Goal: Submit feedback/report problem: Submit feedback/report problem

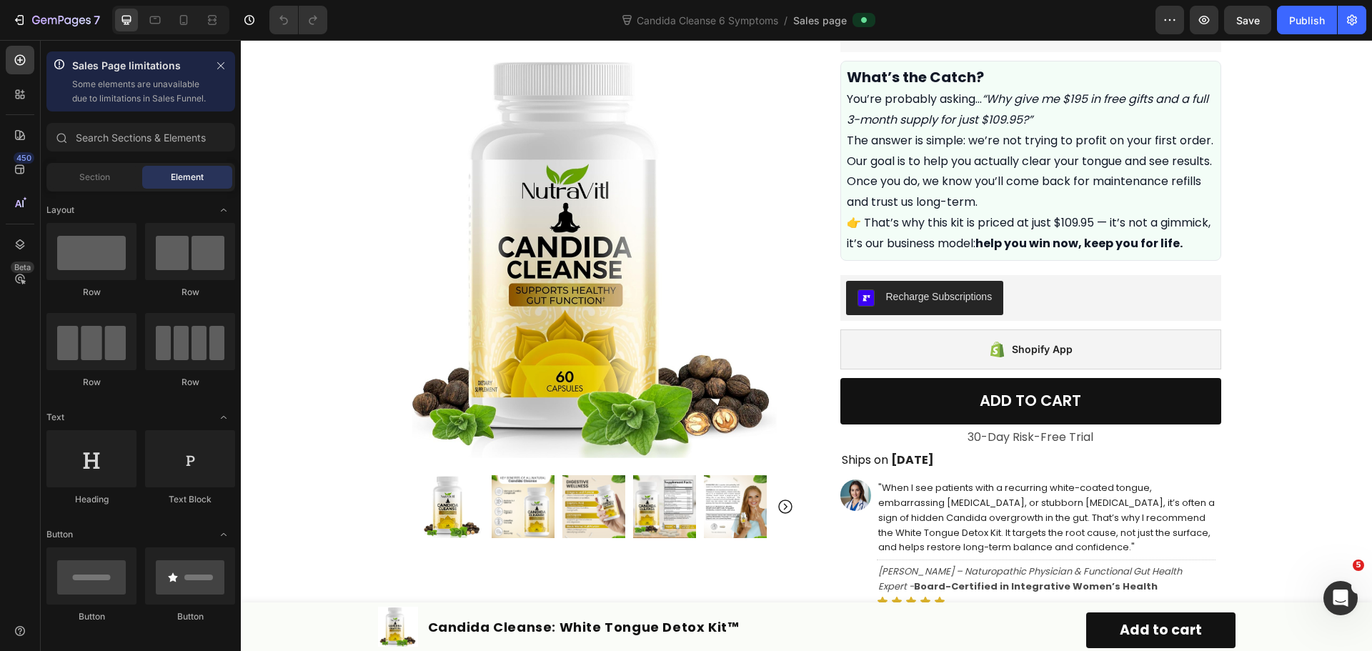
scroll to position [715, 0]
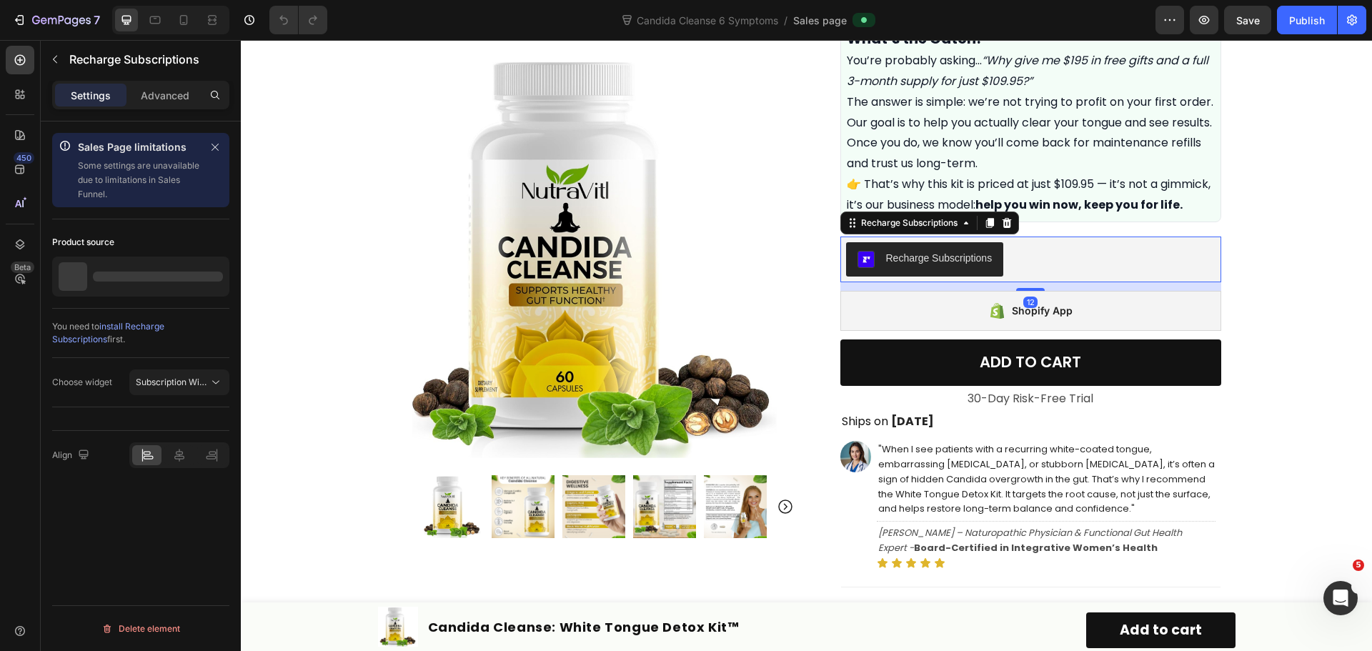
click at [1058, 274] on div "Recharge Subscriptions" at bounding box center [1030, 259] width 369 height 34
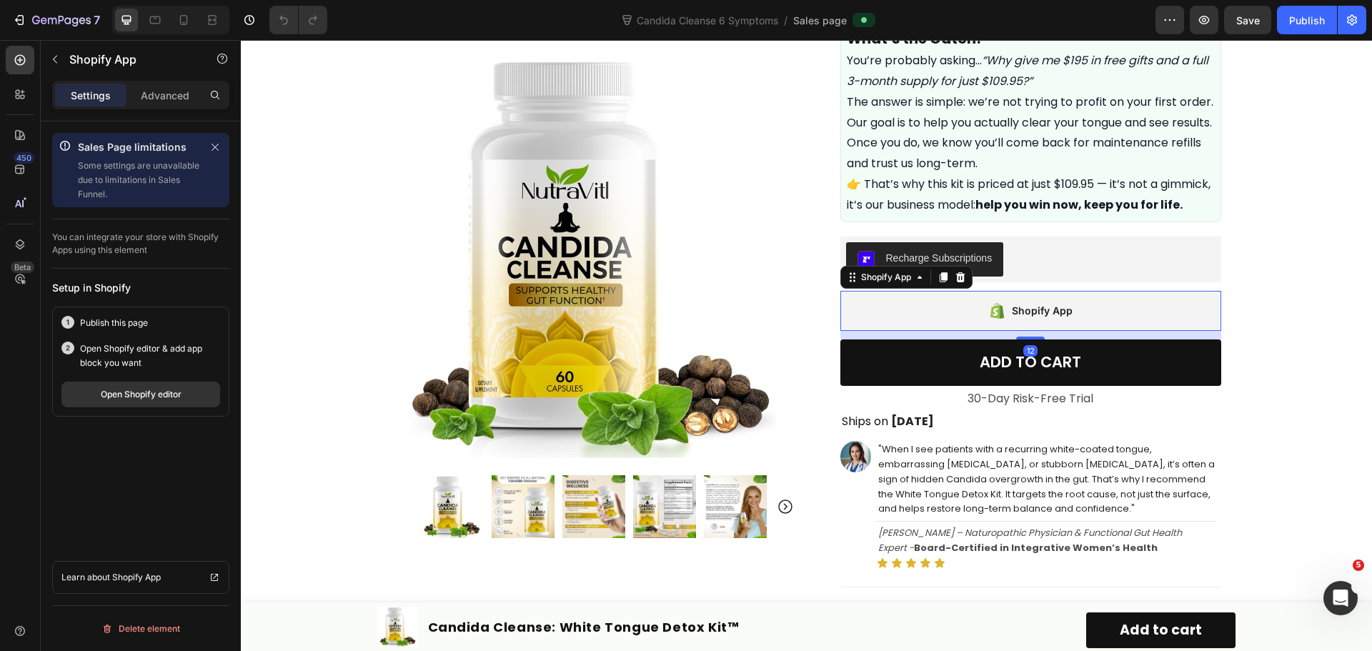
click at [1059, 319] on div "Shopify App" at bounding box center [1042, 310] width 61 height 17
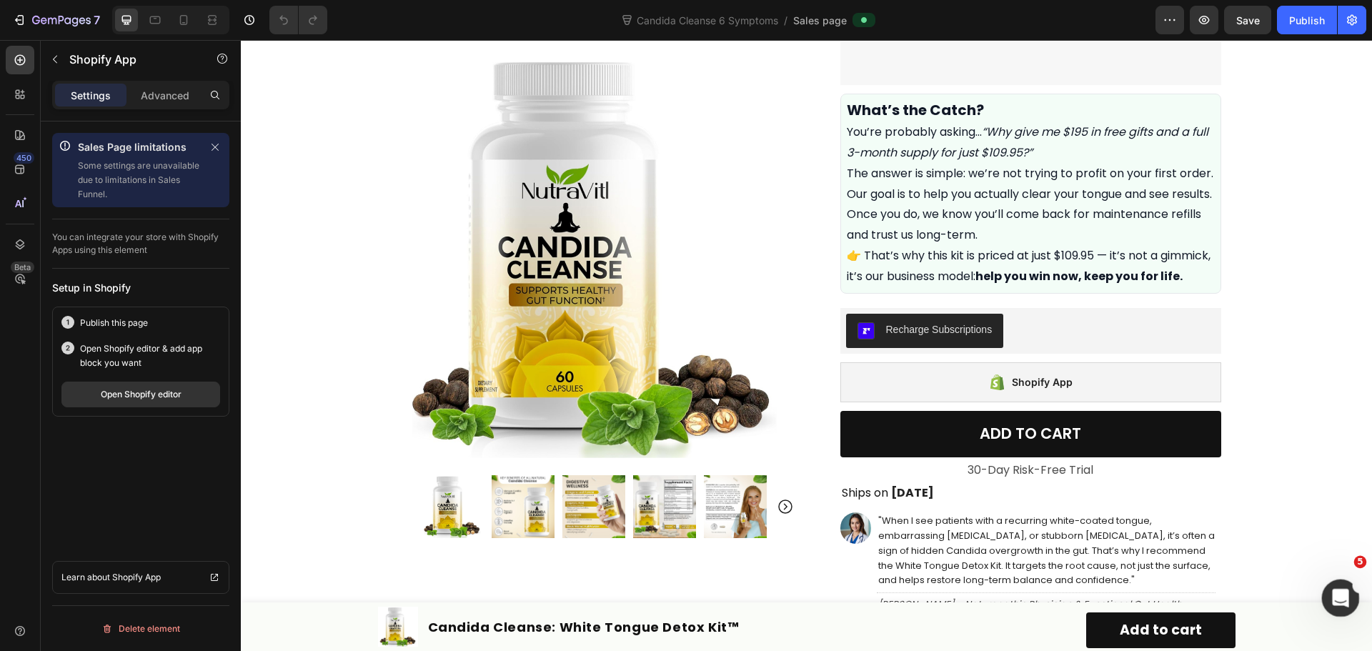
click at [1341, 587] on div "Open Intercom Messenger" at bounding box center [1338, 595] width 47 height 47
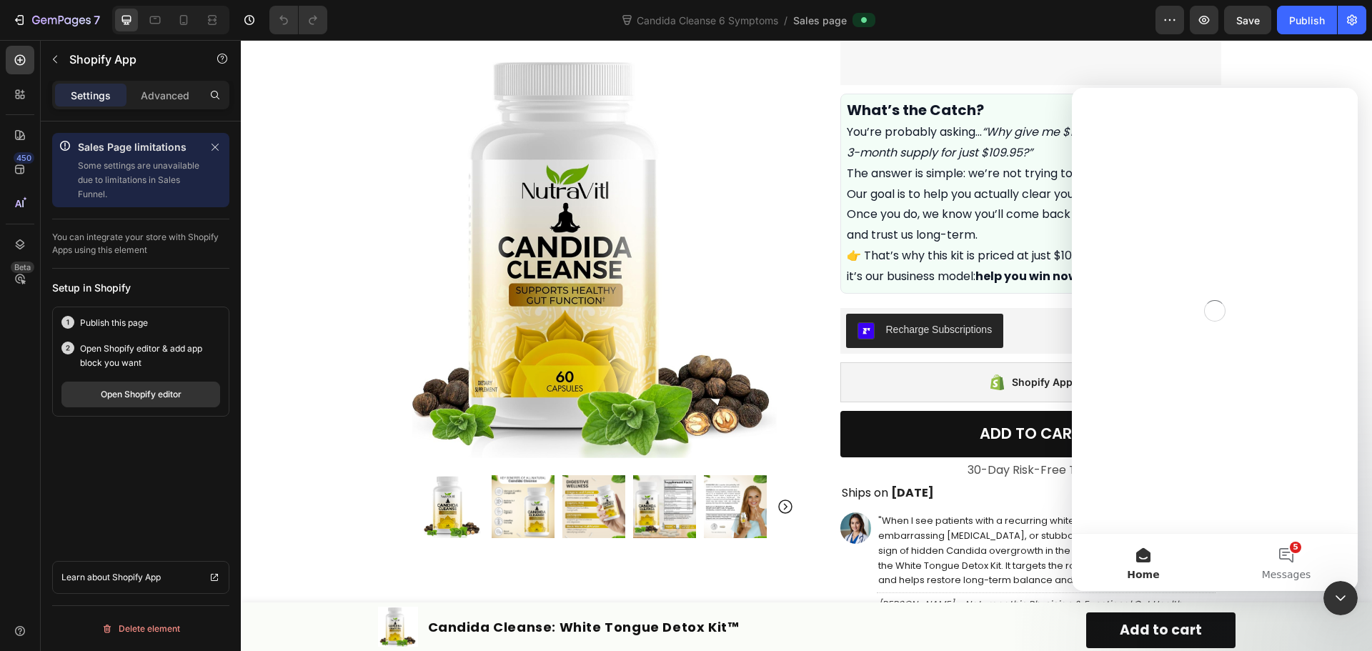
scroll to position [0, 0]
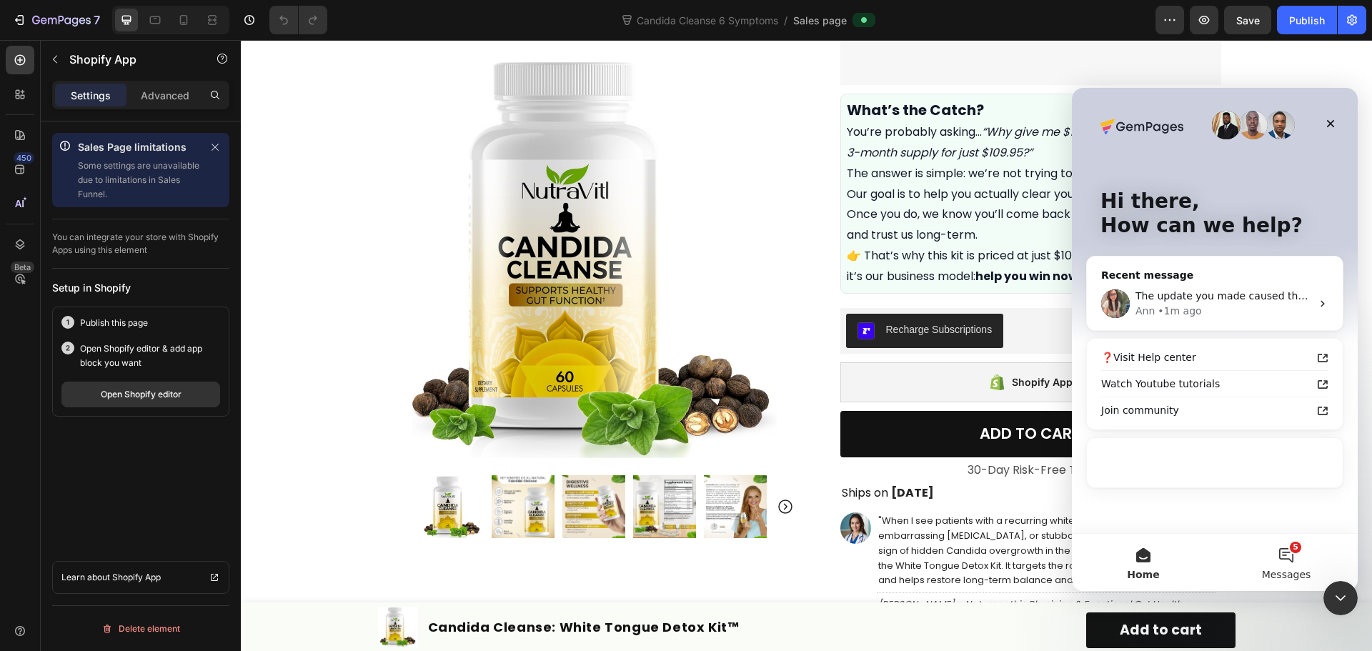
click at [1283, 565] on button "5 Messages" at bounding box center [1286, 562] width 143 height 57
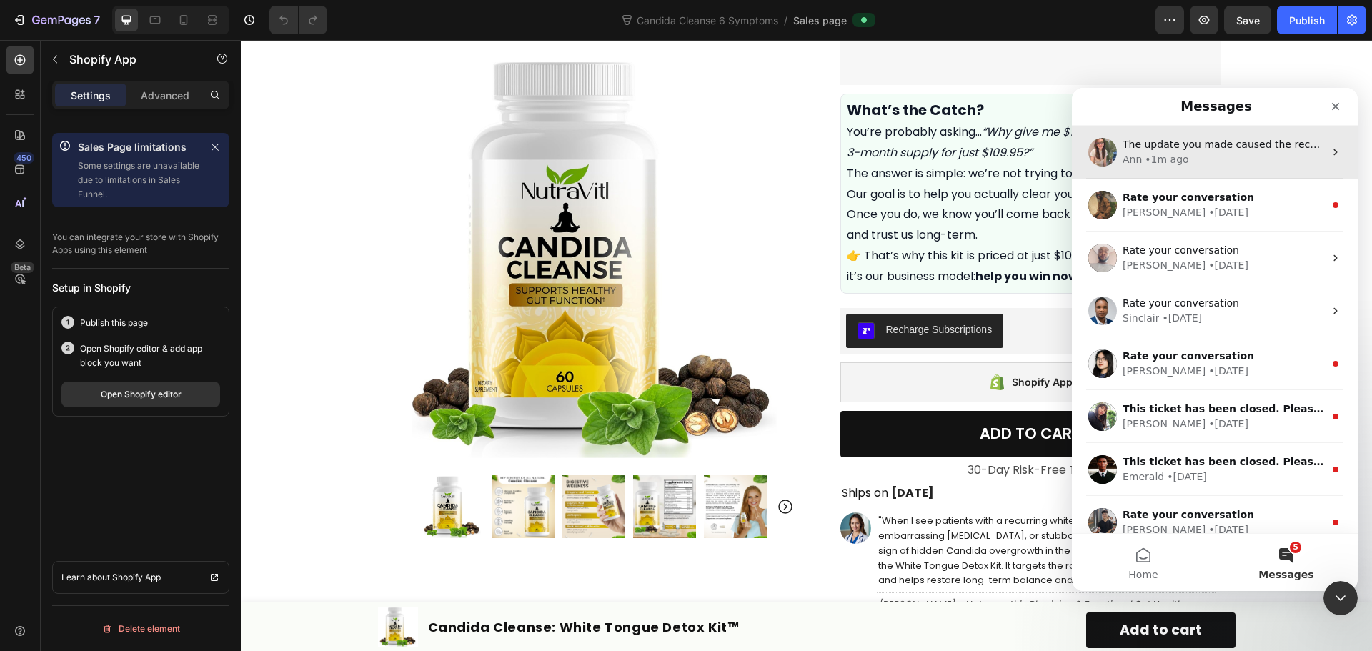
click at [1200, 150] on span "The update you made caused the recharge to be remvoed" at bounding box center [1269, 144] width 293 height 11
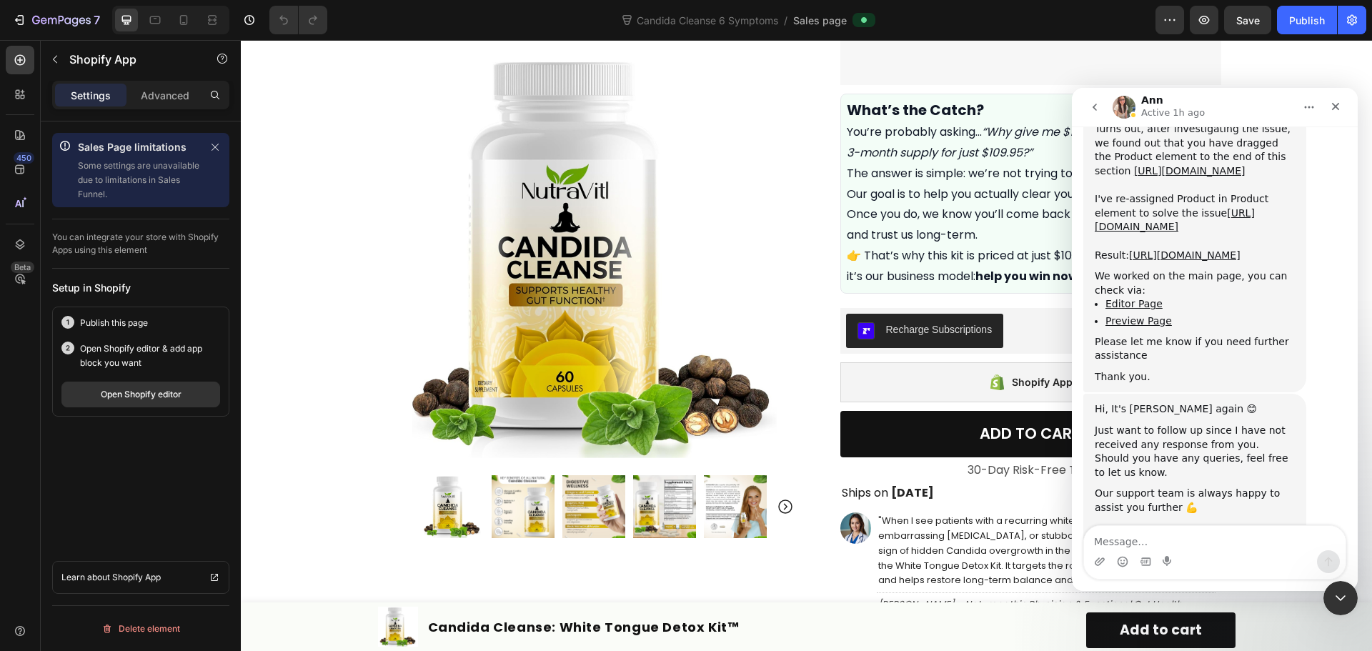
scroll to position [2756, 0]
click at [1098, 562] on icon "Upload attachment" at bounding box center [1100, 561] width 10 height 8
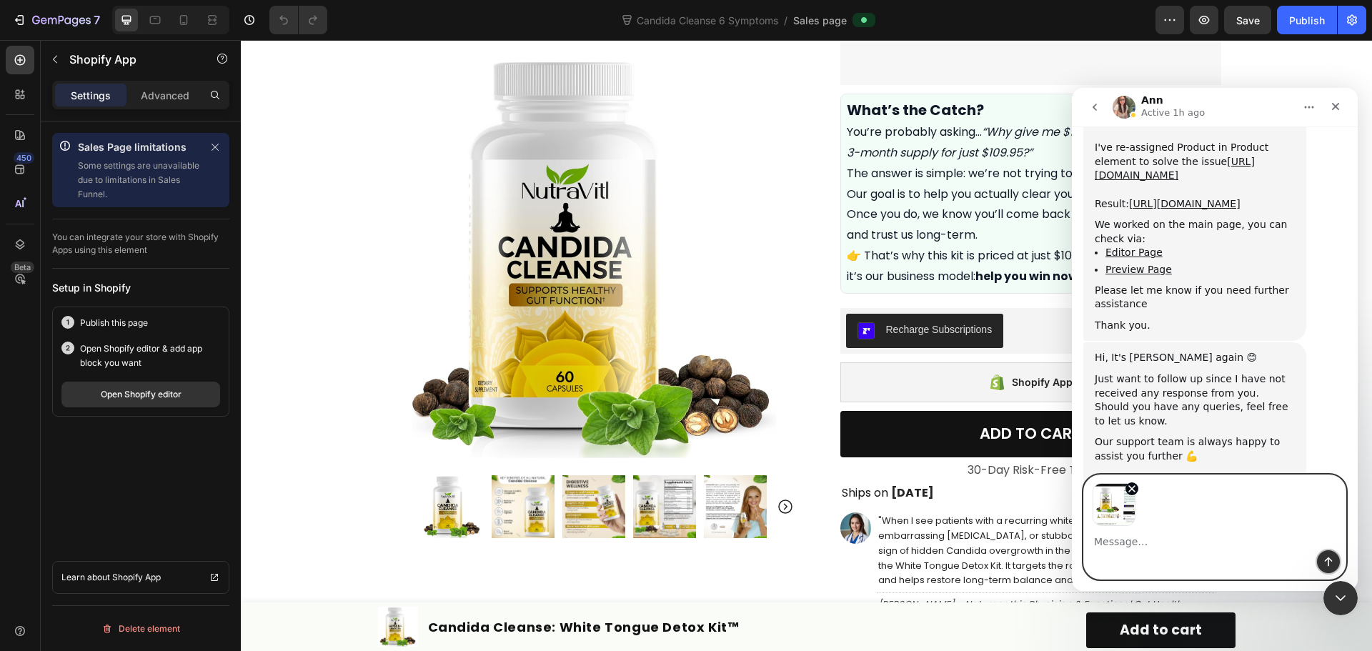
click at [1330, 557] on icon "Send a message…" at bounding box center [1328, 561] width 11 height 11
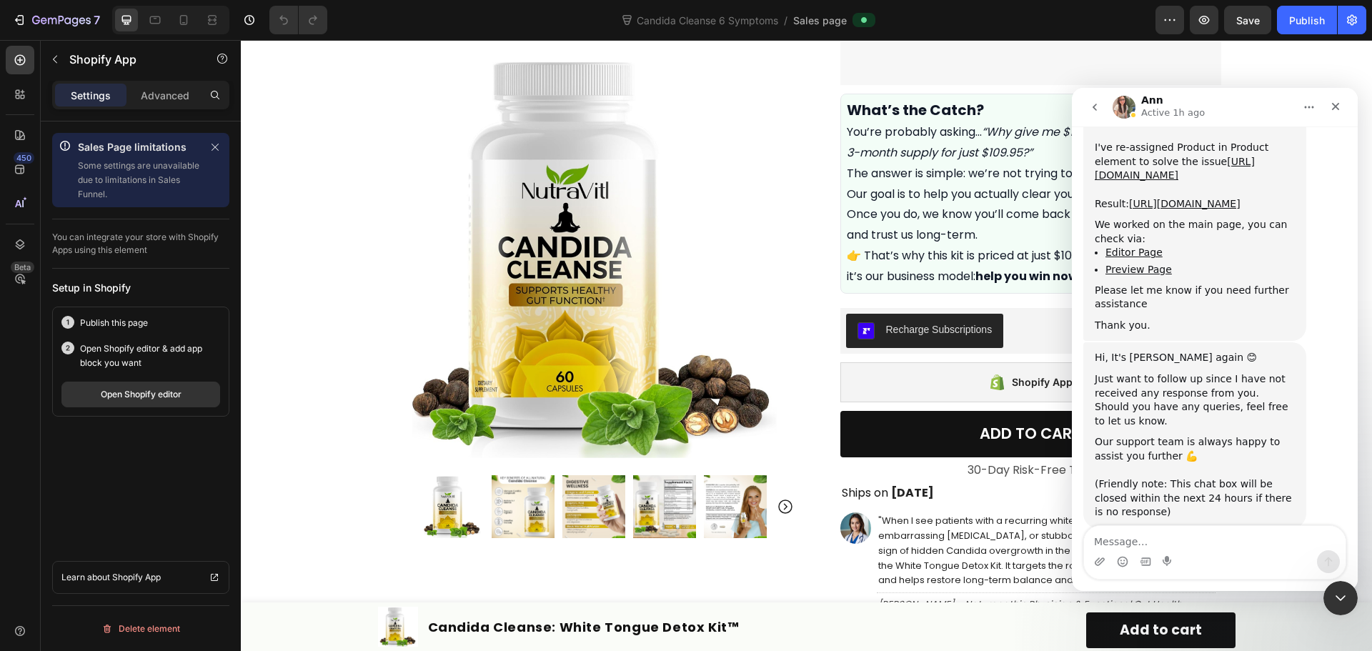
scroll to position [2866, 0]
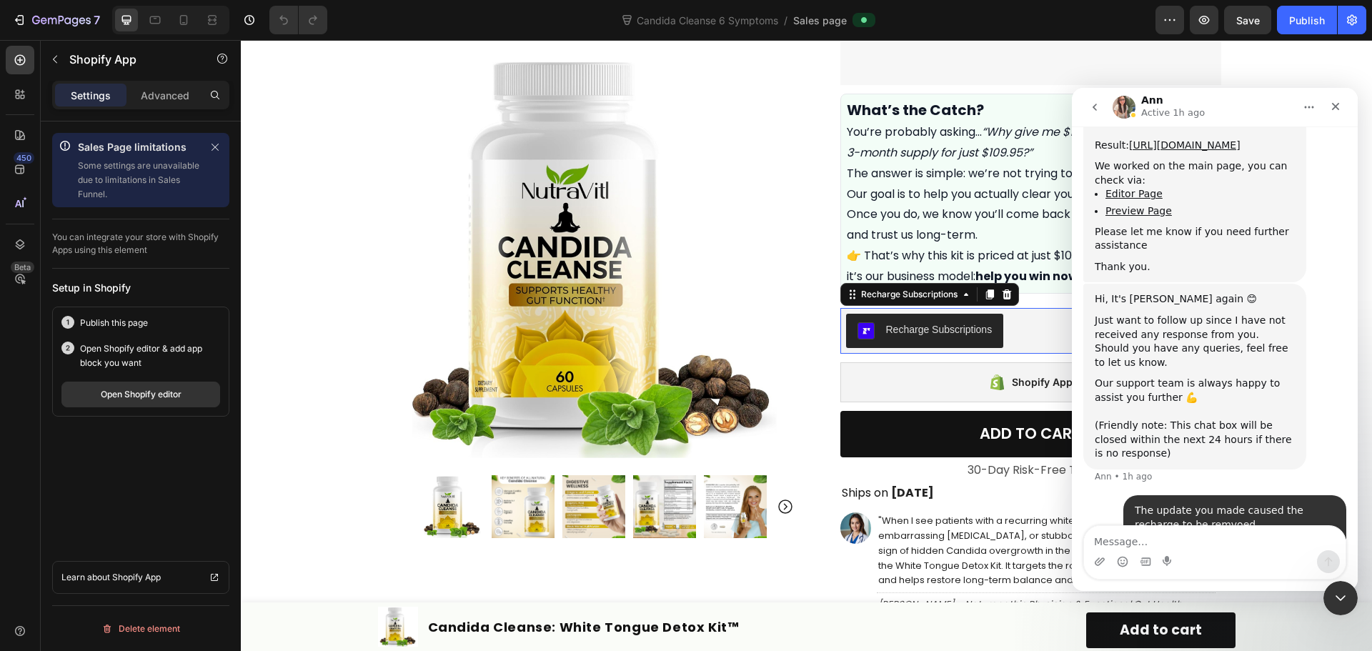
click at [976, 337] on div "Recharge Subscriptions" at bounding box center [939, 329] width 106 height 15
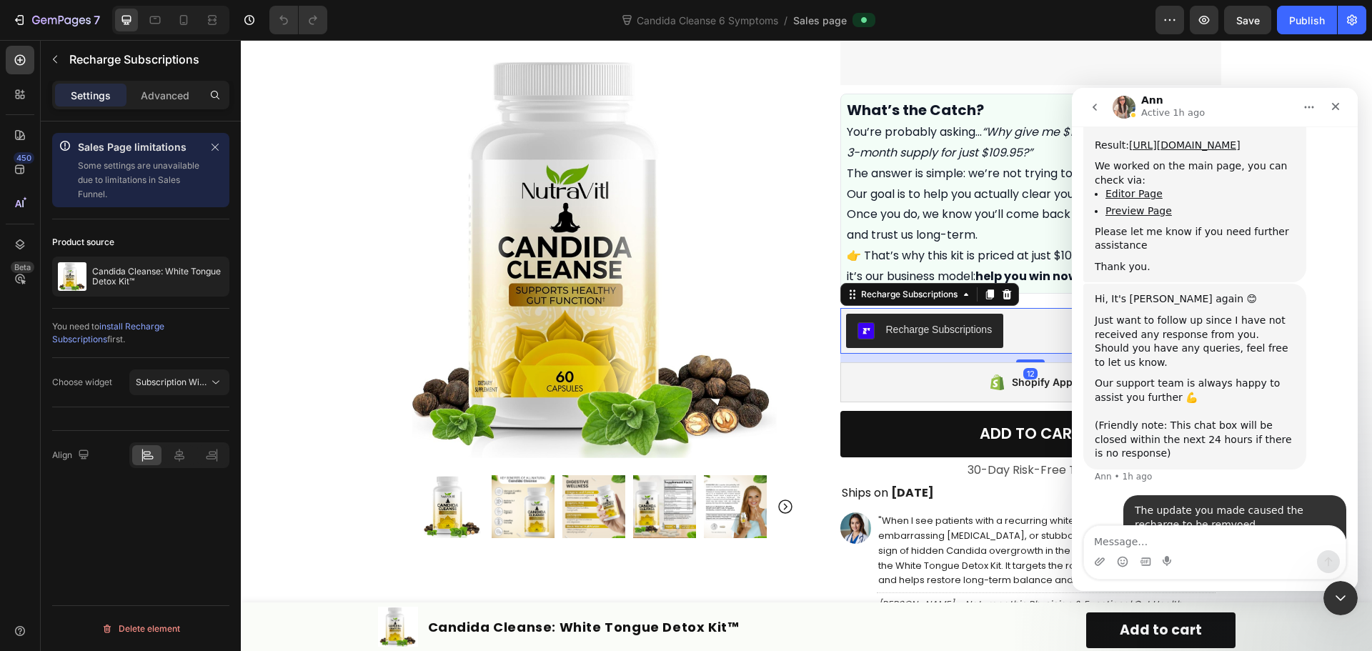
click at [149, 368] on div "Choose widget Subscription Widget 2.0" at bounding box center [140, 382] width 177 height 49
click at [162, 382] on span "Subscription Widget 2.0" at bounding box center [184, 382] width 96 height 11
click at [175, 440] on span "Subscription Widget 2.0" at bounding box center [168, 444] width 96 height 13
click at [184, 382] on span "Subscription Widget 2.0" at bounding box center [184, 382] width 96 height 11
click at [179, 412] on span "Subscription Widget" at bounding box center [160, 417] width 81 height 13
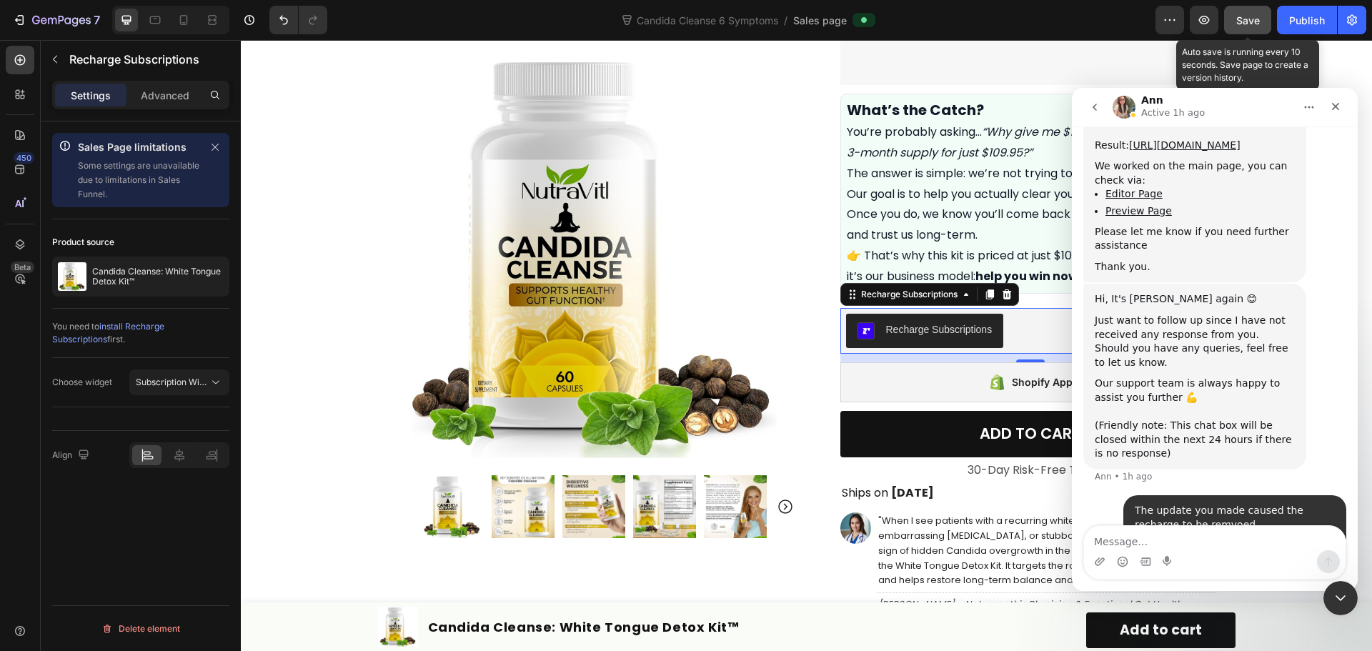
click at [1249, 17] on span "Save" at bounding box center [1248, 20] width 24 height 12
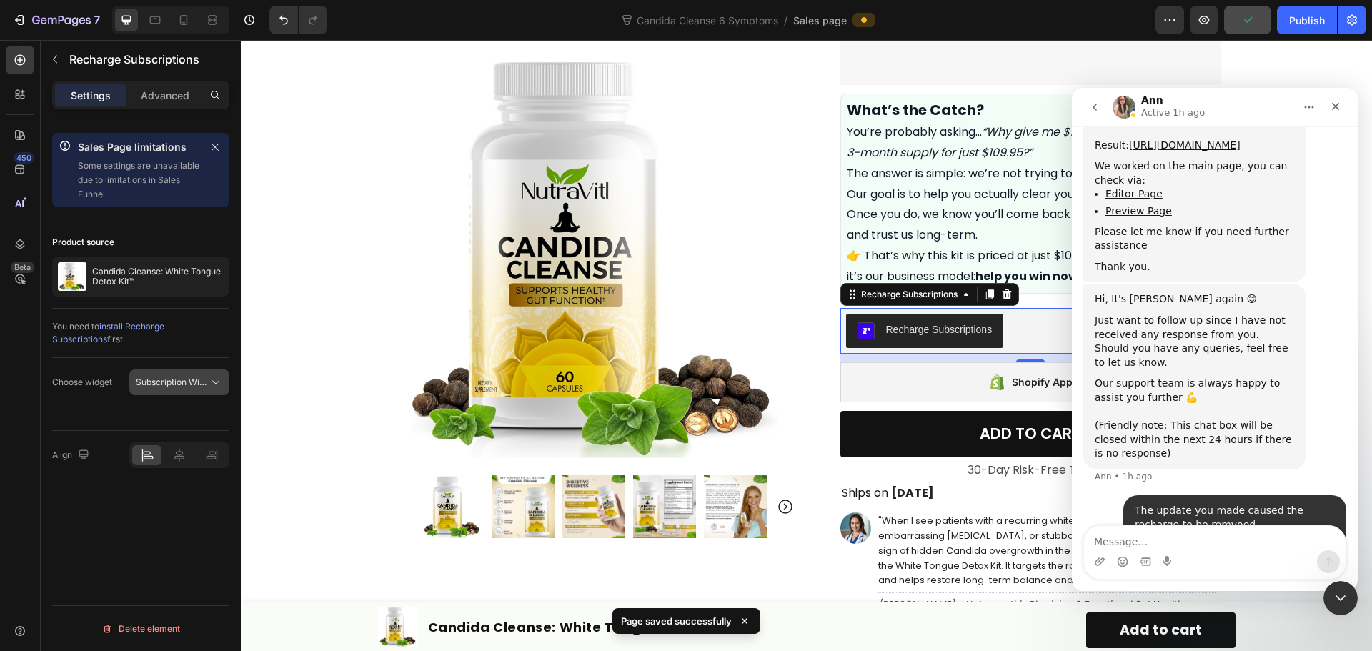
click at [202, 384] on span "Subscription Widget" at bounding box center [176, 382] width 81 height 11
click at [174, 444] on span "Subscription Widget 2.0" at bounding box center [168, 444] width 96 height 13
click at [1301, 24] on div "Publish" at bounding box center [1307, 20] width 36 height 15
click at [220, 379] on icon at bounding box center [216, 382] width 14 height 14
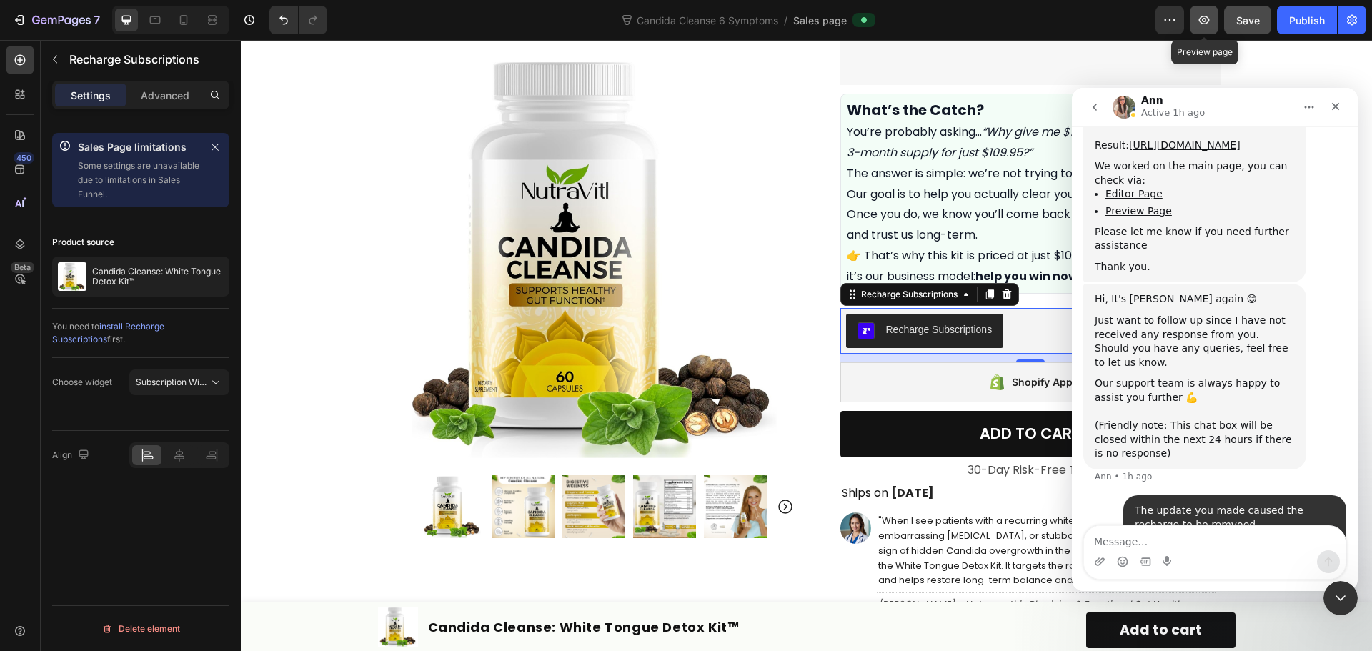
click at [1216, 30] on button "button" at bounding box center [1204, 20] width 29 height 29
click at [1101, 564] on icon "Upload attachment" at bounding box center [1099, 561] width 11 height 11
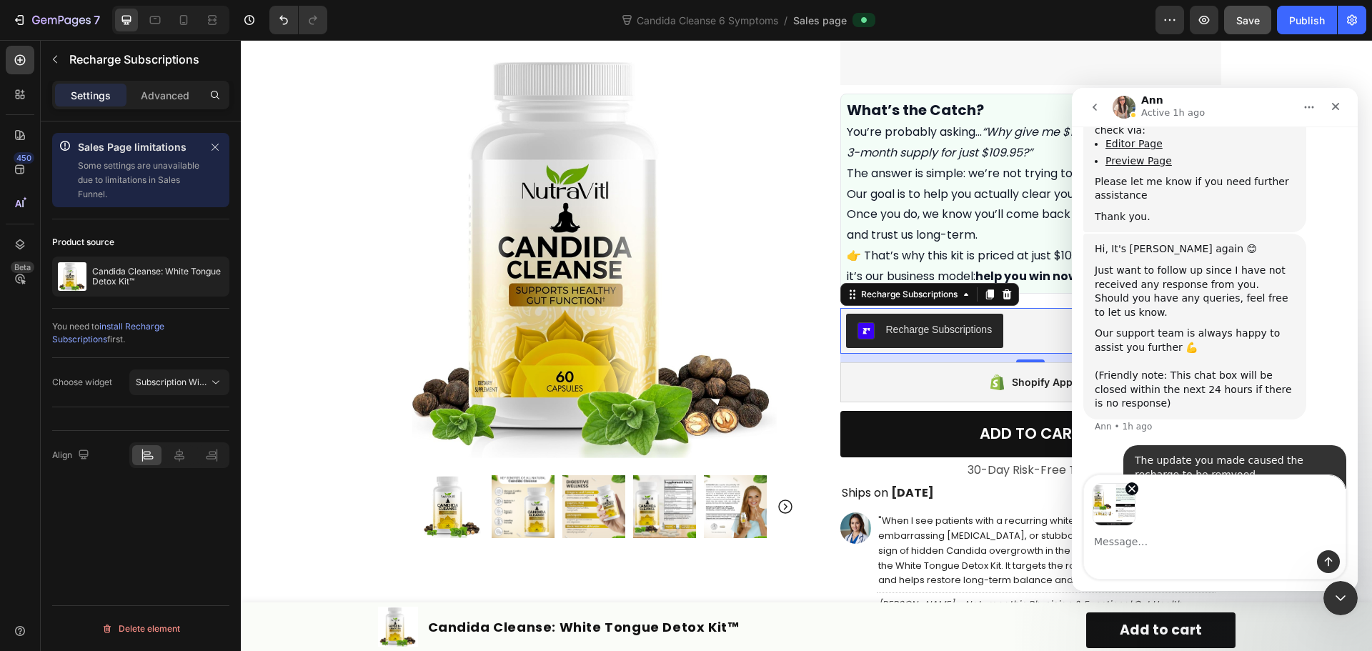
scroll to position [2916, 0]
click at [1328, 565] on icon "Send a message…" at bounding box center [1328, 561] width 11 height 11
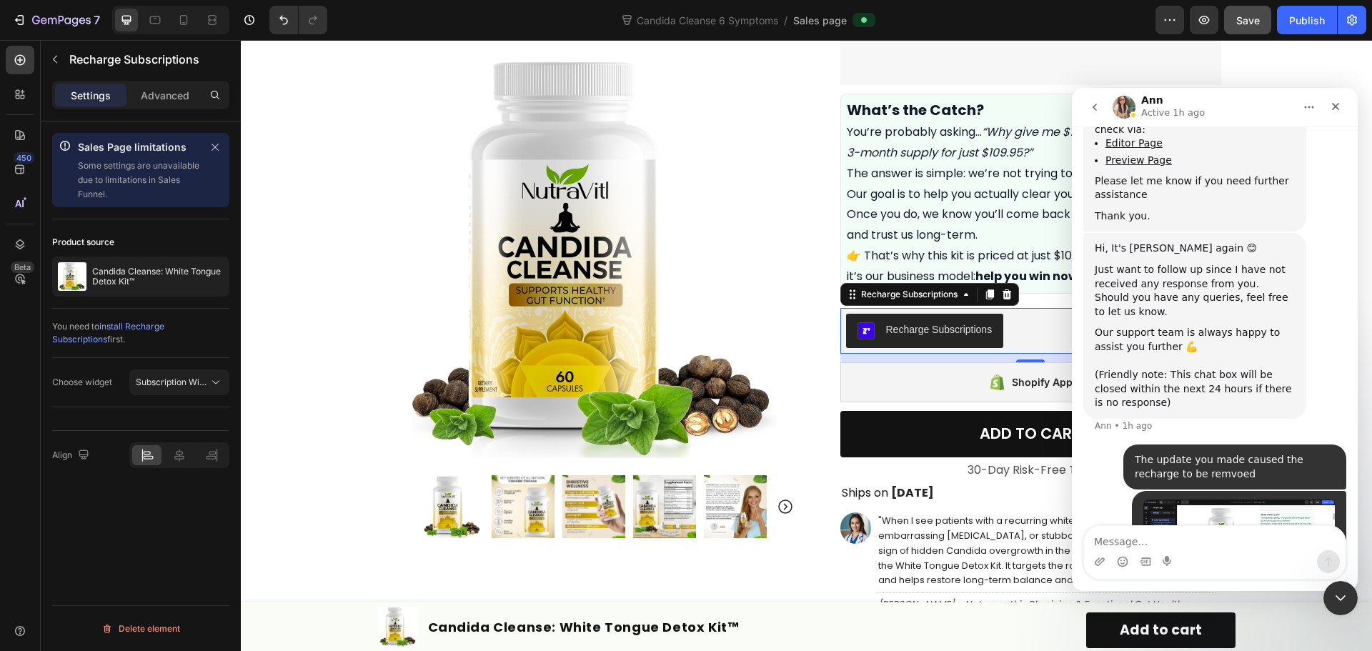
scroll to position [2975, 0]
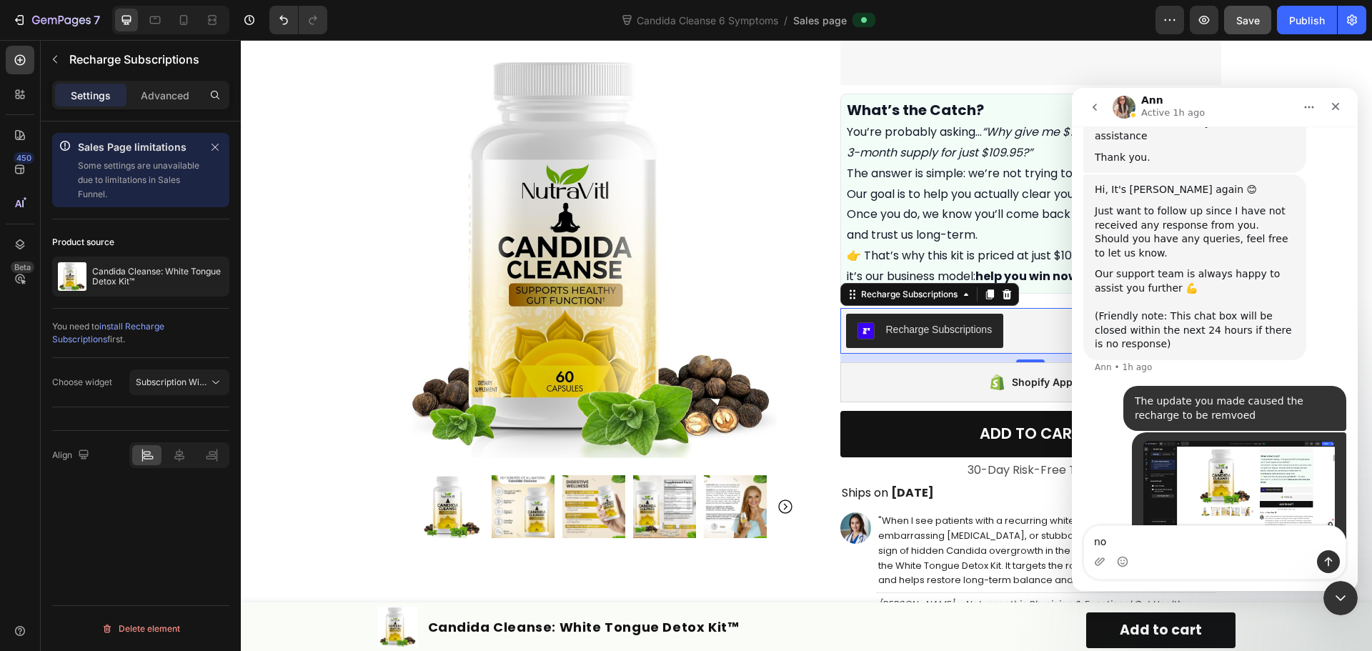
type textarea "n"
type textarea "widget no longer shows up"
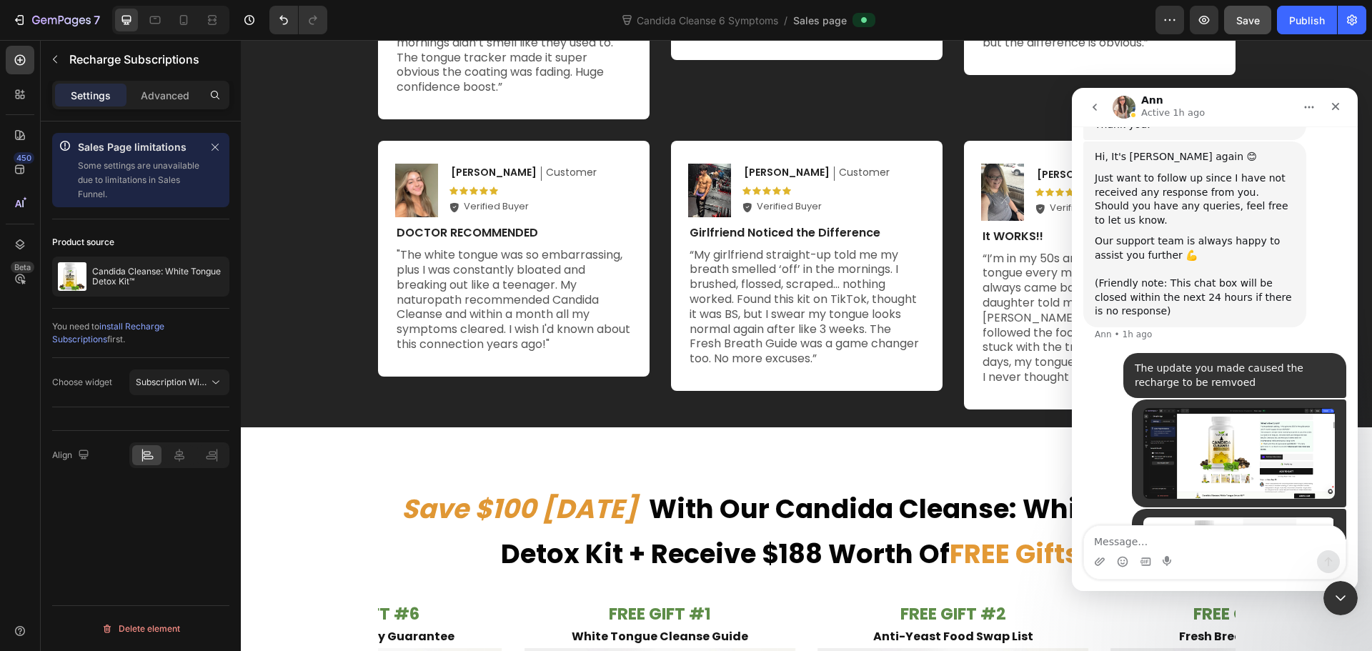
scroll to position [6431, 0]
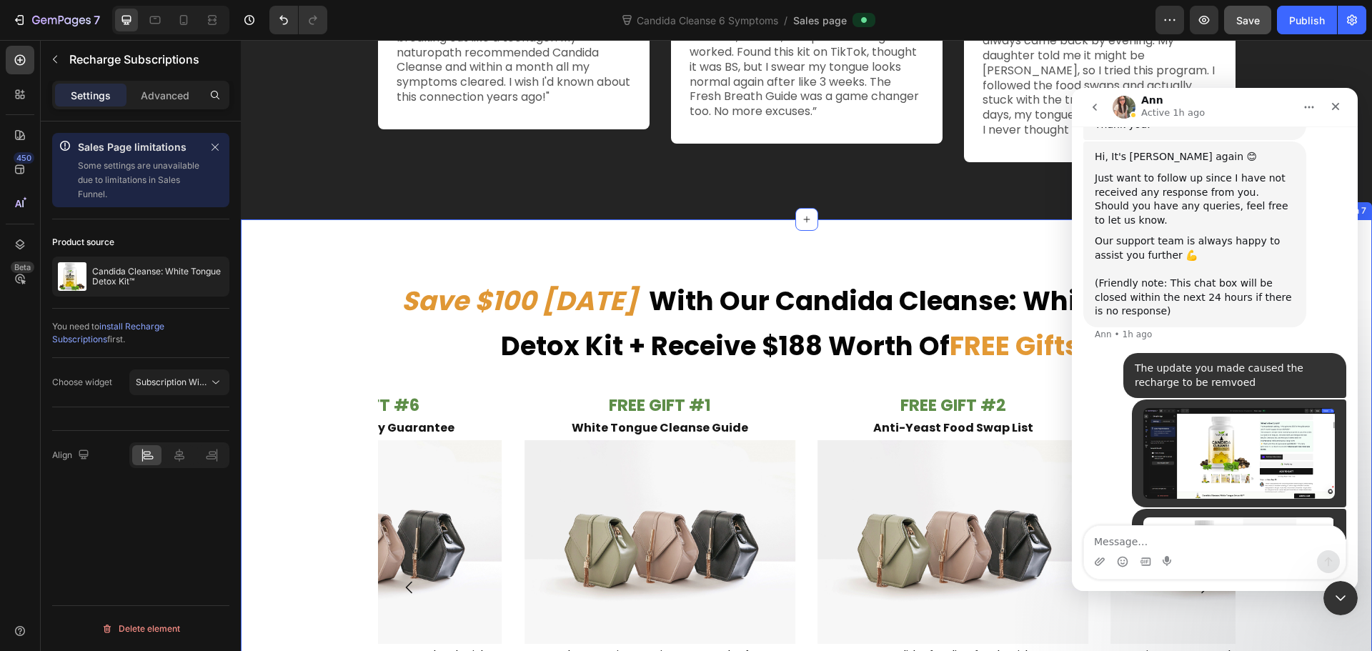
click at [747, 301] on strong "With Our Candida Cleanse: White Tongue Detox Kit + Receive $188 Worth Of" at bounding box center [856, 323] width 711 height 82
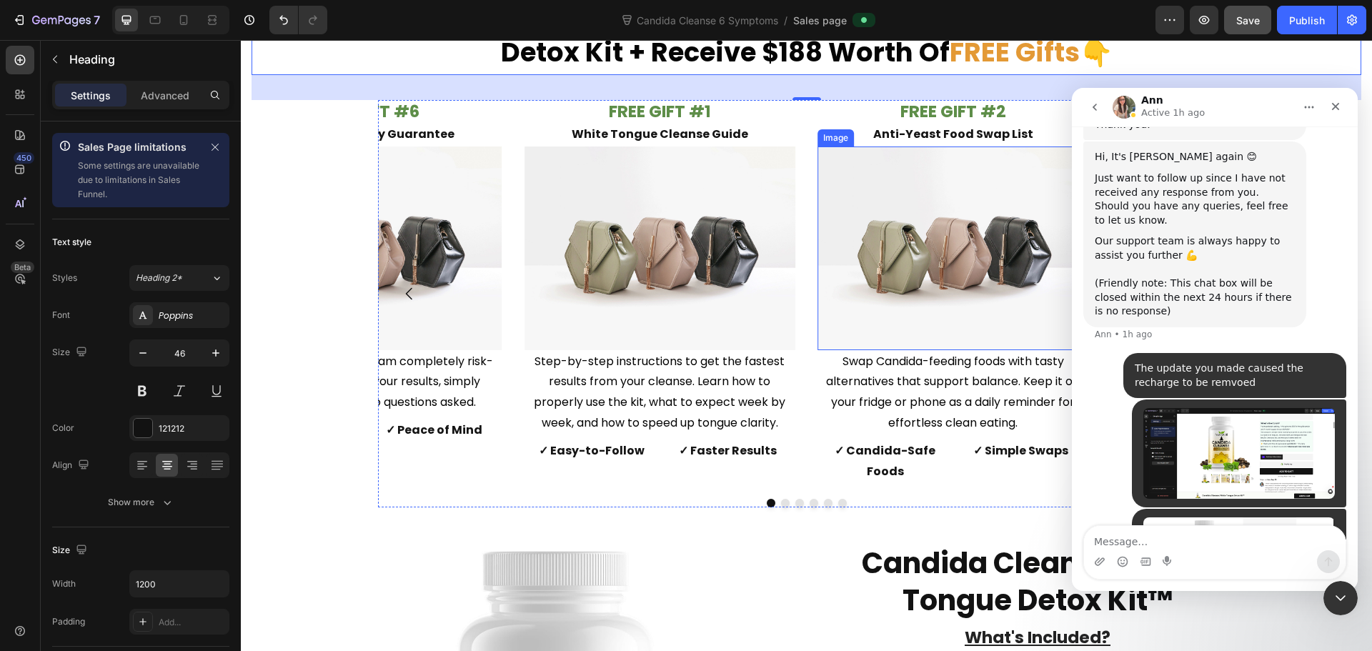
scroll to position [6789, 0]
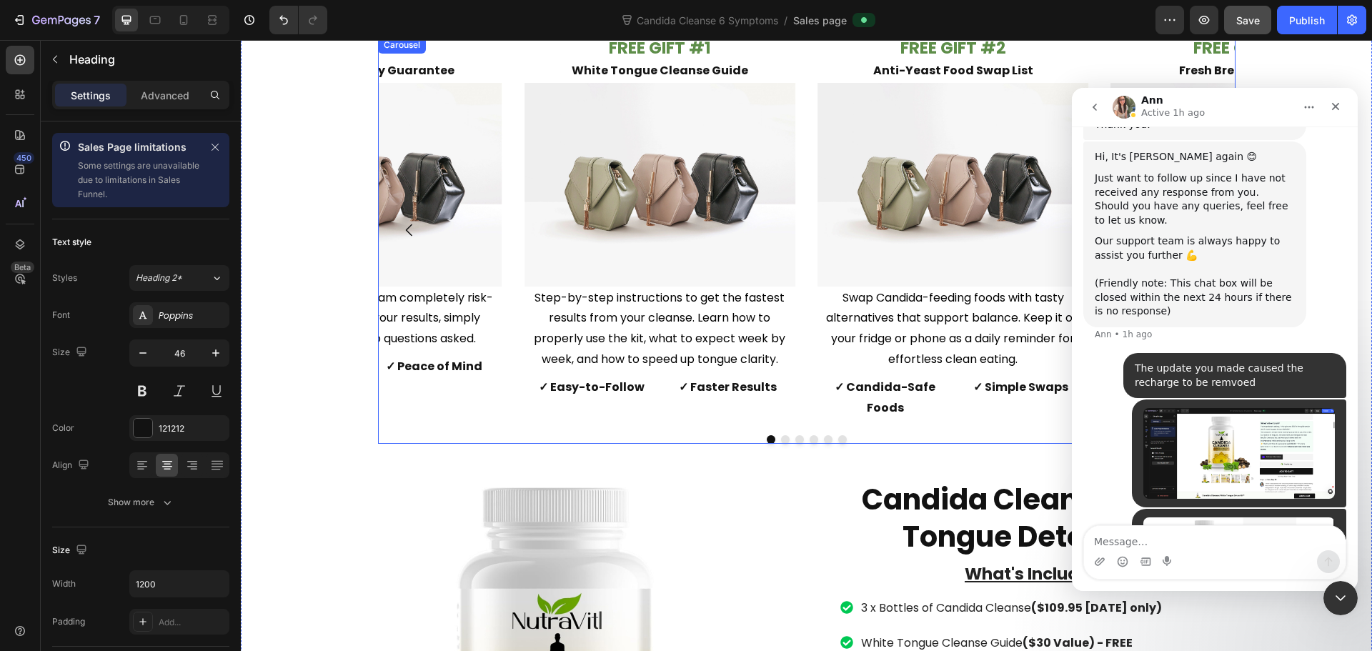
click at [796, 412] on div "FREE GIFT #1 White Tongue Cleanse Guide Text Block Image Step-by-step instructi…" at bounding box center [807, 239] width 858 height 407
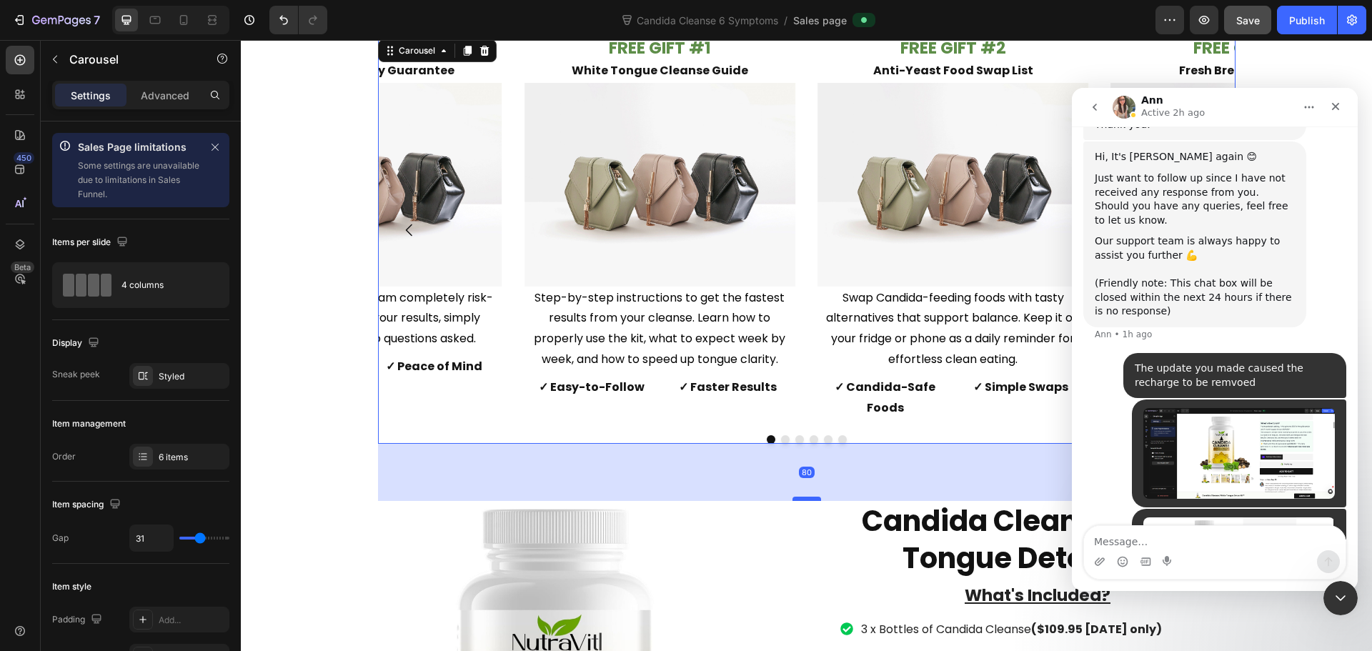
drag, startPoint x: 807, startPoint y: 457, endPoint x: 807, endPoint y: 479, distance: 21.4
click at [807, 497] on div at bounding box center [807, 499] width 29 height 4
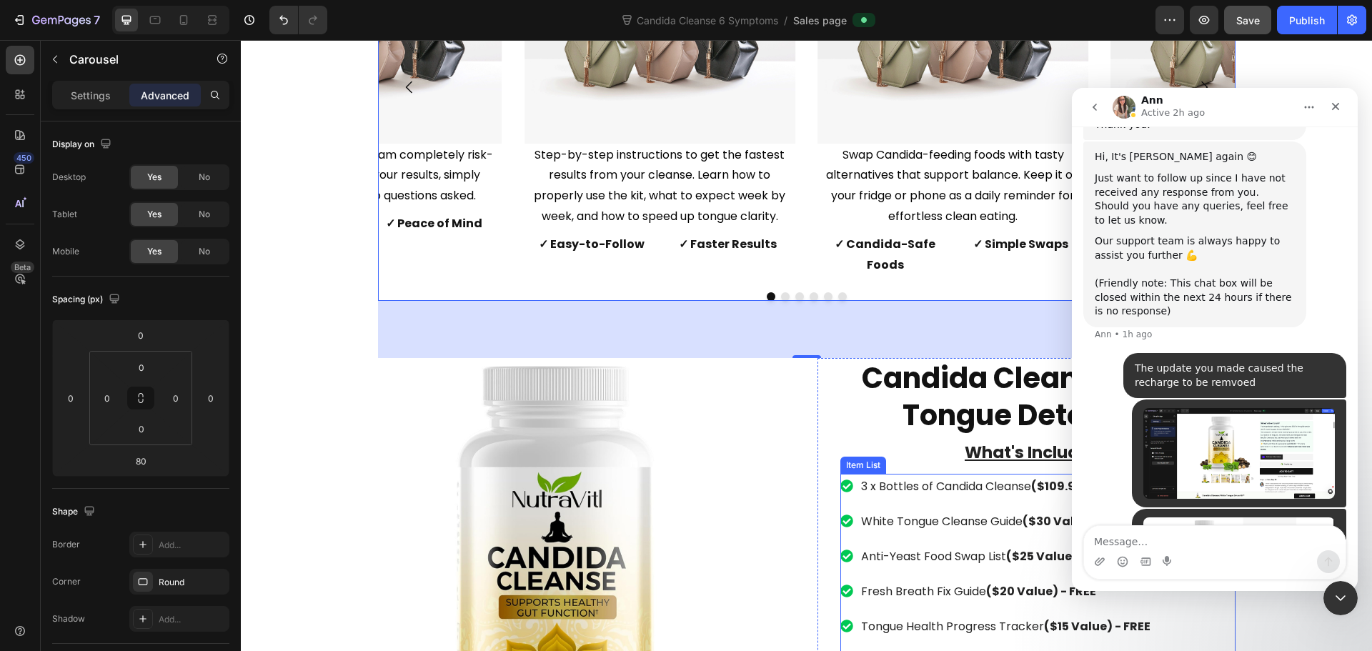
scroll to position [7218, 0]
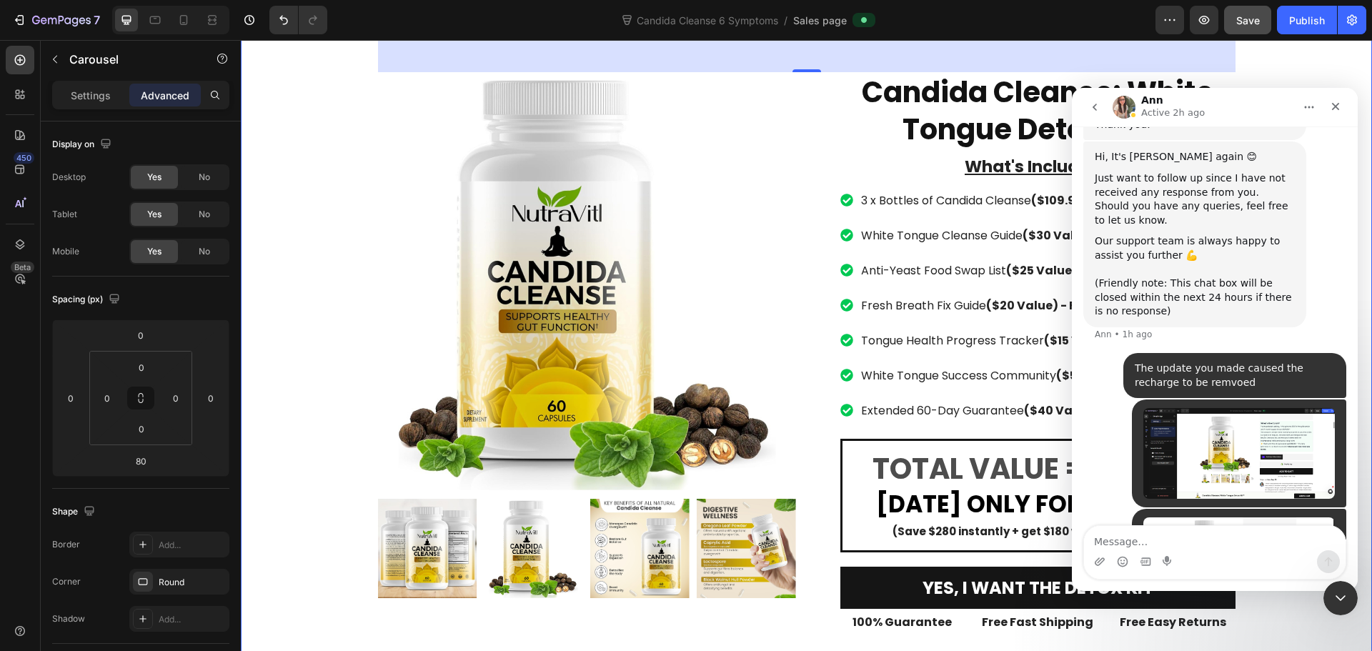
click at [331, 235] on div "Save $100 Today With Our Candida Cleanse: White Tongue Detox Kit + Receive $188…" at bounding box center [807, 61] width 1110 height 1143
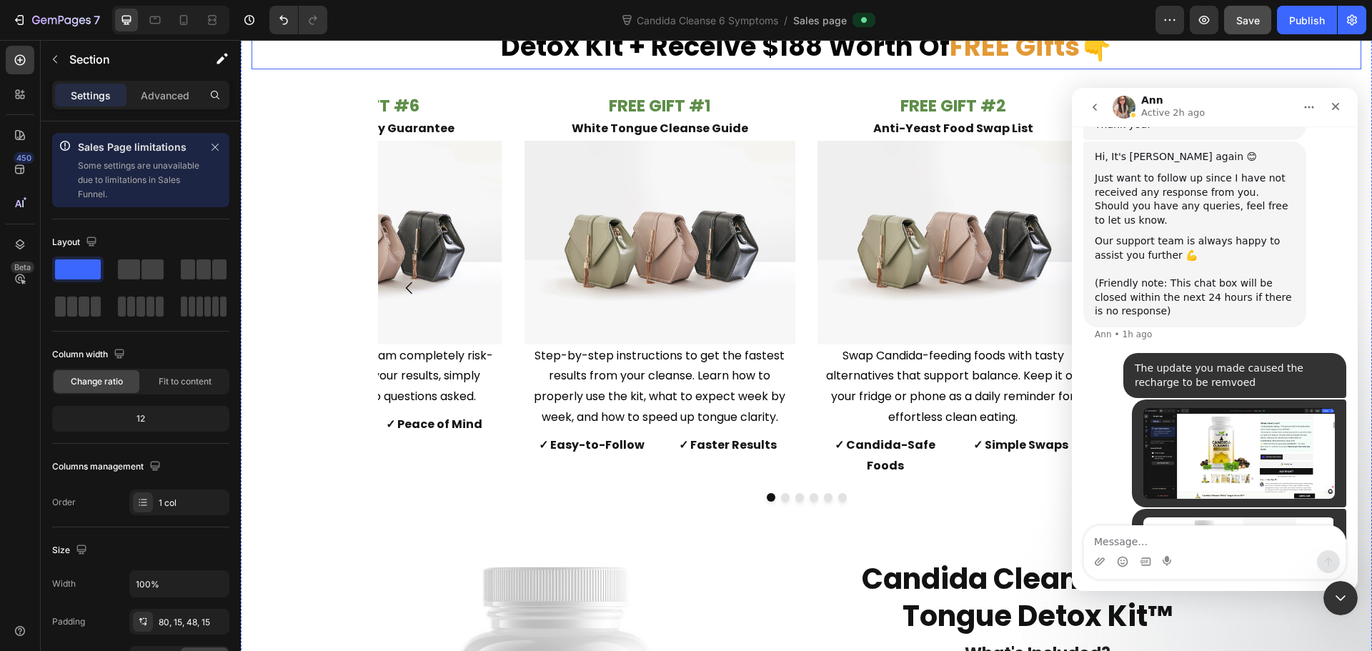
scroll to position [6574, 0]
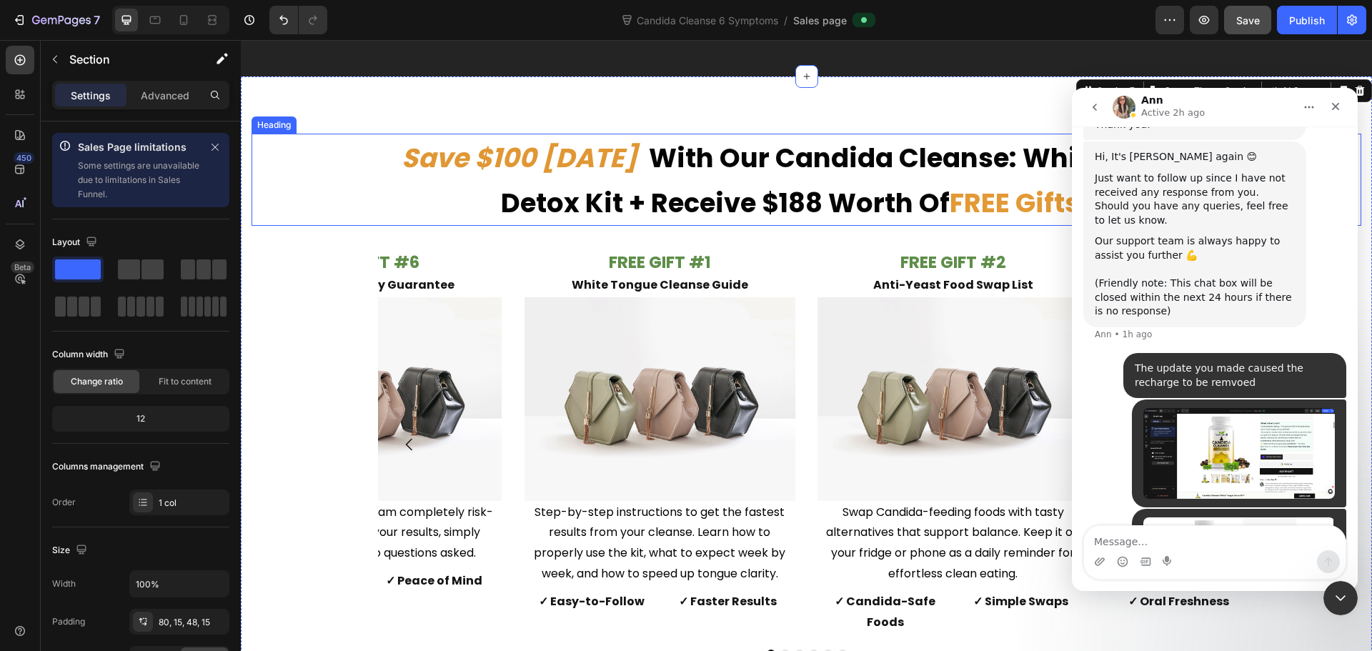
click at [807, 184] on strong "With Our Candida Cleanse: White Tongue Detox Kit + Receive $188 Worth Of" at bounding box center [856, 180] width 711 height 82
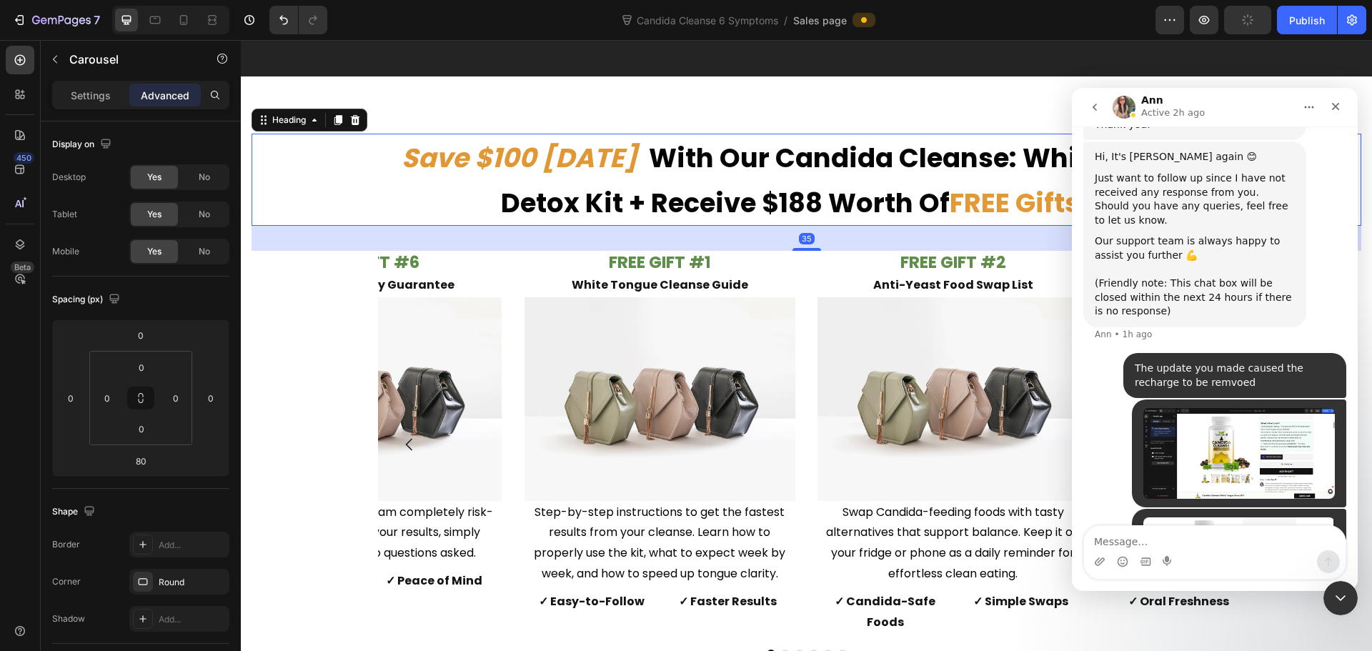
click at [811, 252] on div "FREE GIFT #1 White Tongue Cleanse Guide Text Block Image Step-by-step instructi…" at bounding box center [807, 444] width 858 height 387
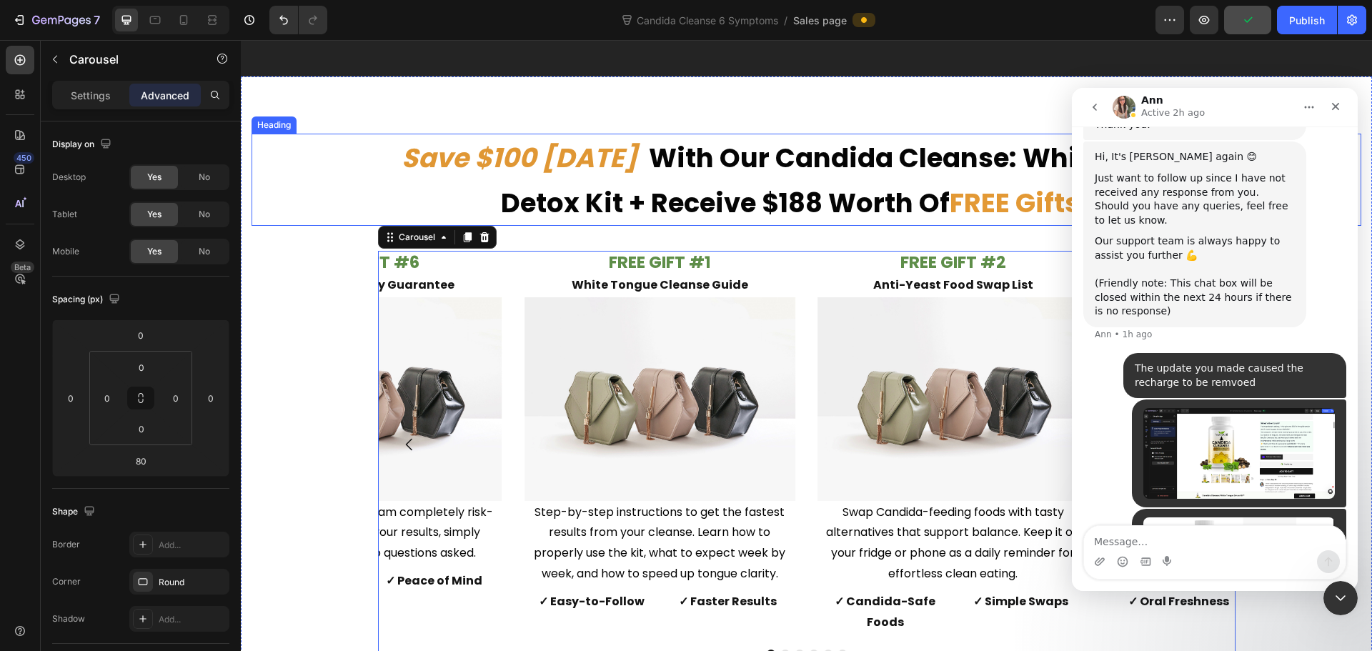
click at [796, 175] on strong "With Our Candida Cleanse: White Tongue Detox Kit + Receive $188 Worth Of" at bounding box center [856, 180] width 711 height 82
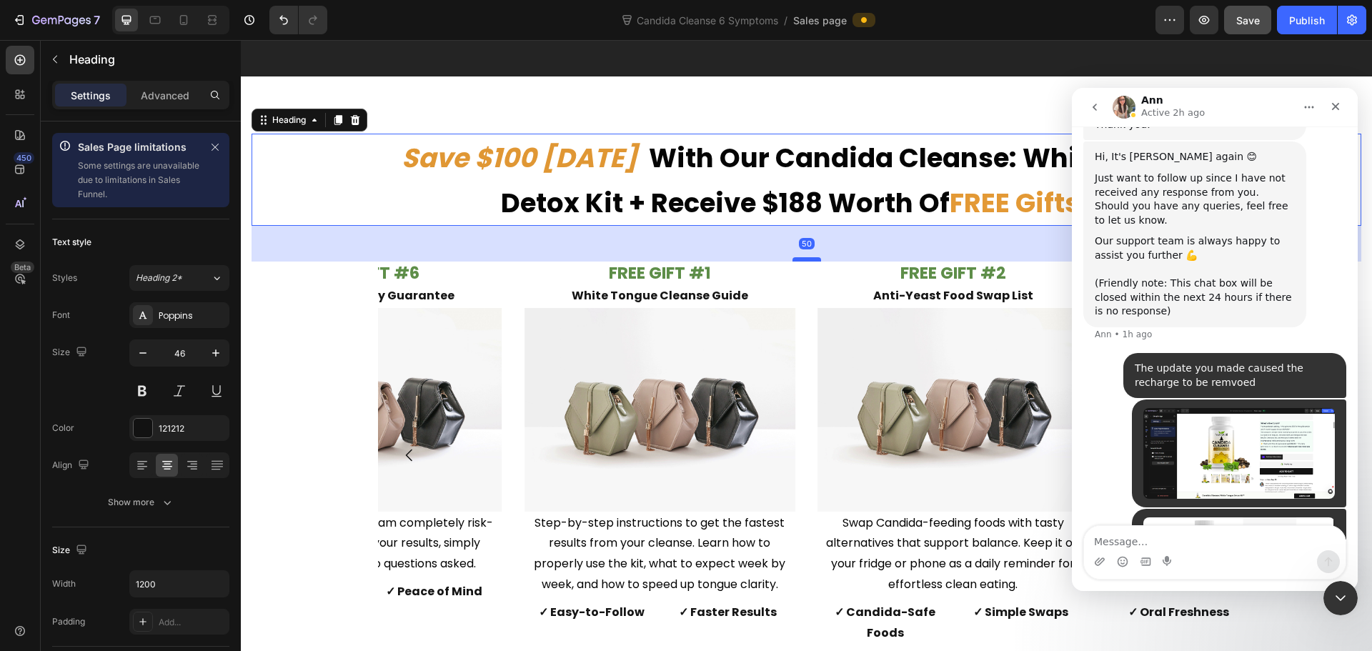
drag, startPoint x: 808, startPoint y: 250, endPoint x: 813, endPoint y: 261, distance: 11.5
click at [813, 261] on div at bounding box center [807, 259] width 29 height 4
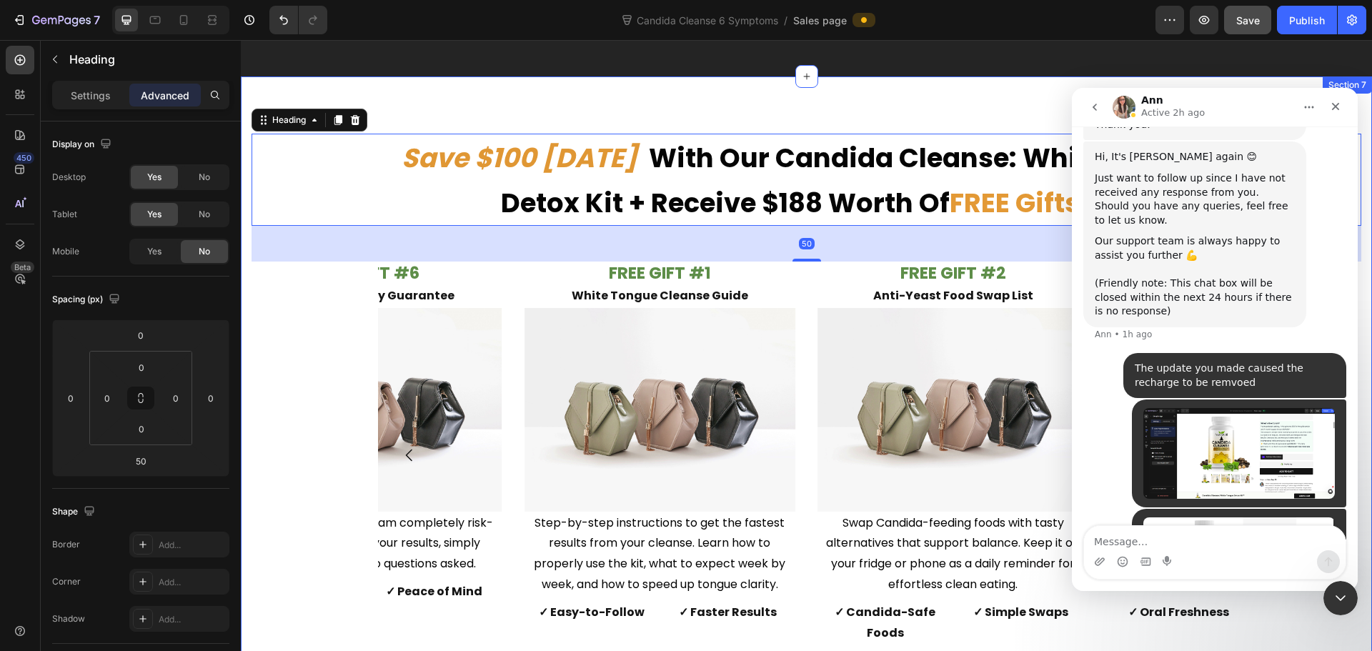
click at [304, 299] on div "FREE GIFT #1 White Tongue Cleanse Guide Text Block Image Step-by-step instructi…" at bounding box center [807, 494] width 1110 height 464
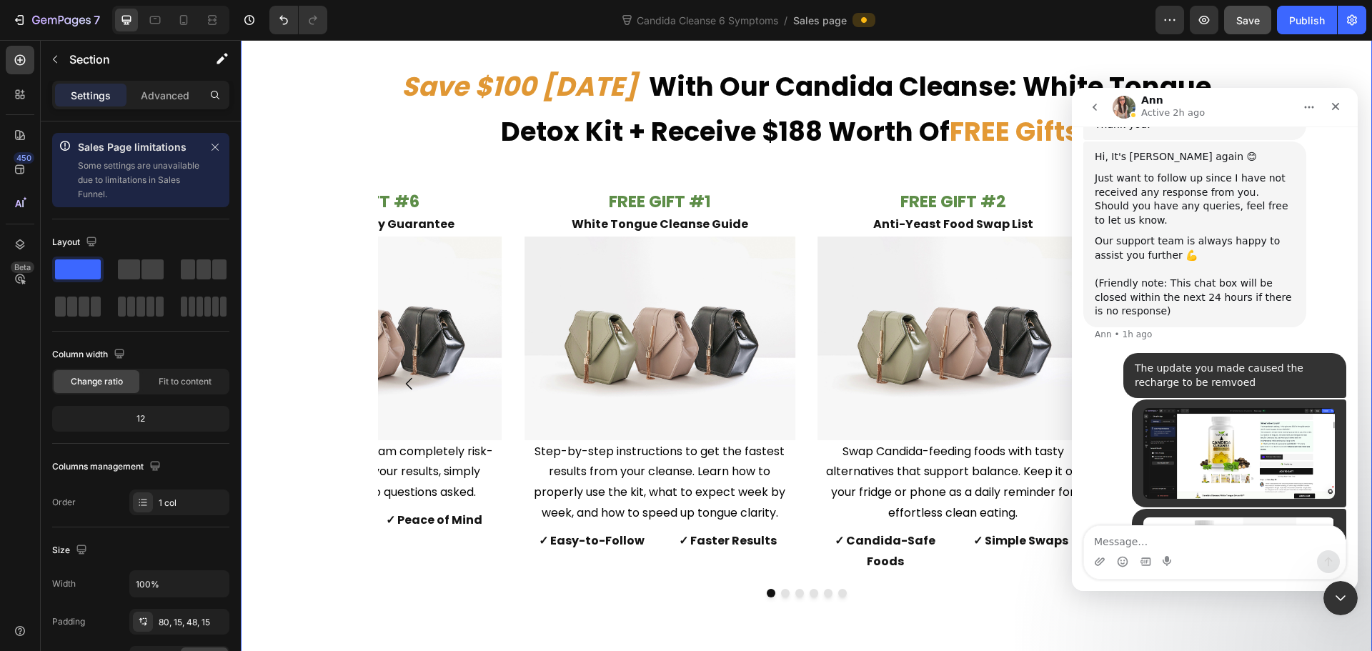
scroll to position [6431, 0]
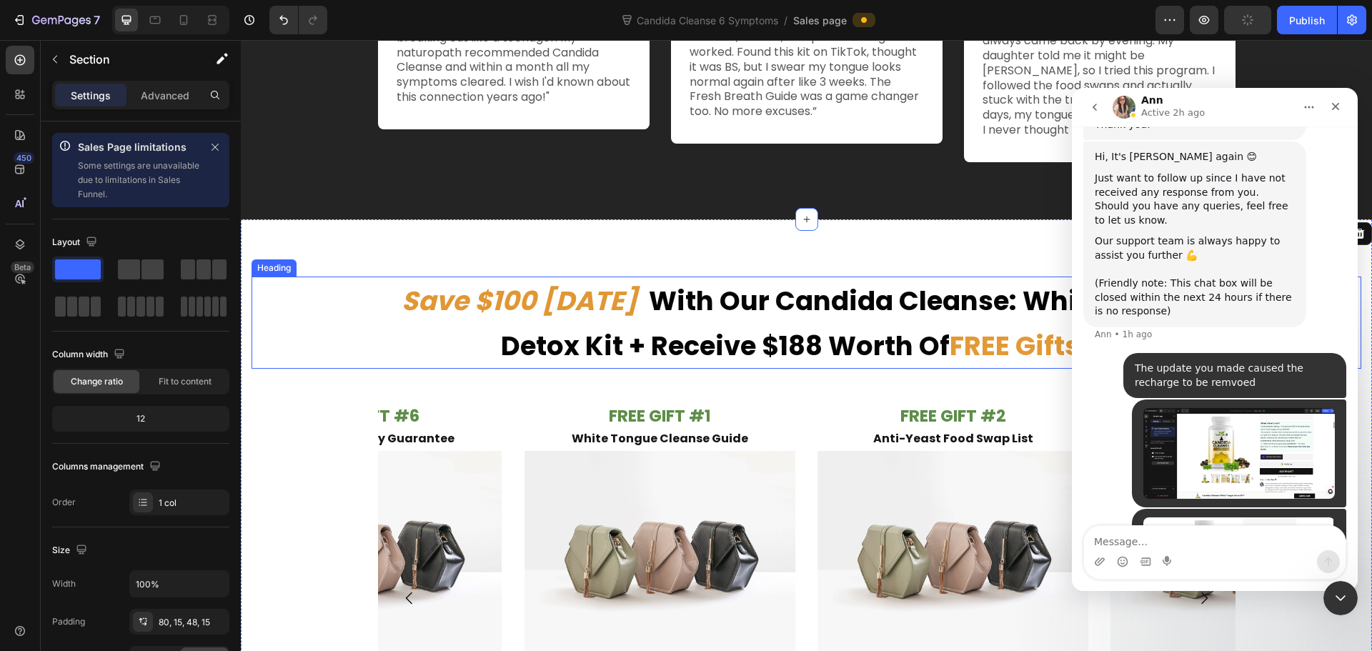
click at [329, 333] on div "Save $100 [DATE] With Our Candida Cleanse: White Tongue Detox Kit + Receive $18…" at bounding box center [807, 323] width 1110 height 93
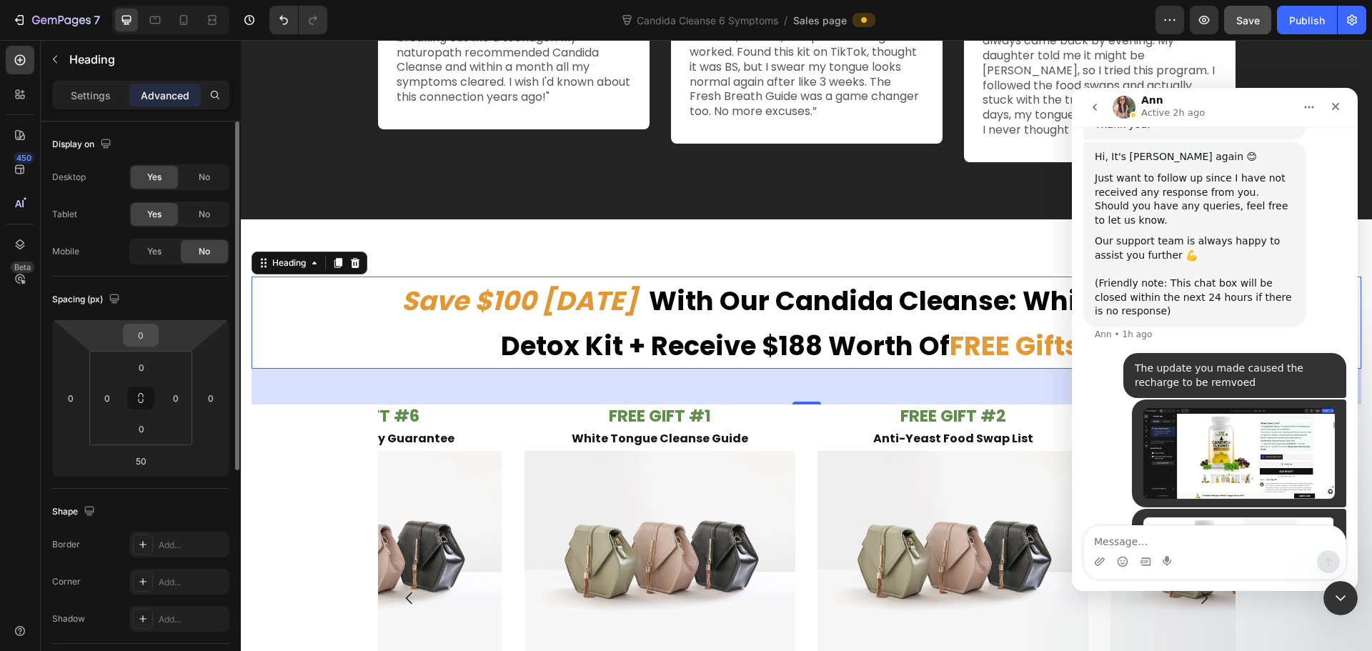
click at [149, 331] on input "0" at bounding box center [140, 334] width 29 height 21
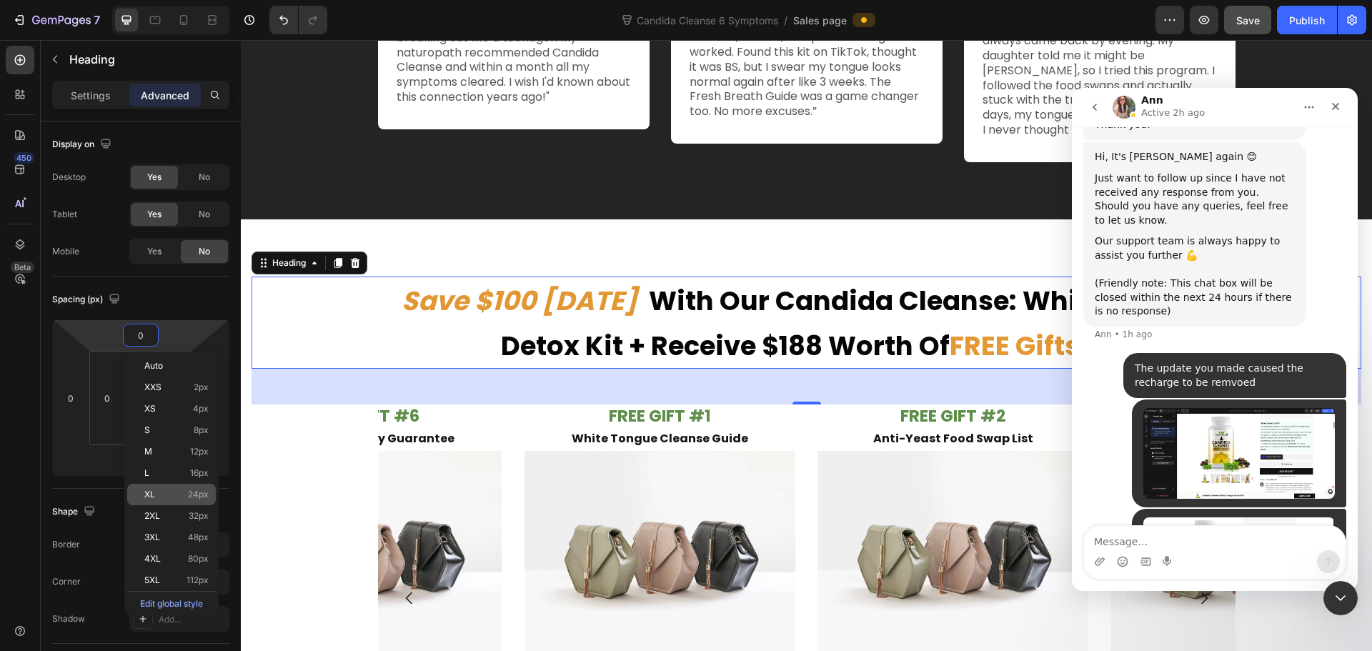
click at [200, 487] on div "XL 24px" at bounding box center [171, 494] width 89 height 21
type input "24"
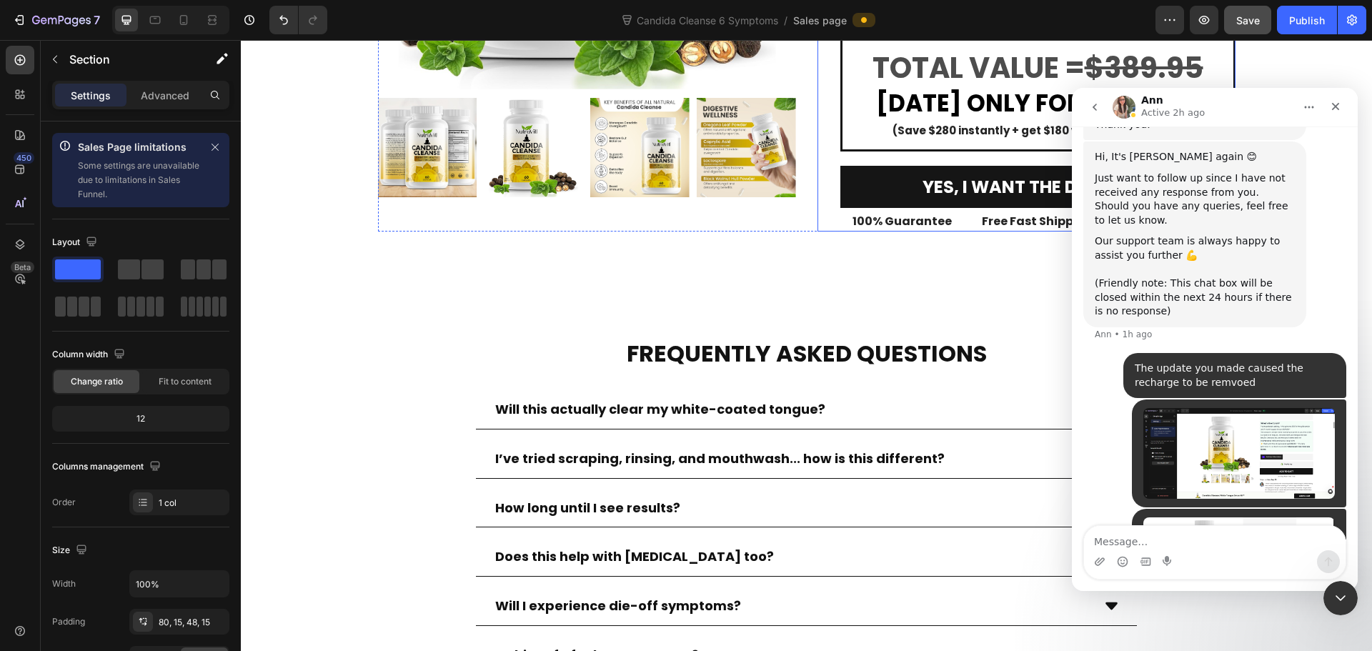
scroll to position [7789, 0]
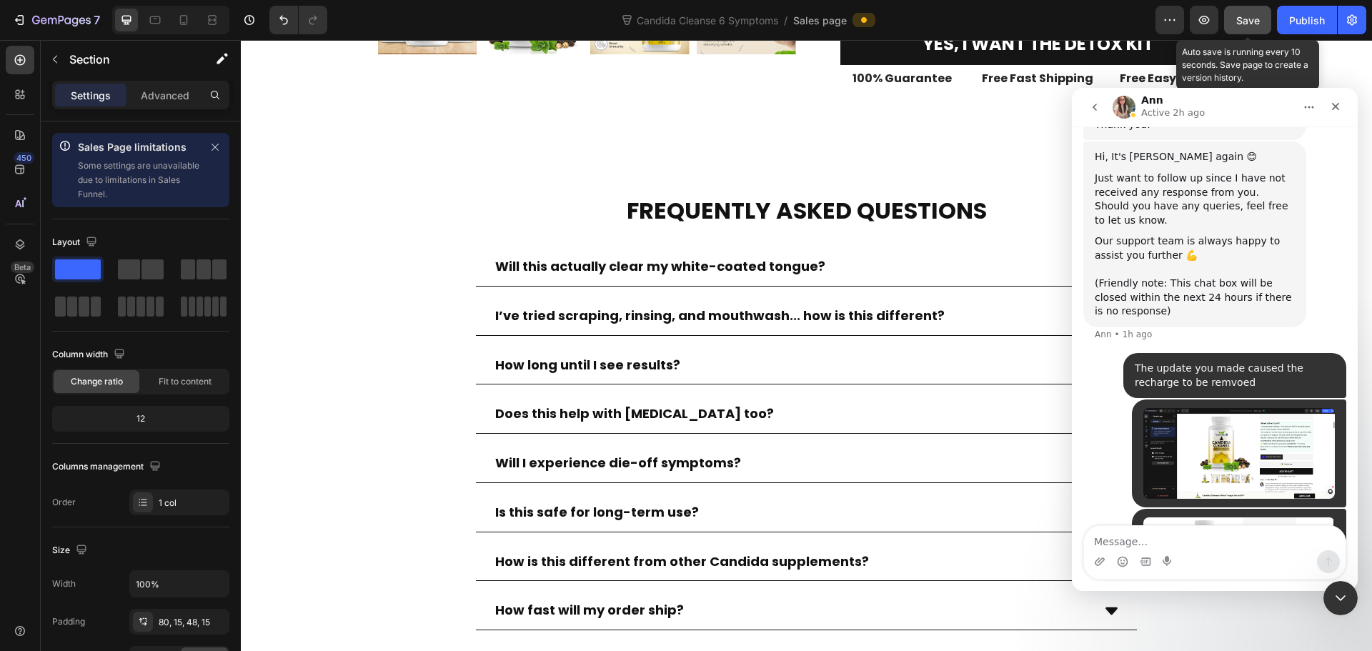
click at [1262, 24] on button "Save" at bounding box center [1247, 20] width 47 height 29
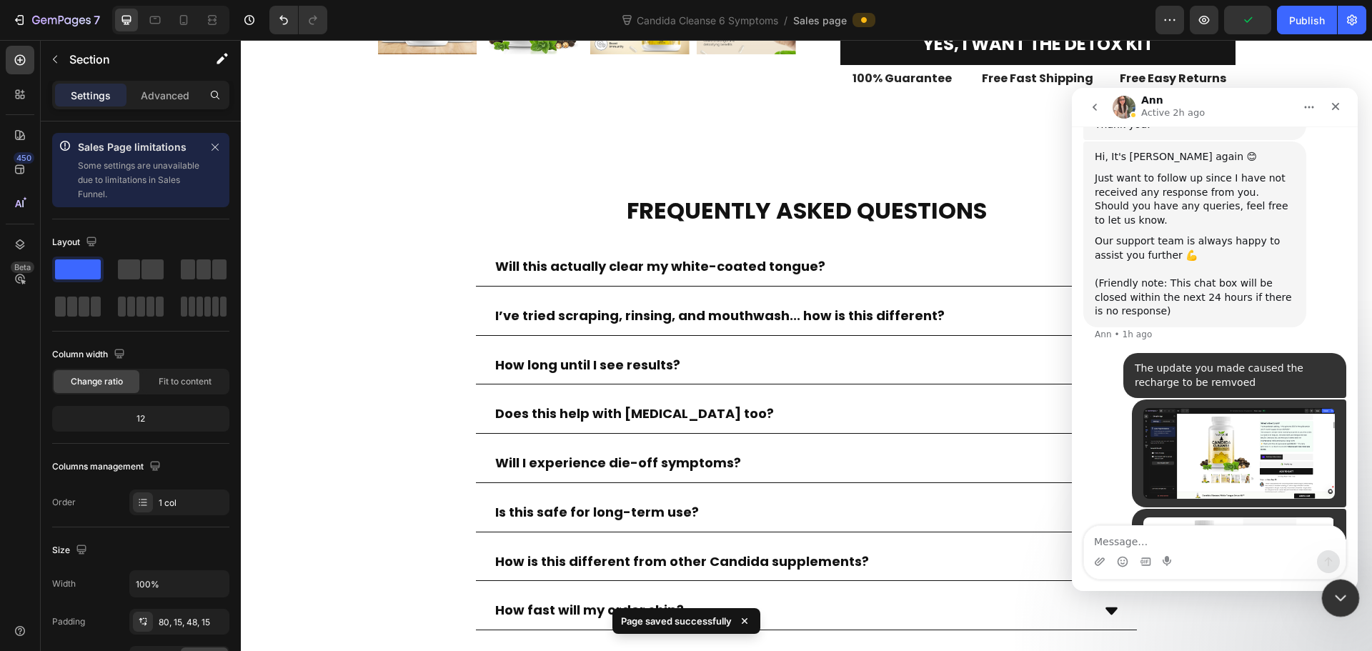
click at [1335, 592] on icon "Close Intercom Messenger" at bounding box center [1338, 595] width 17 height 17
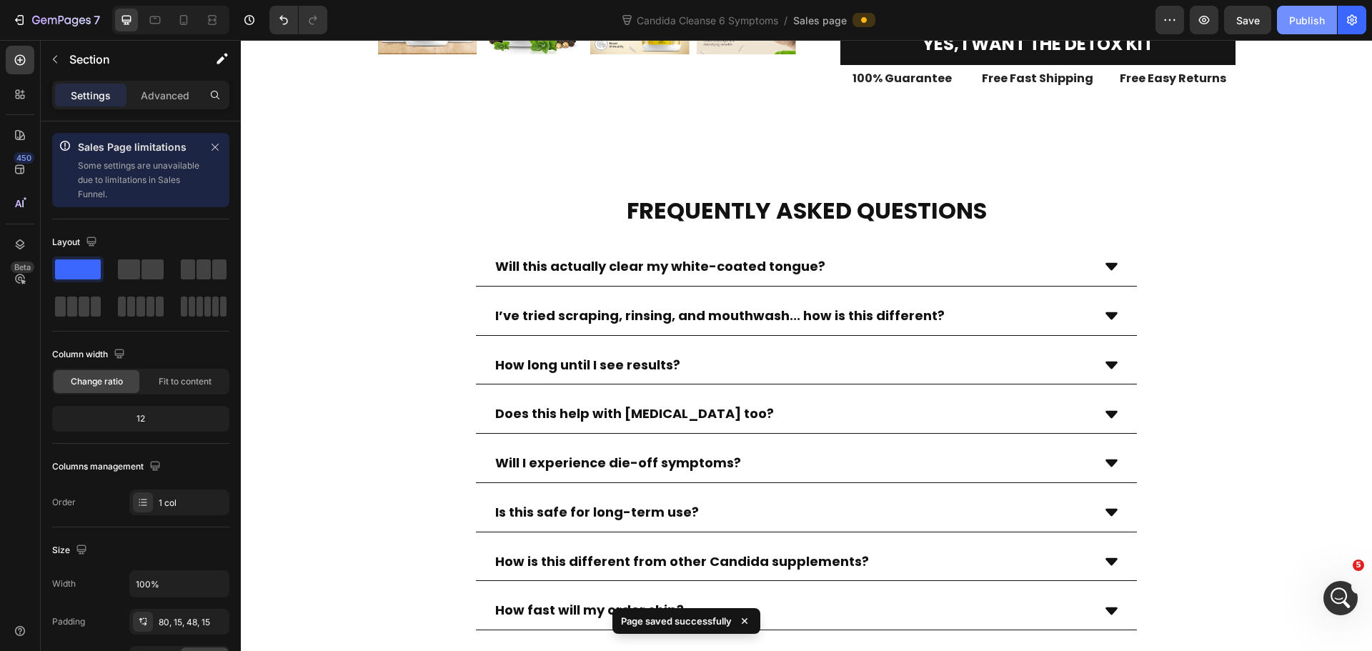
scroll to position [3008, 0]
click at [1295, 26] on div "Publish" at bounding box center [1307, 20] width 36 height 15
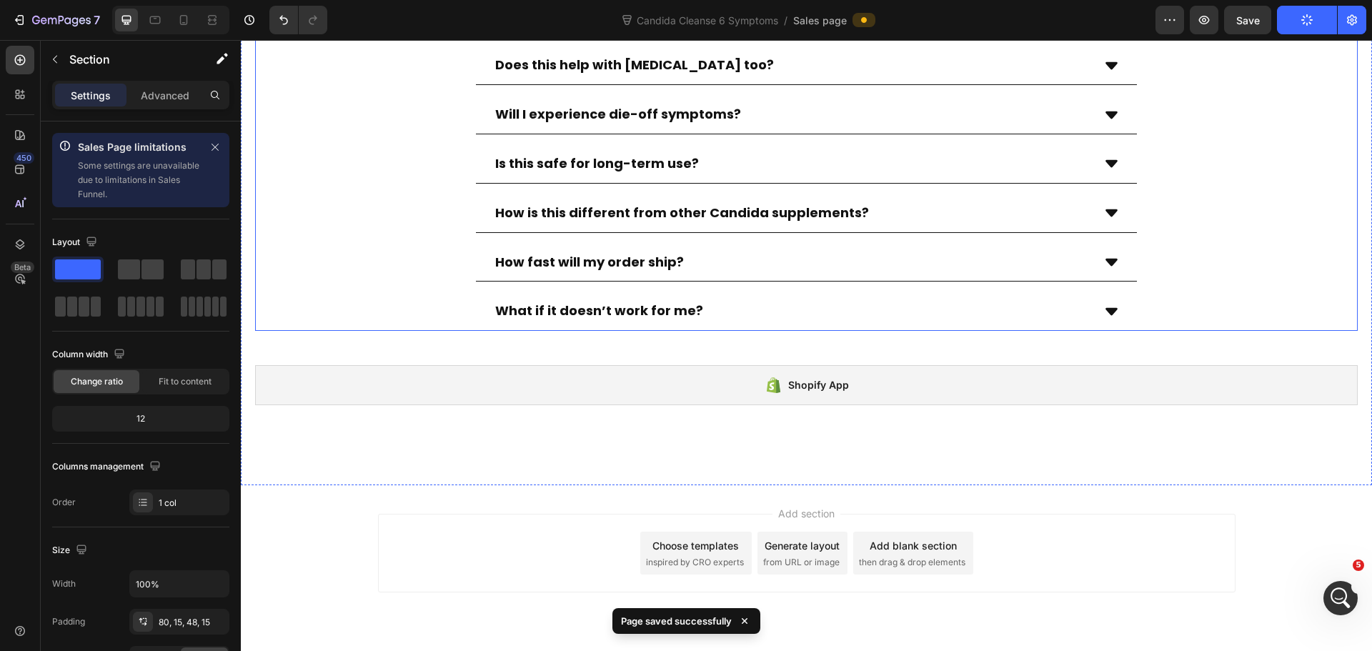
scroll to position [8157, 0]
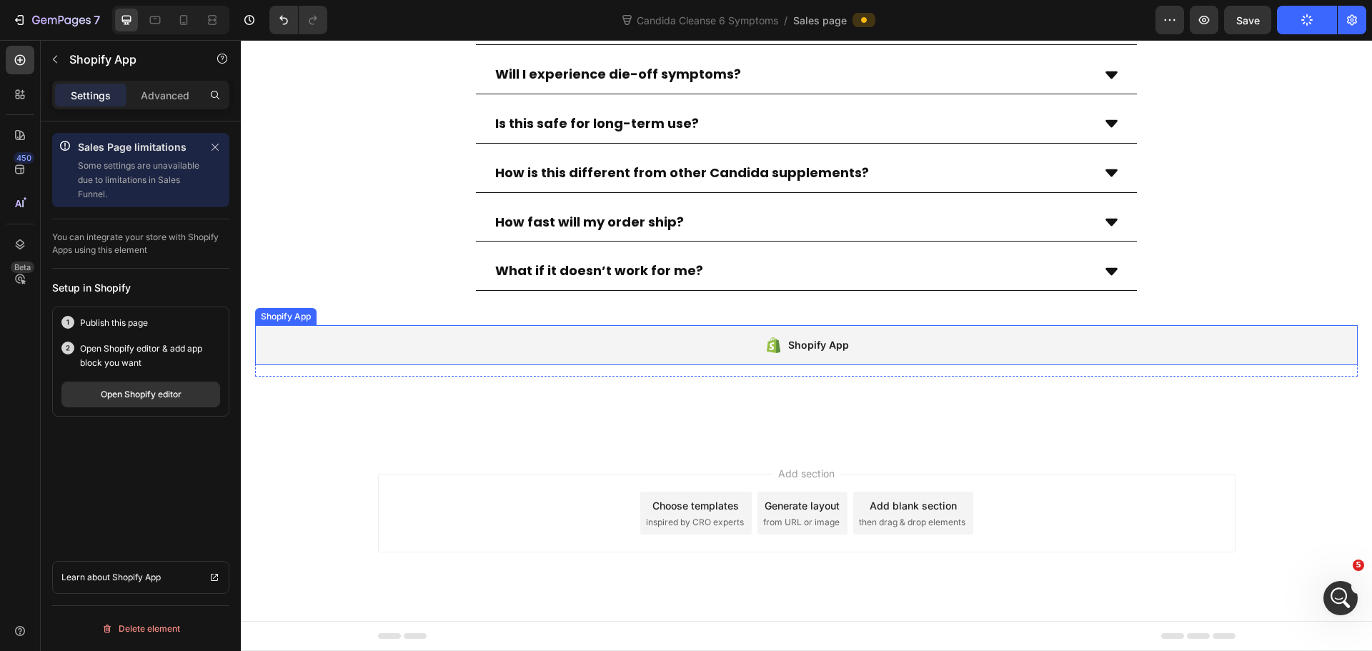
click at [766, 352] on icon at bounding box center [773, 345] width 14 height 16
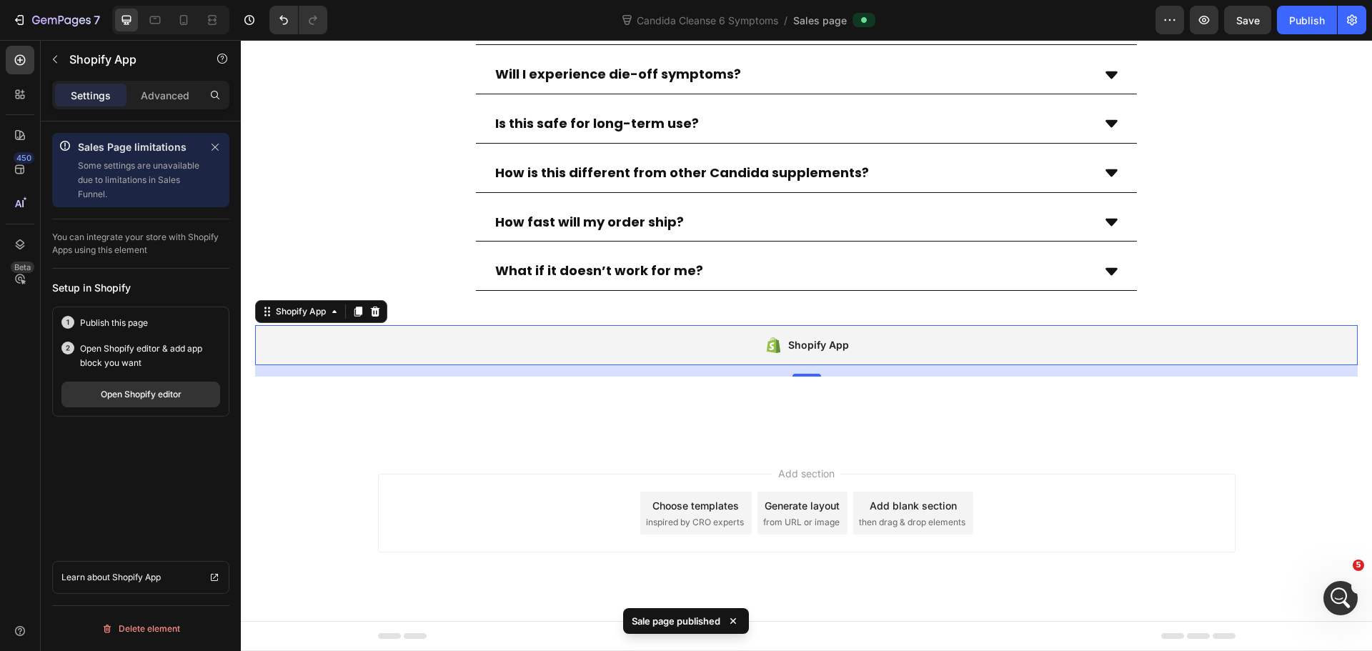
click at [766, 352] on icon at bounding box center [773, 345] width 14 height 16
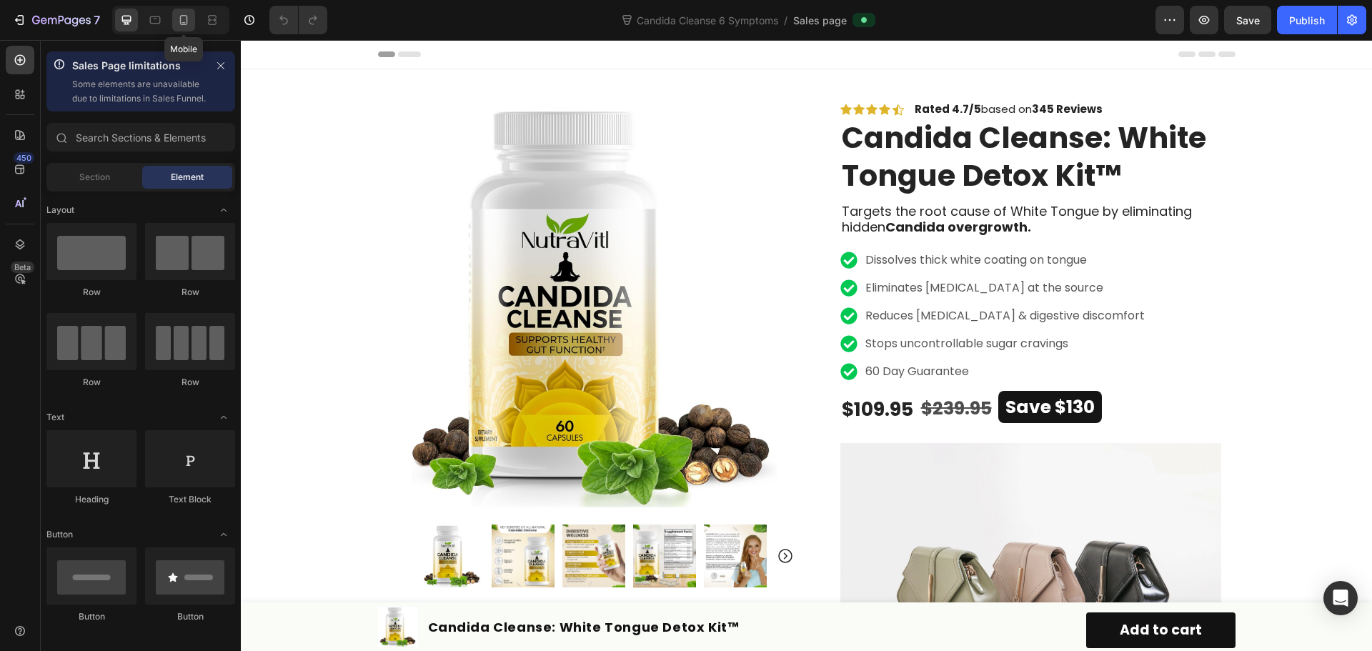
click at [189, 23] on icon at bounding box center [184, 20] width 14 height 14
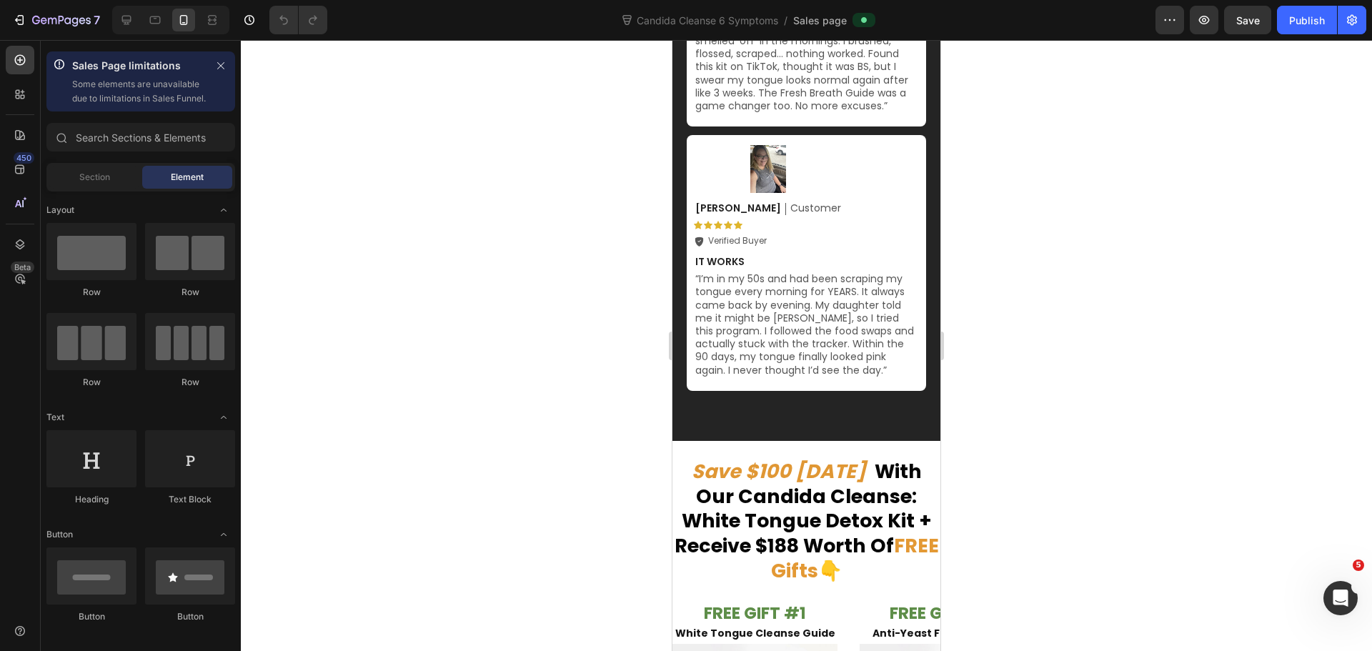
scroll to position [9076, 0]
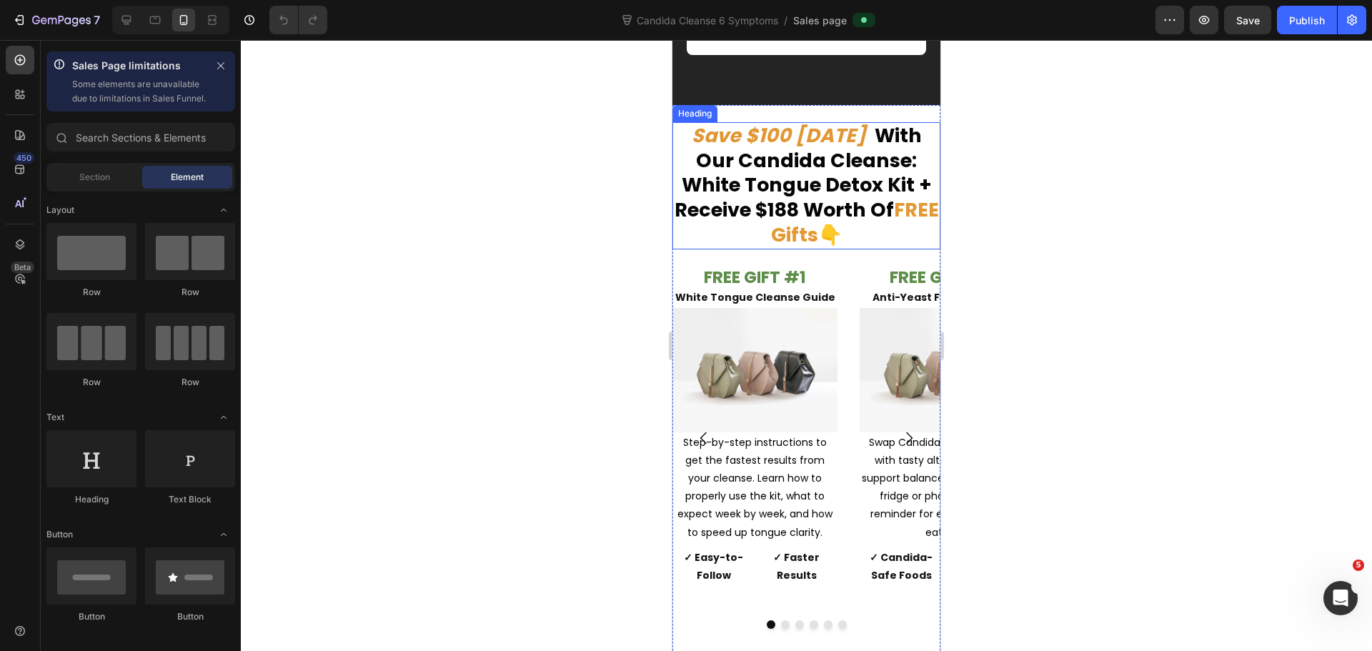
click at [818, 149] on strong "Save $100 [DATE]" at bounding box center [779, 135] width 174 height 26
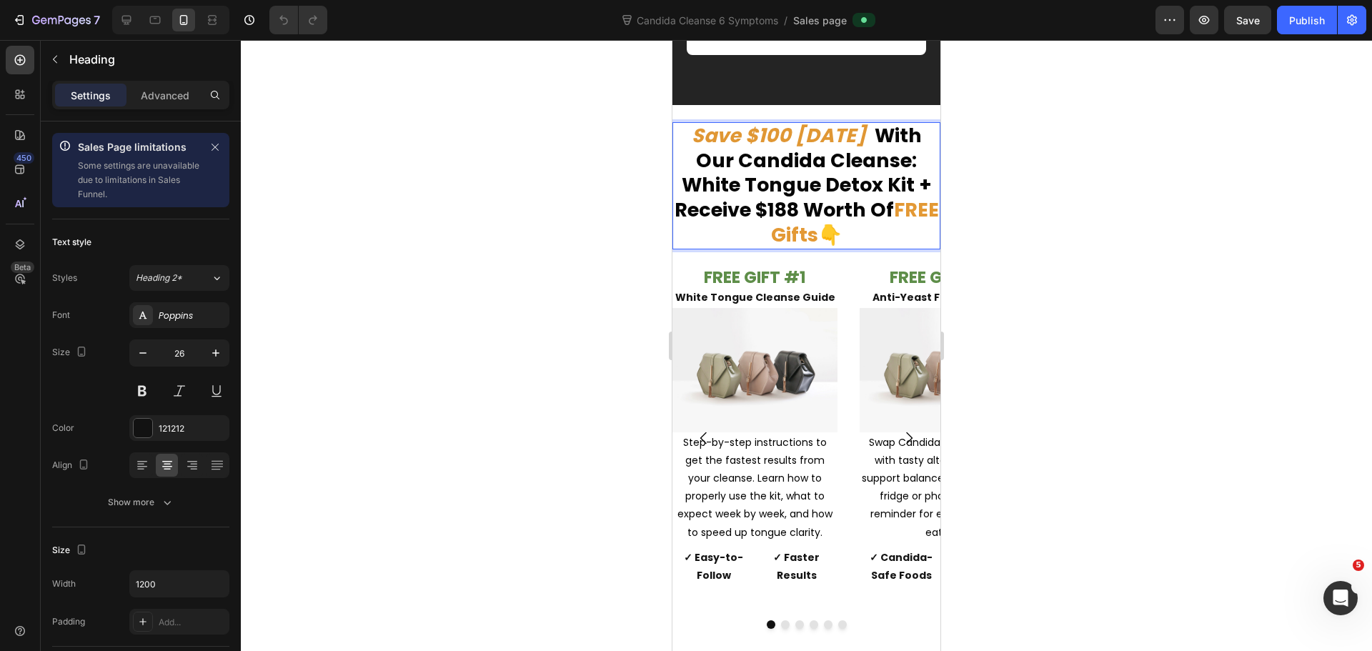
click at [830, 248] on strong "FREE Gifts" at bounding box center [855, 222] width 168 height 51
click at [1032, 436] on div at bounding box center [806, 345] width 1131 height 611
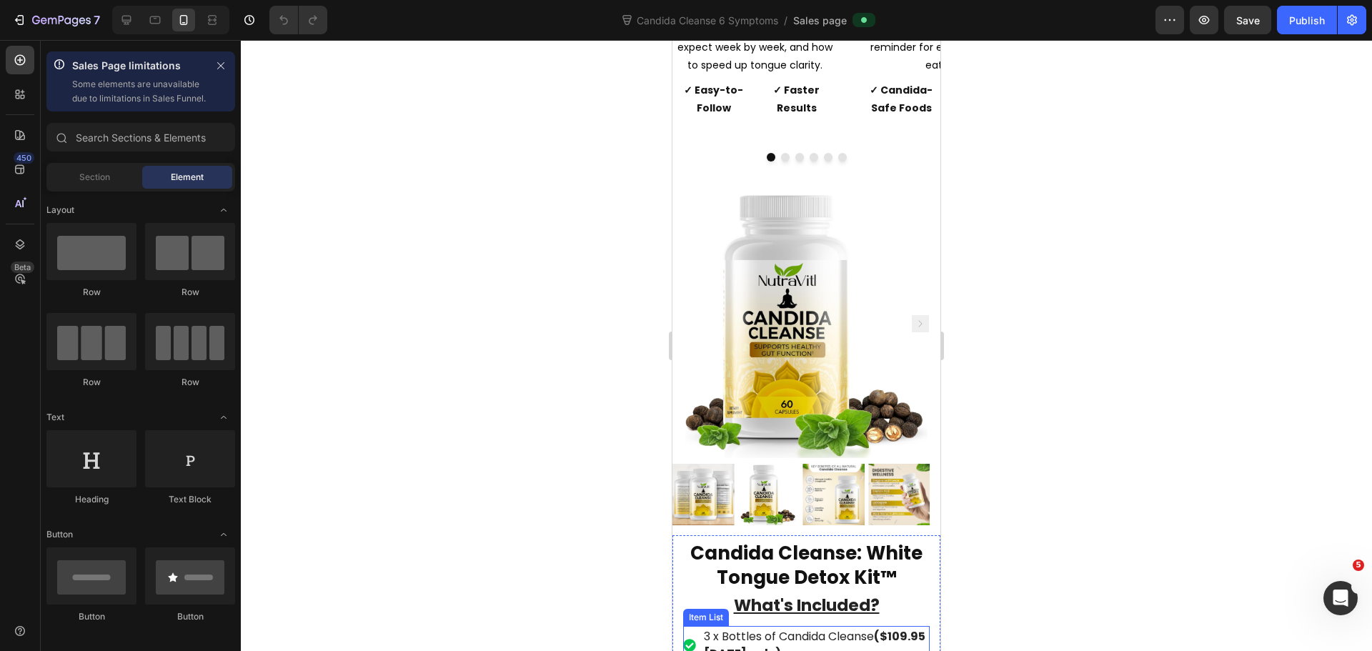
scroll to position [9862, 0]
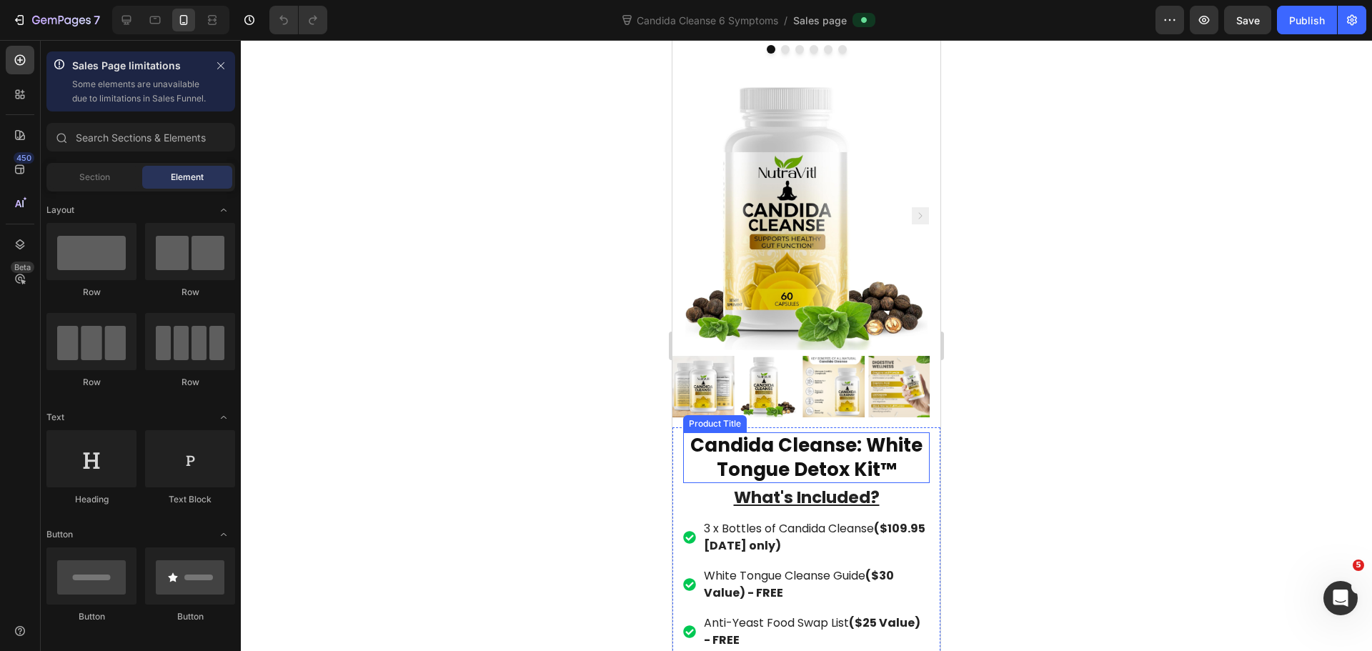
click at [805, 452] on h1 "Candida Cleanse: White Tongue Detox Kit™" at bounding box center [806, 457] width 247 height 51
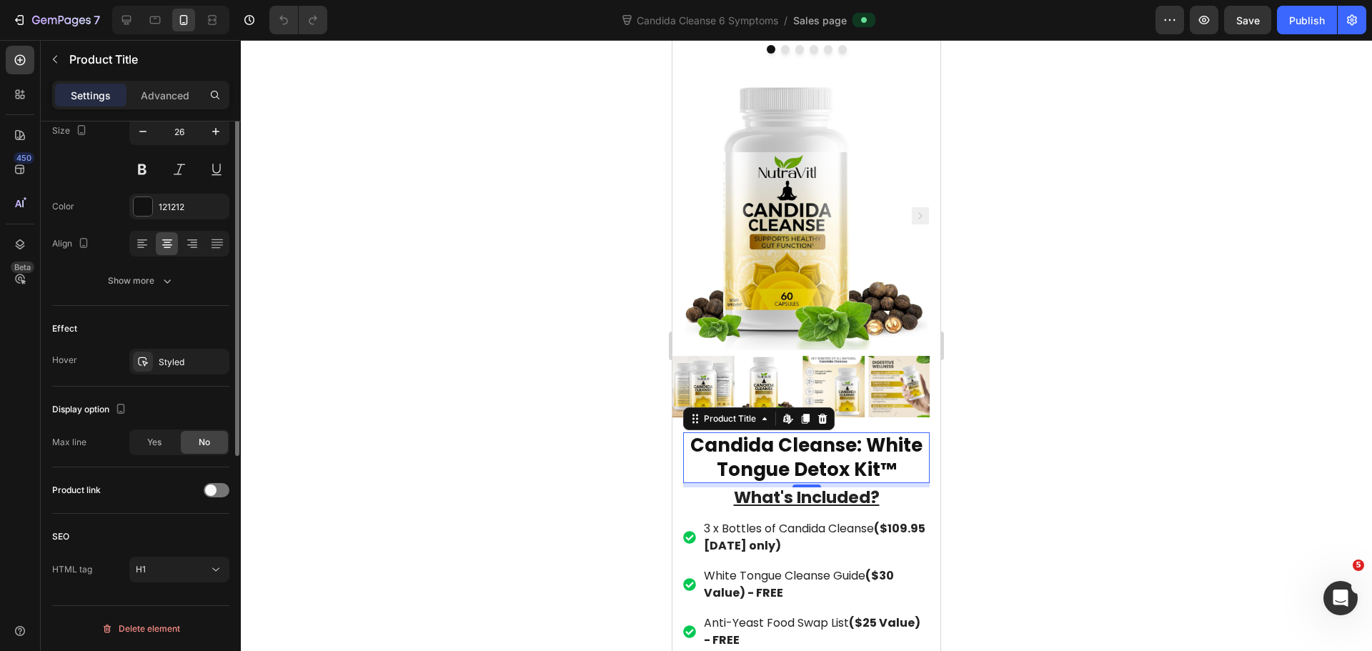
scroll to position [96, 0]
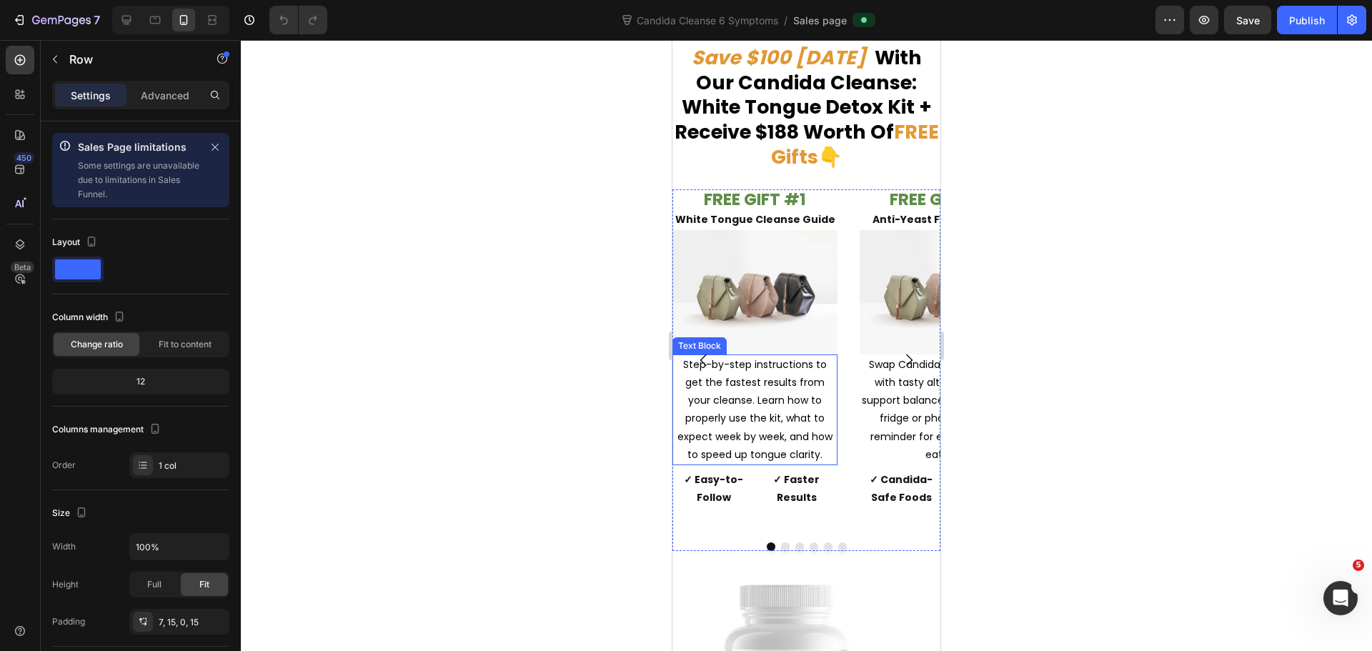
scroll to position [9147, 0]
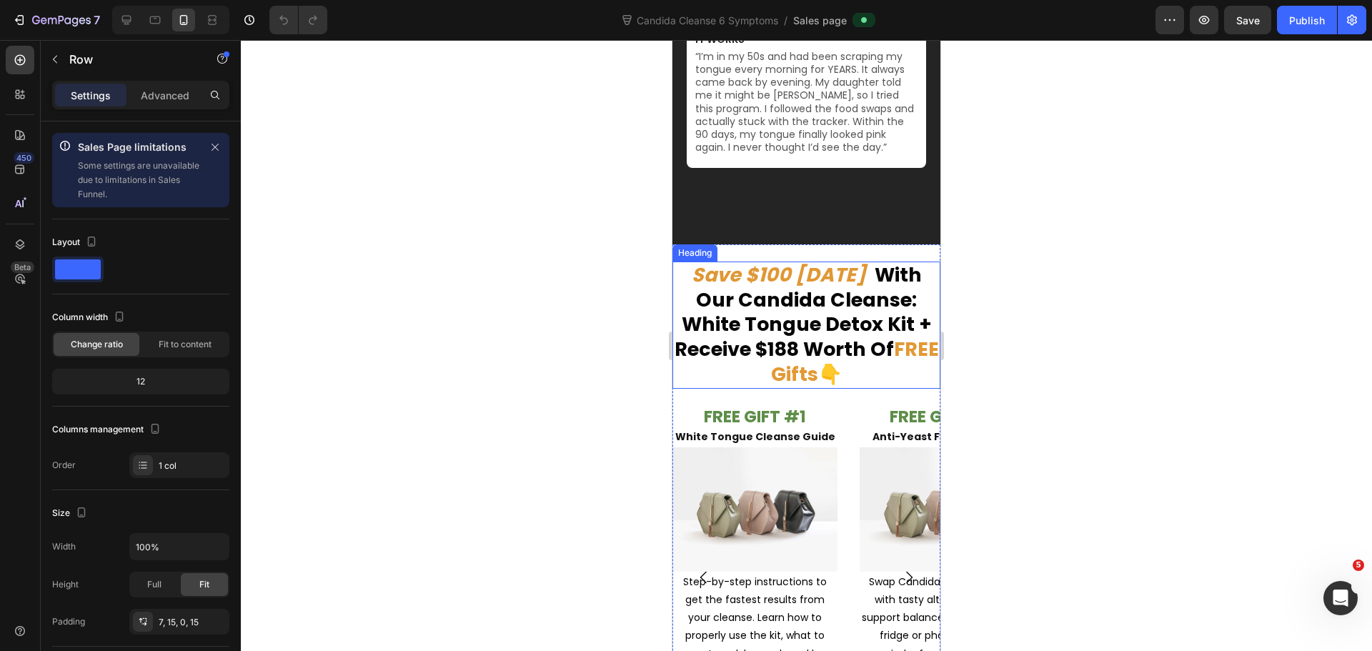
click at [685, 281] on p "⁠⁠⁠⁠⁠⁠⁠ Save $100 [DATE] With Our Candida Cleanse: White Tongue Detox Kit + Rec…" at bounding box center [806, 325] width 265 height 124
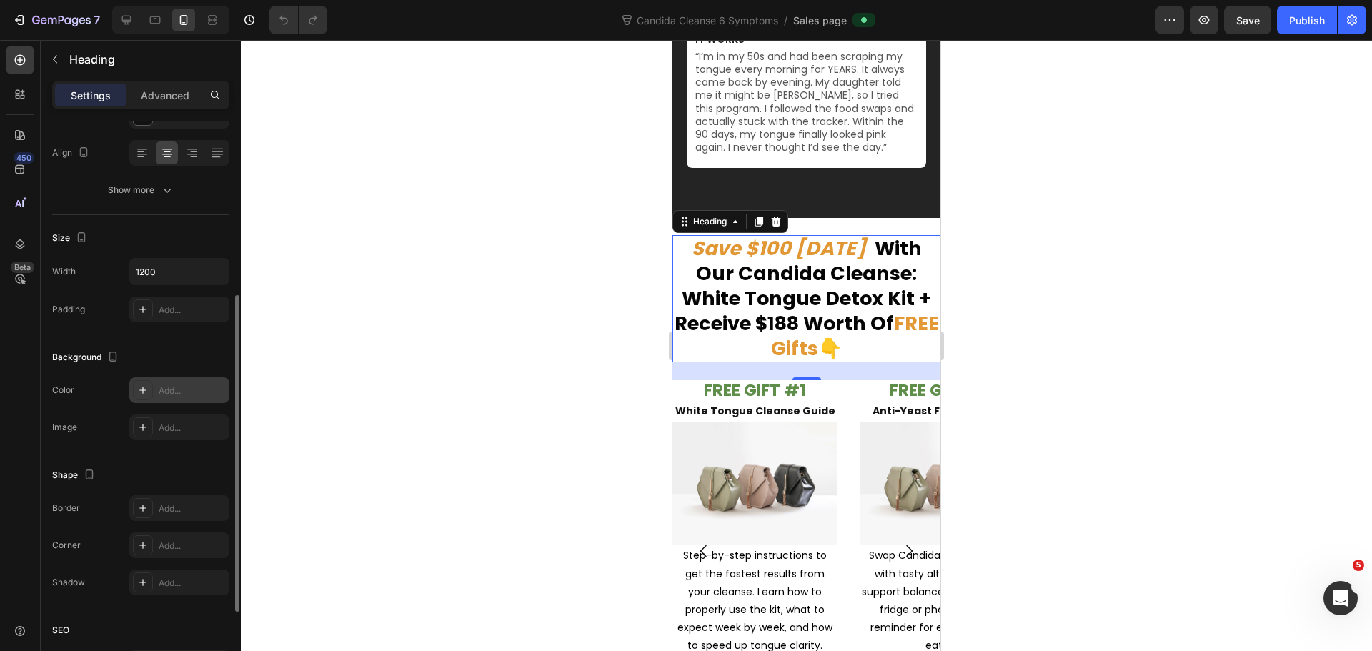
scroll to position [241, 0]
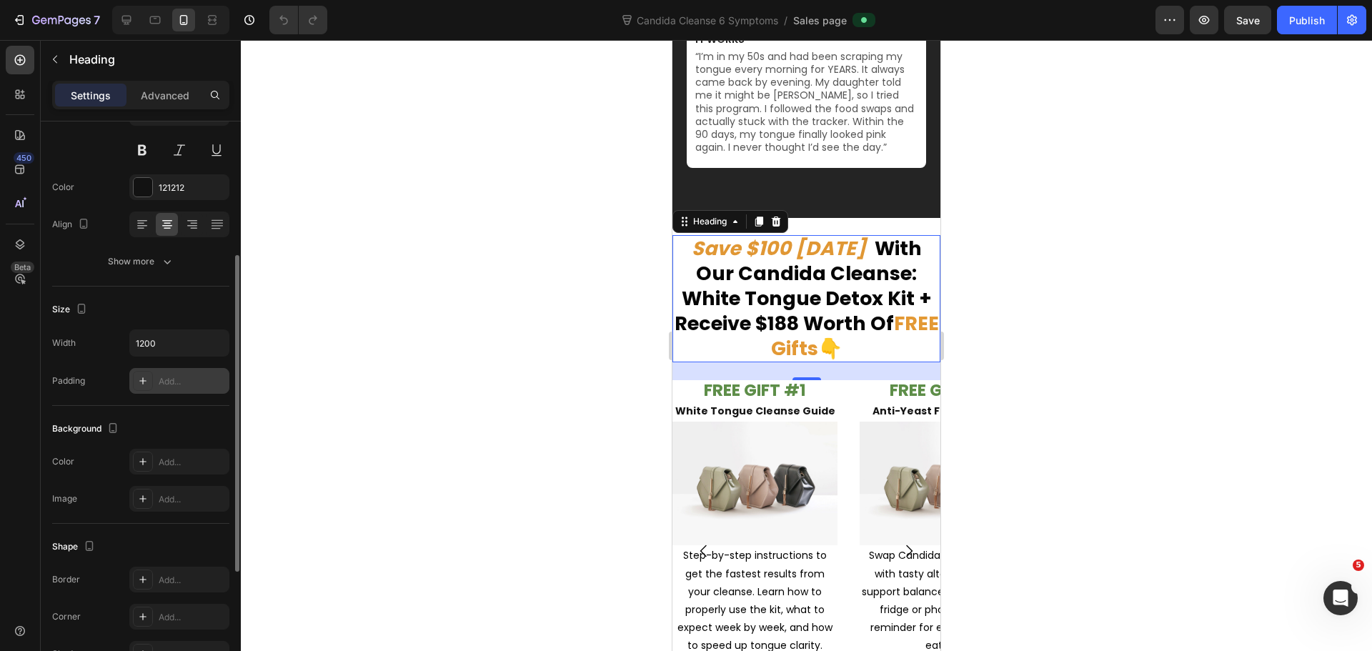
click at [179, 383] on div "Add..." at bounding box center [192, 381] width 67 height 13
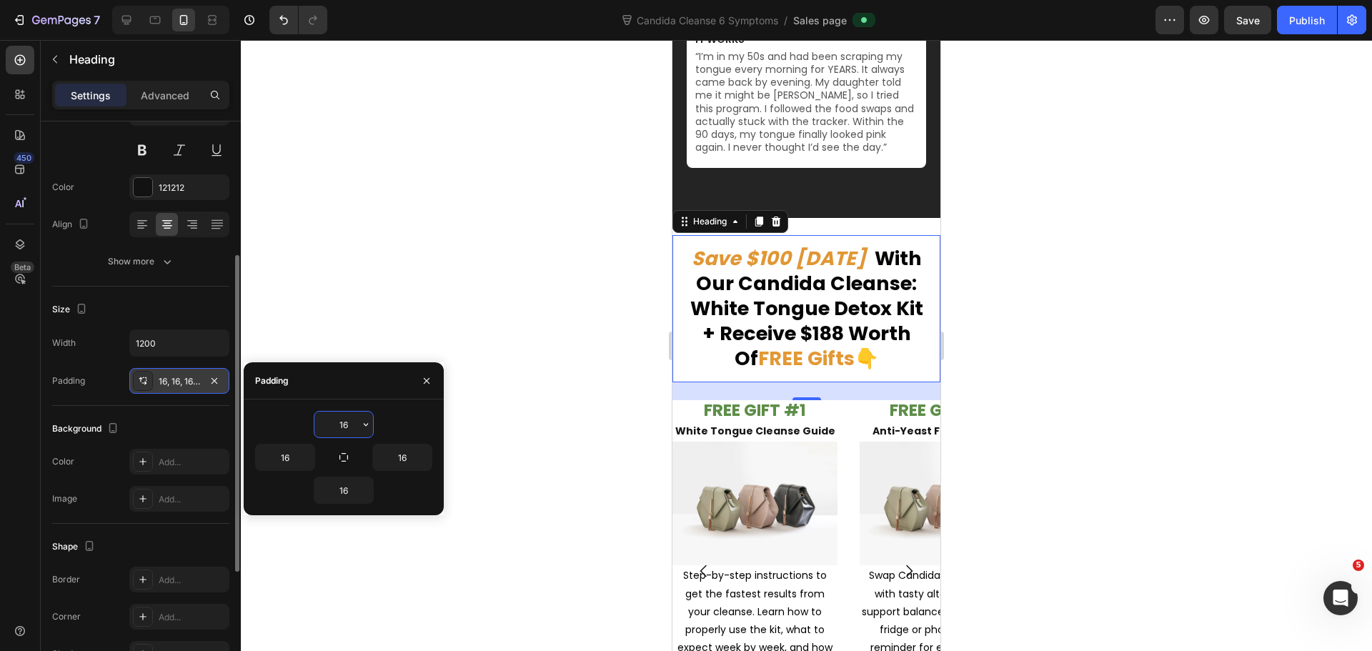
click at [958, 276] on div at bounding box center [806, 345] width 1131 height 611
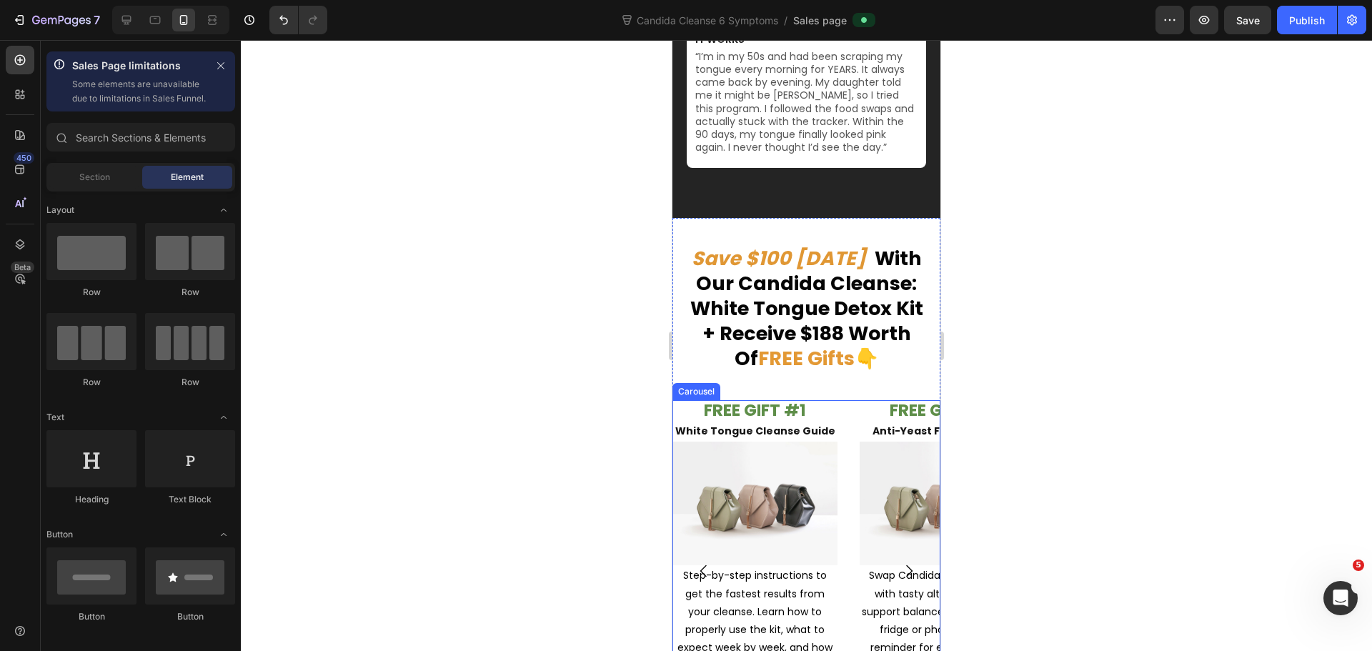
click at [849, 400] on div "FREE GIFT #1 White Tongue Cleanse Guide Text Block Image Step-by-step instructi…" at bounding box center [806, 571] width 268 height 342
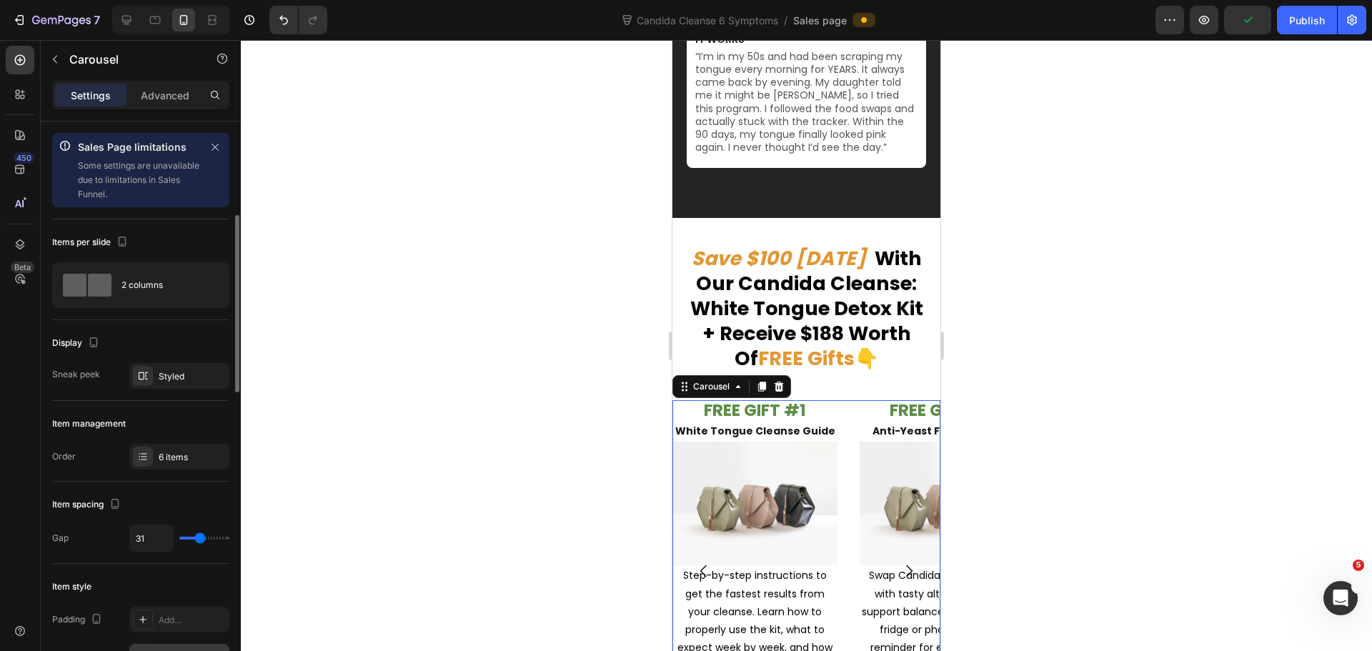
scroll to position [214, 0]
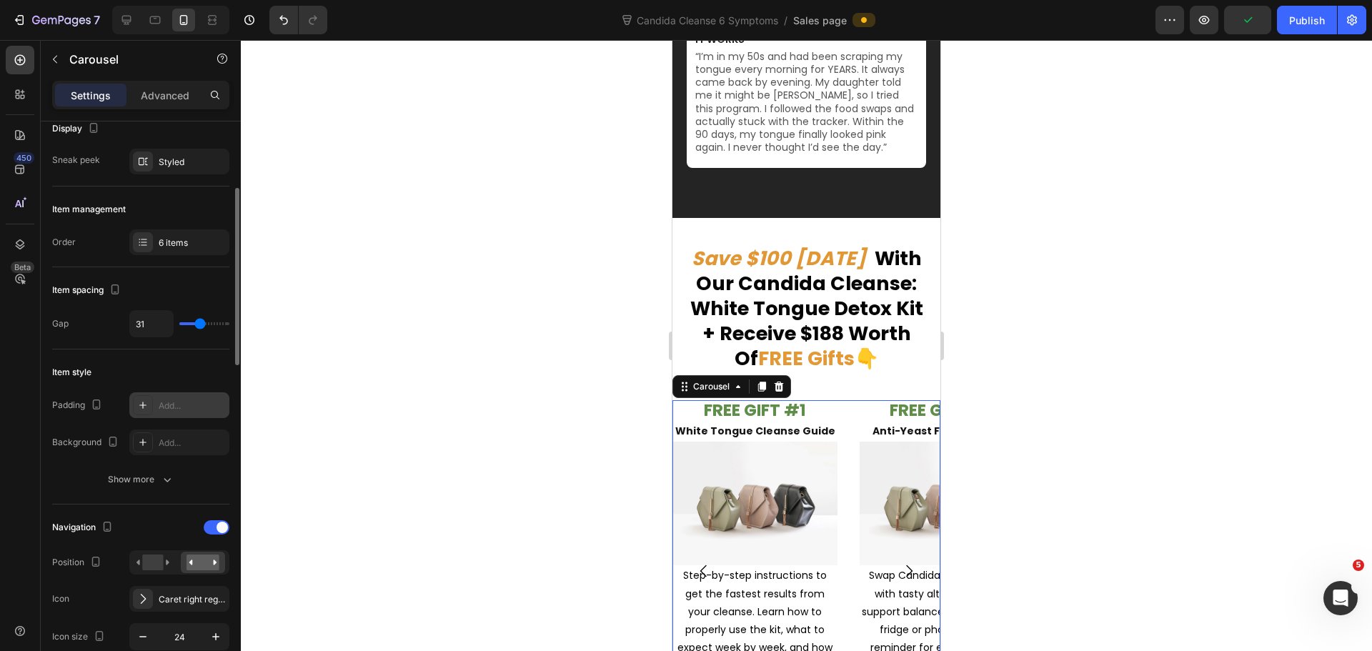
click at [174, 412] on div "Add..." at bounding box center [179, 405] width 100 height 26
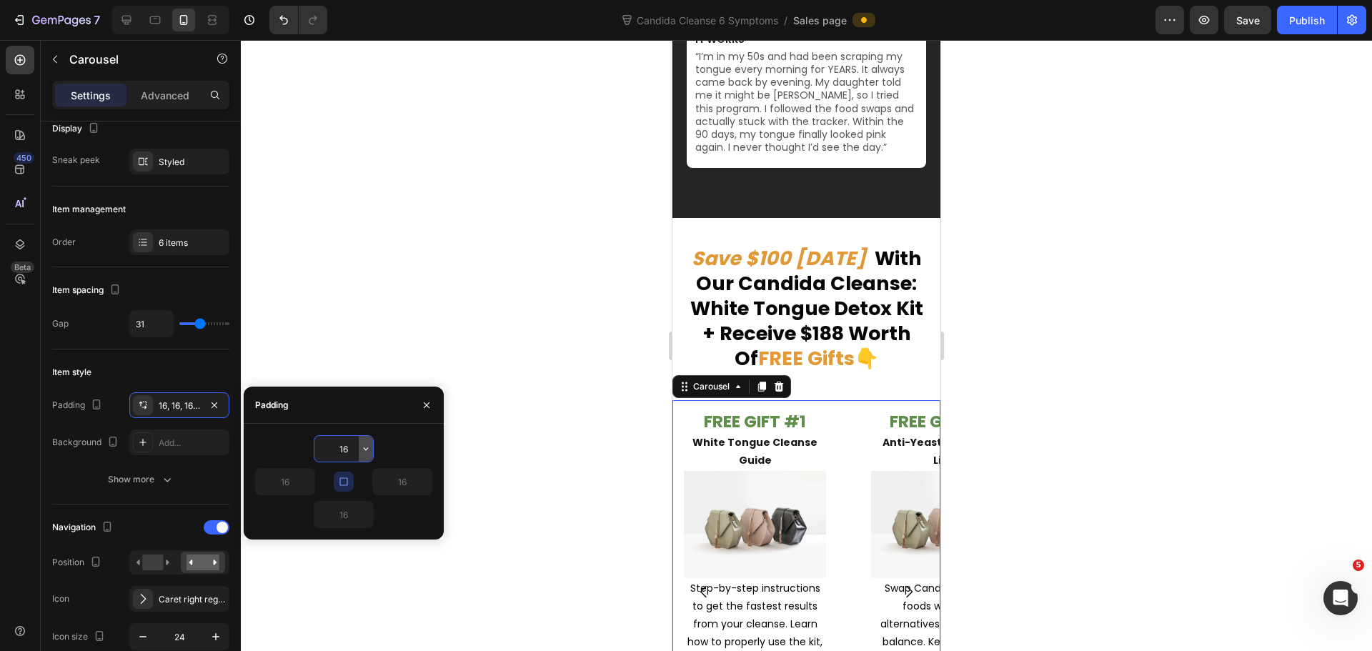
click at [367, 449] on icon "button" at bounding box center [365, 448] width 11 height 11
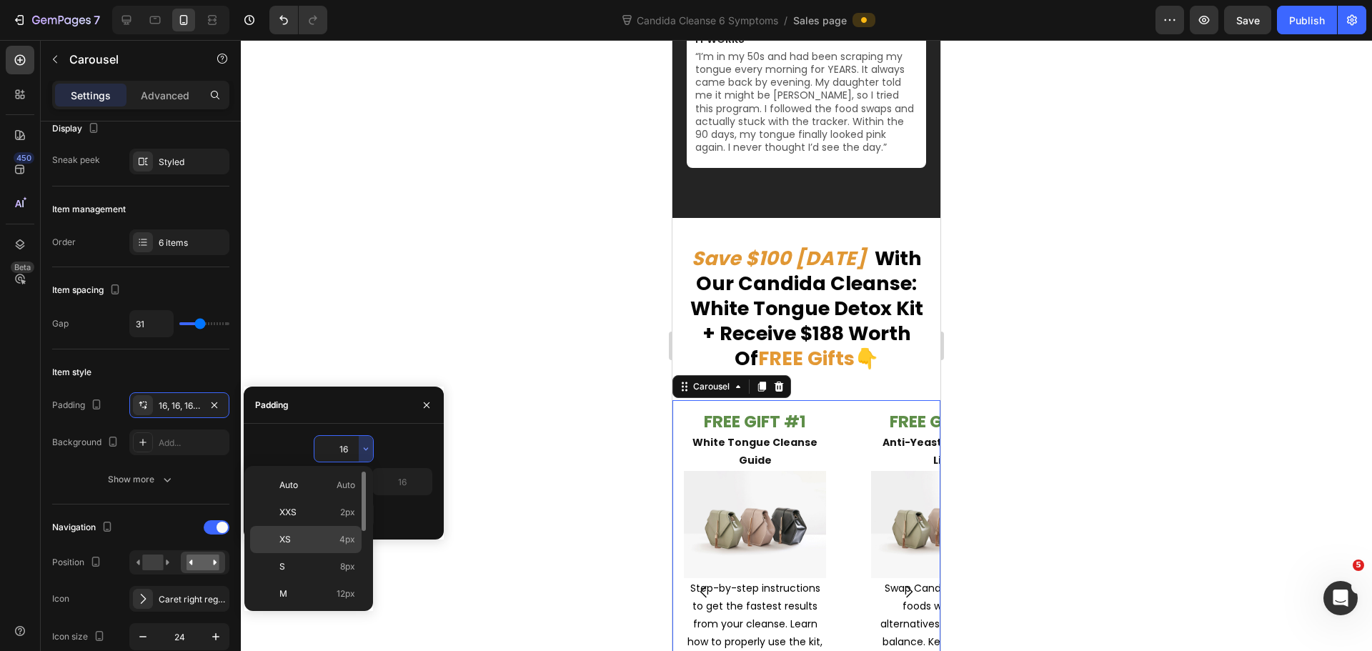
click at [344, 543] on span "4px" at bounding box center [347, 539] width 16 height 13
type input "4"
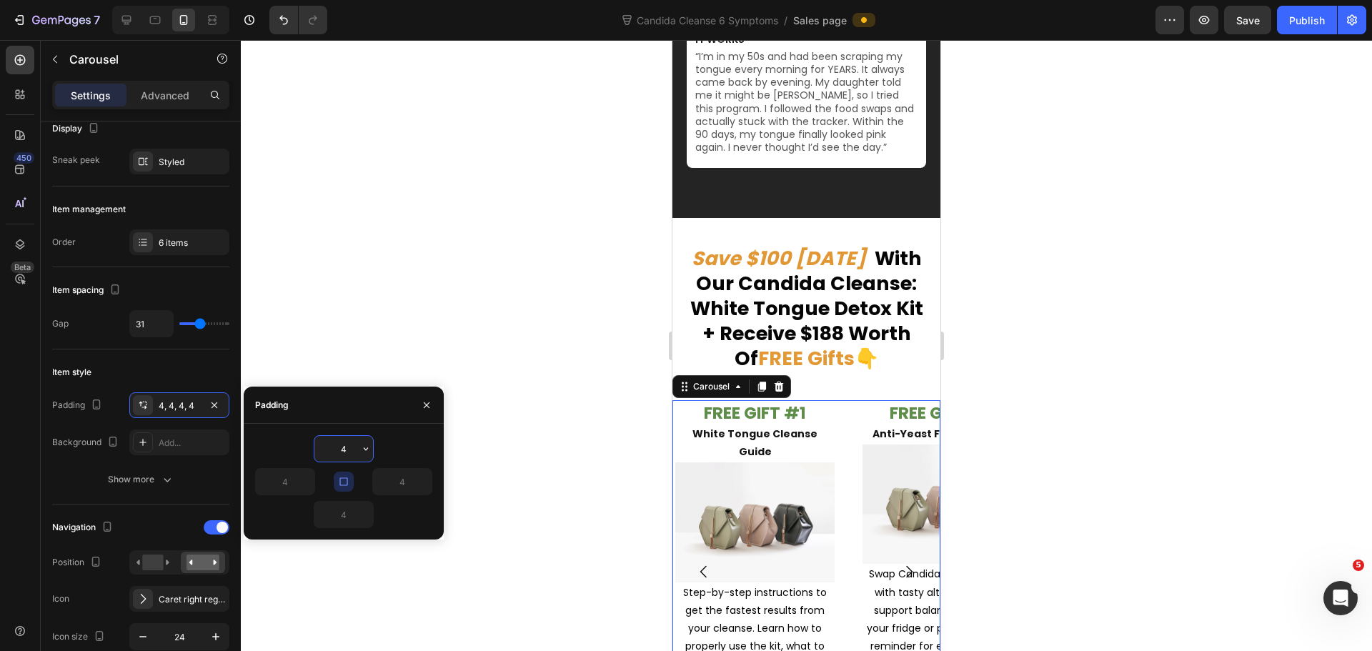
click at [346, 454] on input "4" at bounding box center [343, 449] width 59 height 26
type input "6"
click at [412, 439] on div "6" at bounding box center [343, 448] width 177 height 27
type input "6"
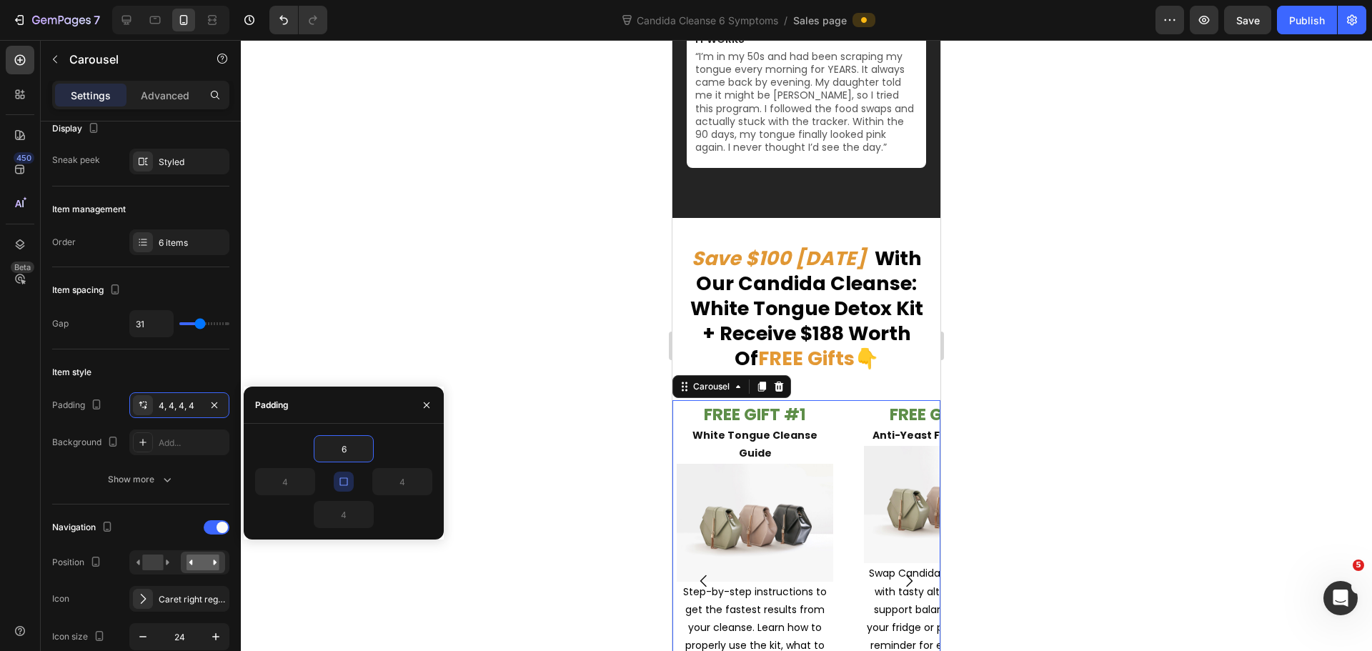
type input "6"
click at [345, 480] on icon "button" at bounding box center [343, 481] width 11 height 11
click at [343, 480] on icon "button" at bounding box center [343, 481] width 11 height 11
click at [505, 453] on div at bounding box center [806, 345] width 1131 height 611
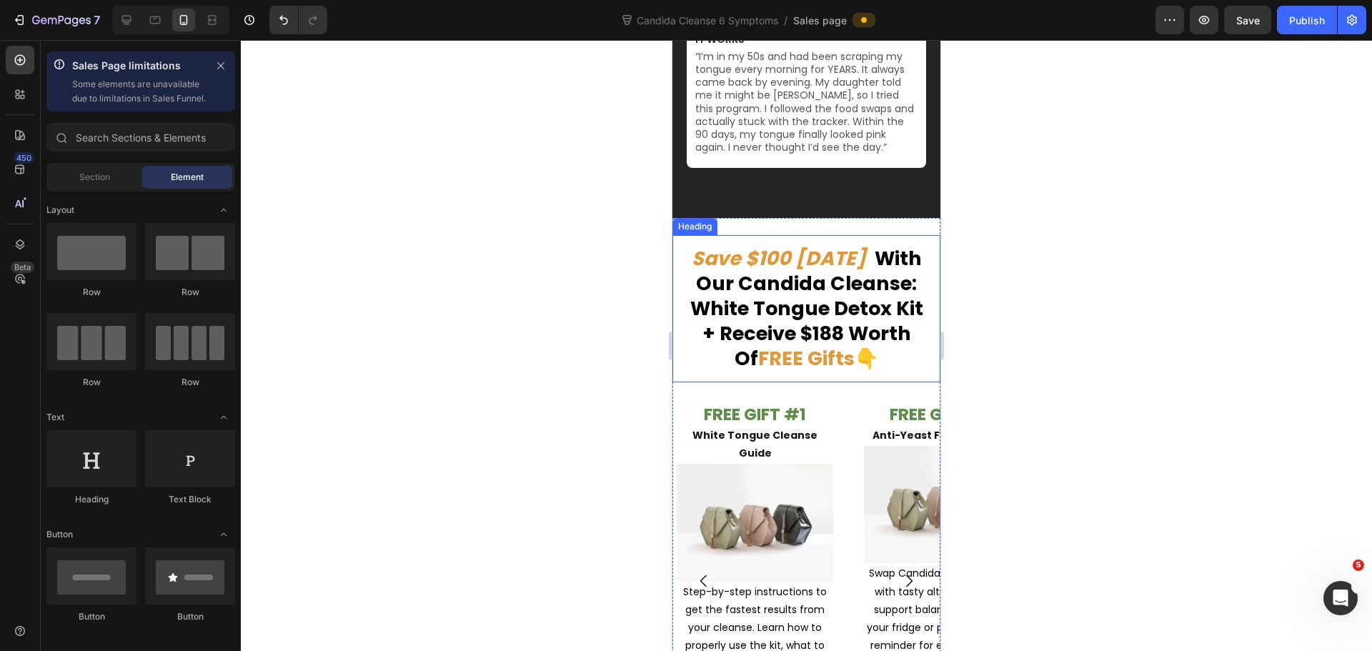
click at [761, 245] on strong "With Our Candida Cleanse: White Tongue Detox Kit + Receive $188 Worth Of" at bounding box center [806, 308] width 233 height 126
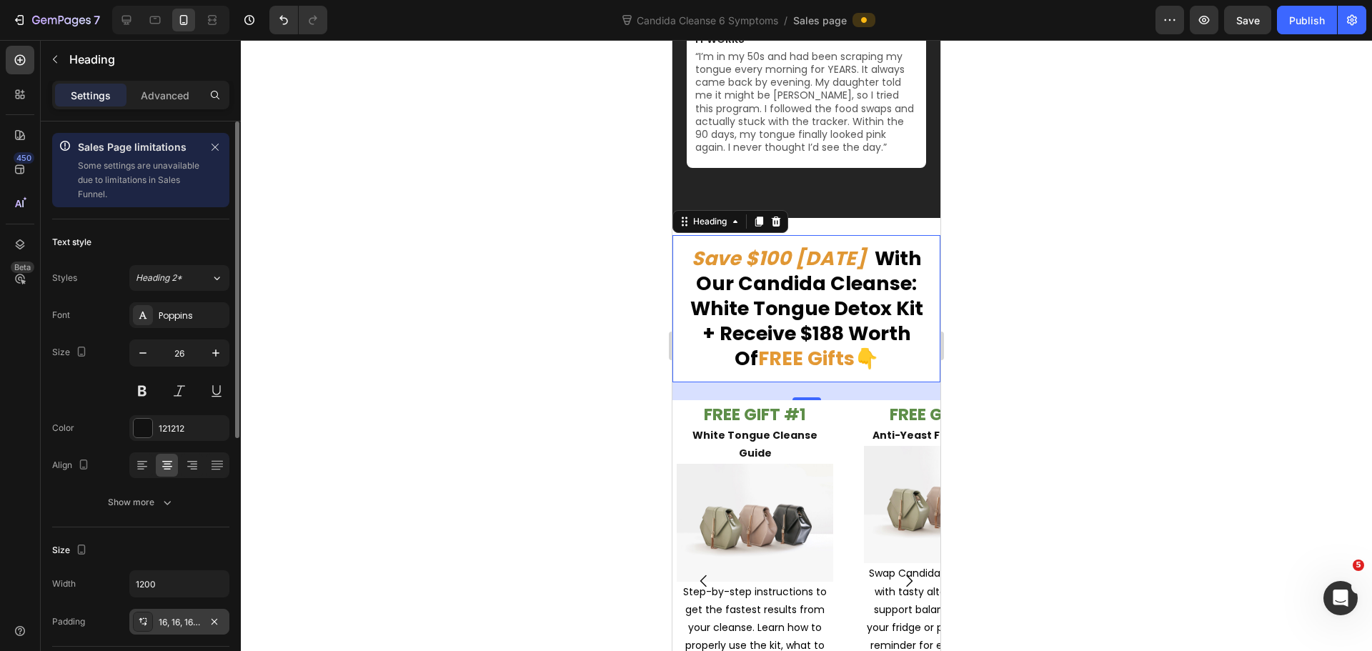
click at [189, 626] on div "16, 16, 16, 16" at bounding box center [179, 622] width 41 height 13
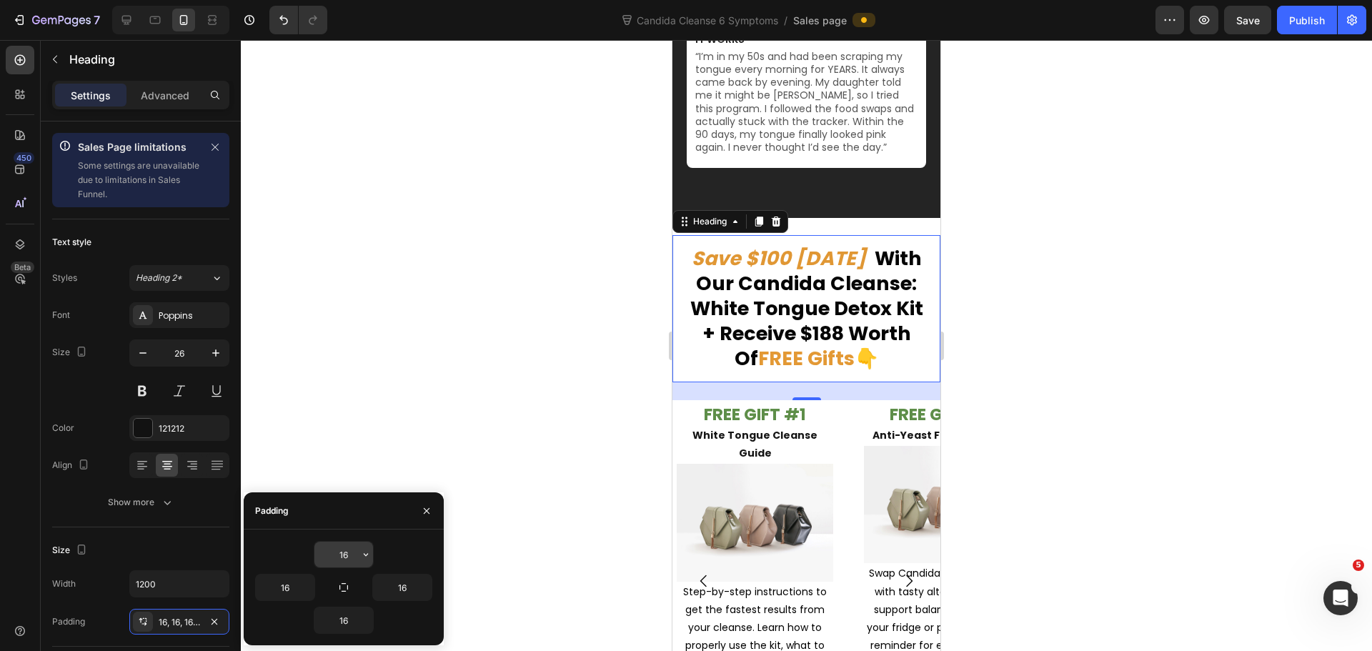
click at [352, 547] on input "16" at bounding box center [343, 555] width 59 height 26
click at [361, 552] on icon "button" at bounding box center [365, 554] width 11 height 11
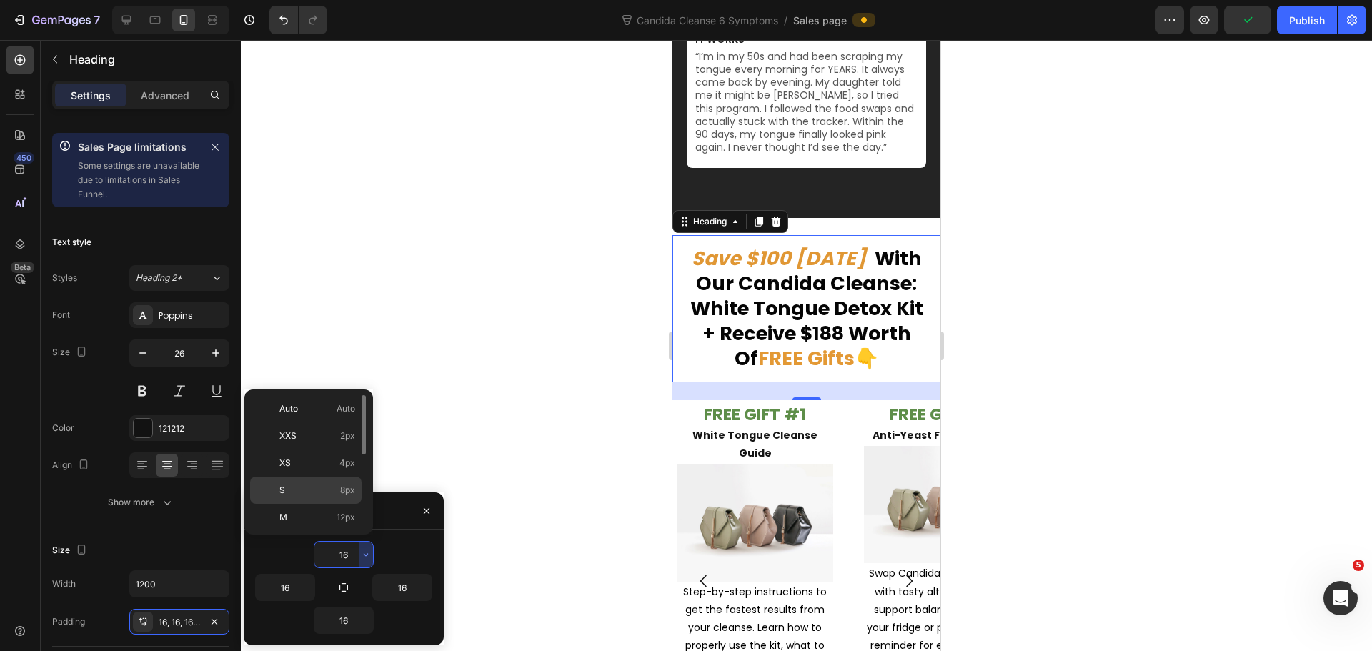
click at [326, 491] on p "S 8px" at bounding box center [317, 490] width 76 height 13
type input "8"
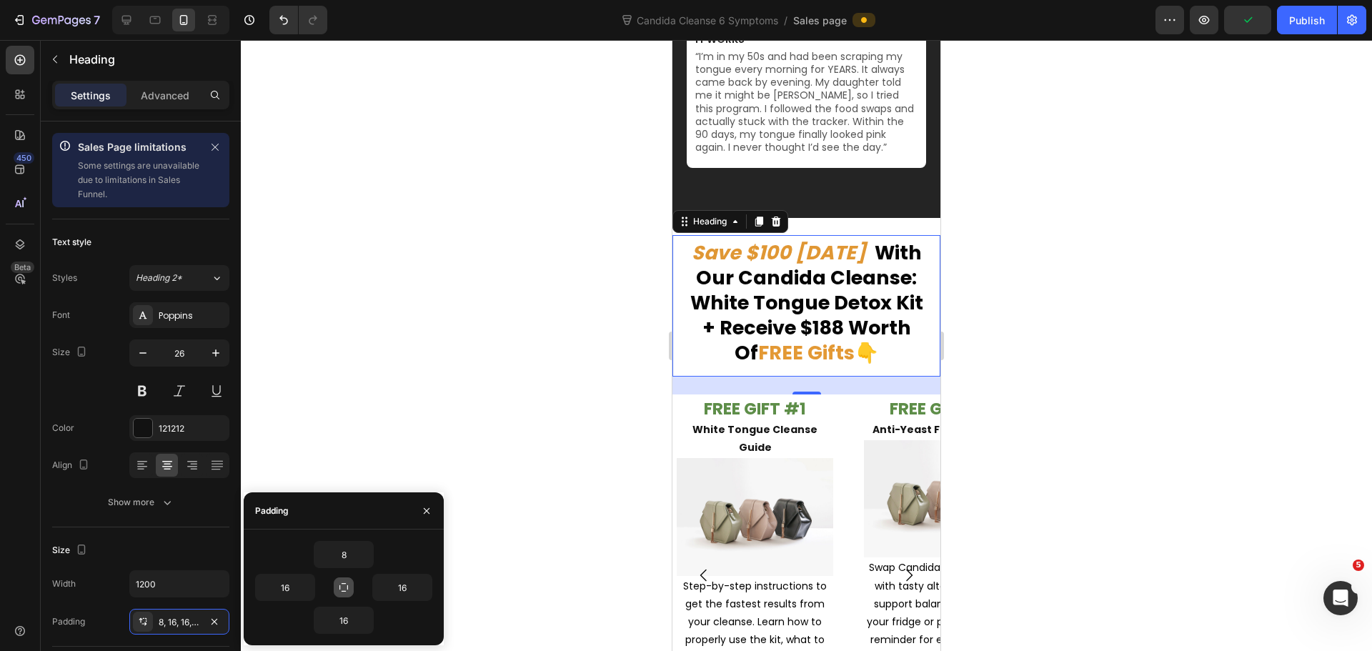
click at [337, 595] on button "button" at bounding box center [344, 587] width 20 height 20
type input "8"
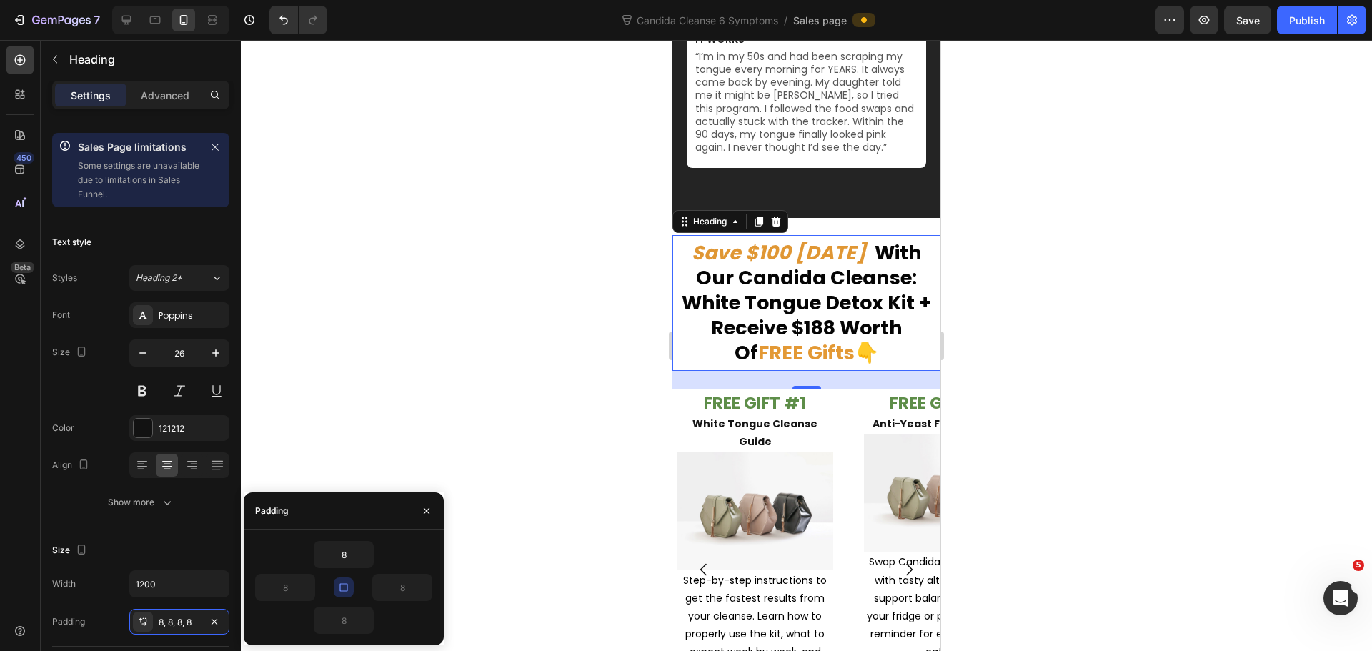
click at [517, 473] on div at bounding box center [806, 345] width 1131 height 611
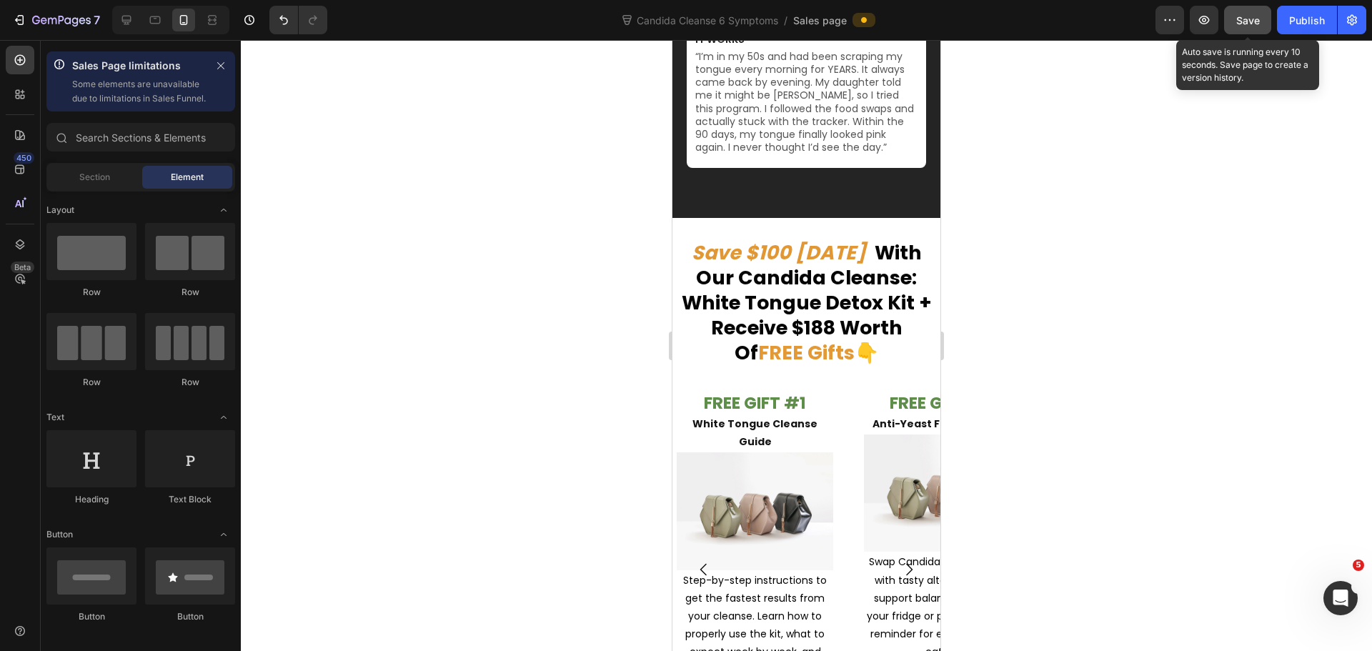
click at [1253, 21] on span "Save" at bounding box center [1248, 20] width 24 height 12
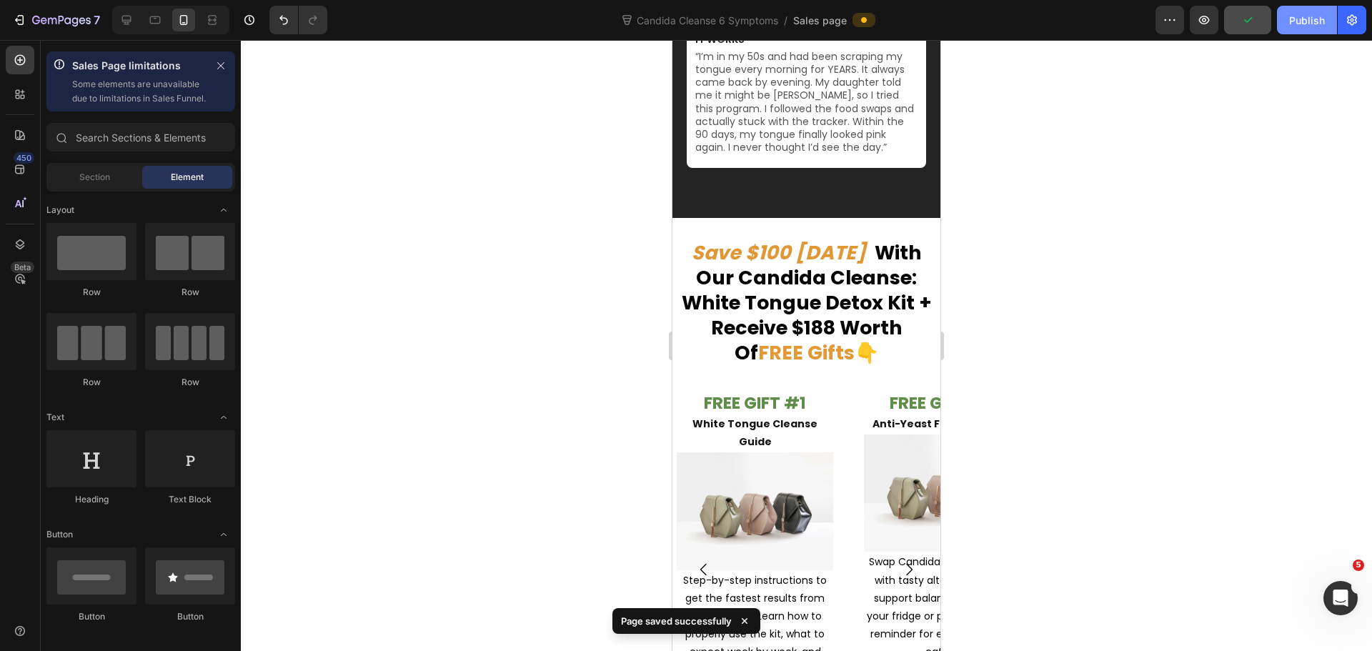
click at [1297, 26] on div "Publish" at bounding box center [1307, 20] width 36 height 15
click at [839, 239] on strong "Save $100 [DATE]" at bounding box center [779, 252] width 174 height 26
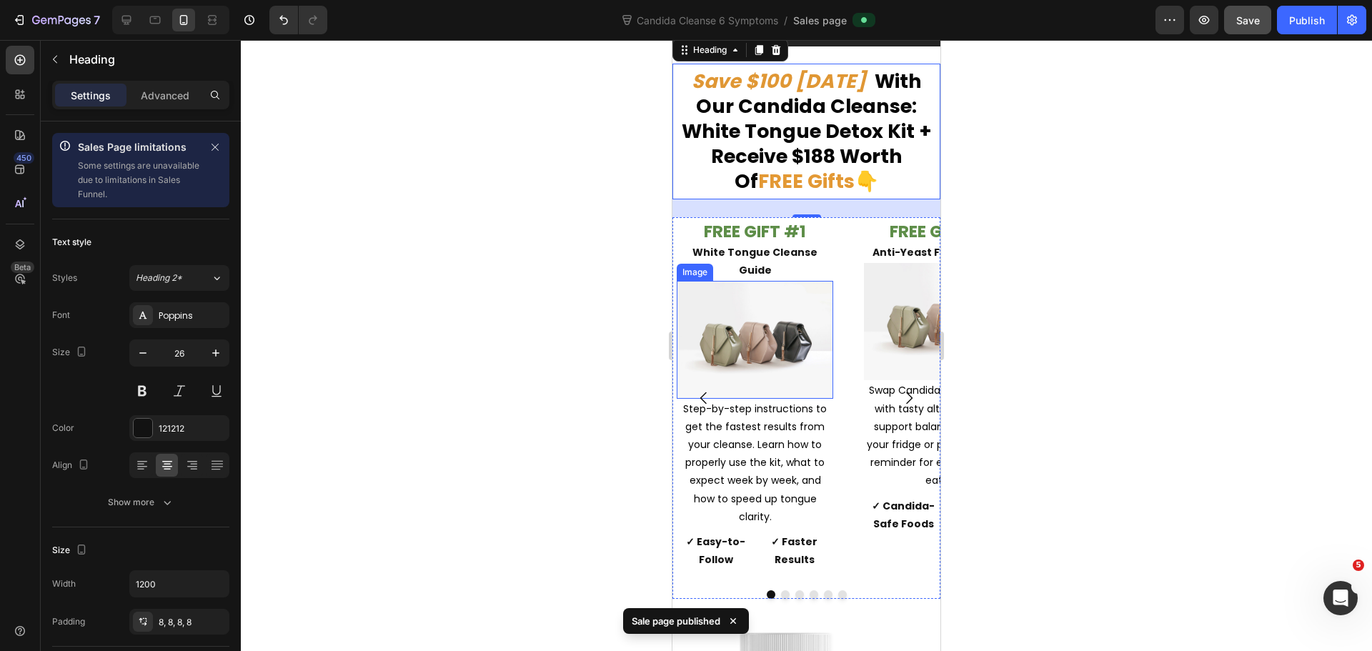
scroll to position [9290, 0]
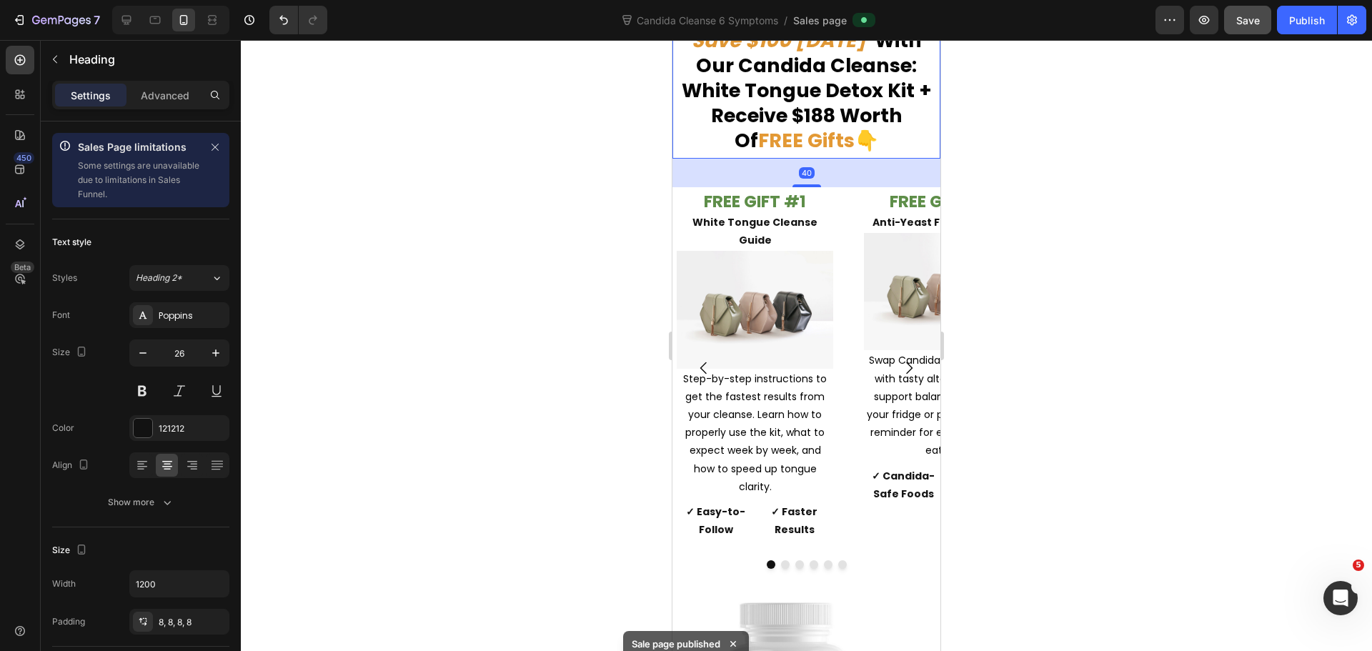
drag, startPoint x: 810, startPoint y: 175, endPoint x: 1722, endPoint y: 233, distance: 914.4
click at [815, 159] on div "40" at bounding box center [806, 159] width 268 height 0
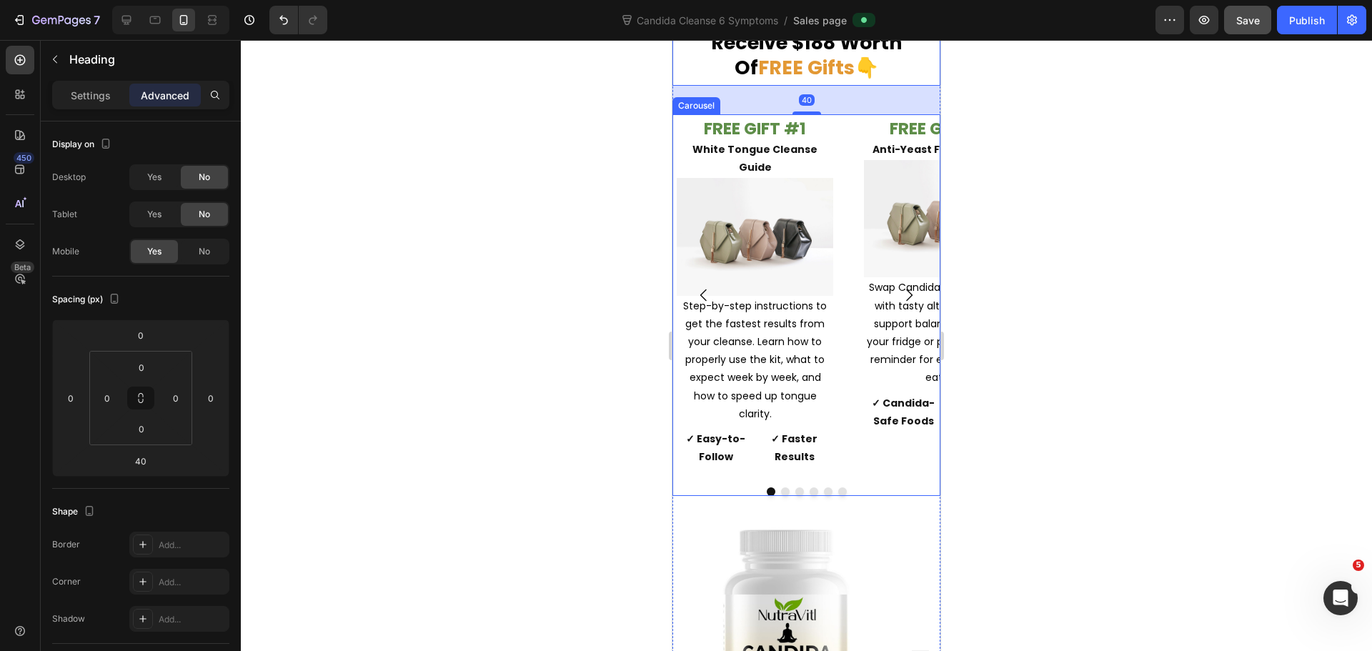
scroll to position [9433, 0]
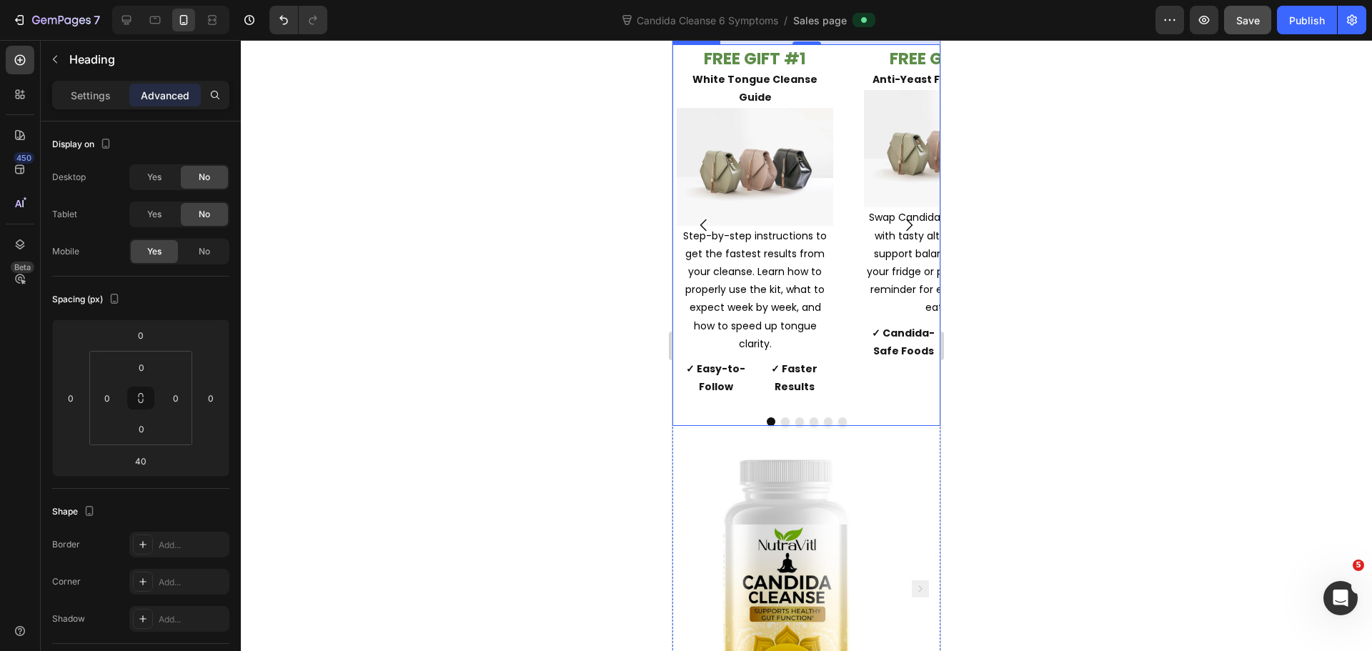
click at [823, 369] on div "FREE GIFT #1 White Tongue Cleanse Guide Text Block Image Step-by-step instructi…" at bounding box center [755, 225] width 156 height 353
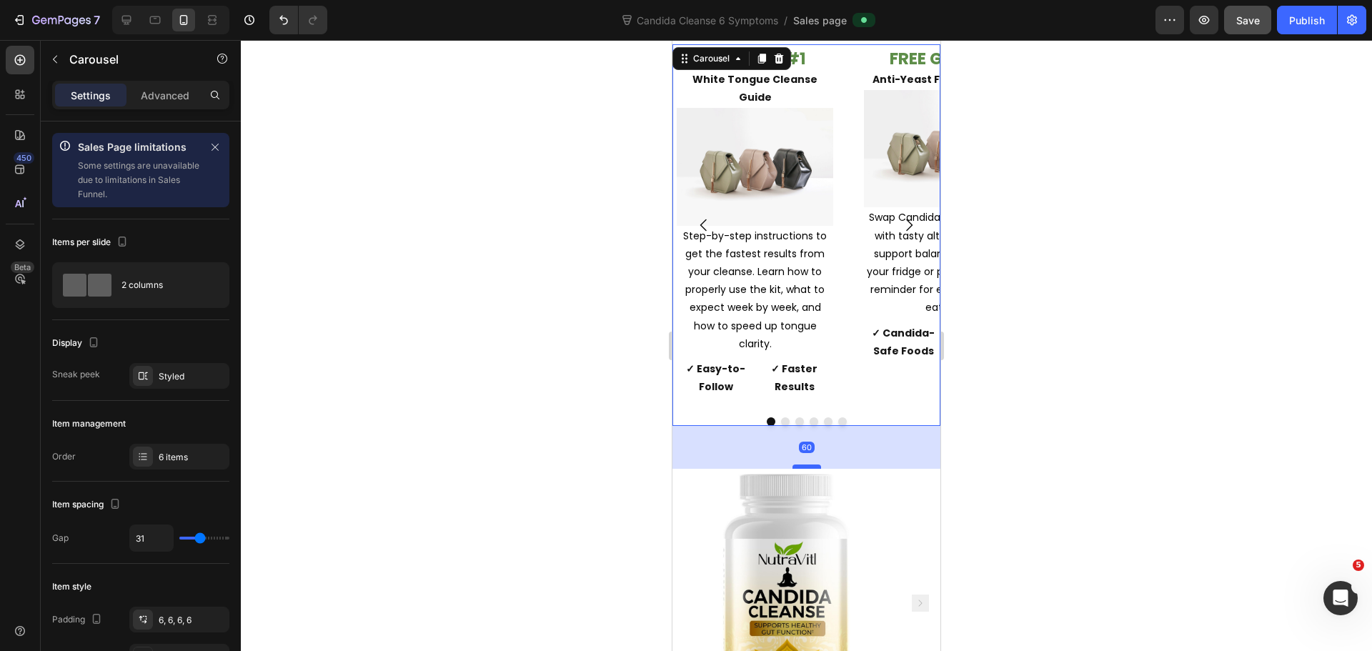
drag, startPoint x: 804, startPoint y: 435, endPoint x: 1734, endPoint y: 417, distance: 930.6
click at [810, 464] on div at bounding box center [807, 466] width 29 height 4
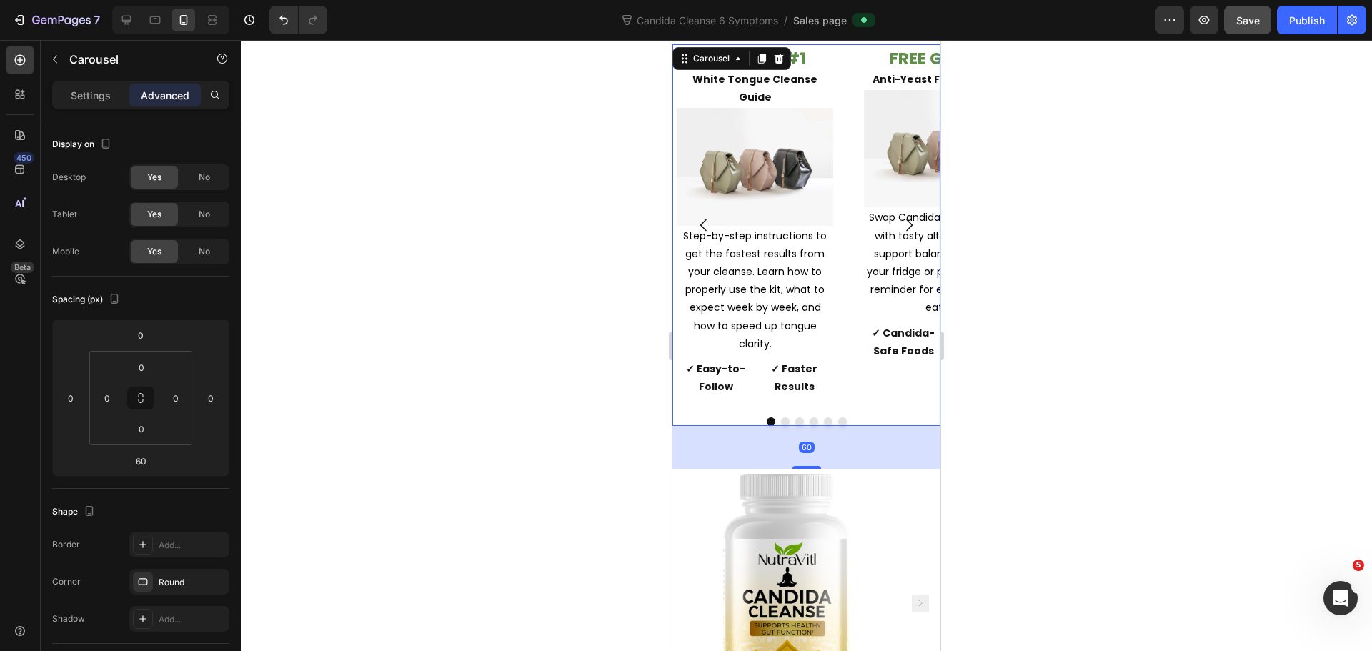
click at [1062, 376] on div at bounding box center [806, 345] width 1131 height 611
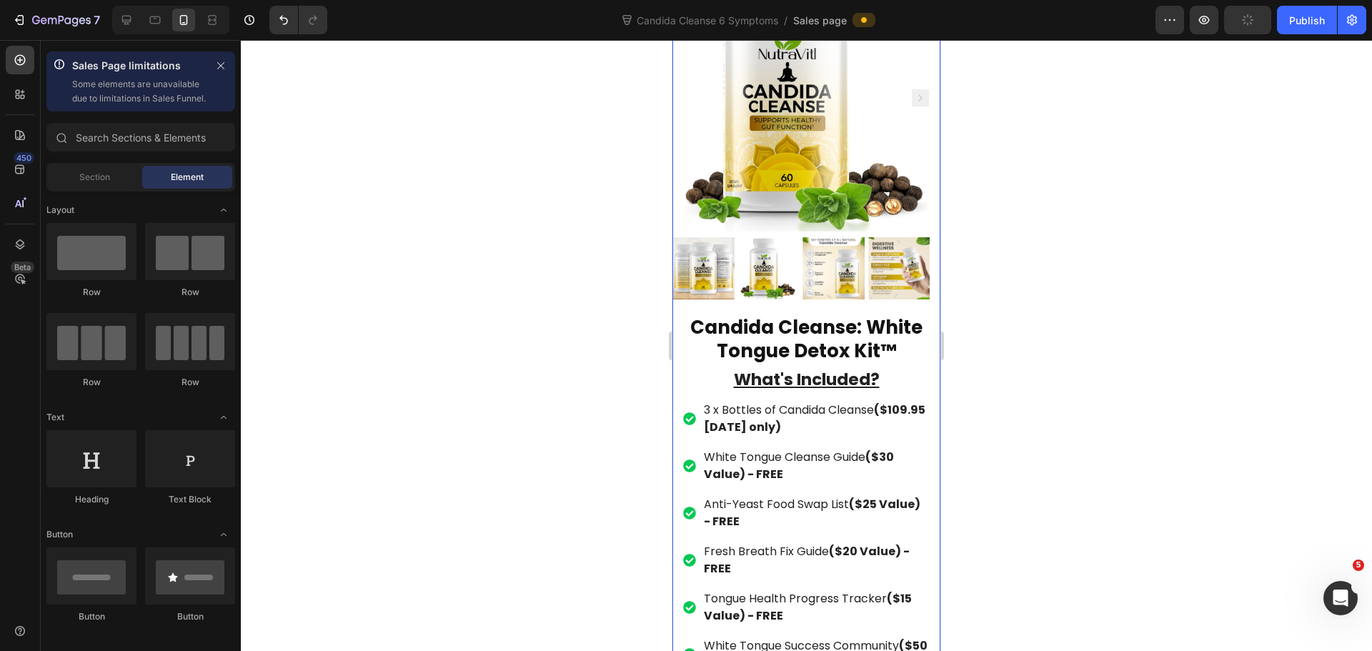
scroll to position [10076, 0]
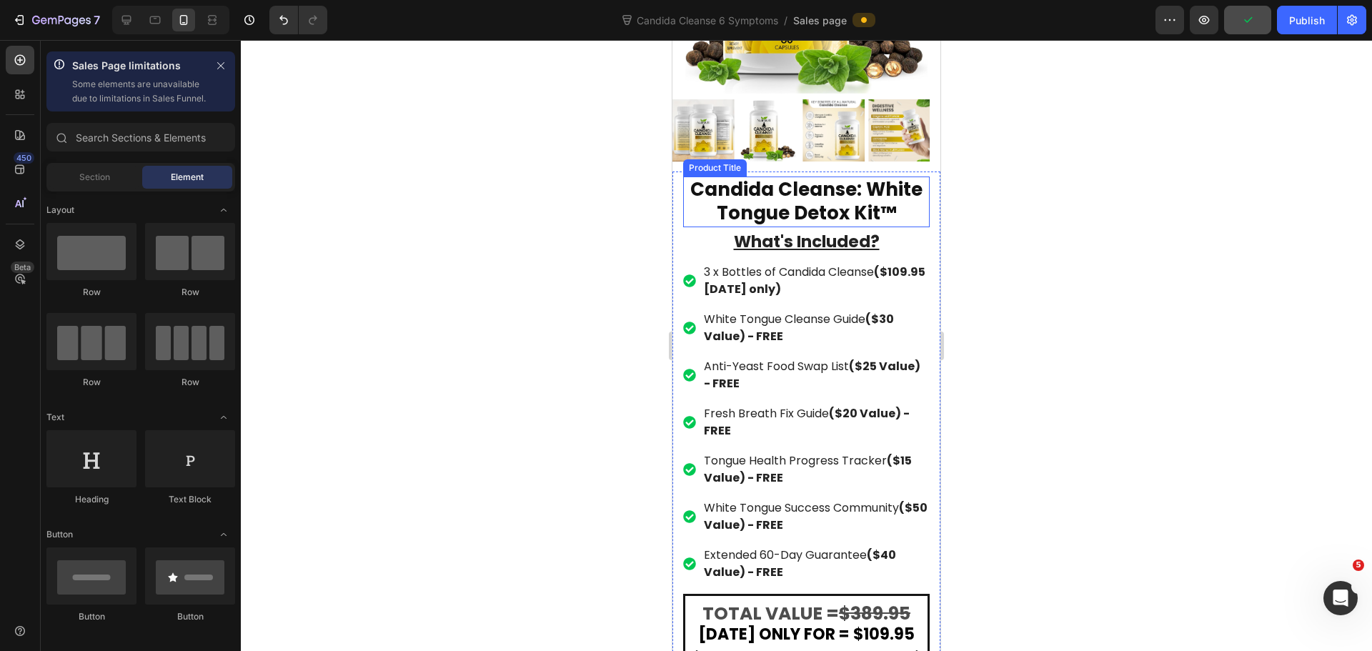
click at [845, 177] on h1 "Candida Cleanse: White Tongue Detox Kit™" at bounding box center [806, 202] width 247 height 51
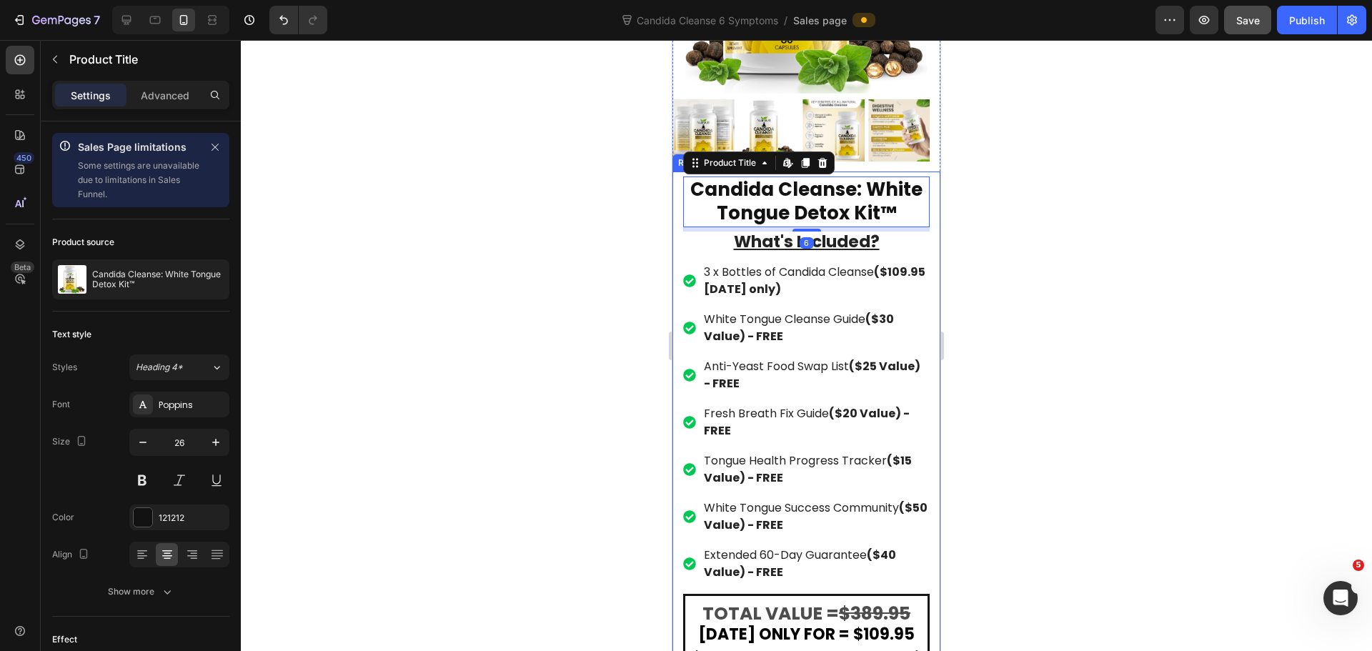
click at [674, 172] on div "Candida Cleanse: White Tongue Detox Kit™ Product Title Edit content in Shopify …" at bounding box center [806, 462] width 268 height 580
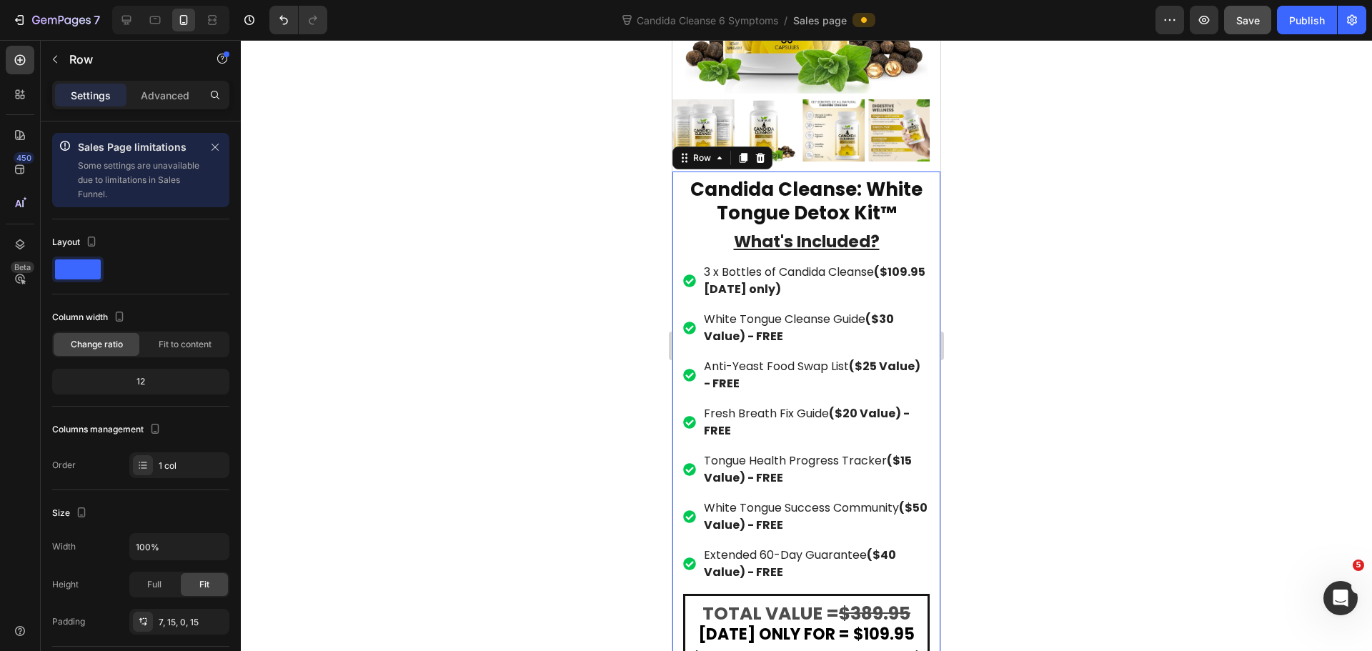
click at [825, 172] on div "Candida Cleanse: White Tongue Detox Kit™ Product Title What's Included? Text Bl…" at bounding box center [806, 462] width 268 height 580
click at [811, 115] on img at bounding box center [833, 129] width 61 height 61
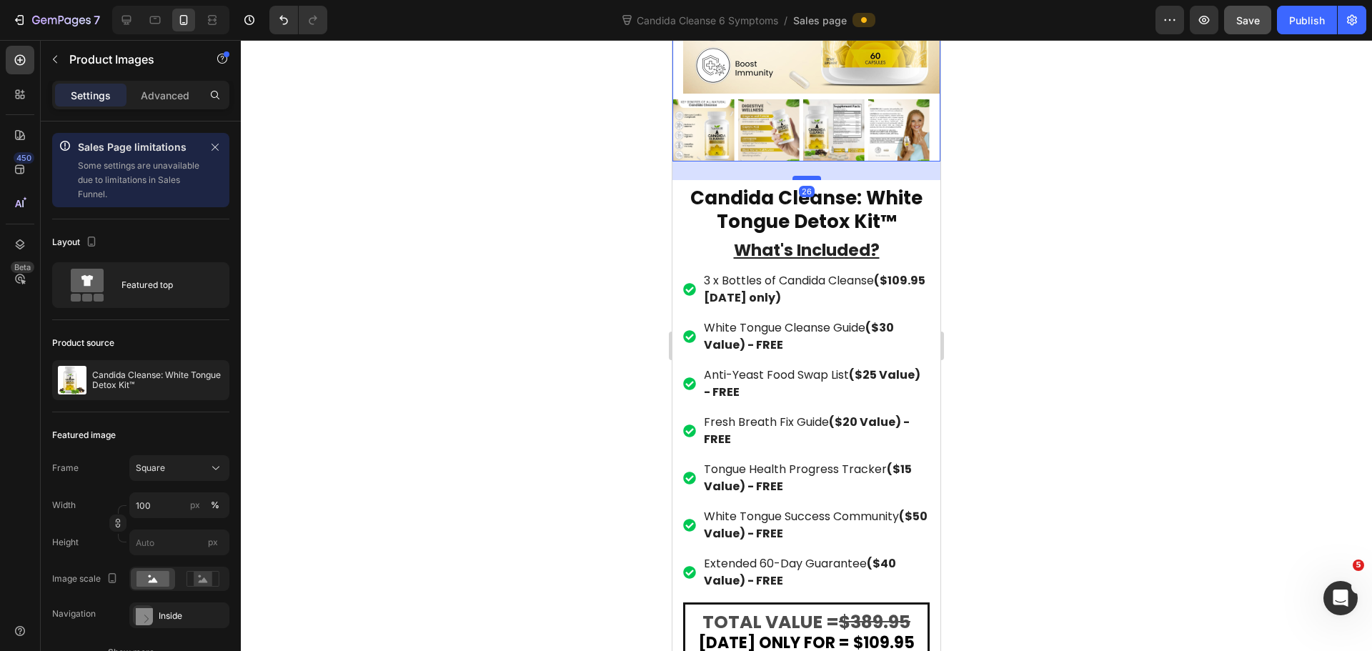
drag, startPoint x: 807, startPoint y: 138, endPoint x: 808, endPoint y: 146, distance: 8.6
click at [808, 176] on div at bounding box center [807, 178] width 29 height 4
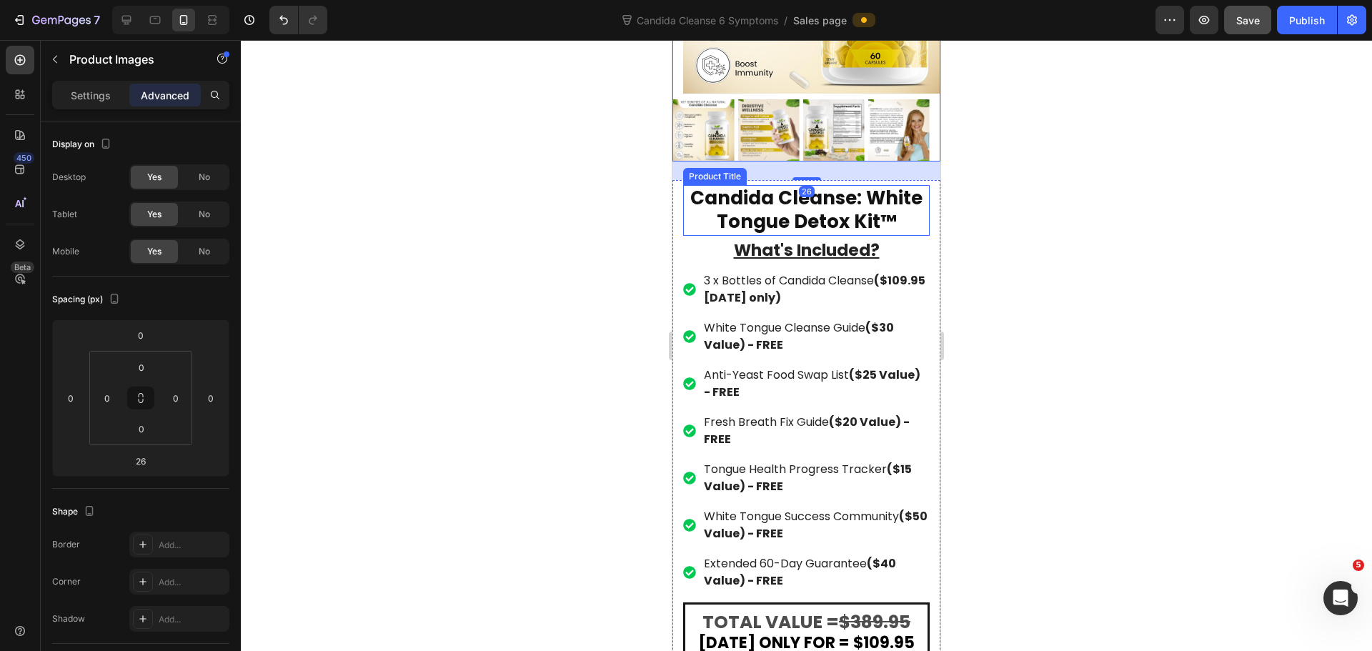
click at [832, 200] on h1 "Candida Cleanse: White Tongue Detox Kit™" at bounding box center [806, 210] width 247 height 51
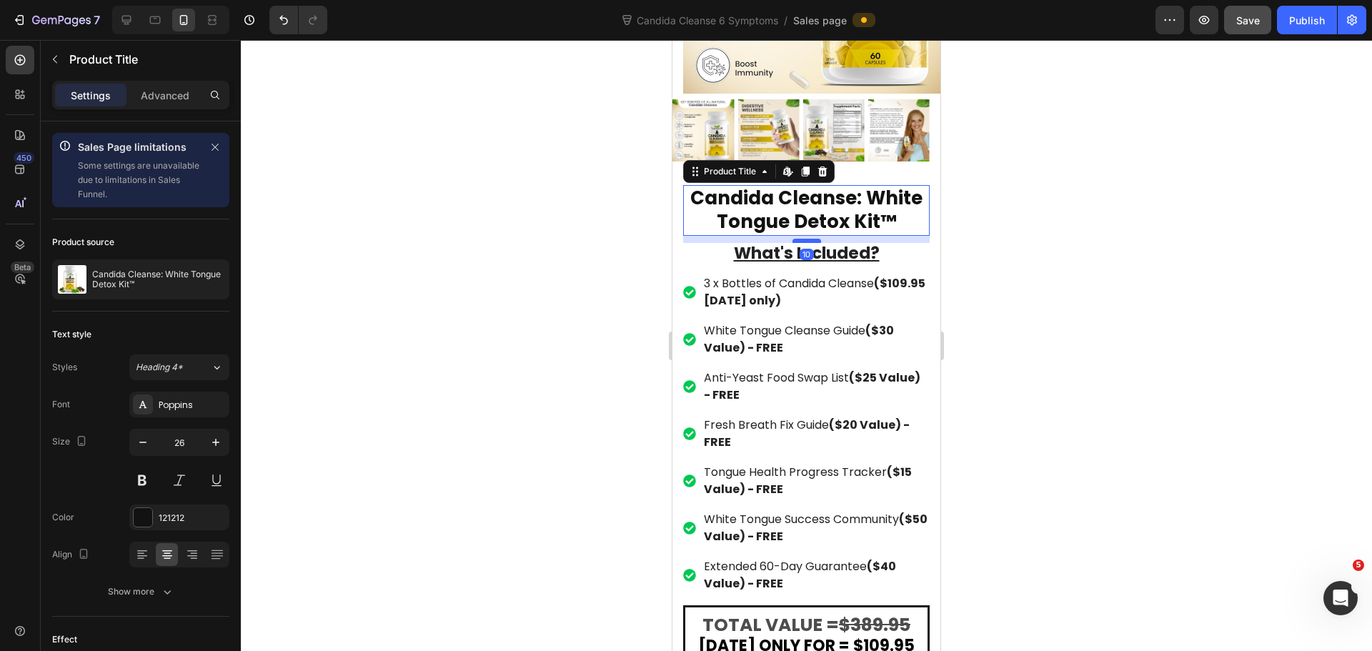
click at [807, 239] on div at bounding box center [807, 241] width 29 height 4
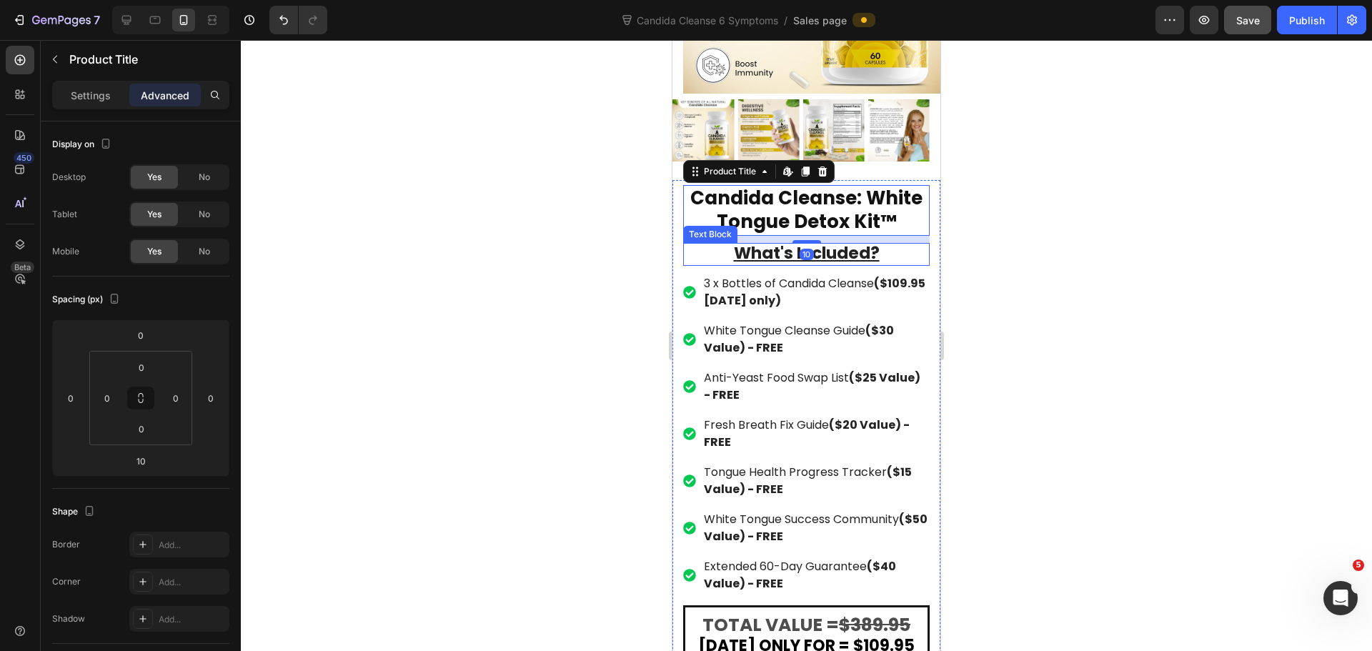
click at [813, 242] on u "What's Included?" at bounding box center [807, 253] width 146 height 23
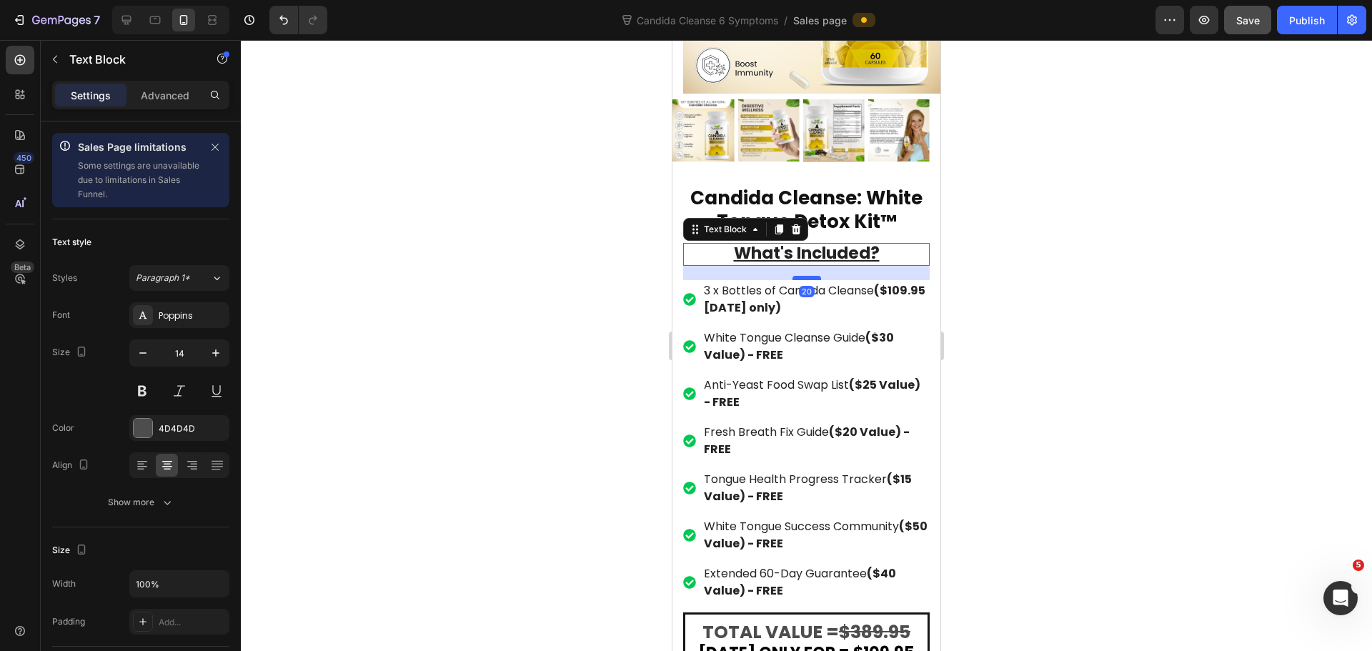
drag, startPoint x: 805, startPoint y: 242, endPoint x: 1734, endPoint y: 289, distance: 929.5
click at [808, 276] on div at bounding box center [807, 278] width 29 height 4
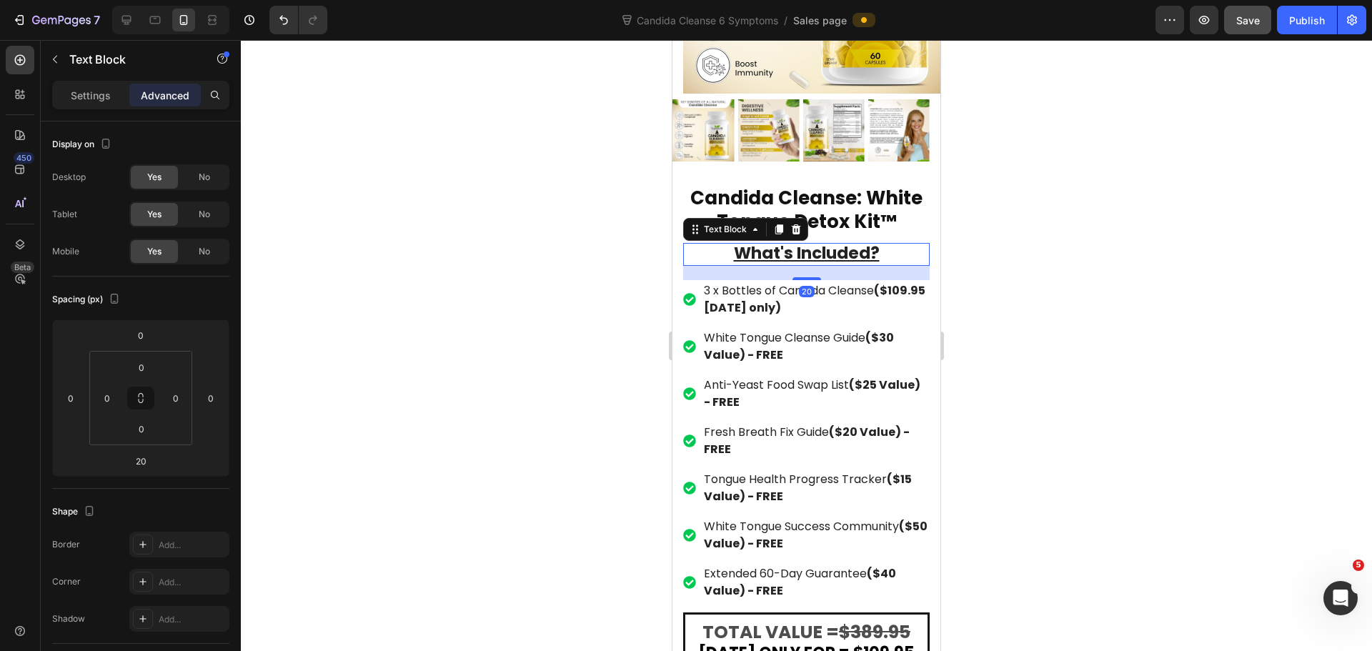
click at [1085, 249] on div at bounding box center [806, 345] width 1131 height 611
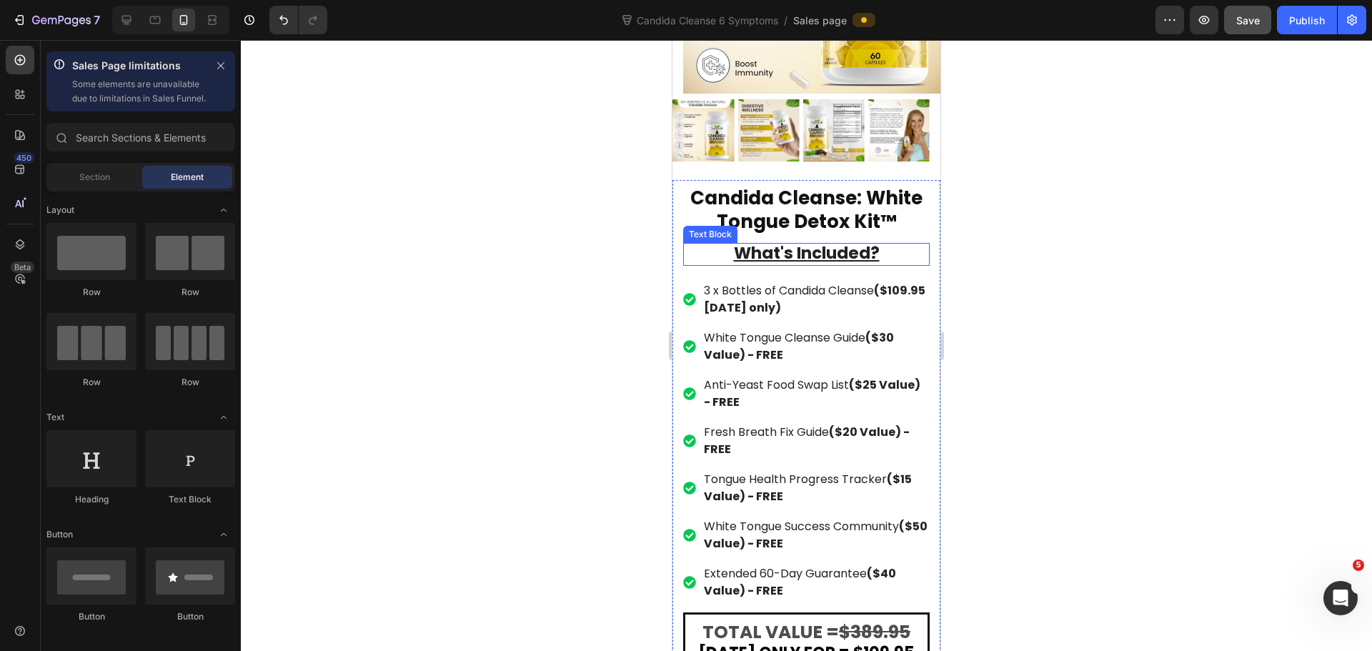
click at [834, 242] on u "What's Included?" at bounding box center [807, 253] width 146 height 23
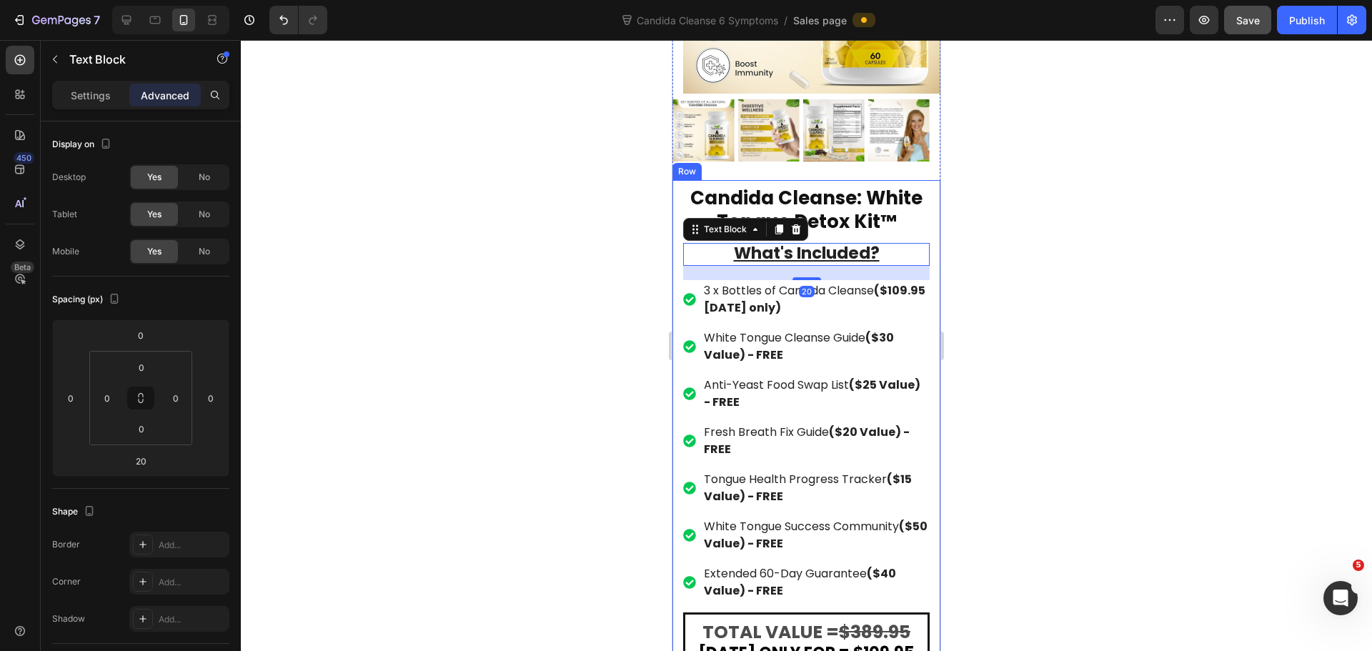
click at [839, 189] on h1 "Candida Cleanse: White Tongue Detox Kit™" at bounding box center [806, 210] width 247 height 51
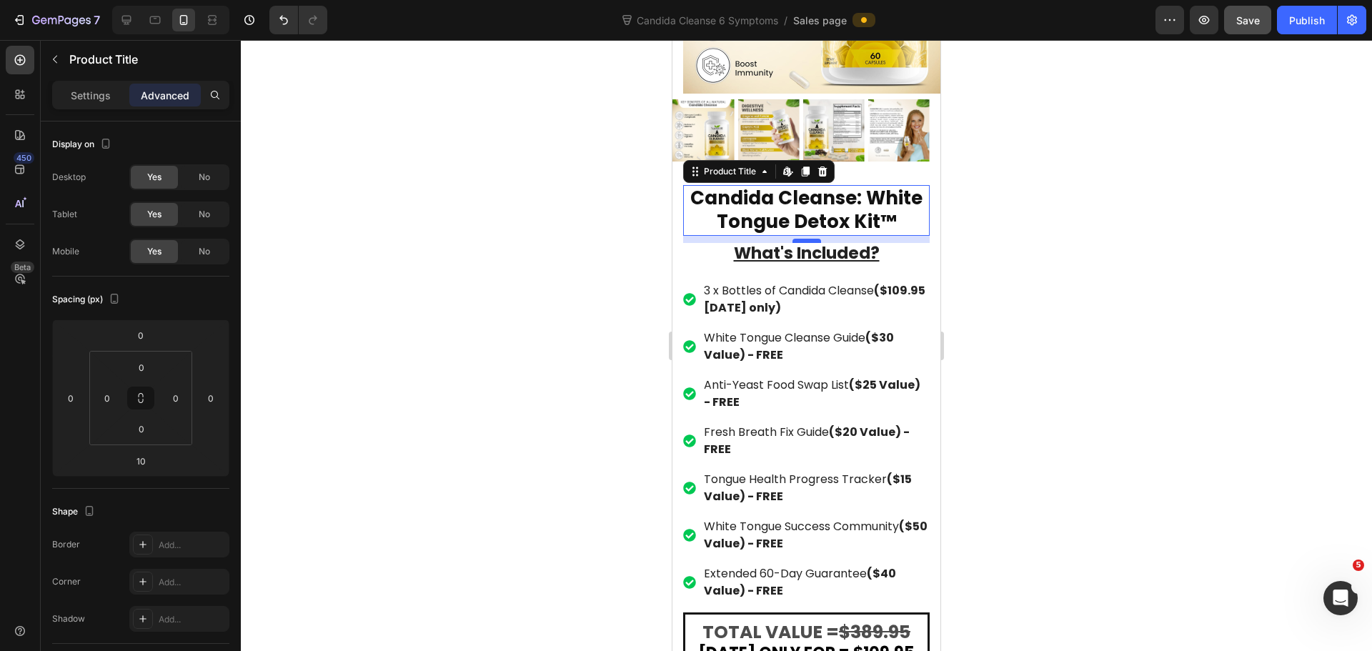
click at [808, 236] on div "10" at bounding box center [806, 236] width 247 height 0
drag, startPoint x: 805, startPoint y: 213, endPoint x: 1696, endPoint y: 264, distance: 892.6
click at [810, 237] on div at bounding box center [807, 239] width 29 height 4
type input "7"
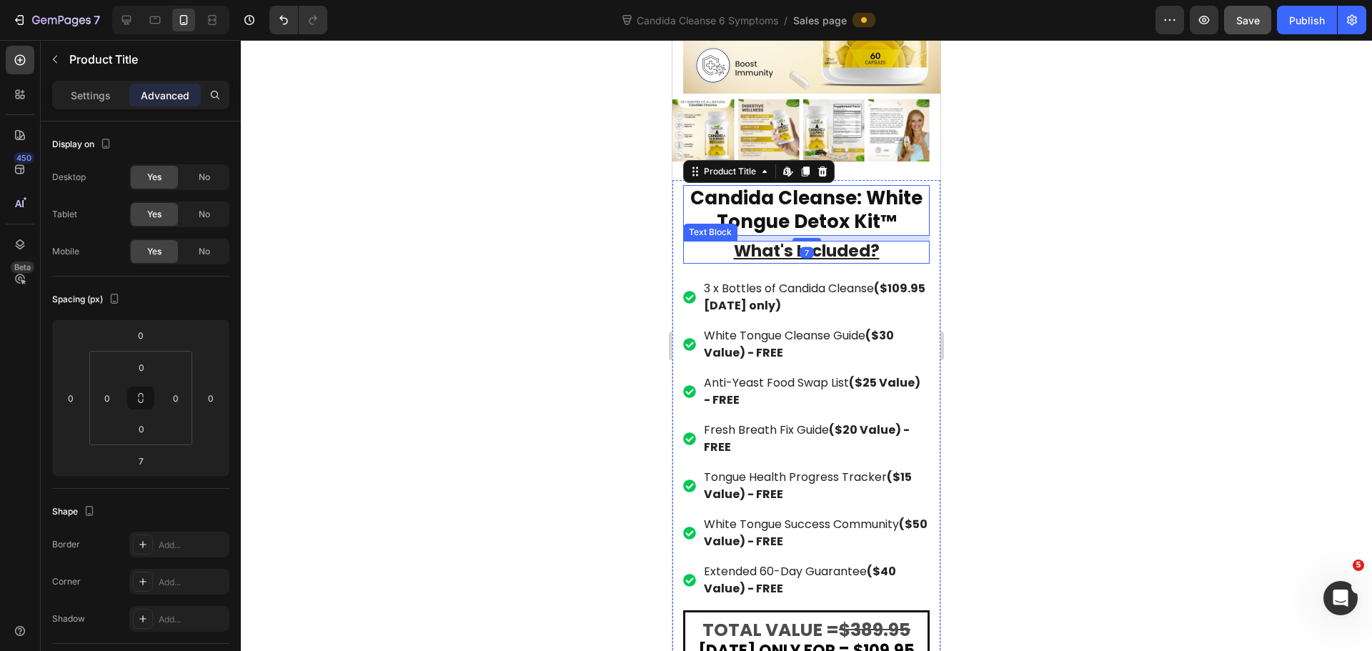
click at [1065, 219] on div at bounding box center [806, 345] width 1131 height 611
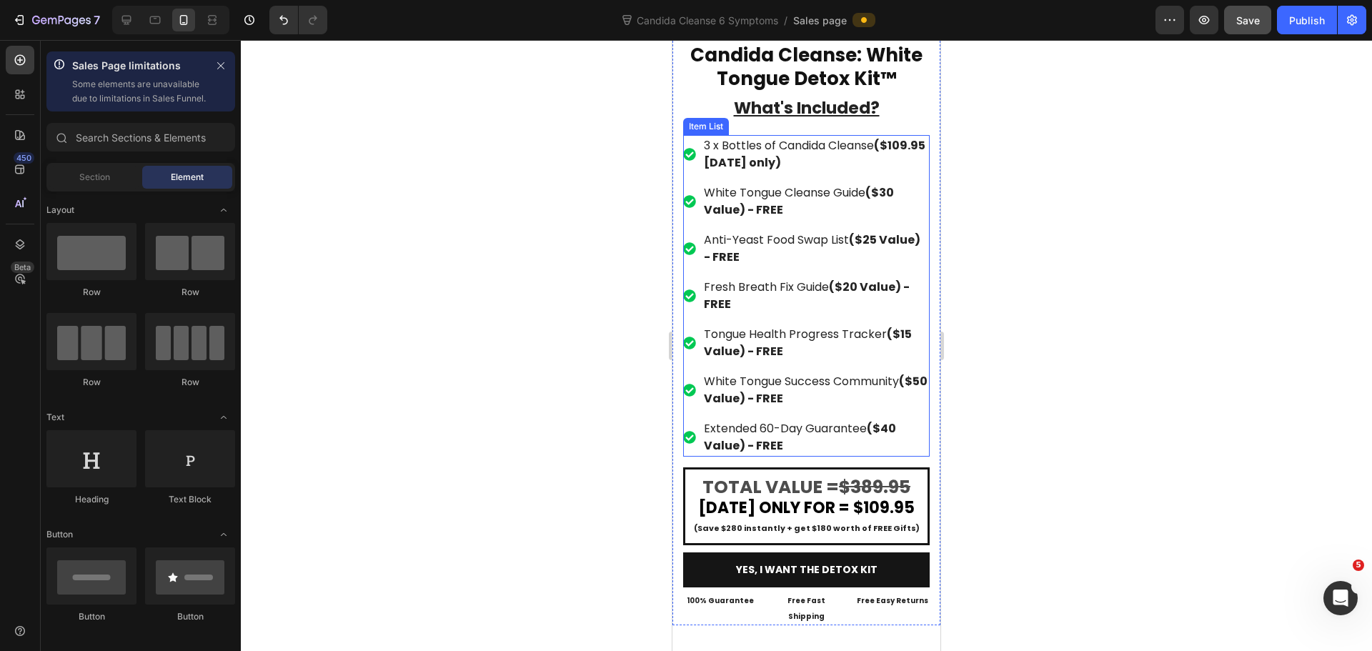
scroll to position [10433, 0]
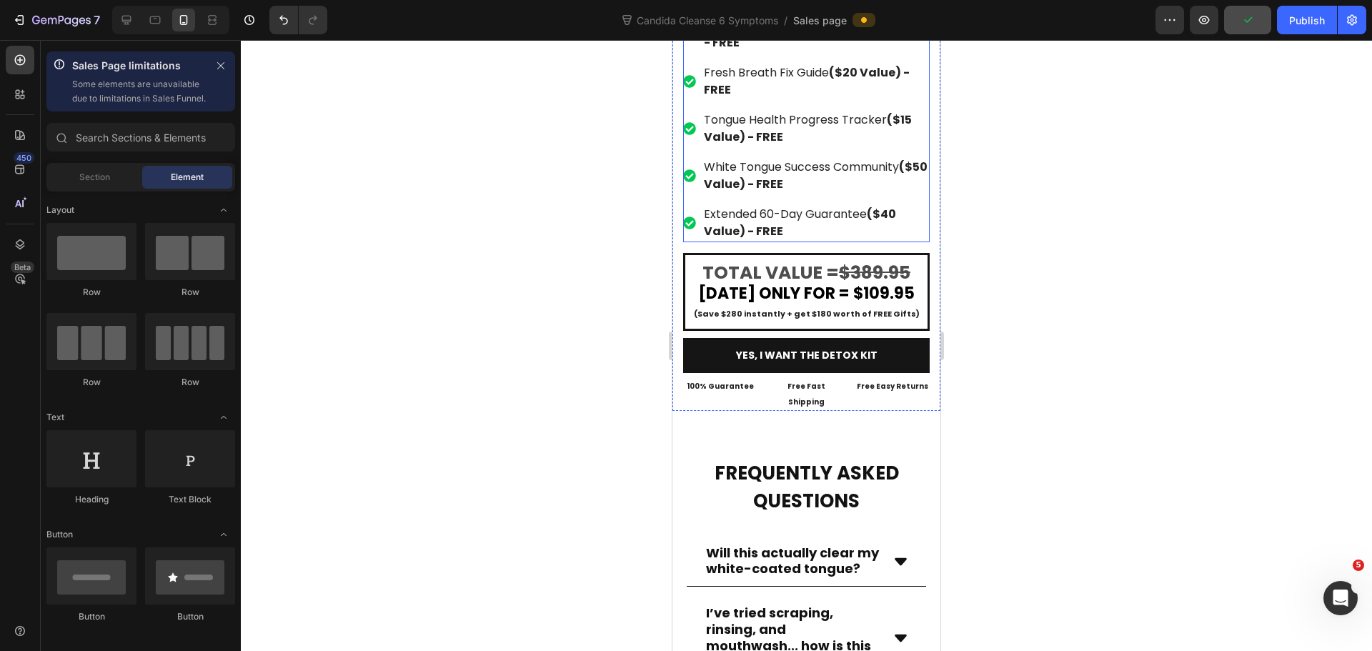
click at [823, 207] on p "Extended 60-Day Guarantee ($40 Value) - FREE" at bounding box center [816, 223] width 224 height 34
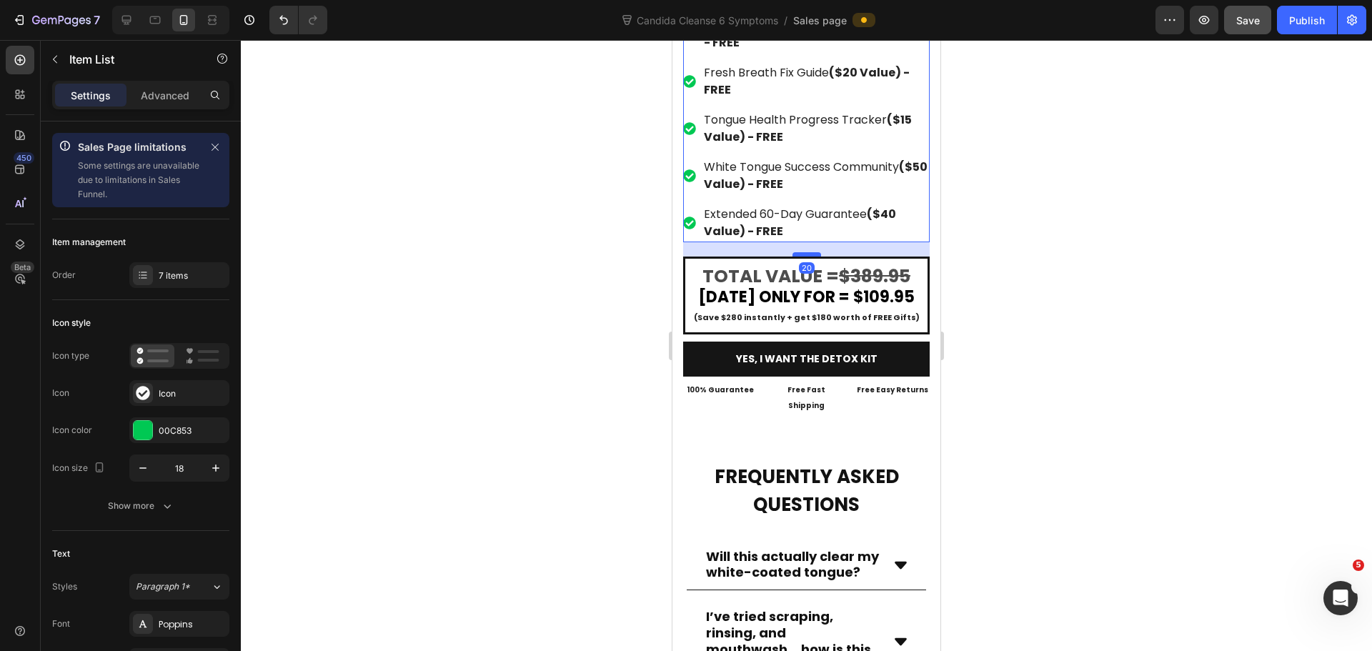
click at [809, 252] on div at bounding box center [807, 254] width 29 height 4
type input "100%"
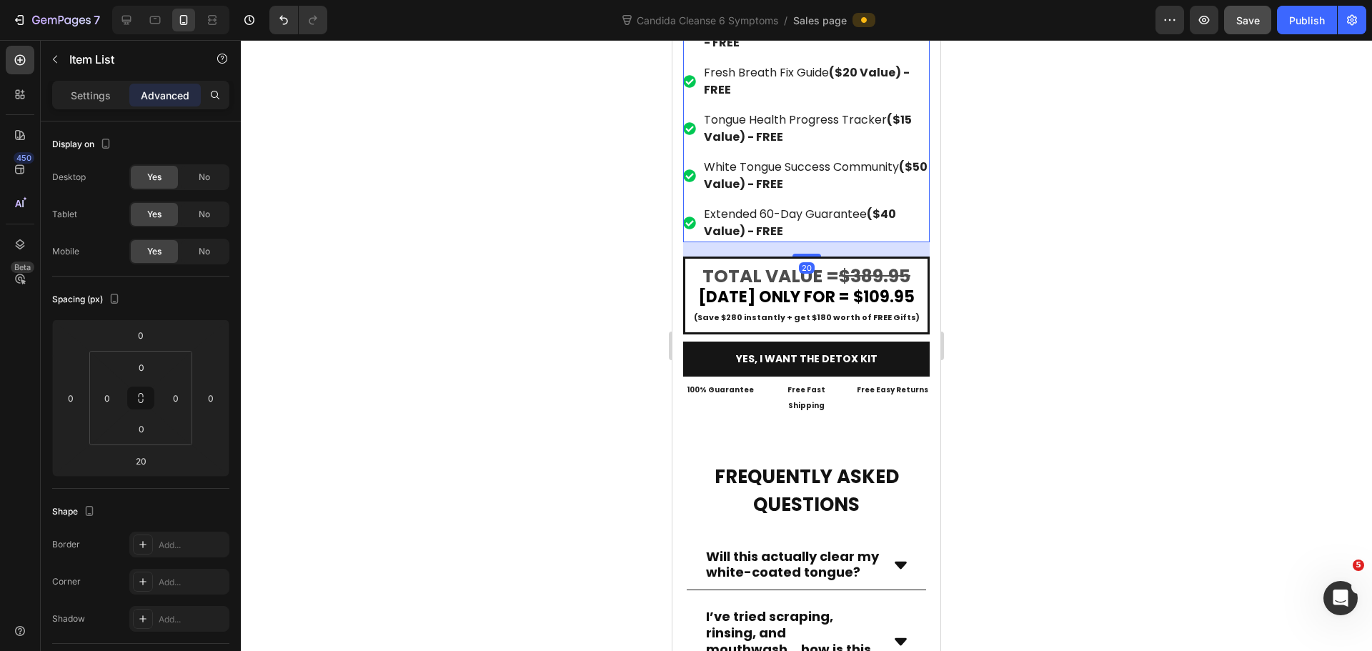
click at [1078, 223] on div at bounding box center [806, 345] width 1131 height 611
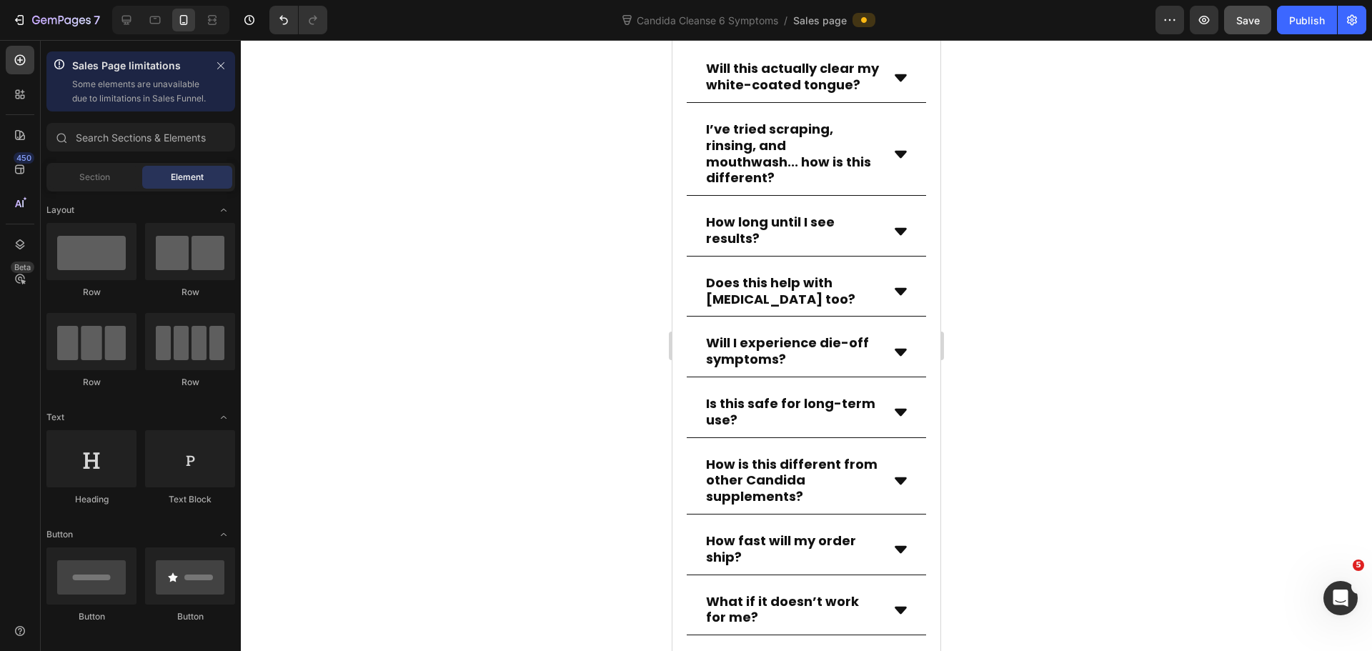
scroll to position [10934, 0]
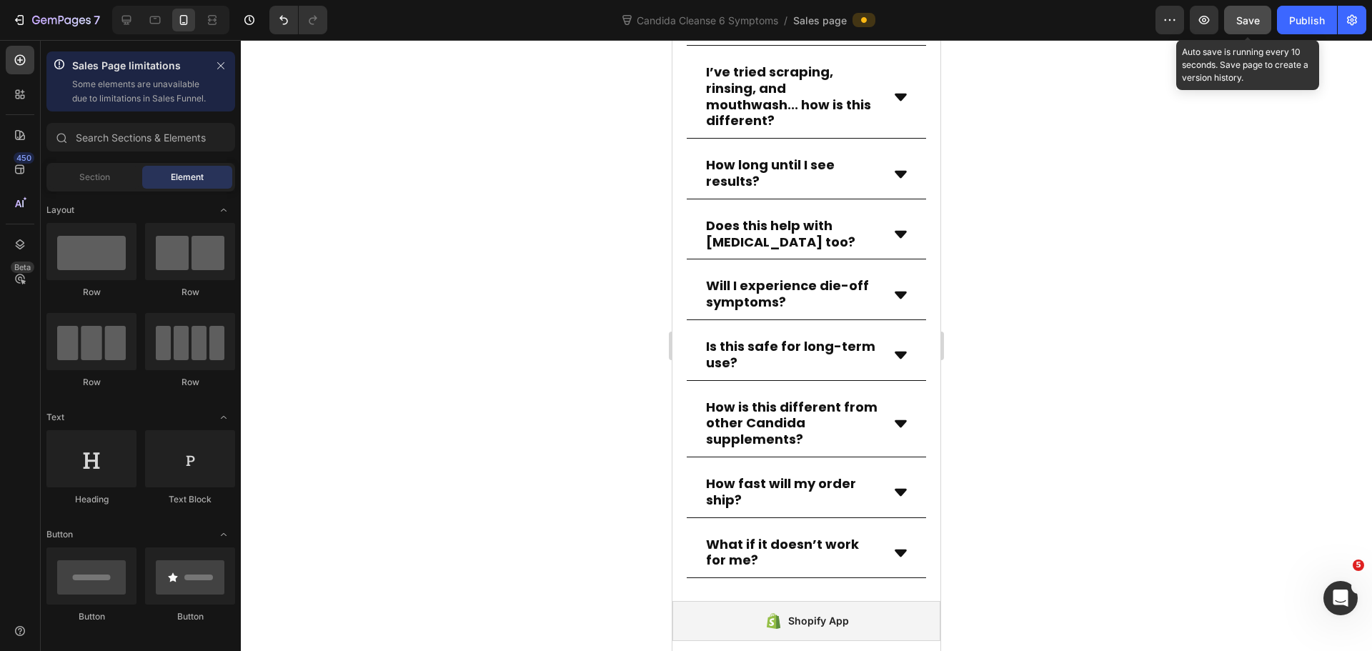
click at [1255, 25] on span "Save" at bounding box center [1248, 20] width 24 height 12
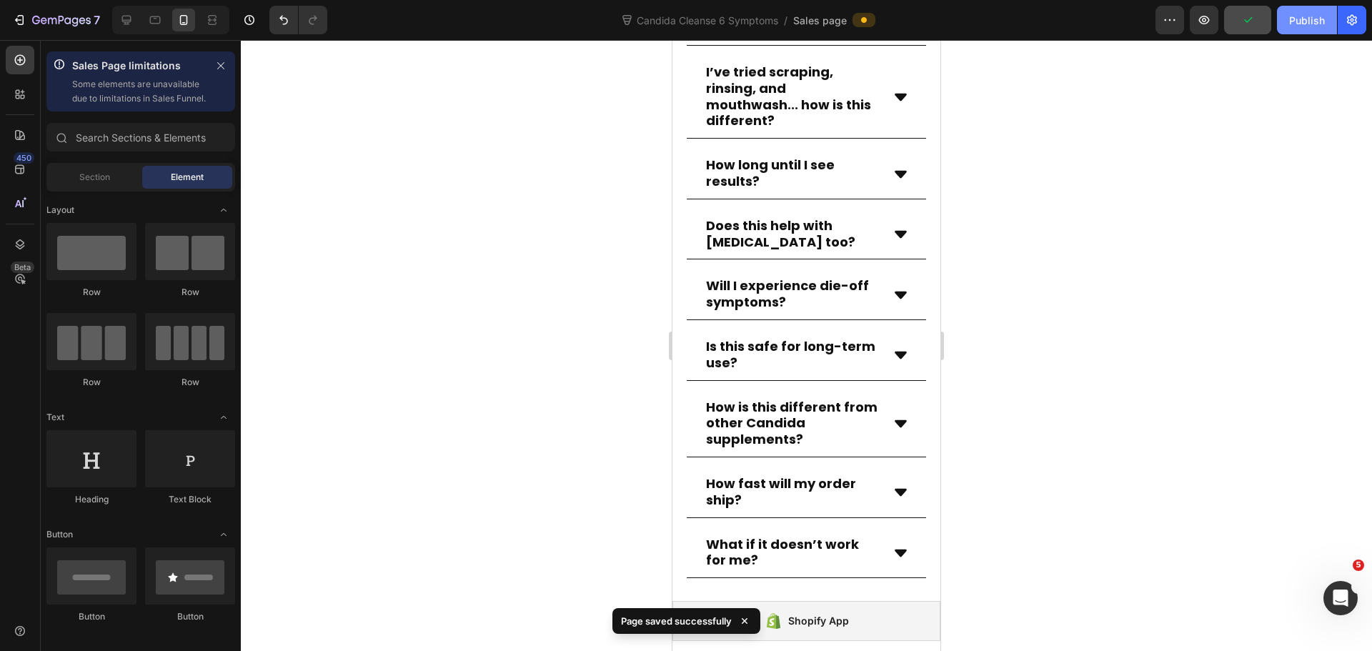
click at [1311, 16] on div "Publish" at bounding box center [1307, 20] width 36 height 15
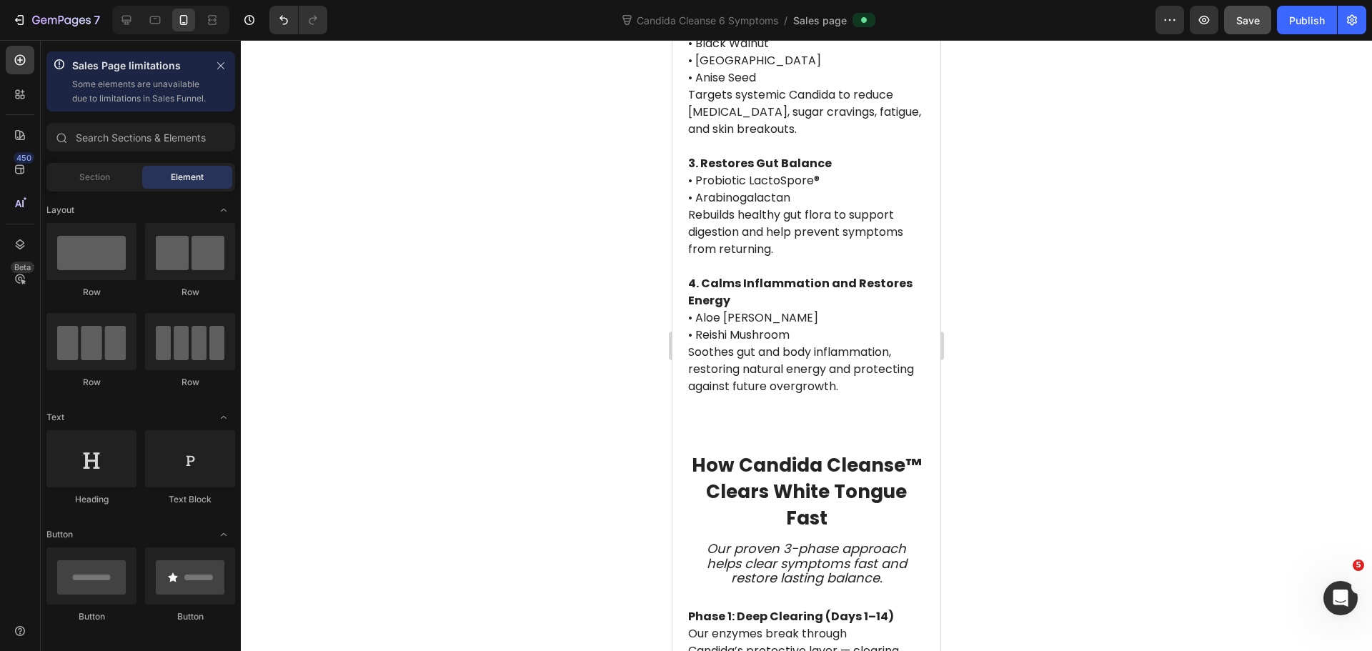
scroll to position [4934, 0]
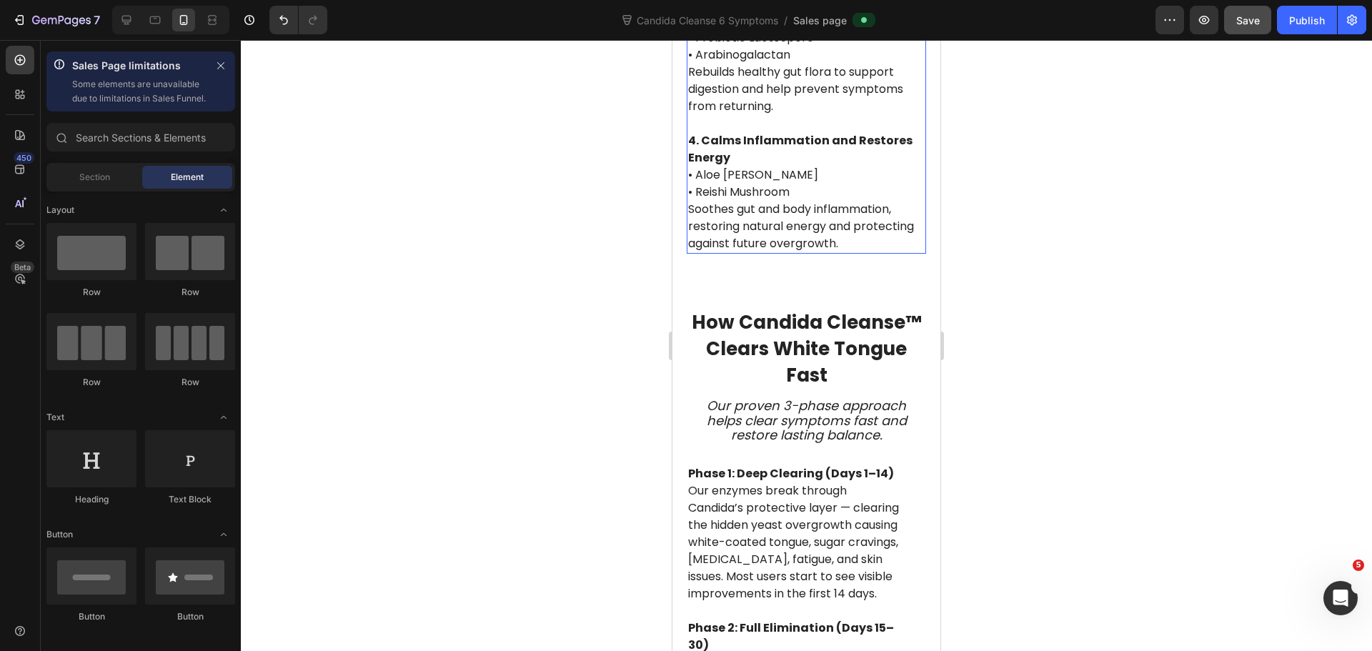
click at [876, 252] on p "4. Calms Inflammation and Restores Energy • Aloe [PERSON_NAME] • Reishi Mushroo…" at bounding box center [806, 192] width 237 height 120
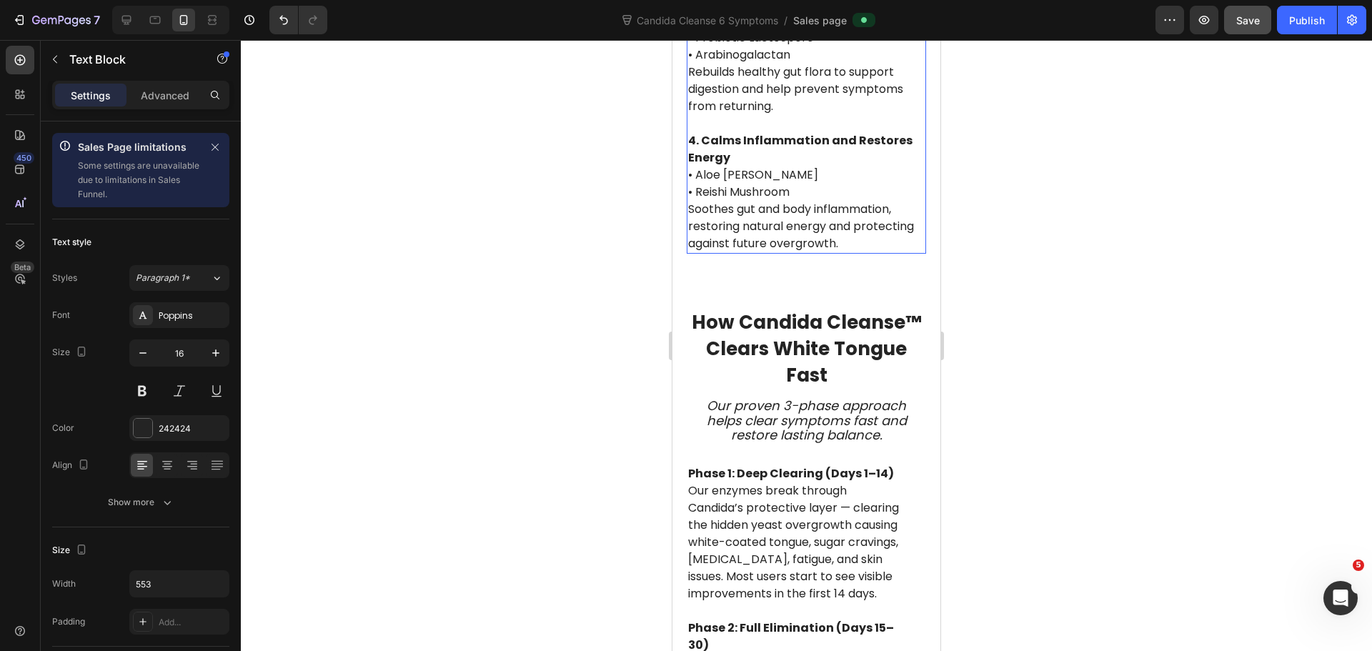
click at [885, 252] on p "4. Calms Inflammation and Restores Energy • Aloe [PERSON_NAME] • Reishi Mushroo…" at bounding box center [806, 192] width 237 height 120
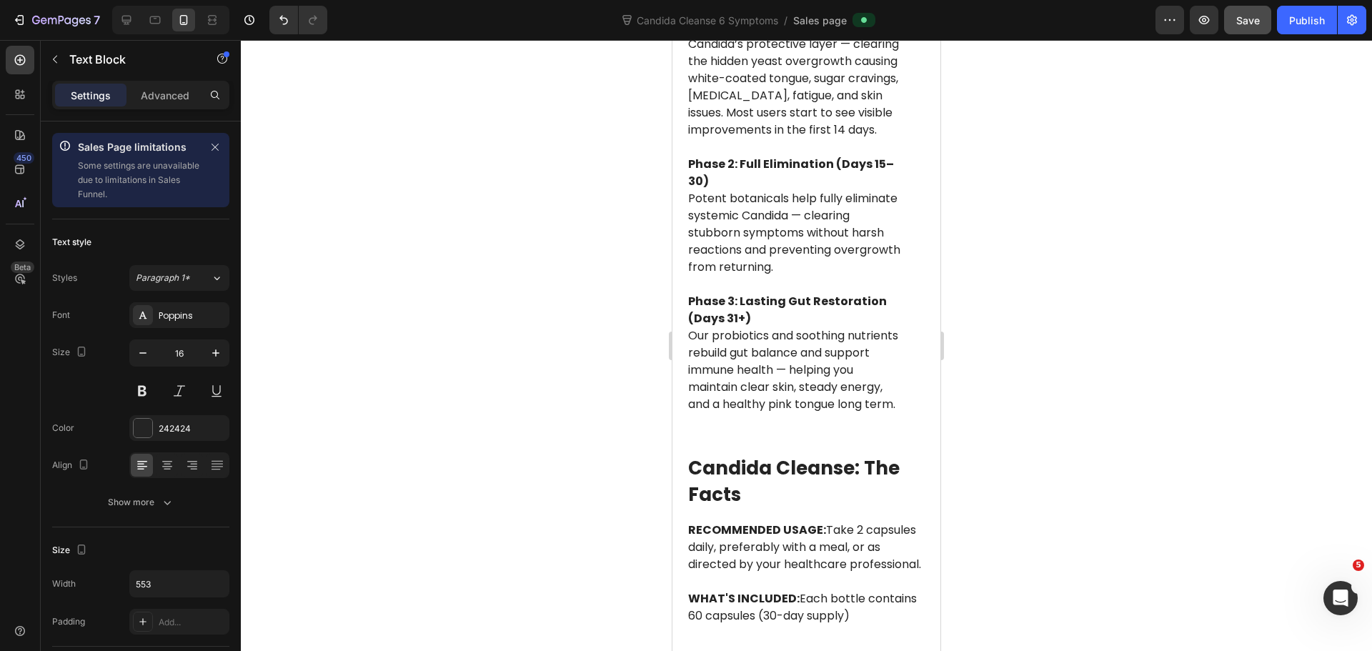
scroll to position [5684, 0]
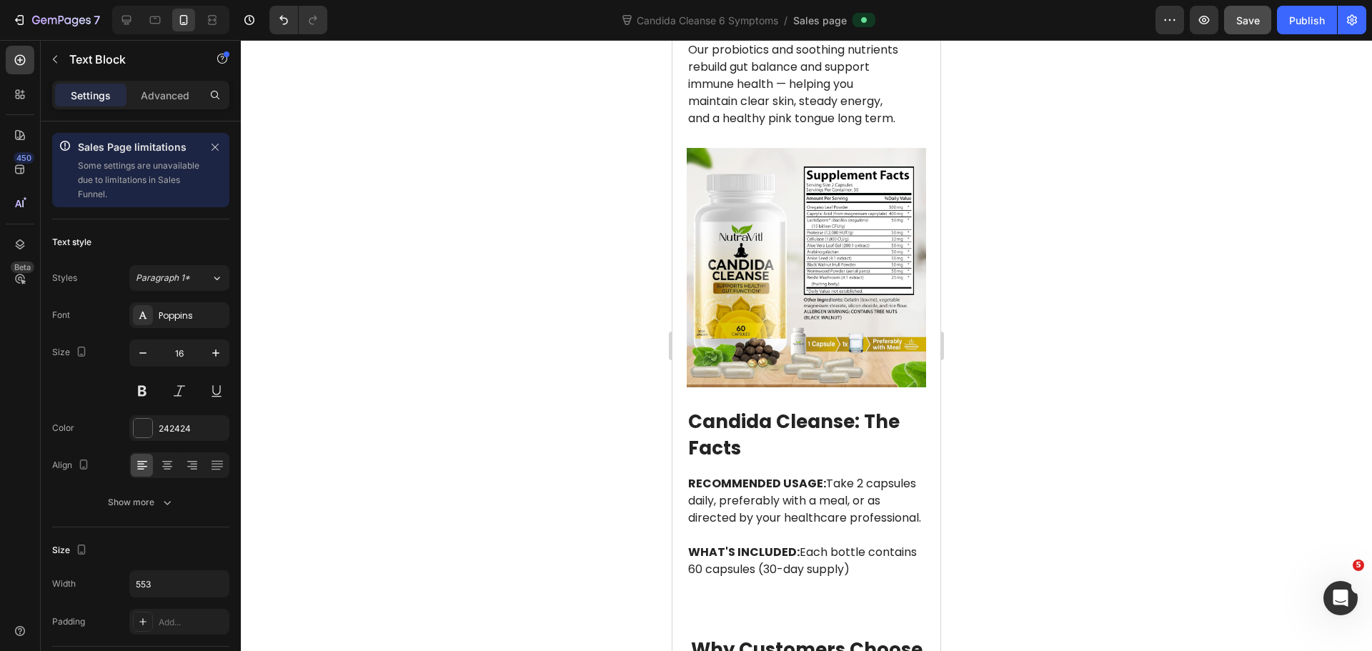
click at [176, 99] on p "Advanced" at bounding box center [165, 95] width 49 height 15
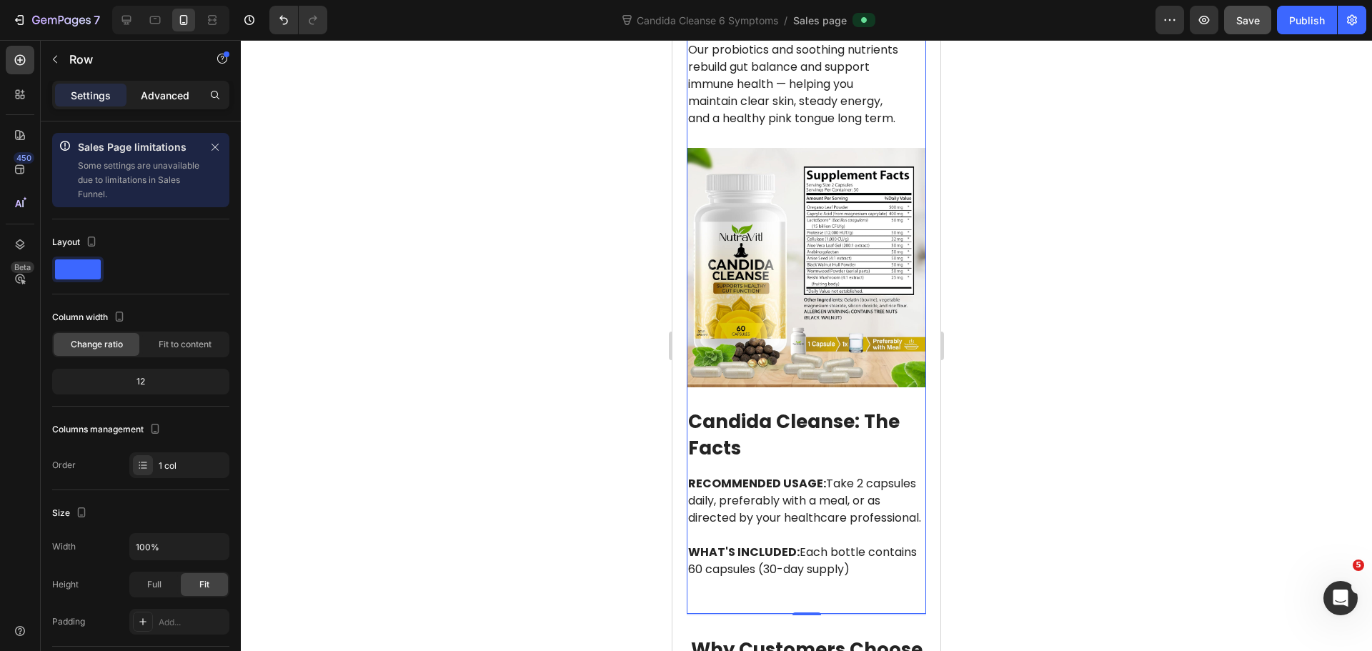
click at [174, 95] on p "Advanced" at bounding box center [165, 95] width 49 height 15
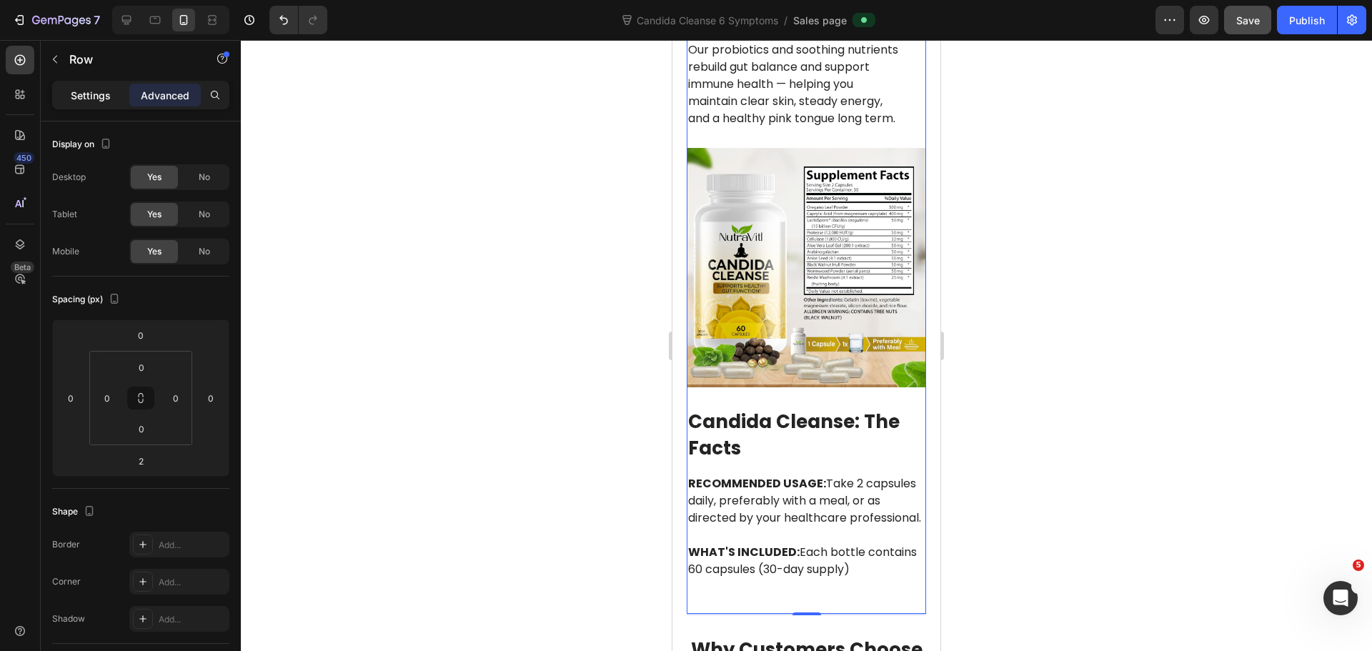
click at [111, 87] on div "Settings" at bounding box center [90, 95] width 71 height 23
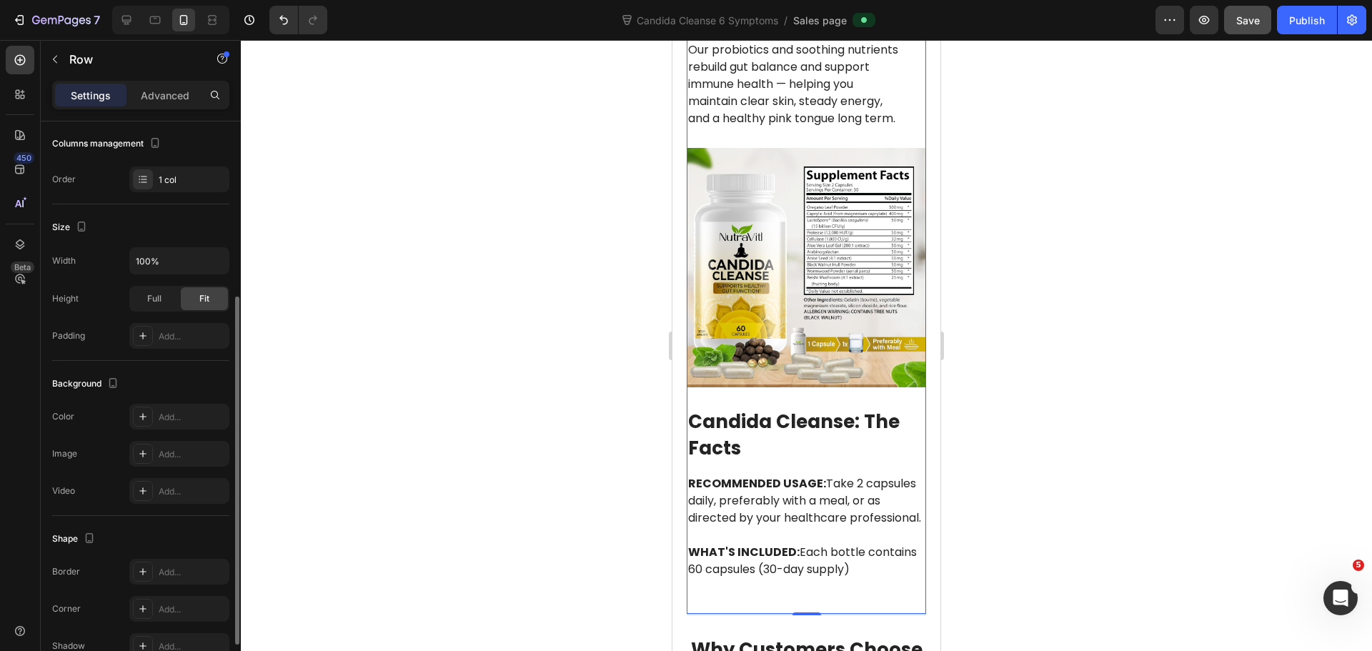
scroll to position [143, 0]
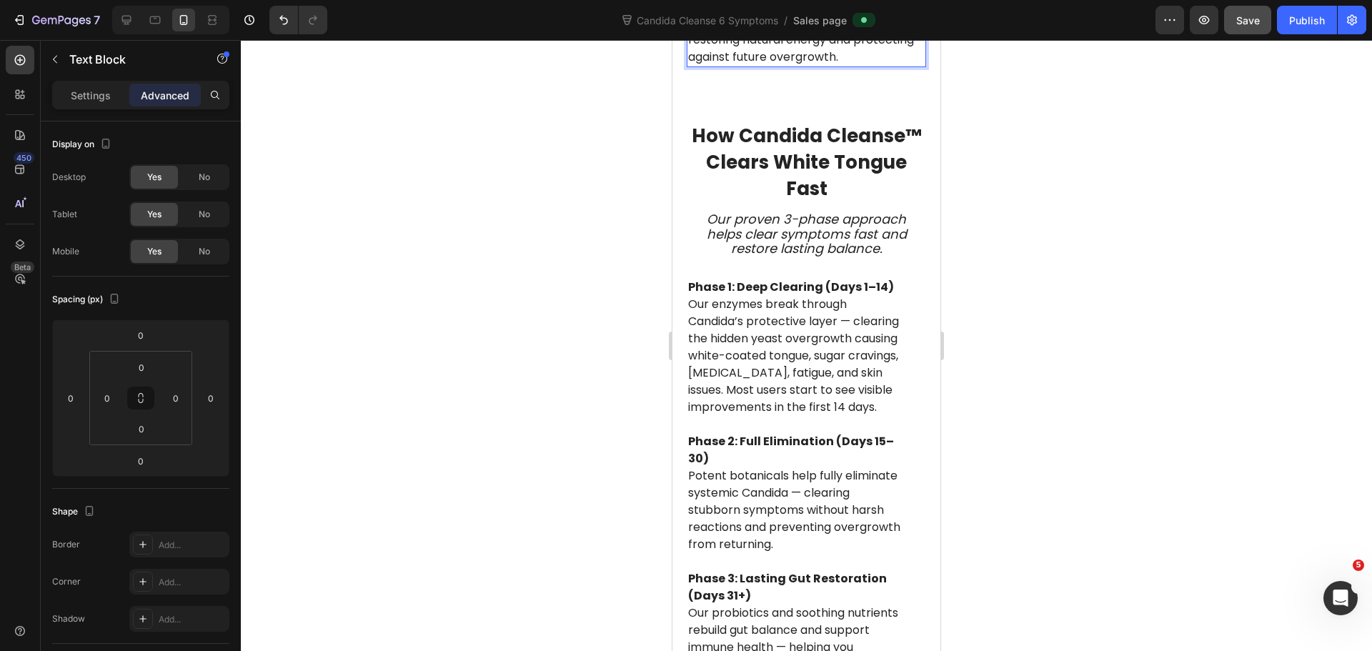
scroll to position [5109, 0]
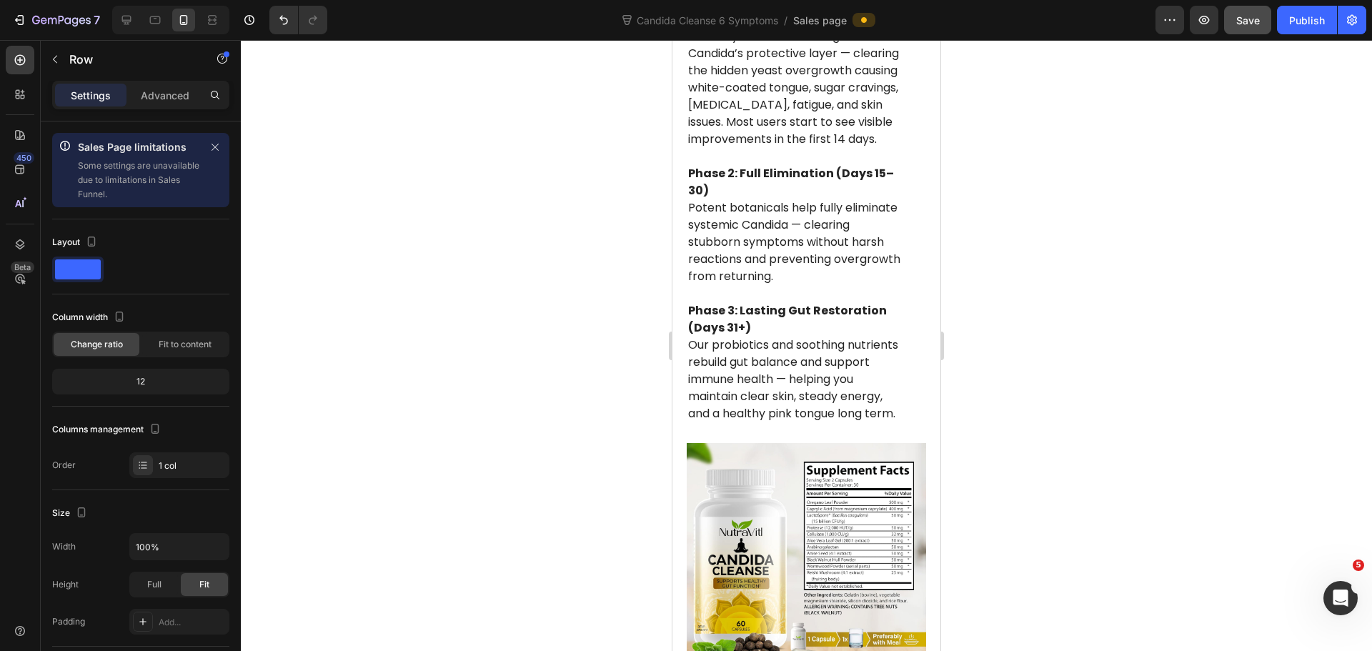
scroll to position [5538, 0]
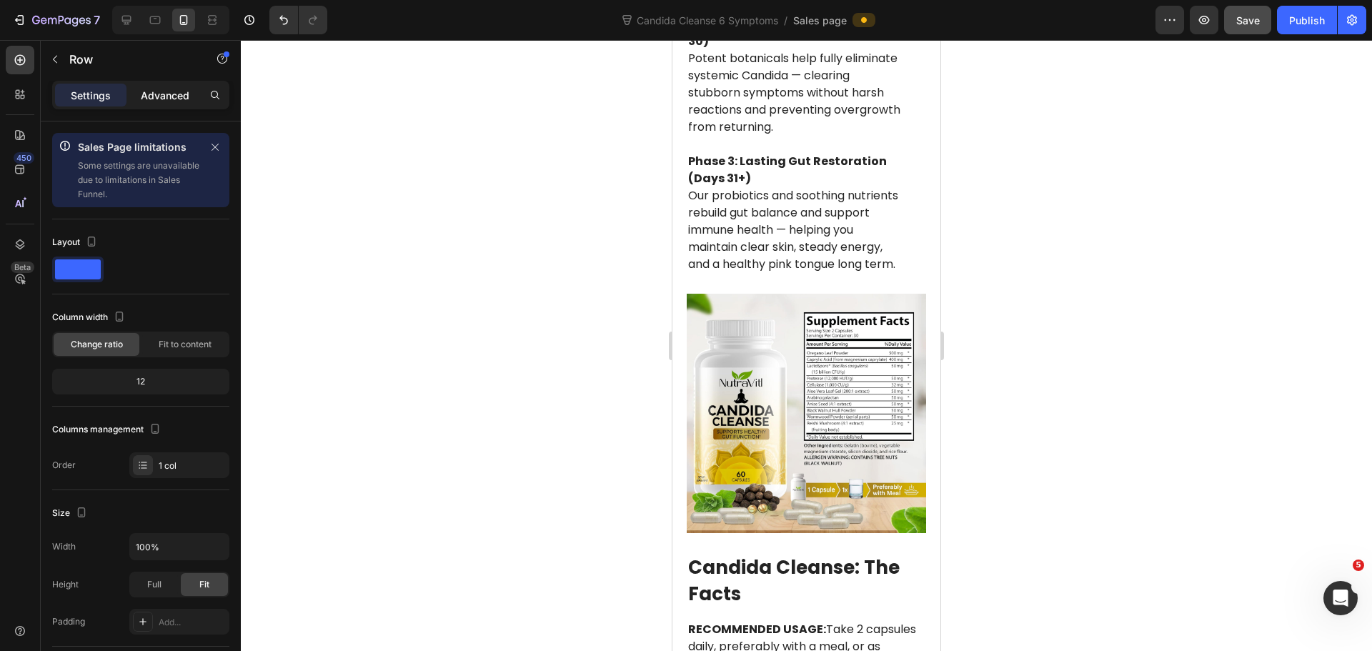
click at [149, 94] on p "Advanced" at bounding box center [165, 95] width 49 height 15
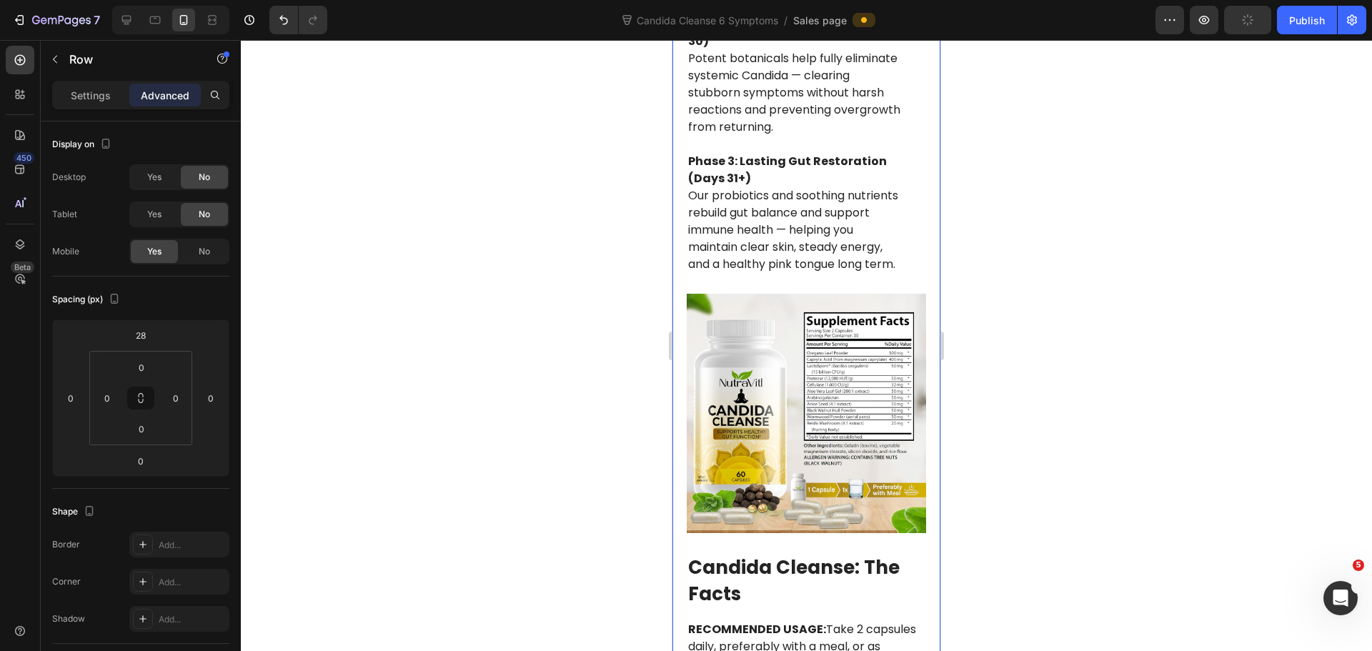
click at [1055, 326] on div at bounding box center [806, 345] width 1131 height 611
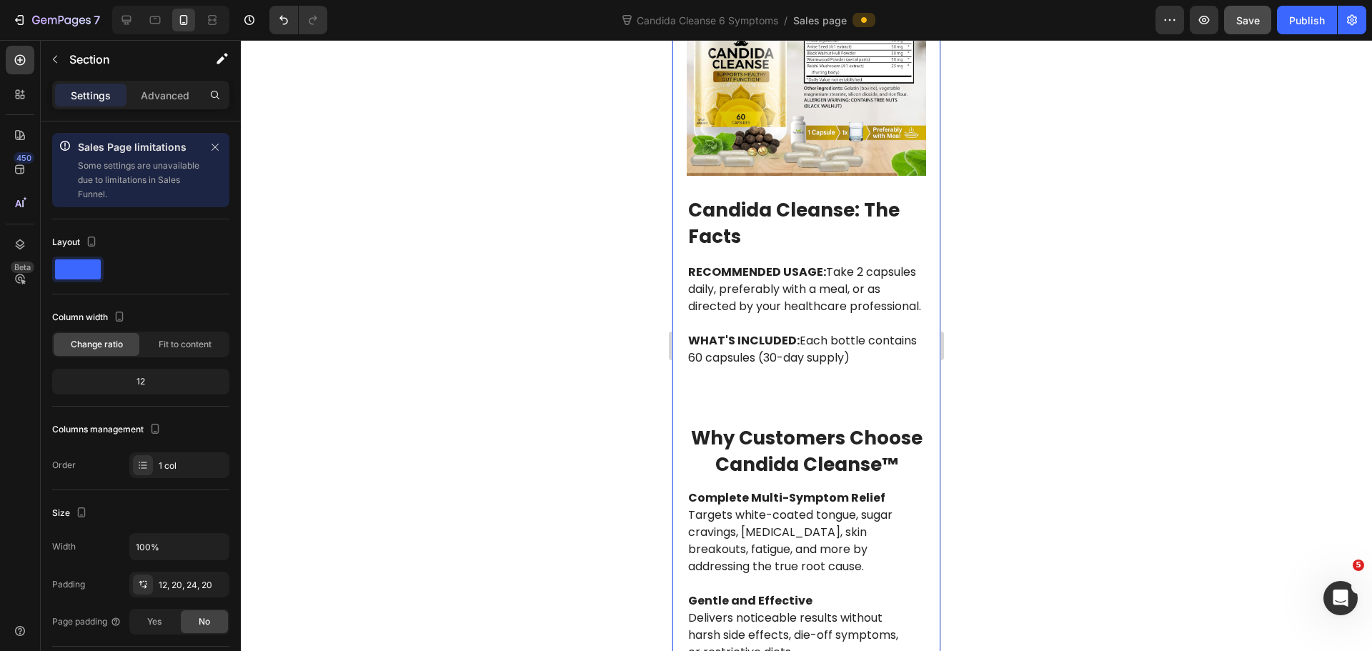
scroll to position [5681, 0]
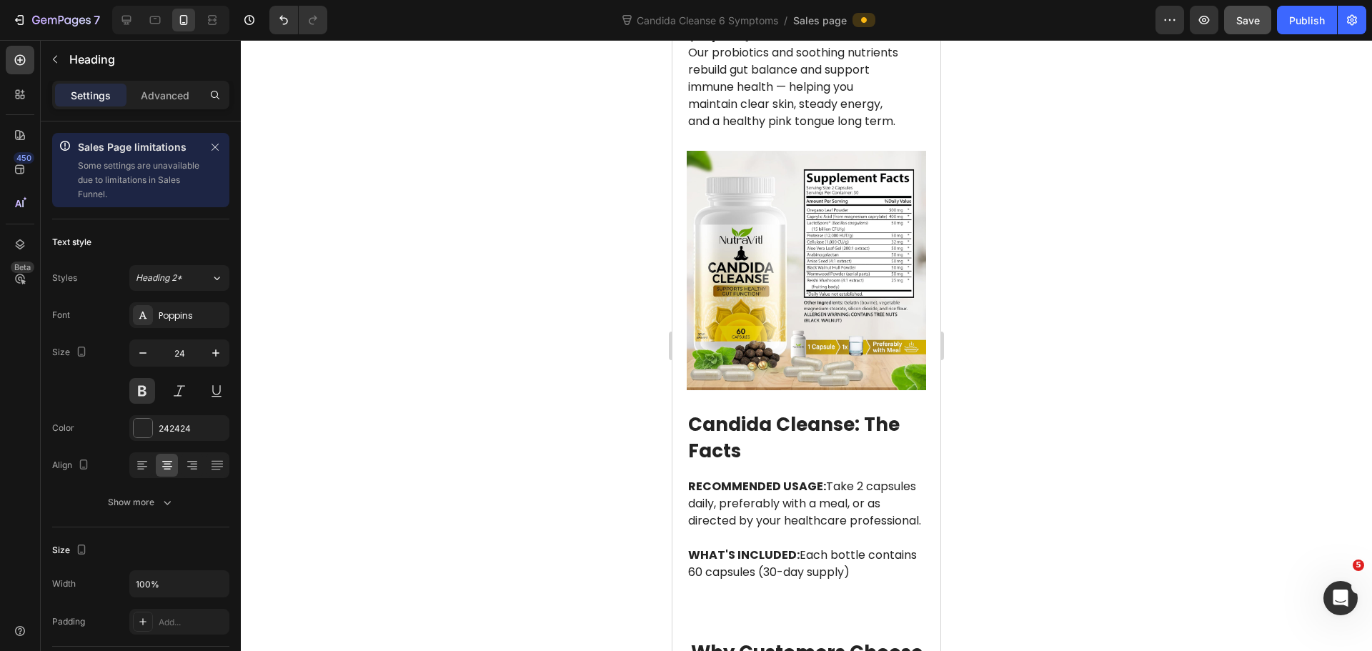
click at [1075, 408] on div at bounding box center [806, 345] width 1131 height 611
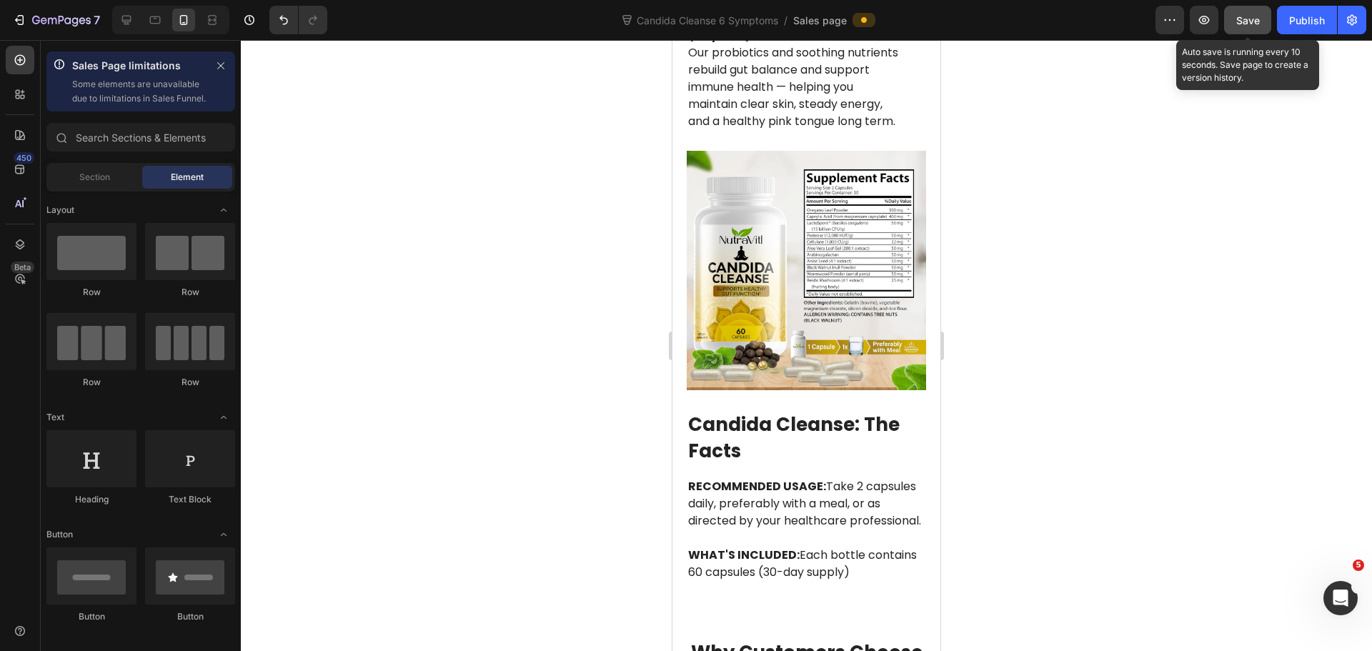
click at [1251, 34] on button "Save" at bounding box center [1247, 20] width 47 height 29
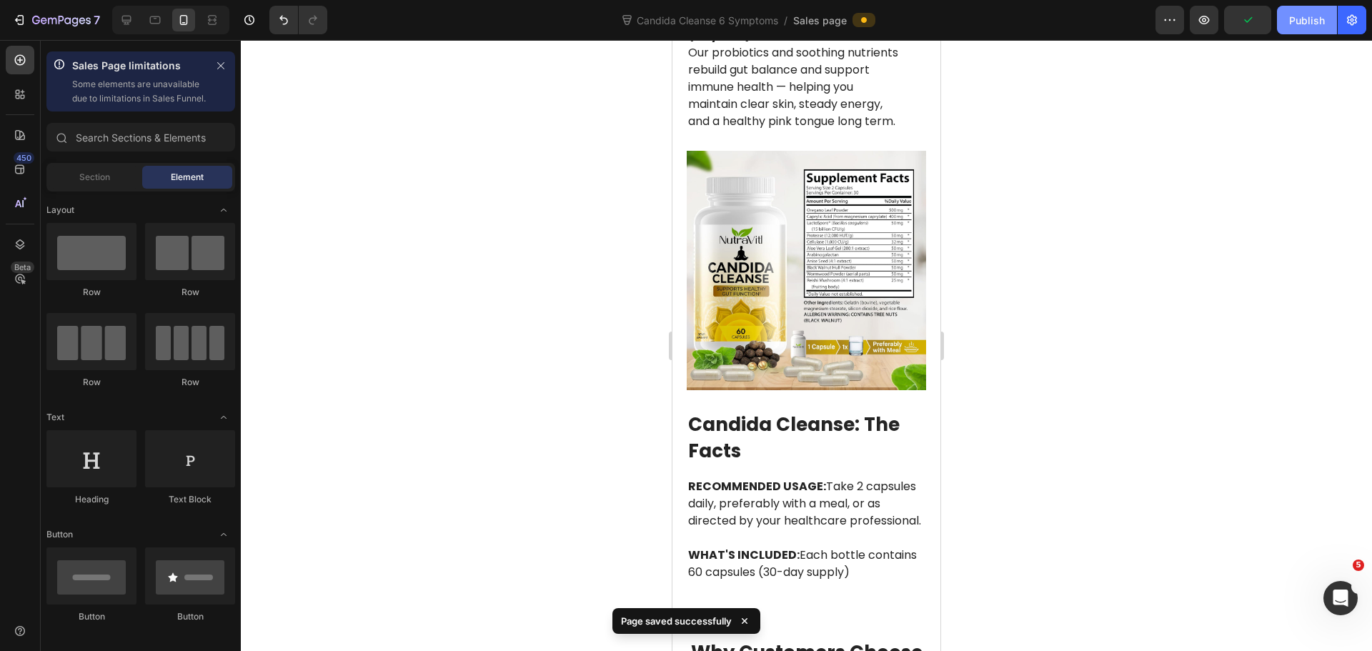
click at [1309, 18] on div "Publish" at bounding box center [1307, 20] width 36 height 15
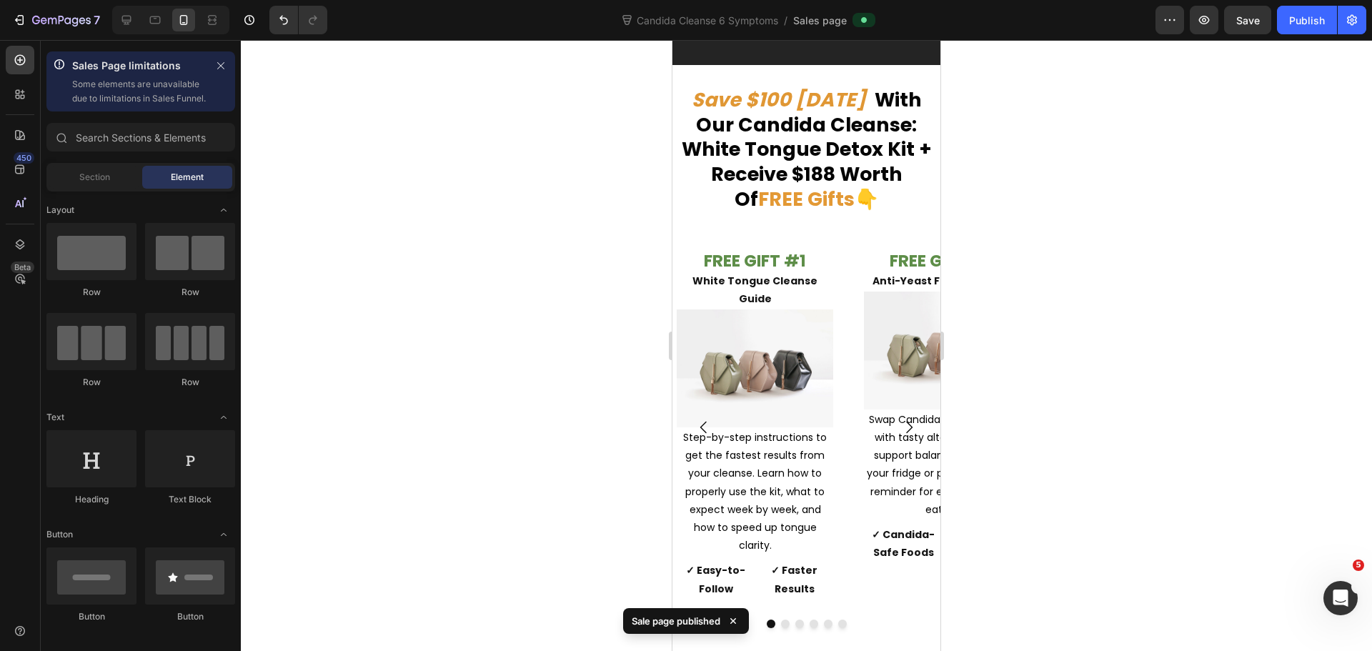
scroll to position [9469, 0]
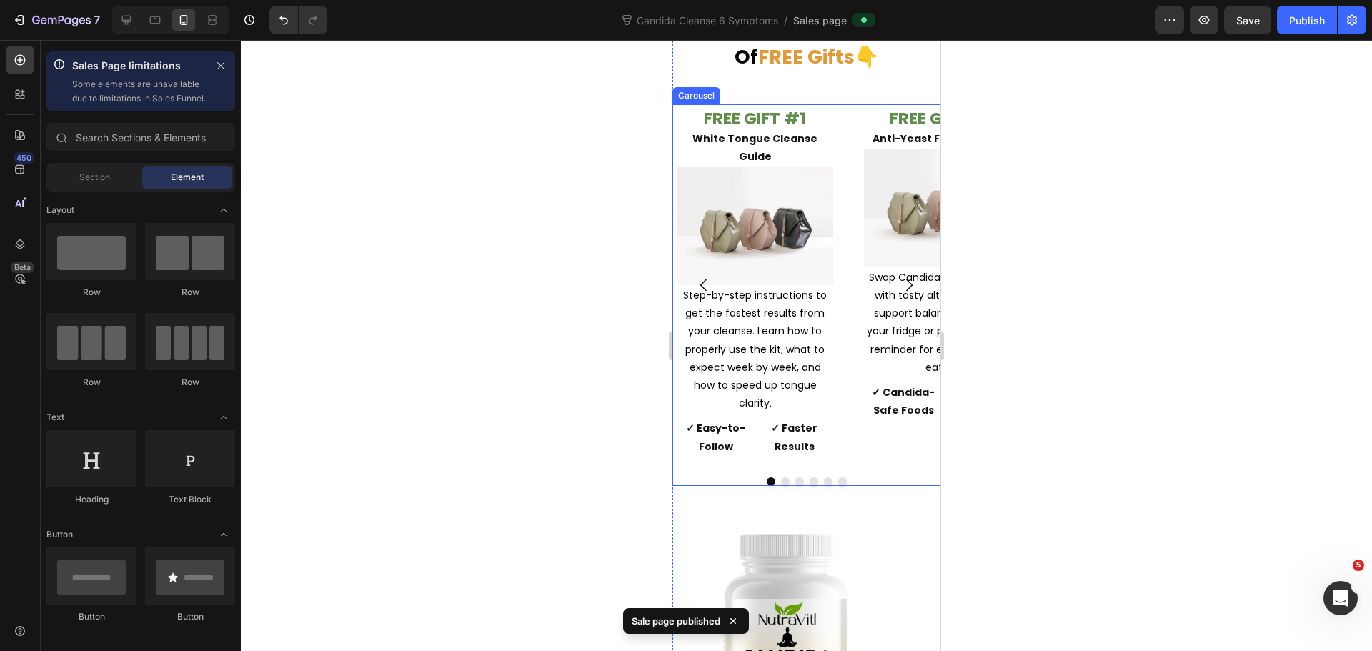
click at [843, 431] on div "FREE GIFT #1 White Tongue Cleanse Guide Text Block Image Step-by-step instructi…" at bounding box center [806, 285] width 268 height 362
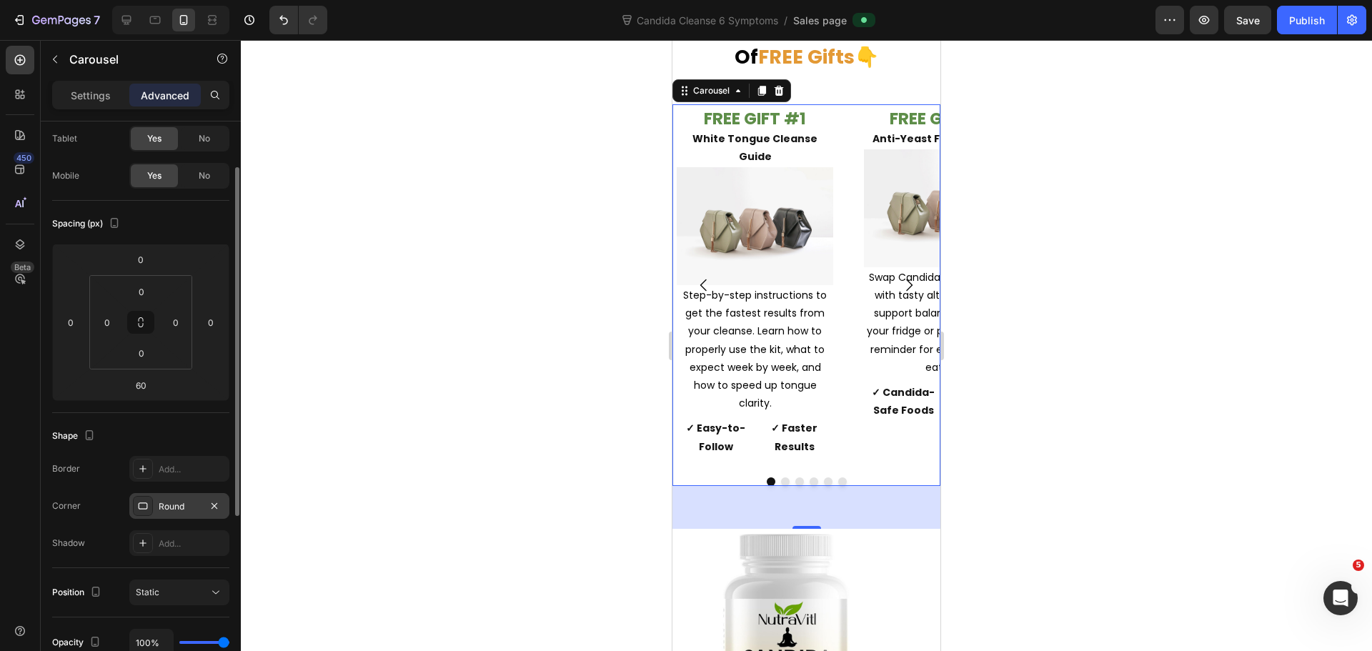
scroll to position [0, 0]
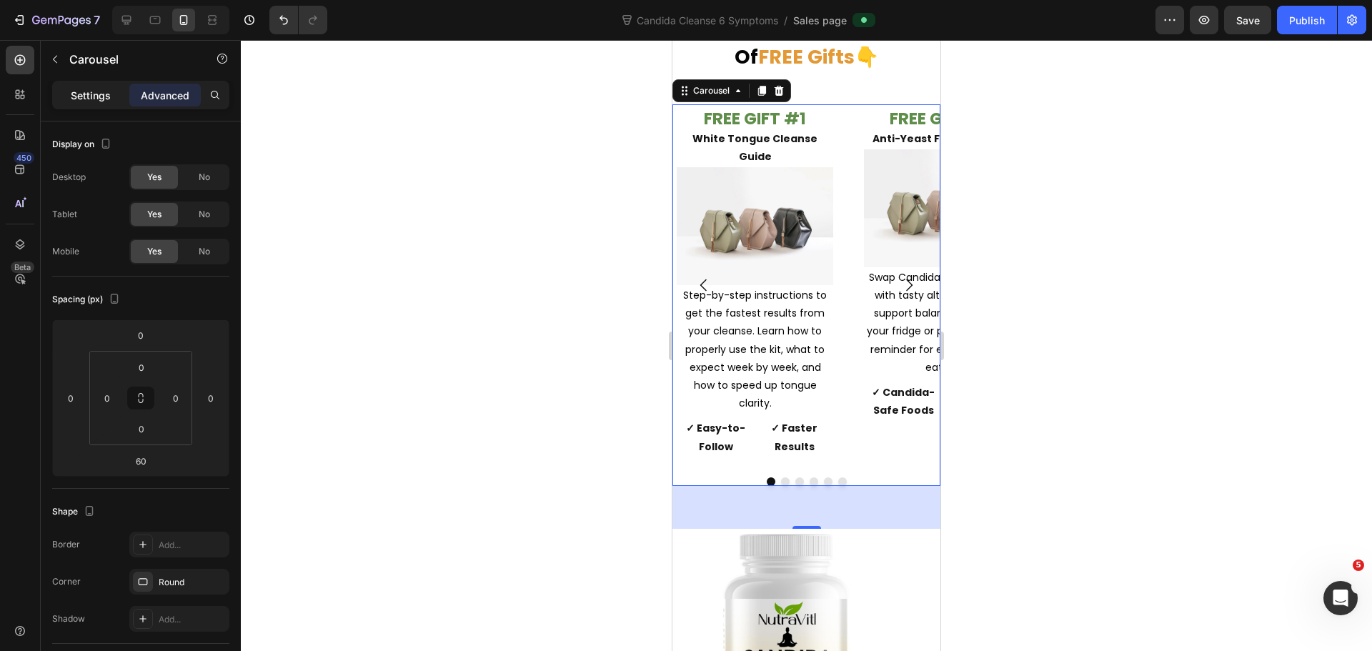
click at [93, 94] on p "Settings" at bounding box center [91, 95] width 40 height 15
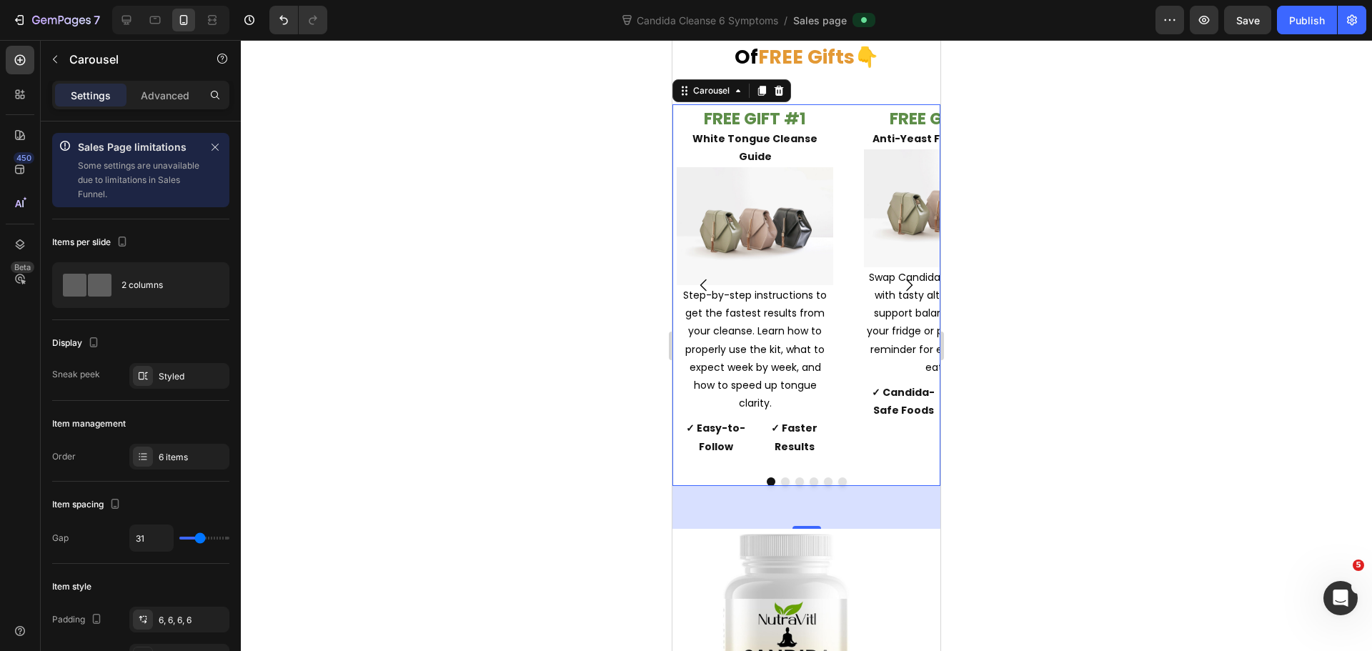
click at [1003, 280] on div at bounding box center [806, 345] width 1131 height 611
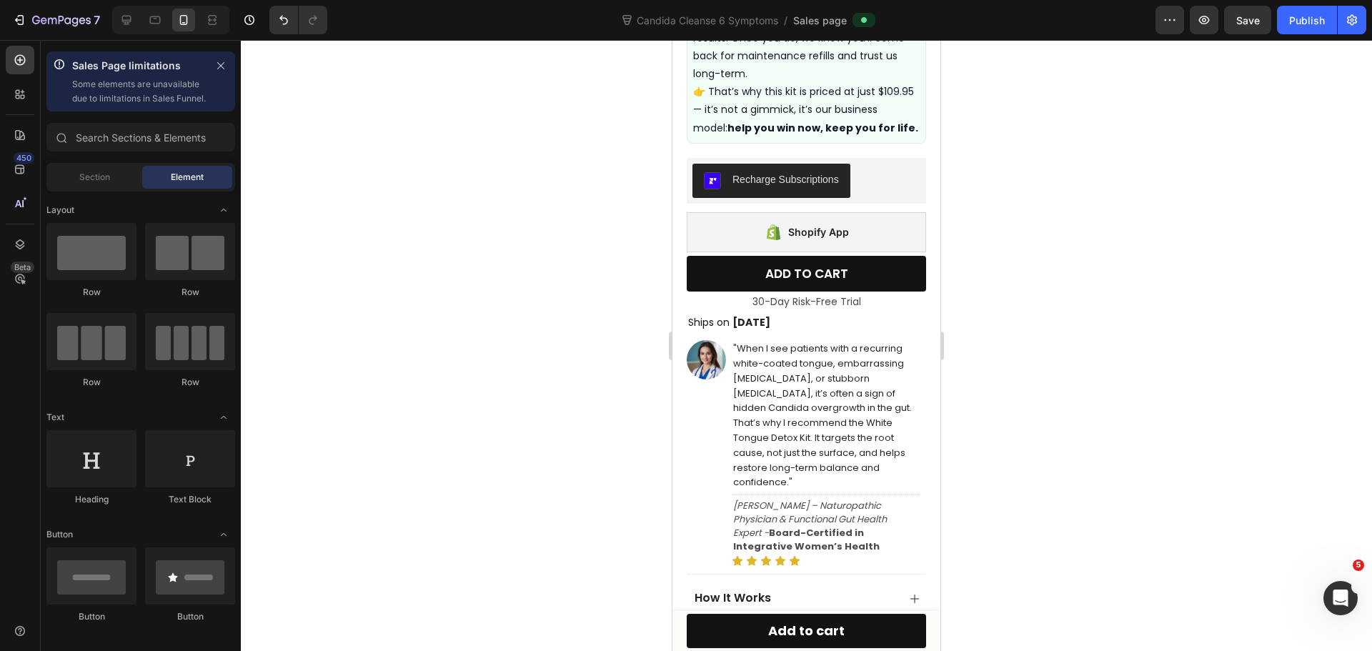
scroll to position [1000, 0]
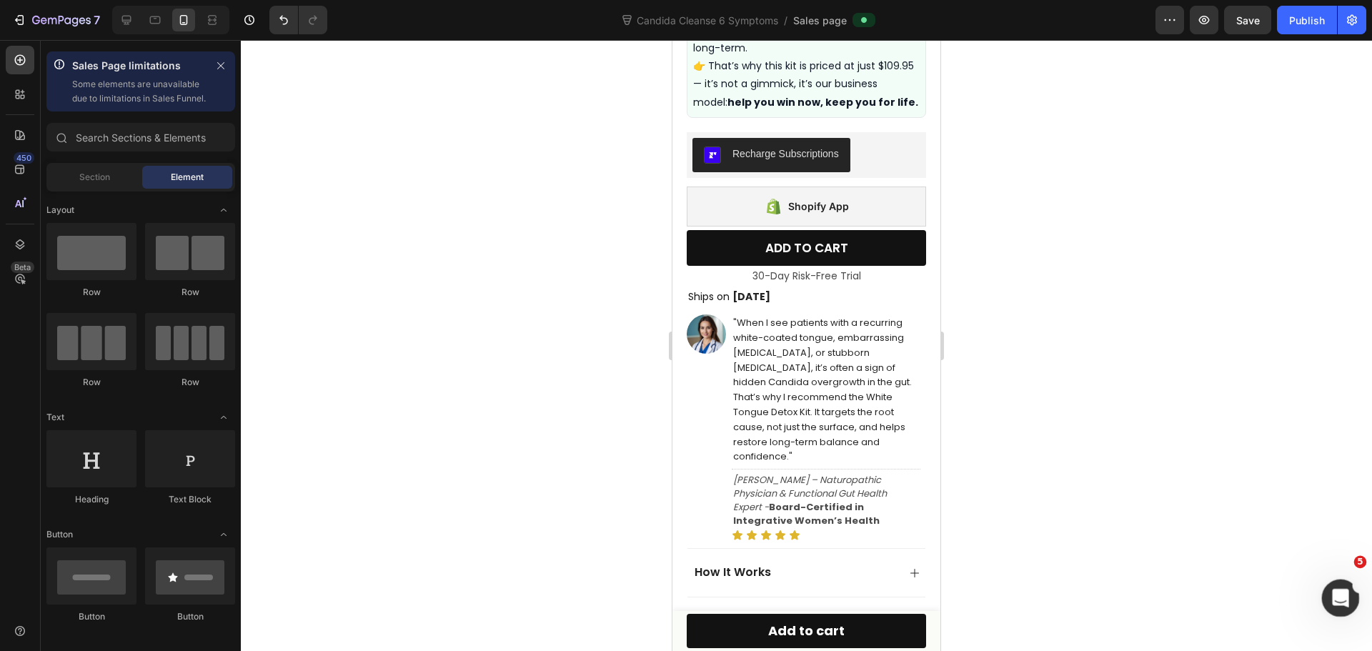
click at [1331, 592] on icon "Open Intercom Messenger" at bounding box center [1339, 597] width 24 height 24
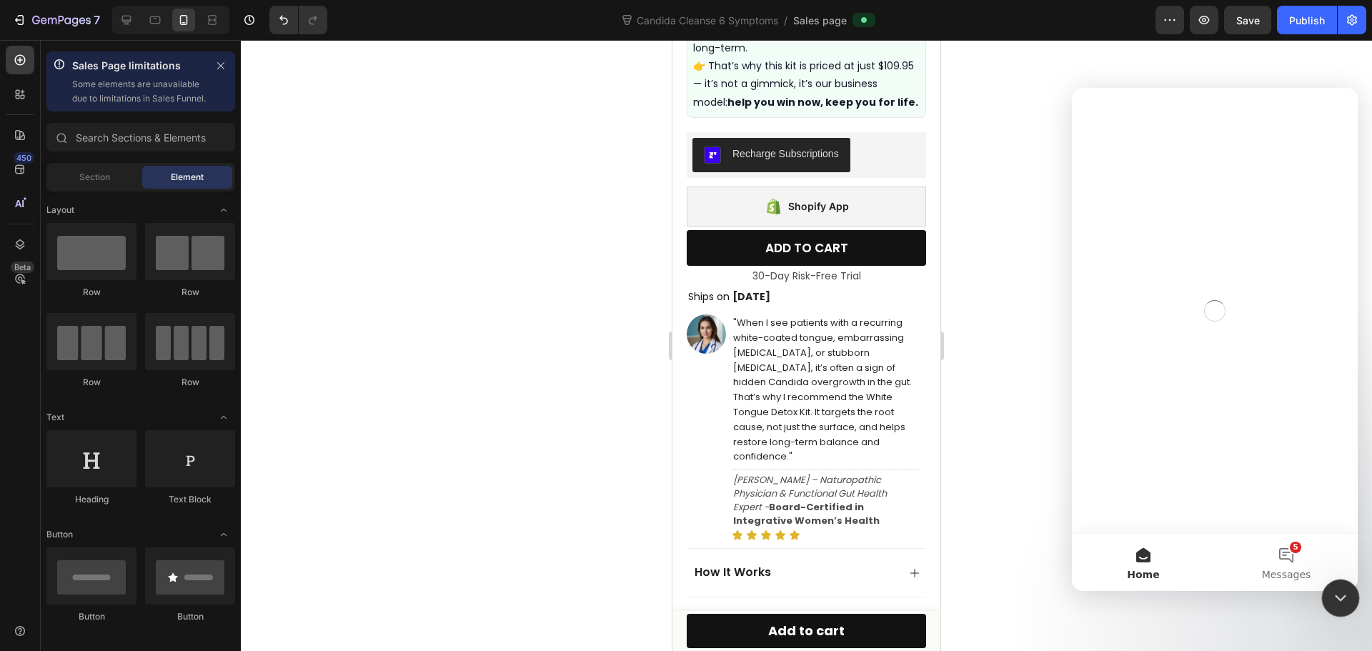
scroll to position [0, 0]
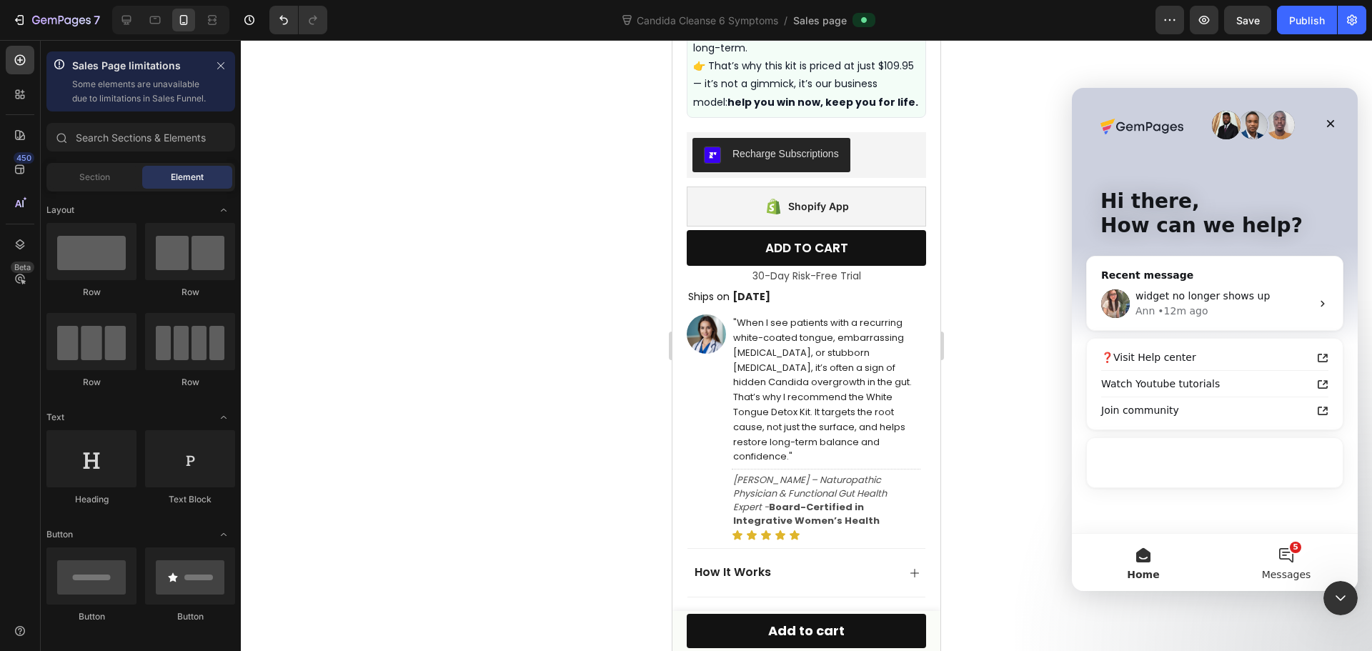
click at [1283, 550] on button "5 Messages" at bounding box center [1286, 562] width 143 height 57
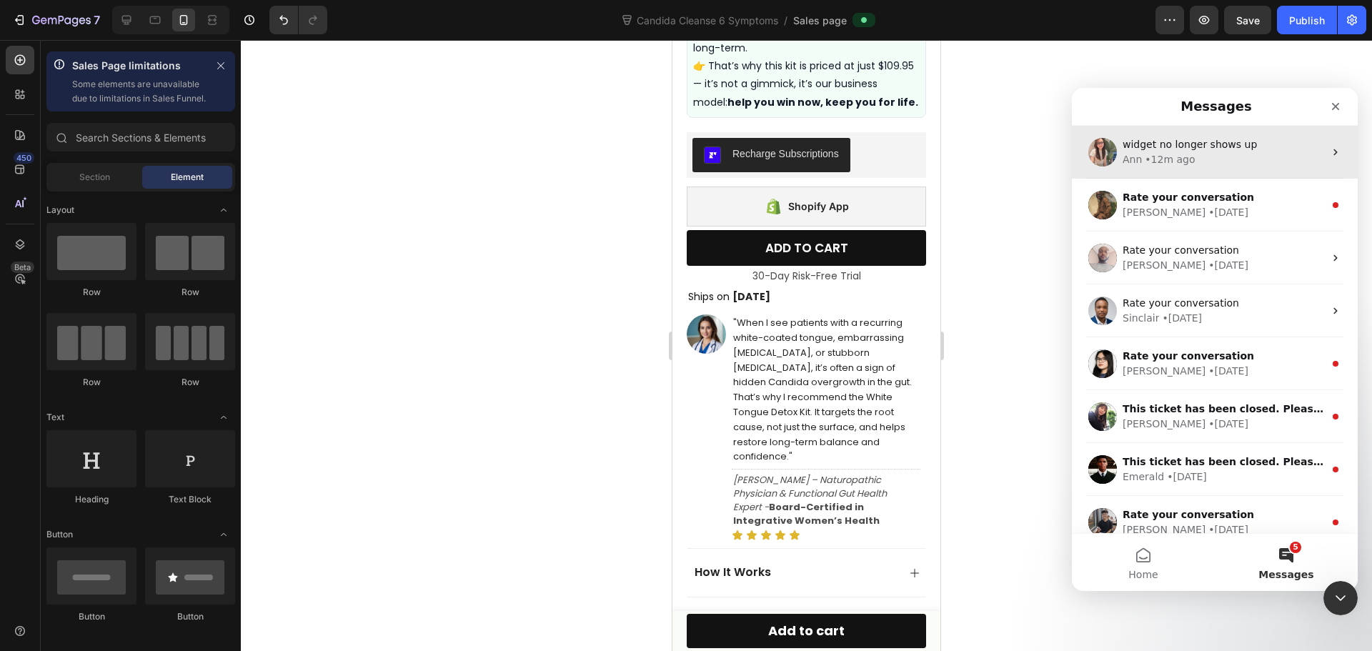
click at [1233, 150] on span "widget no longer shows up" at bounding box center [1190, 144] width 134 height 11
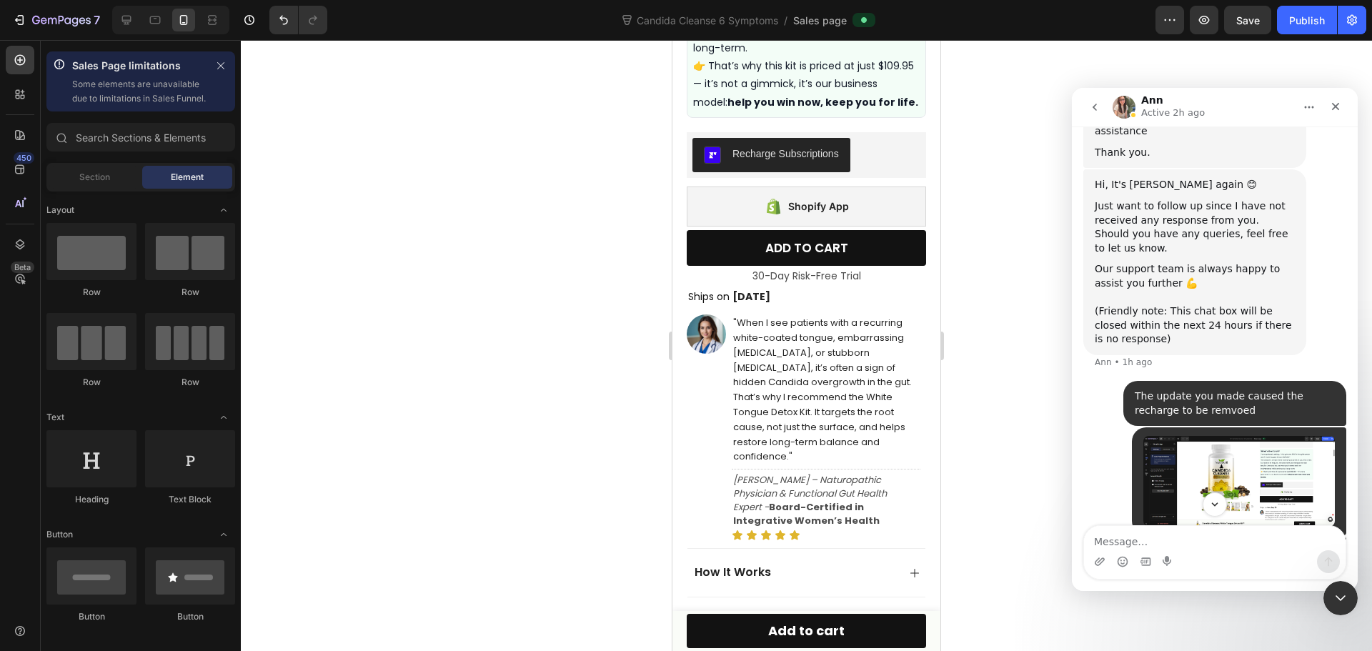
scroll to position [3008, 0]
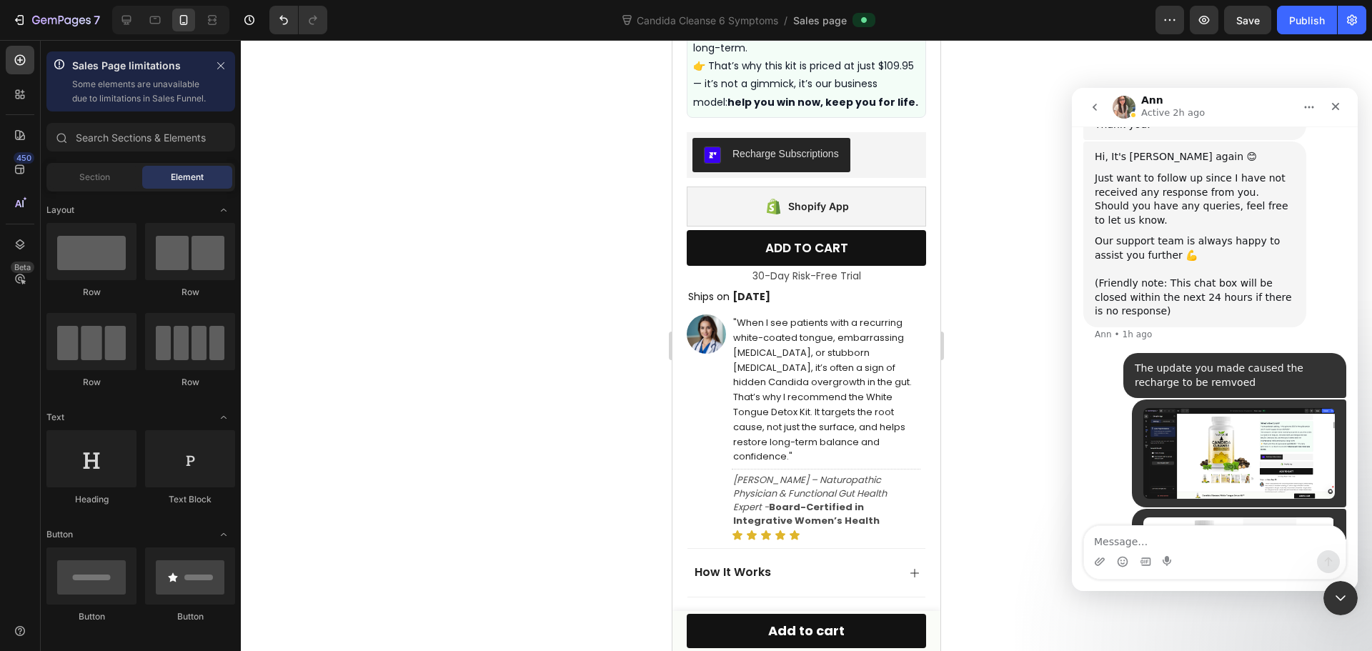
click at [1037, 364] on div at bounding box center [806, 345] width 1131 height 611
click at [1336, 604] on icon "Close Intercom Messenger" at bounding box center [1338, 595] width 17 height 17
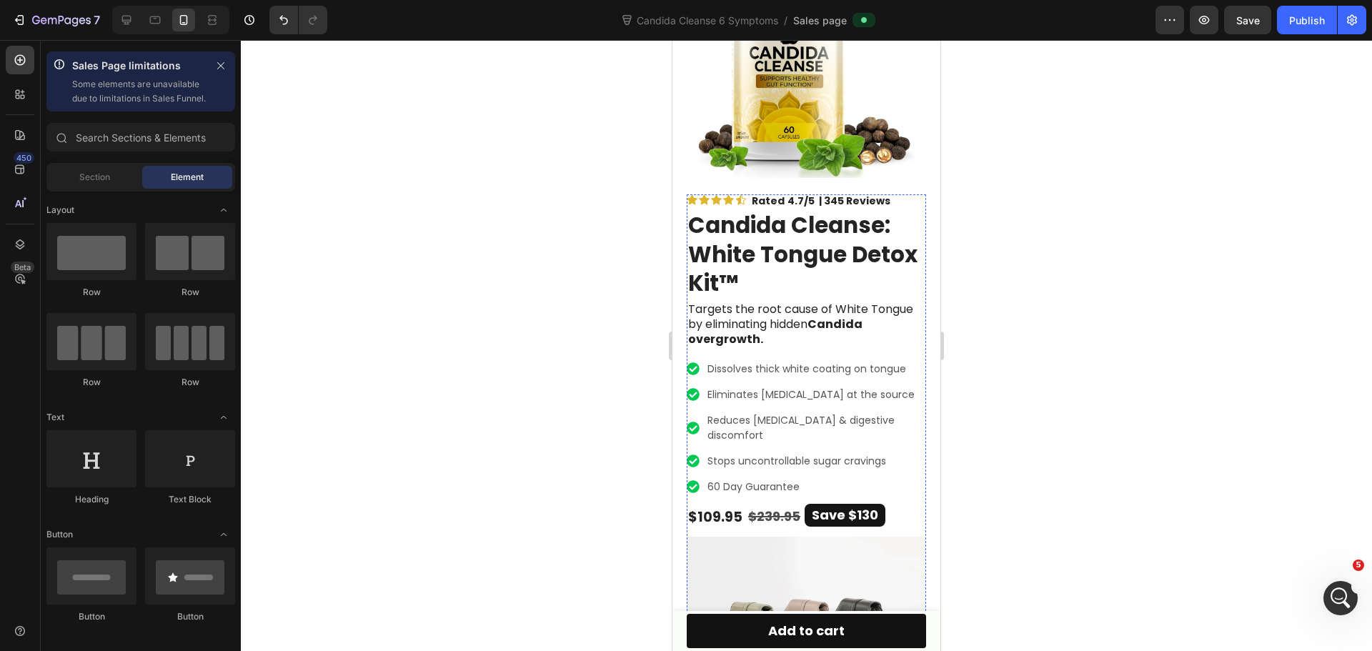
scroll to position [0, 0]
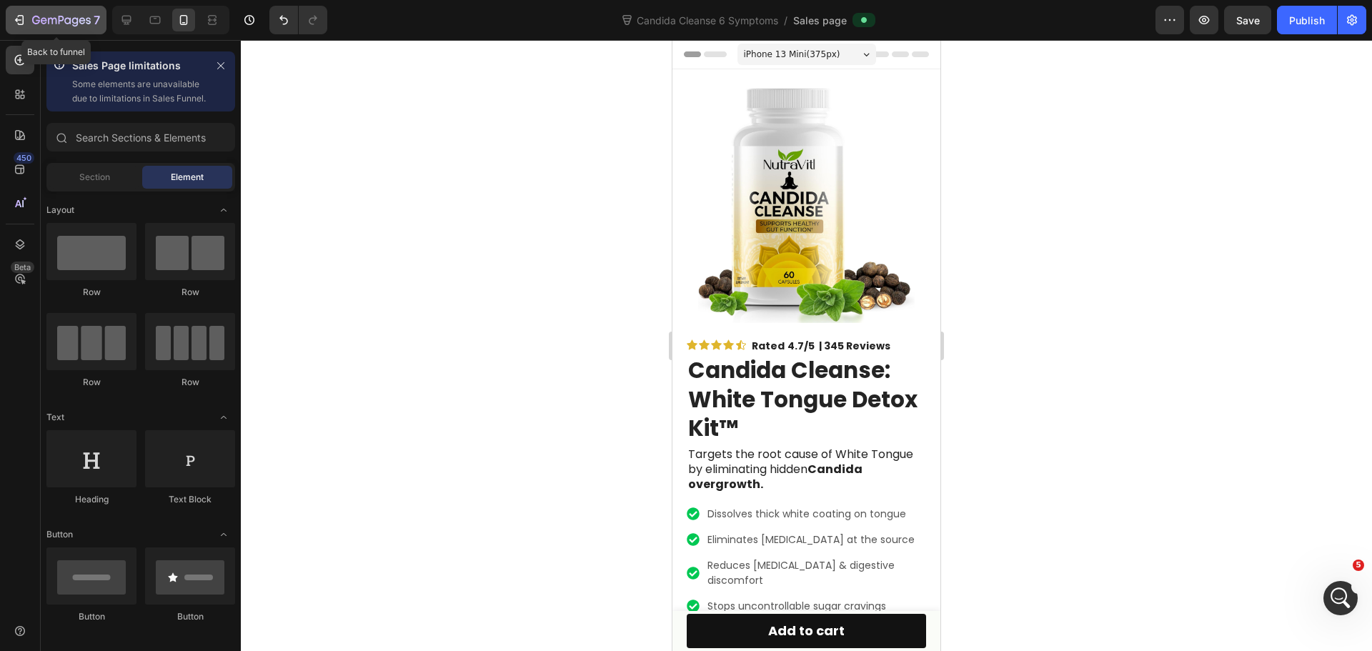
click at [32, 16] on icon "button" at bounding box center [61, 21] width 59 height 12
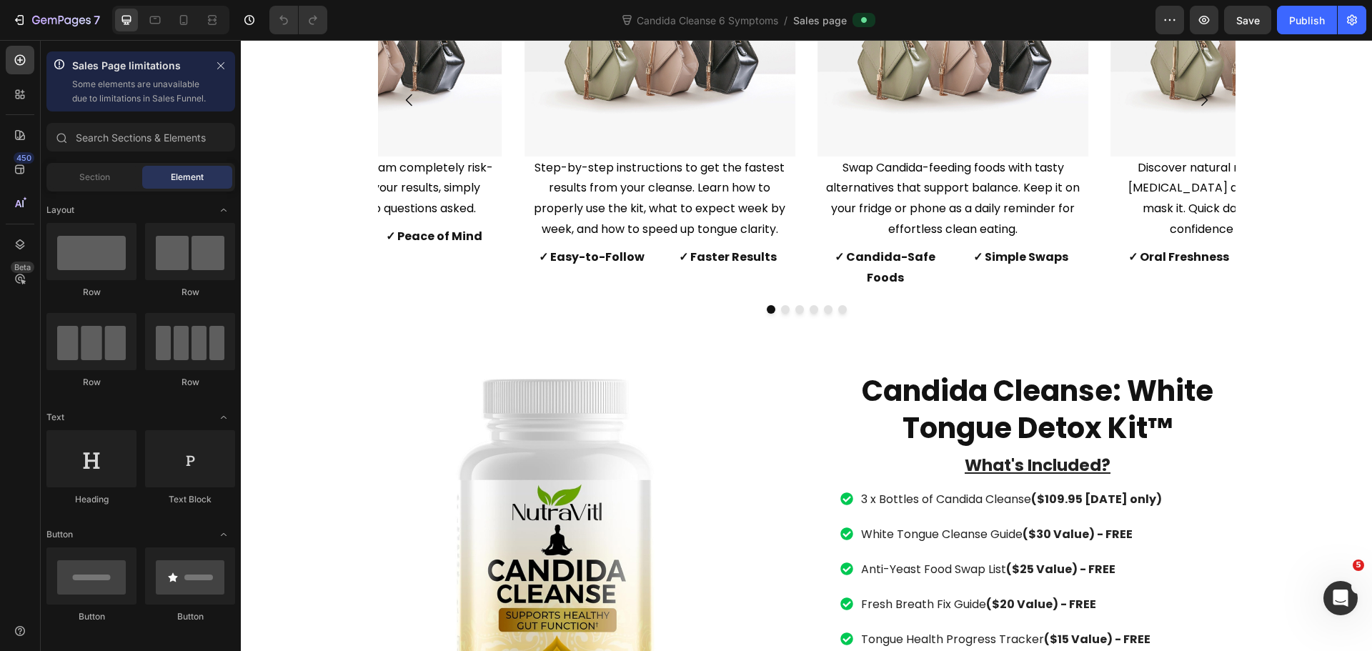
scroll to position [7003, 0]
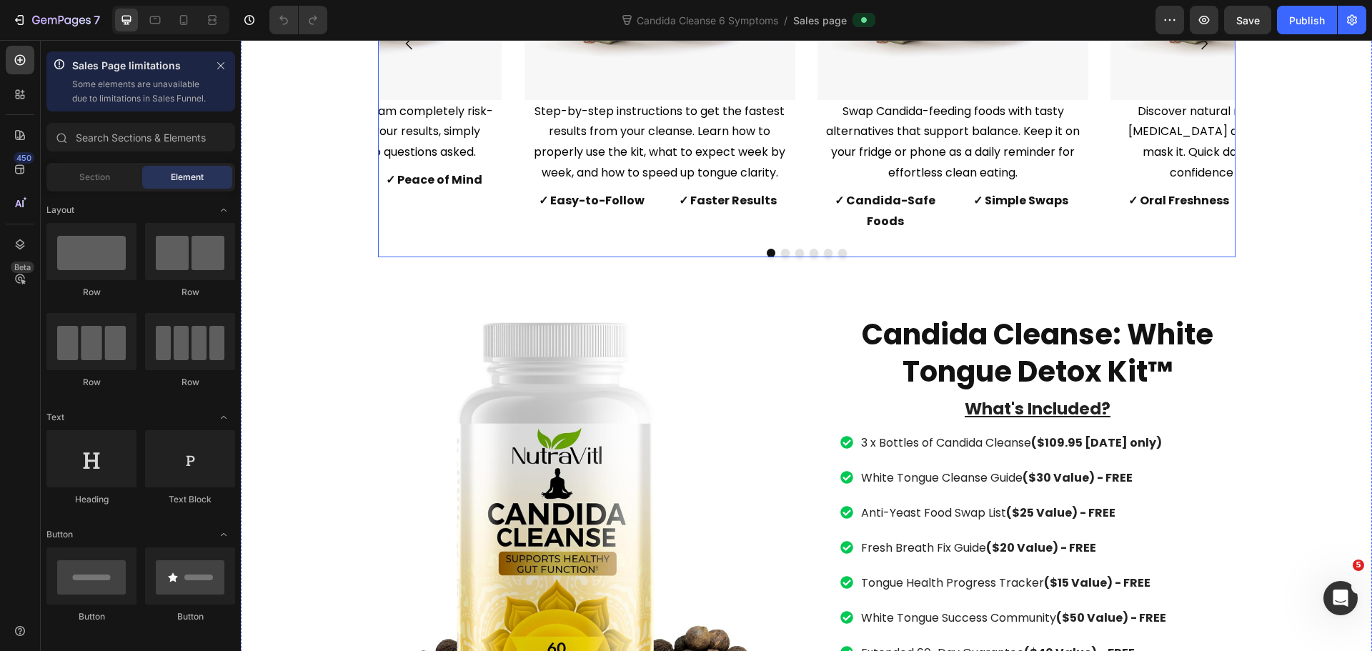
click at [941, 224] on div "FREE GIFT #1 White Tongue Cleanse Guide Text Block Image Step-by-step instructi…" at bounding box center [807, 53] width 858 height 407
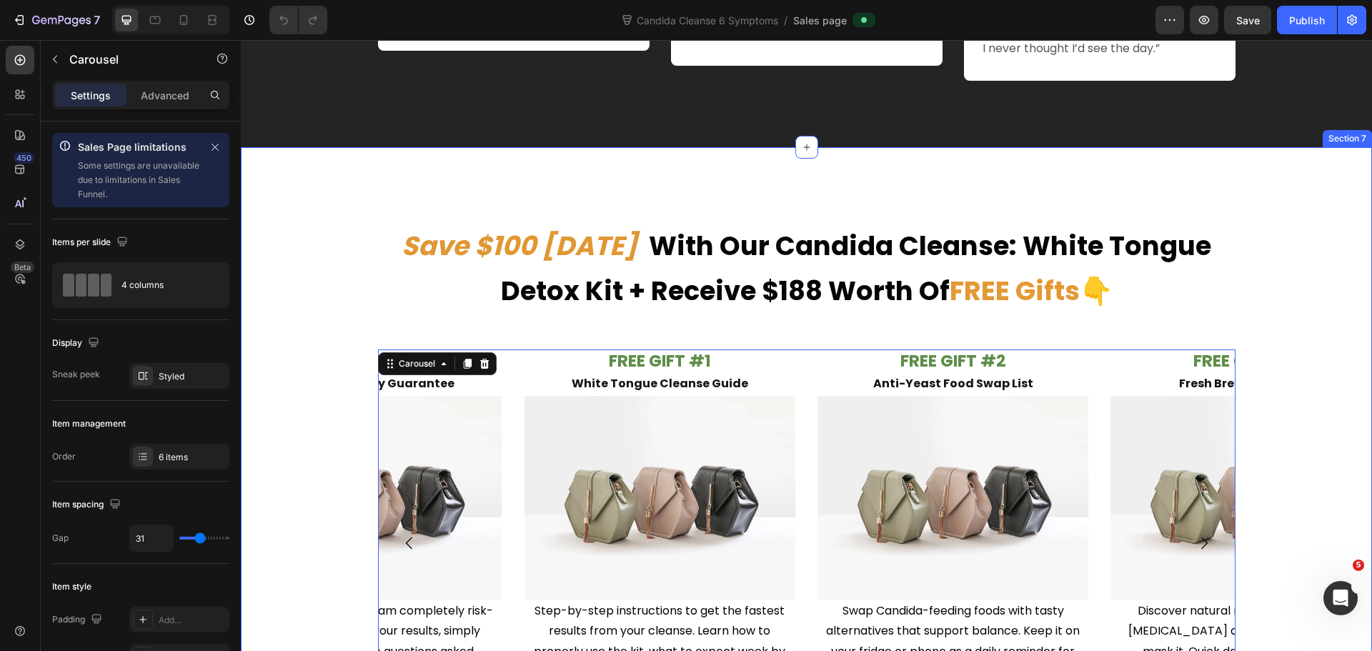
scroll to position [6431, 0]
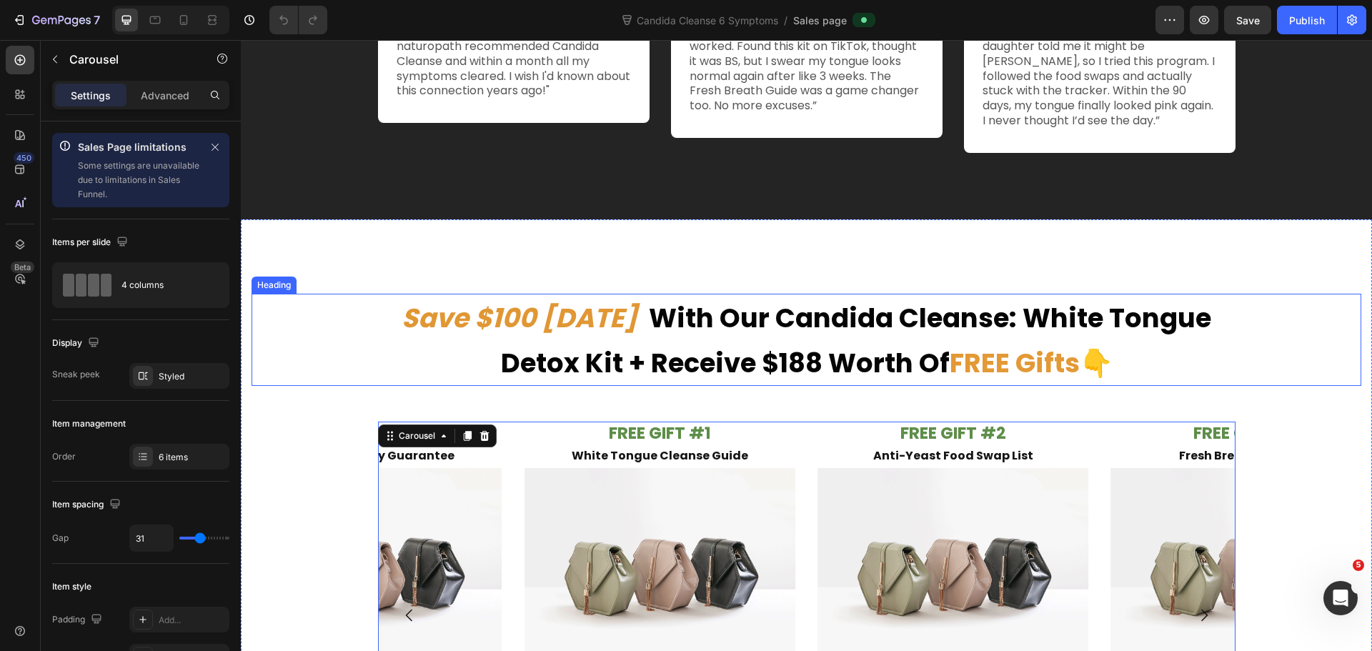
click at [994, 320] on strong "With Our Candida Cleanse: White Tongue Detox Kit + Receive $188 Worth Of" at bounding box center [856, 340] width 711 height 82
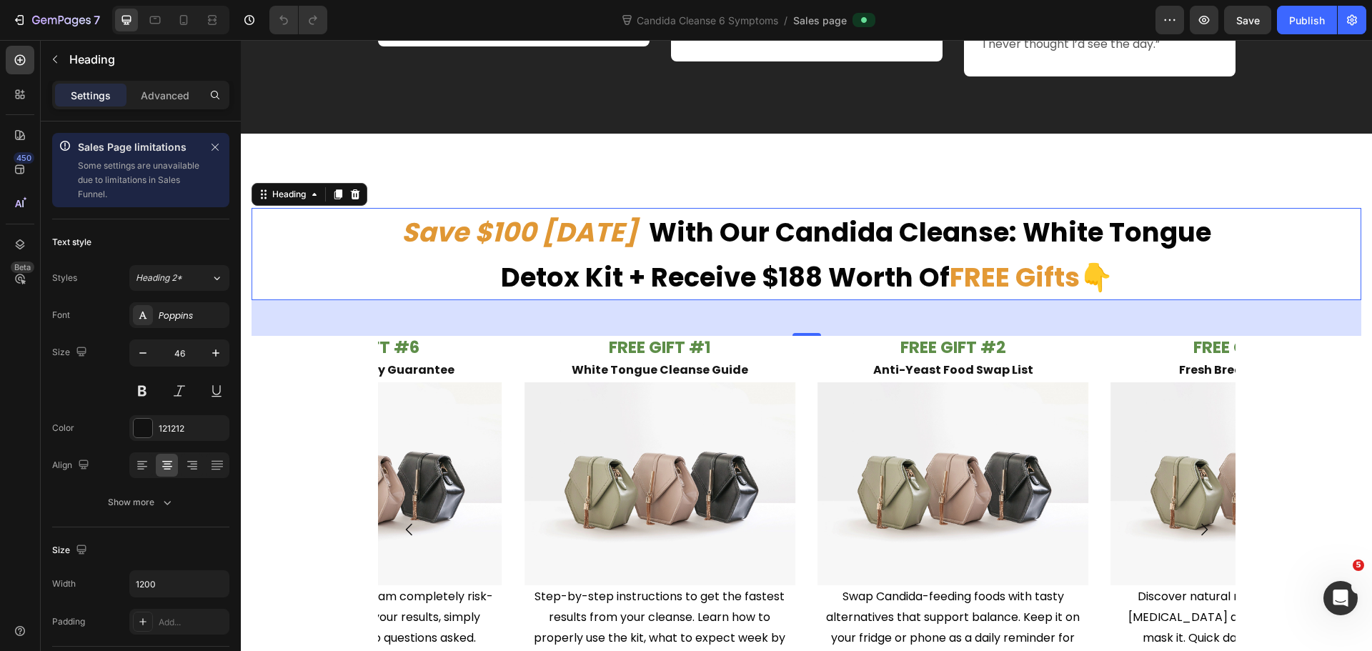
scroll to position [6574, 0]
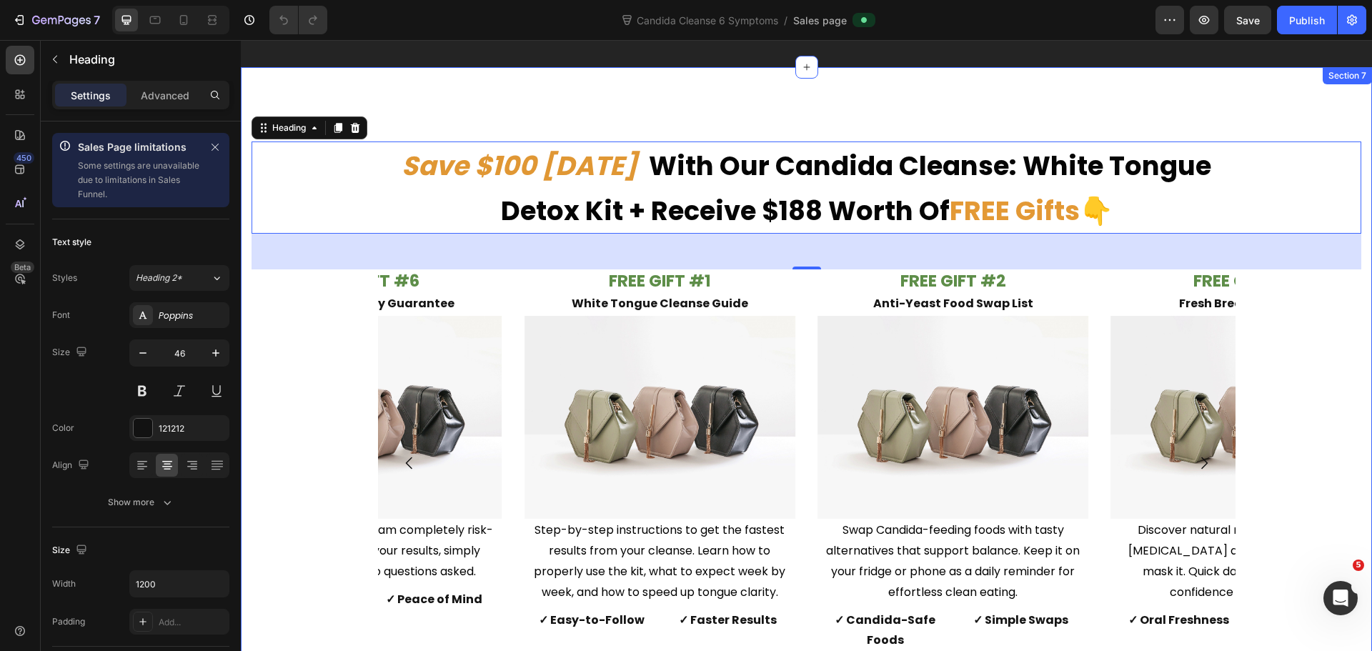
click at [1303, 384] on div "FREE GIFT #1 White Tongue Cleanse Guide Text Block Image Step-by-step instructi…" at bounding box center [807, 501] width 1110 height 464
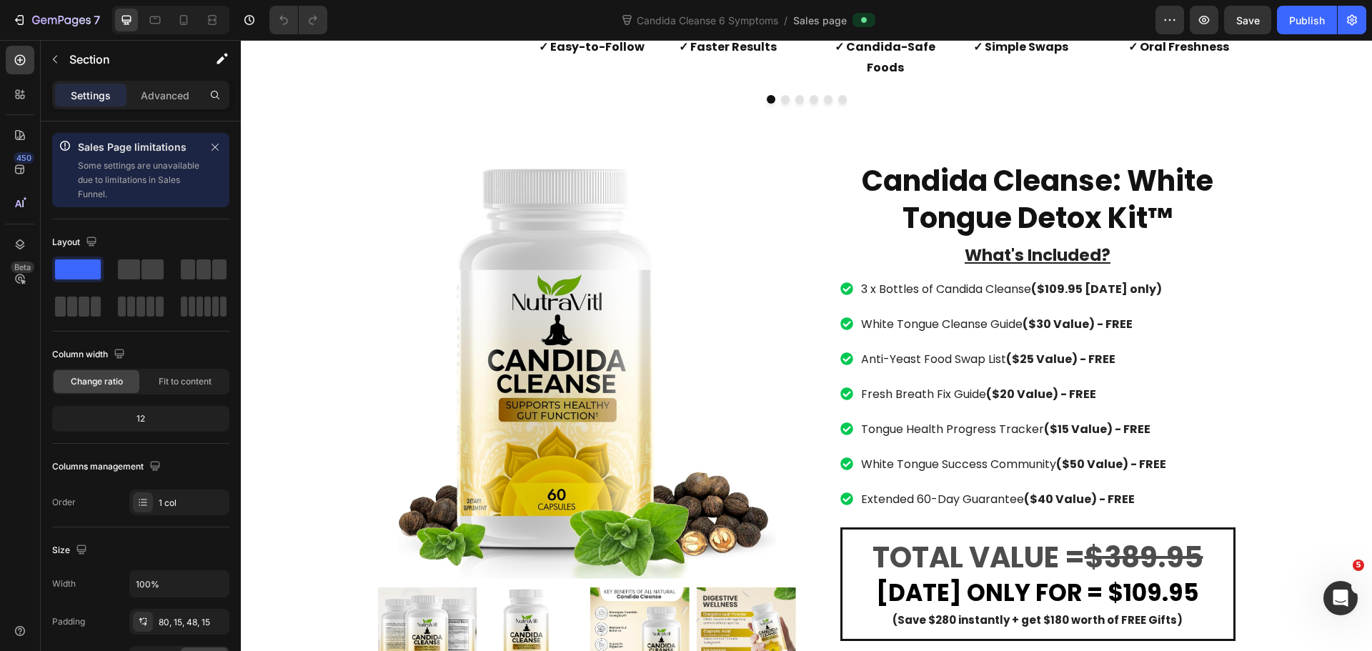
scroll to position [7371, 0]
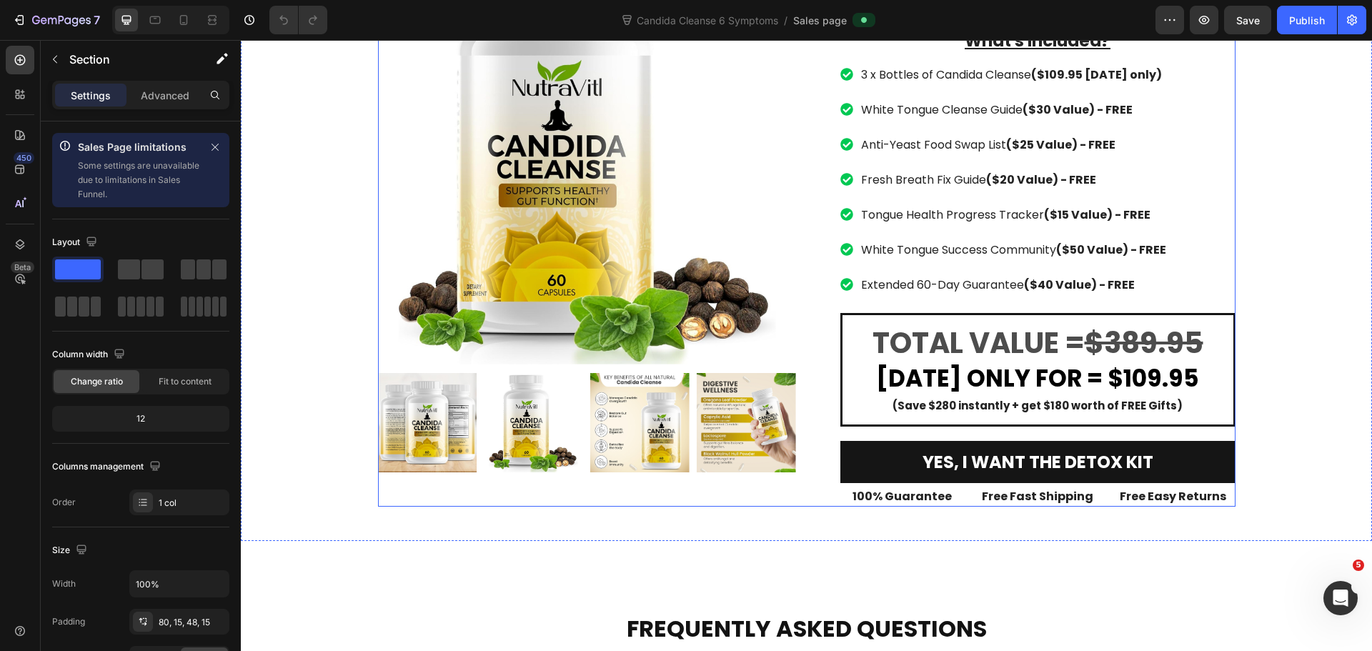
click at [777, 469] on div "Product Images" at bounding box center [587, 226] width 418 height 560
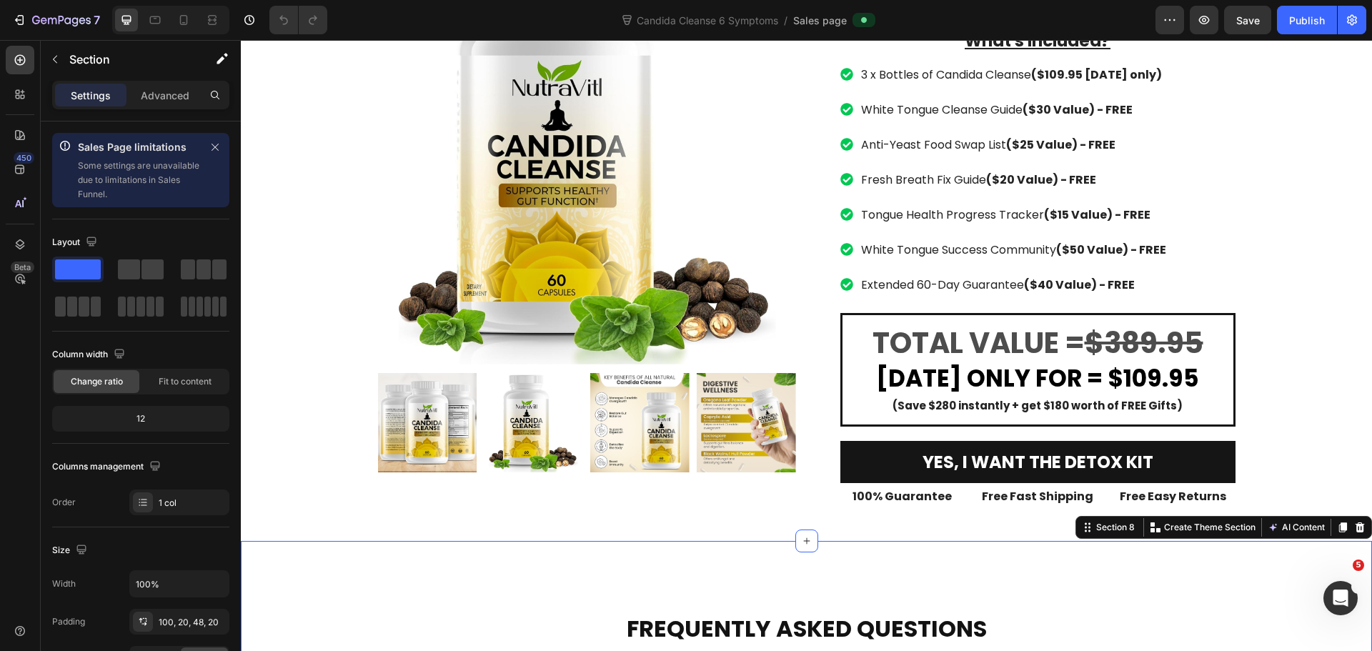
click at [175, 110] on div "Settings Advanced" at bounding box center [141, 101] width 200 height 41
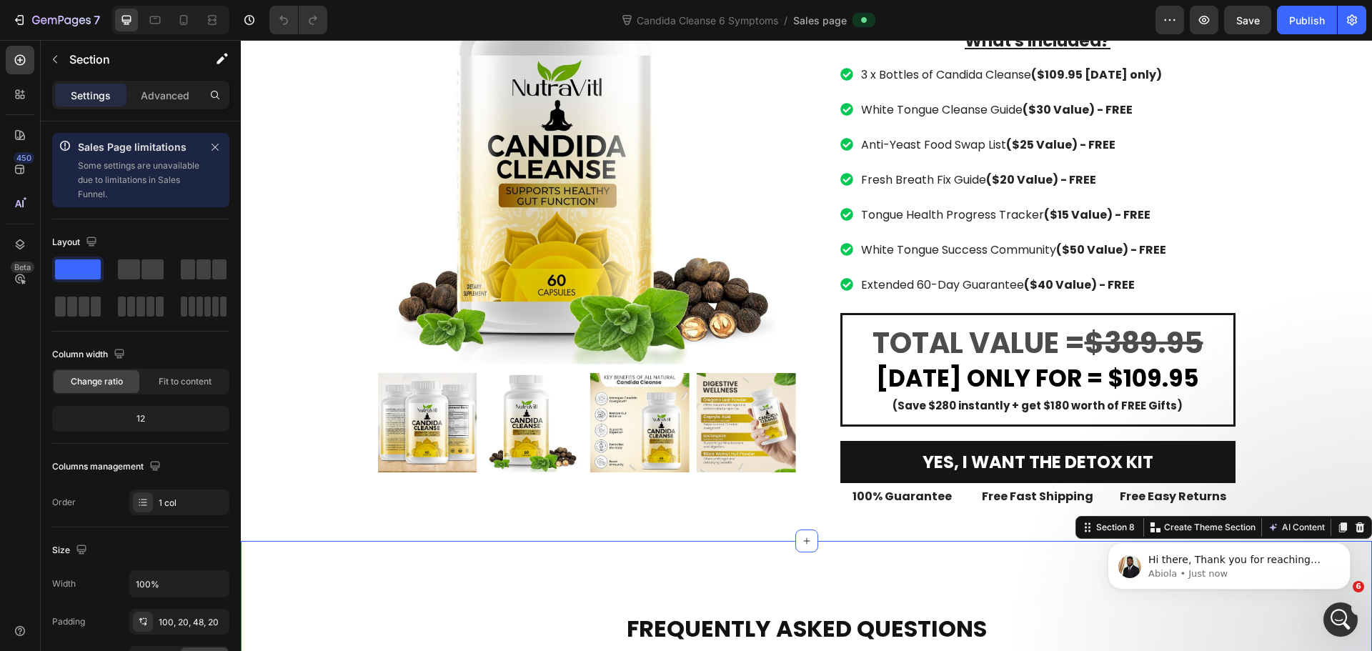
scroll to position [0, 0]
click at [173, 96] on p "Advanced" at bounding box center [165, 95] width 49 height 15
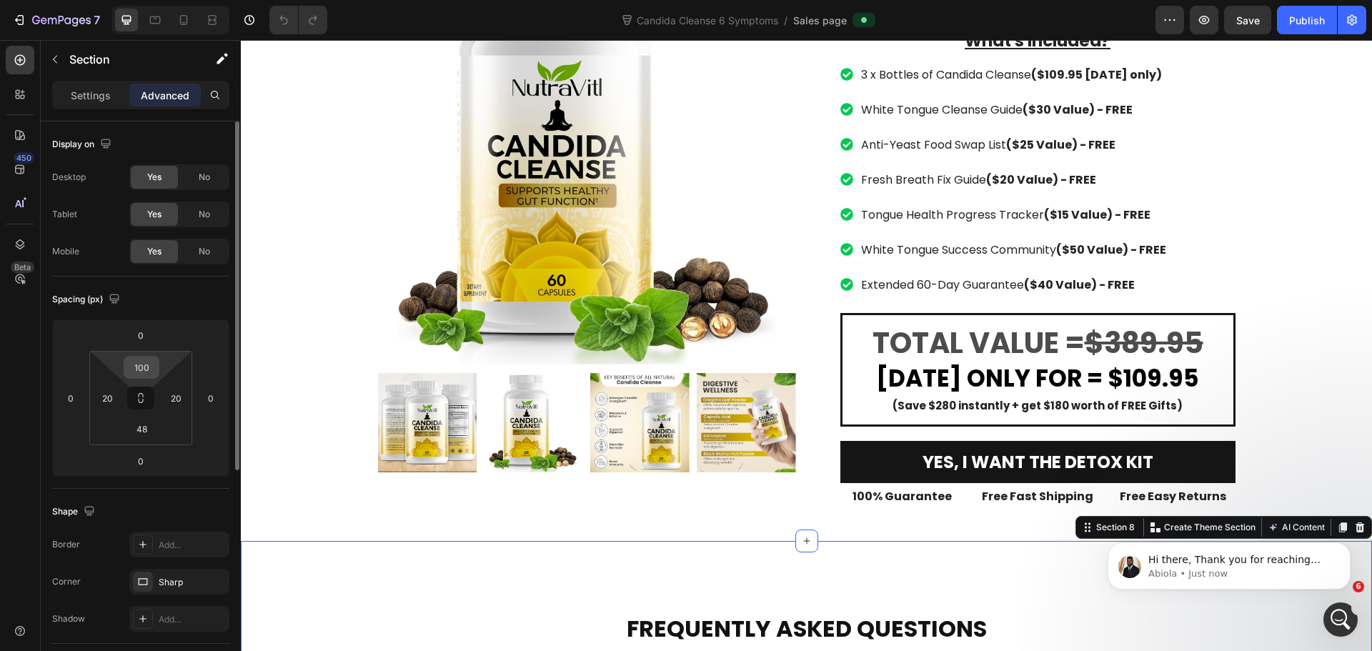
click at [141, 365] on input "100" at bounding box center [141, 367] width 29 height 21
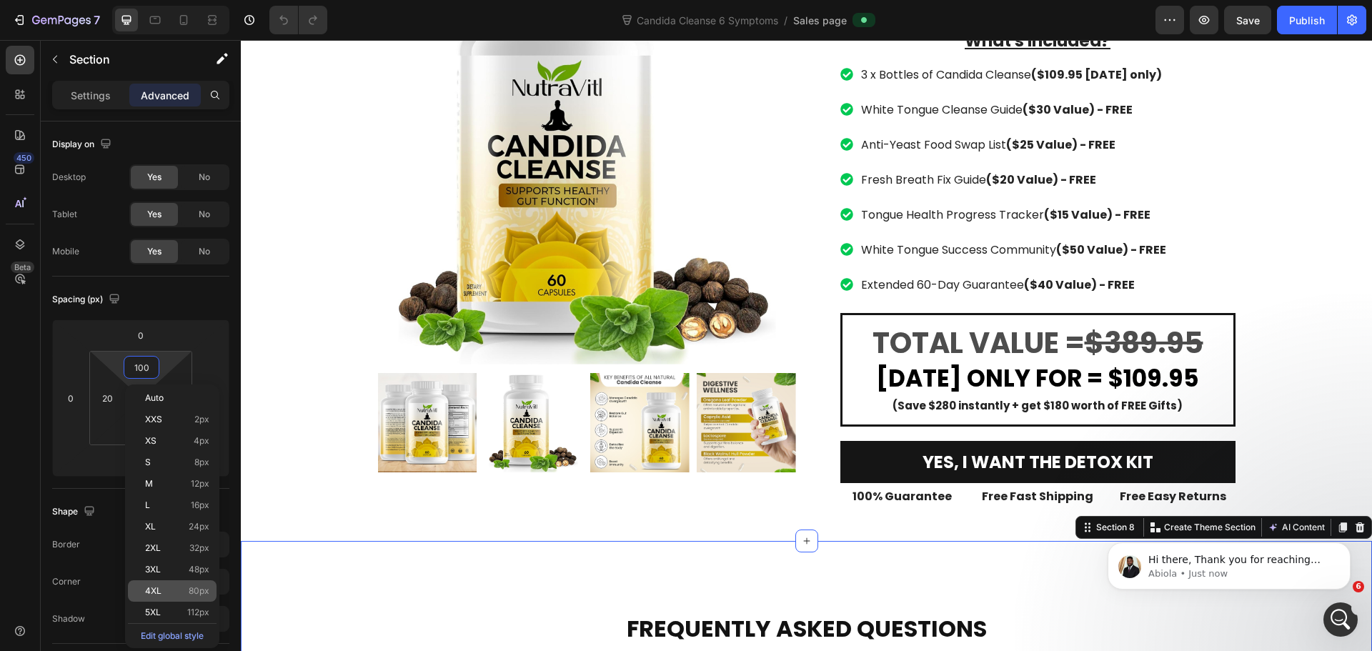
click at [202, 592] on span "80px" at bounding box center [199, 591] width 21 height 10
type input "80"
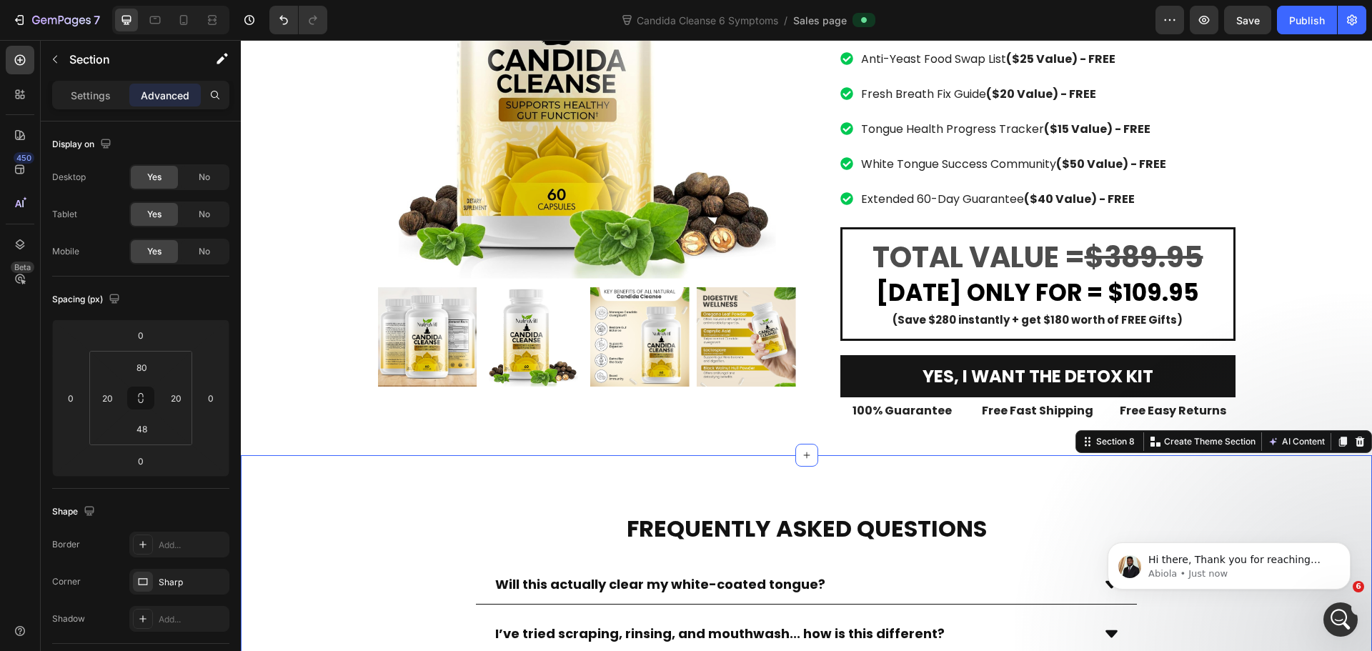
scroll to position [7586, 0]
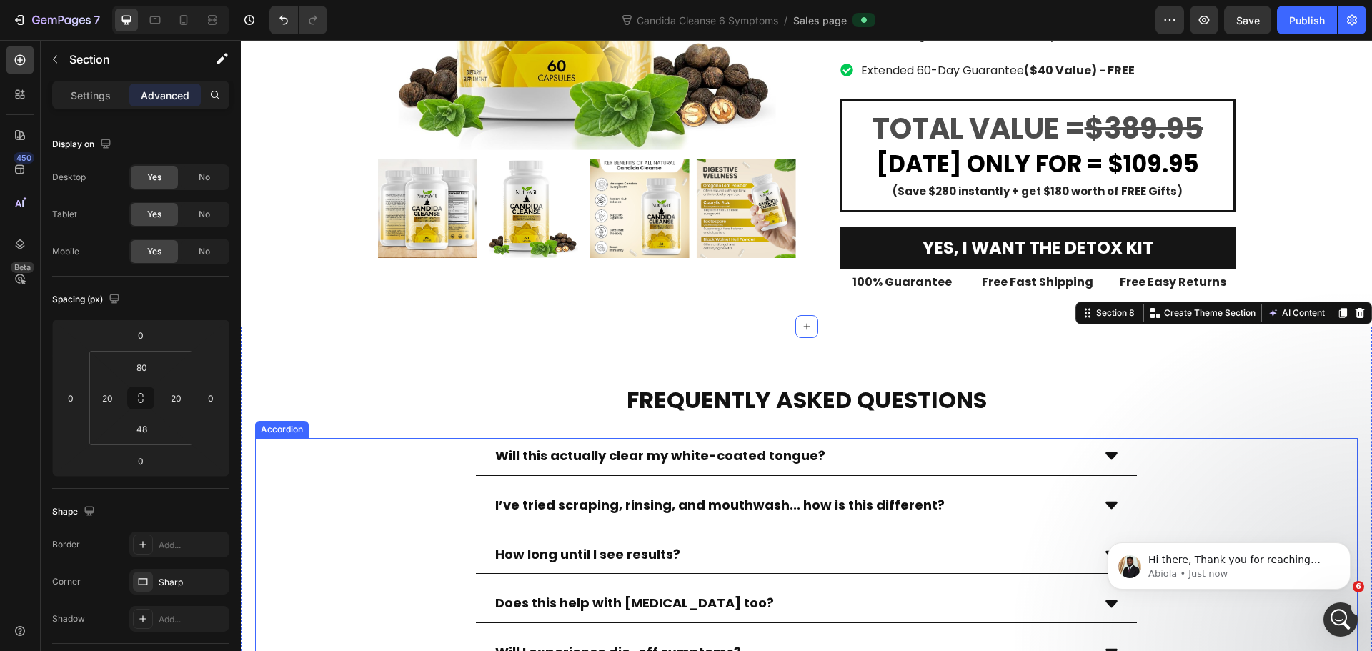
click at [1176, 438] on div "Will this actually clear my white-coated tongue?" at bounding box center [806, 457] width 1101 height 38
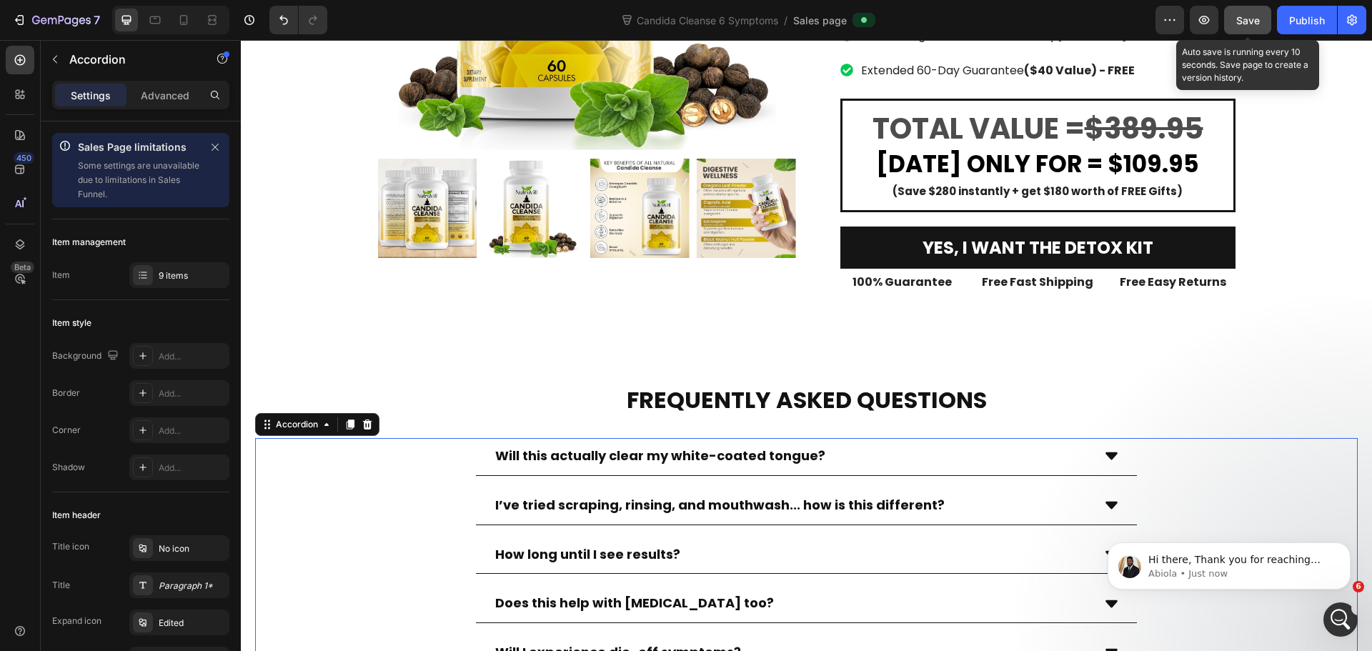
click at [1250, 14] on span "Save" at bounding box center [1248, 20] width 24 height 12
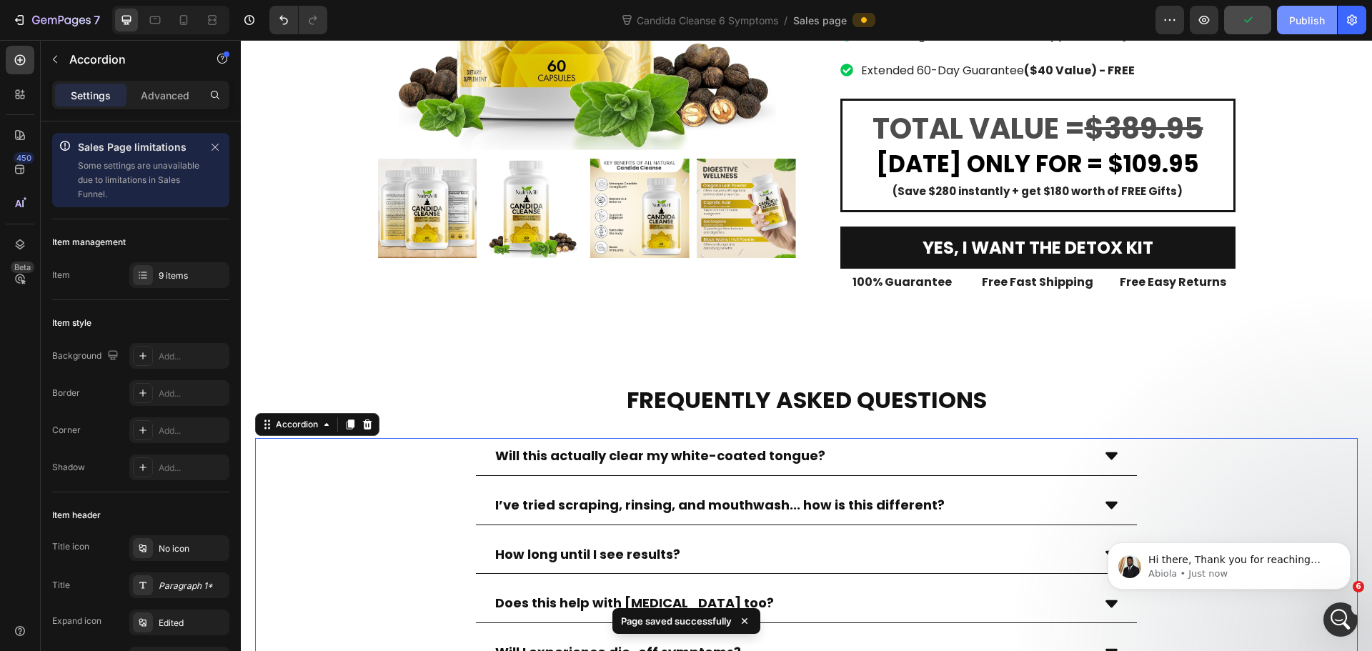
click at [1305, 24] on div "Publish" at bounding box center [1307, 20] width 36 height 15
click at [1265, 574] on p "Abiola • Just now" at bounding box center [1240, 573] width 184 height 13
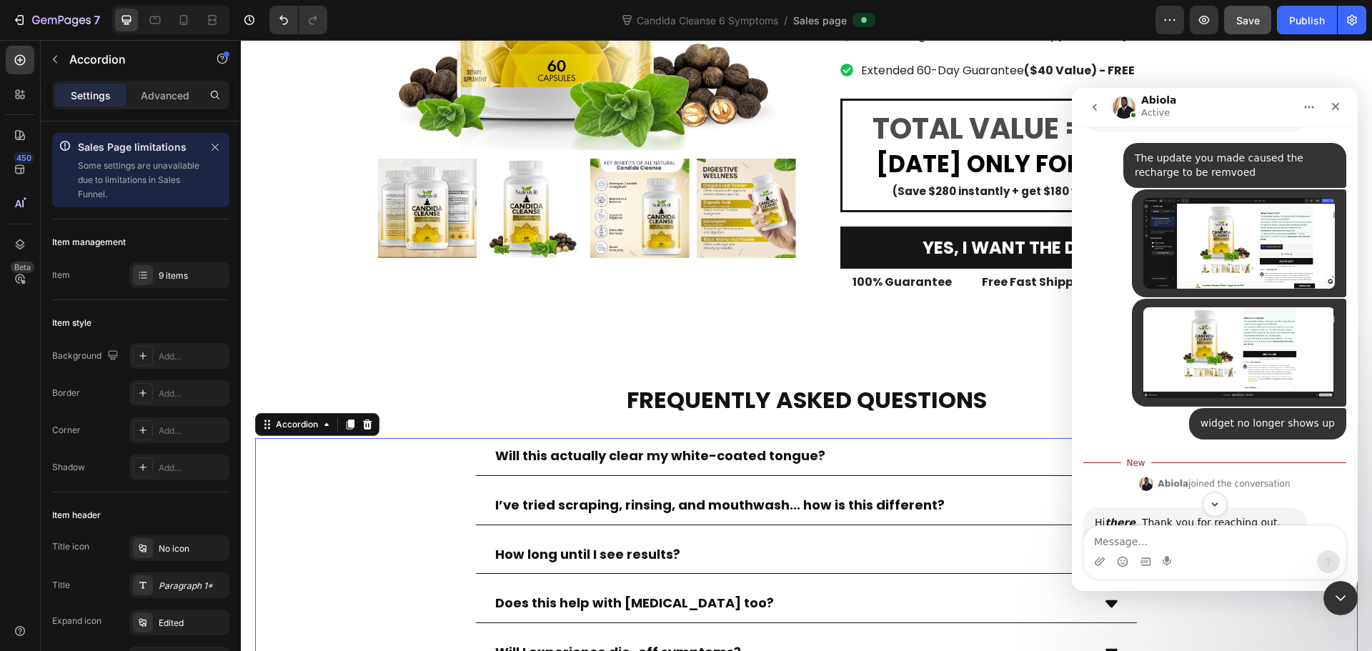
scroll to position [3202, 0]
click at [1256, 540] on textarea "Message…" at bounding box center [1215, 538] width 262 height 24
type textarea "yes after she made last update it disappeared"
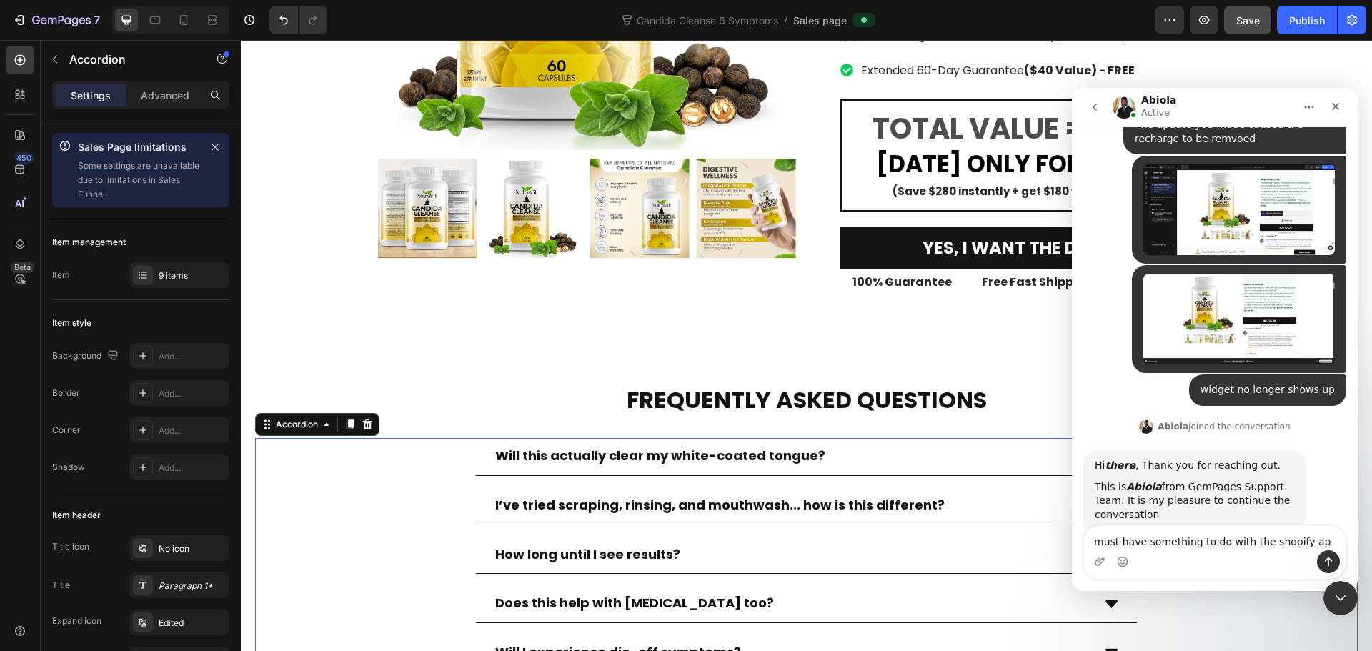
type textarea "must have something to do with the shopify app"
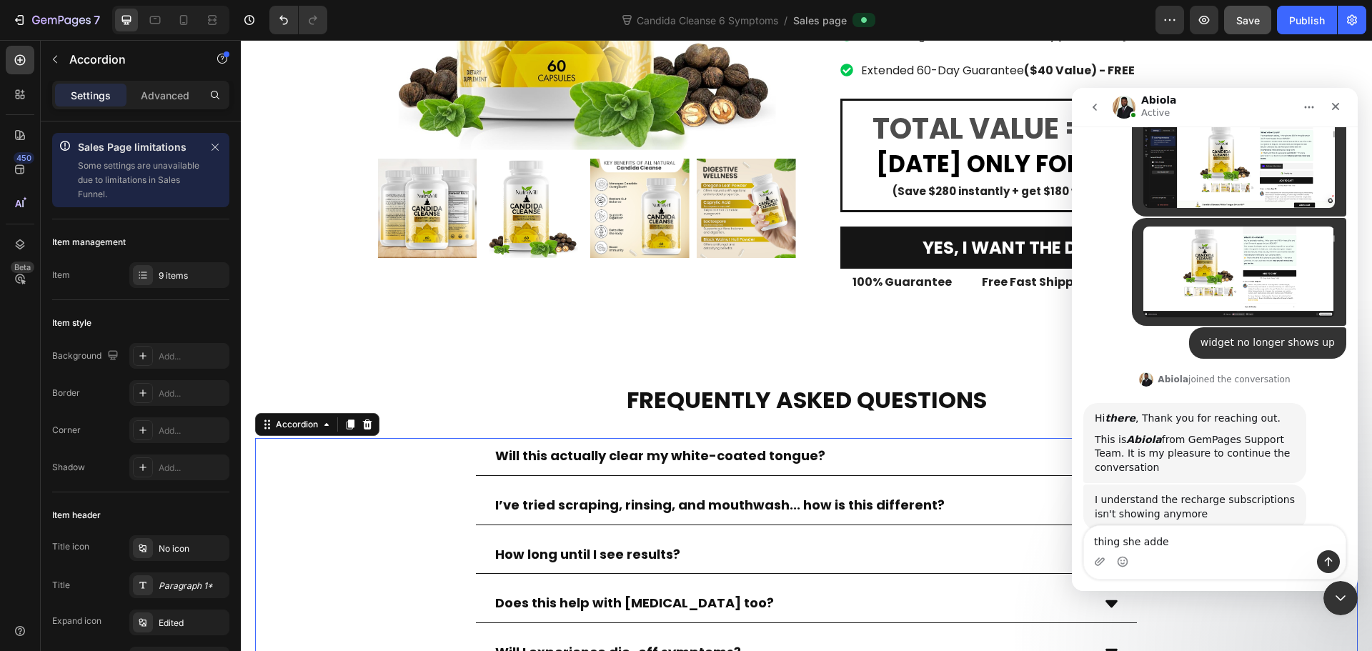
type textarea "thing she added"
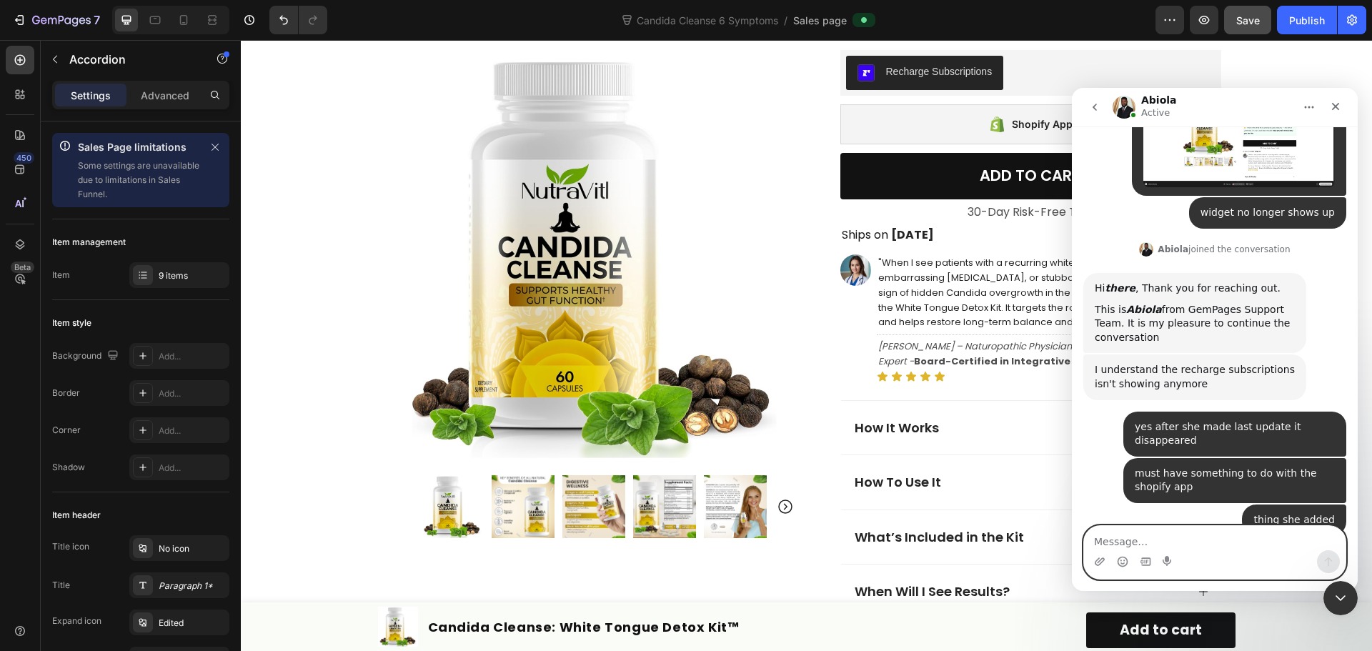
scroll to position [3404, 0]
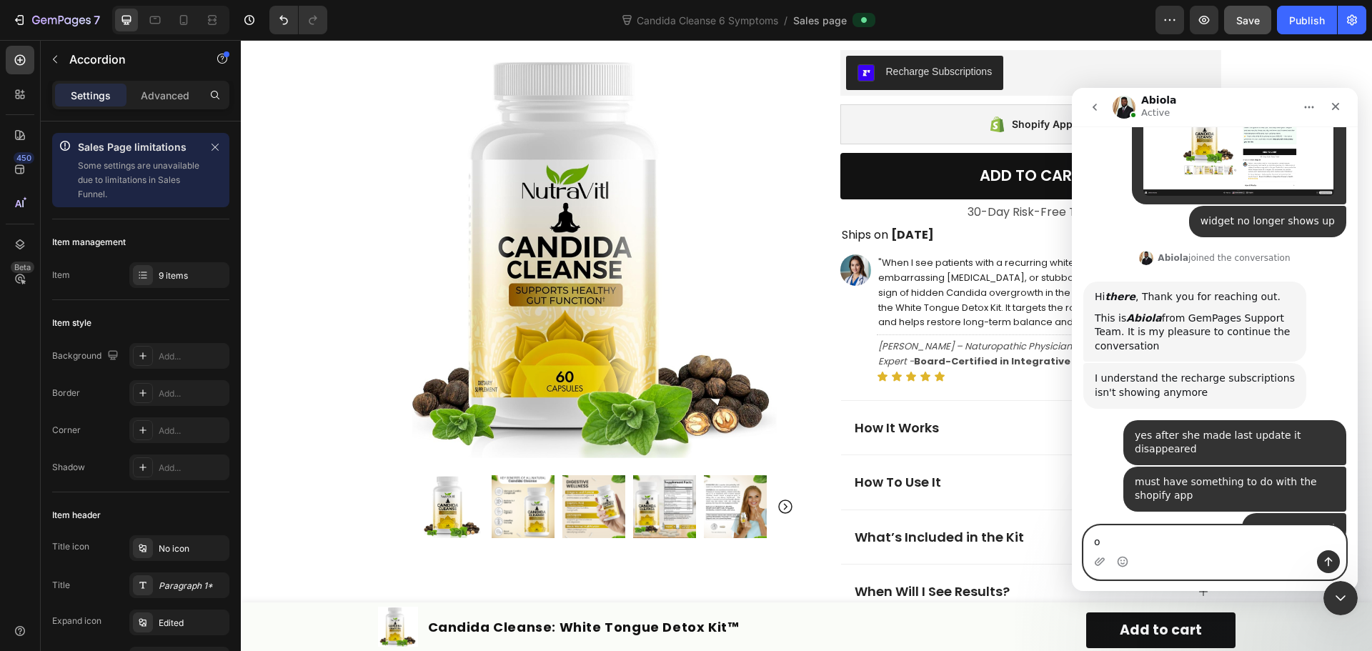
type textarea "ok"
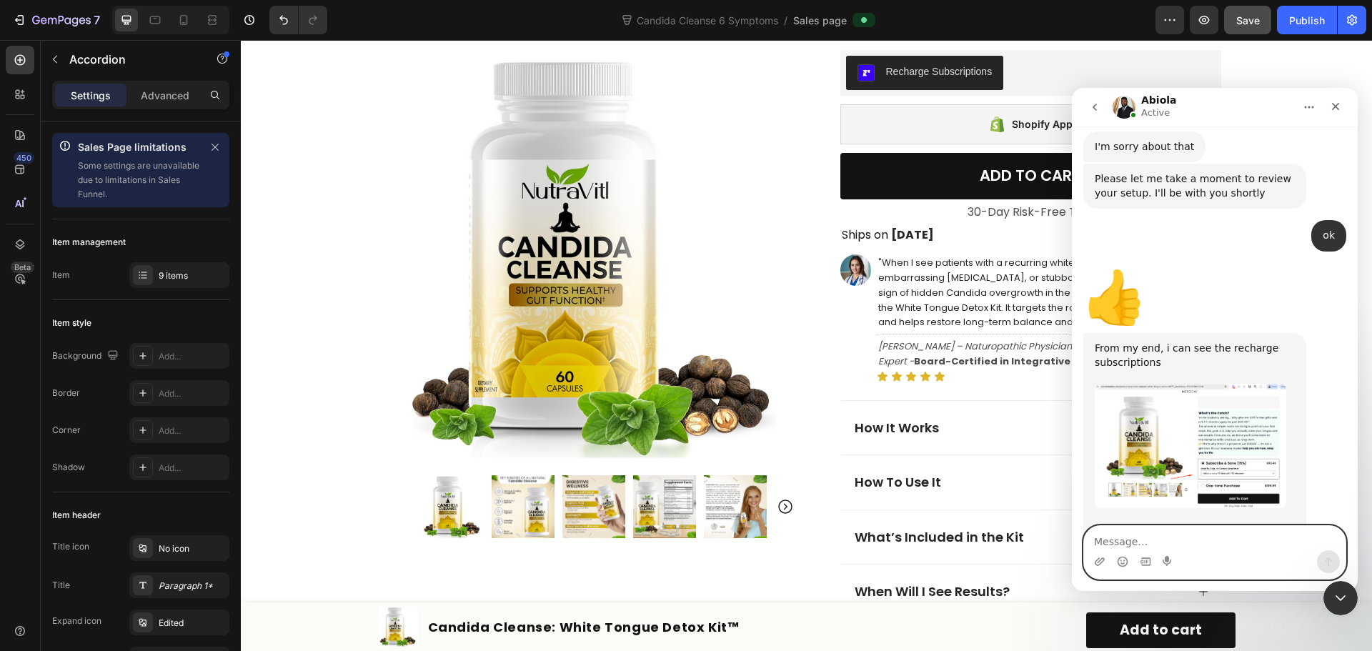
scroll to position [3838, 0]
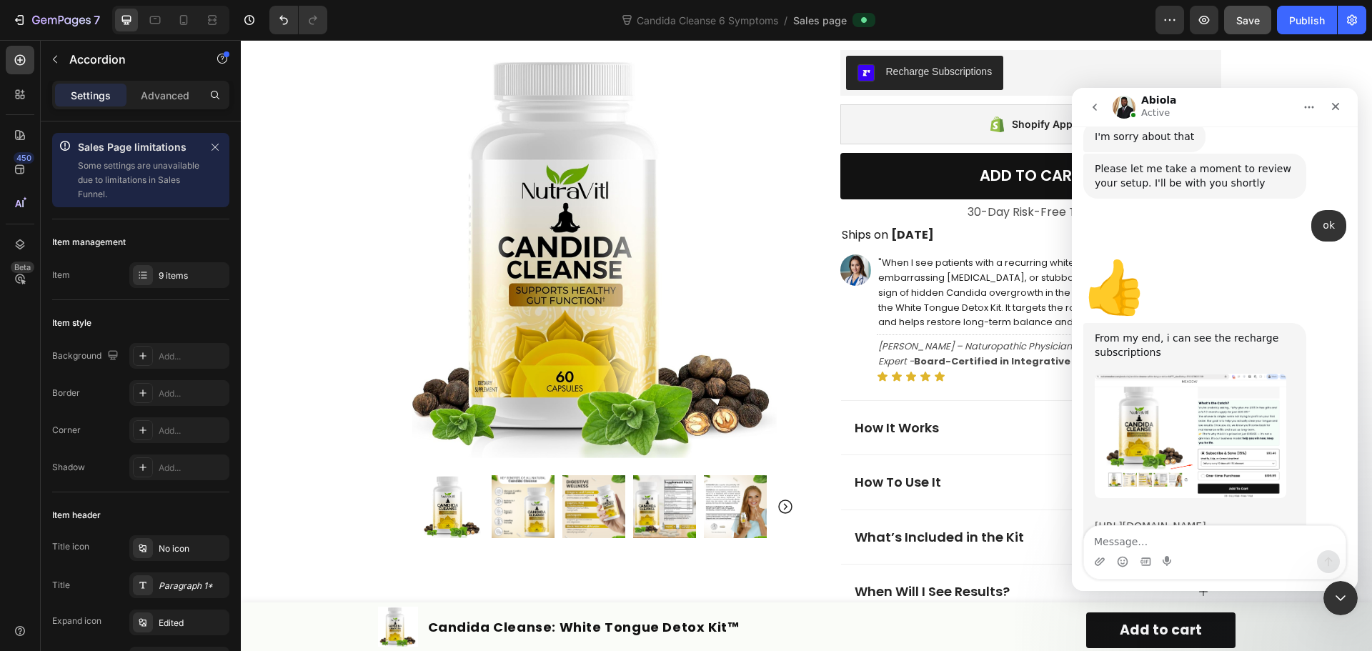
click at [1206, 520] on link "https://nutrameadow.com/products/candida-cleanse-white-tongue-detox-kit%E2%84%A…" at bounding box center [1150, 525] width 111 height 11
paste textarea "[URL][DOMAIN_NAME]"
type textarea "[URL][DOMAIN_NAME]"
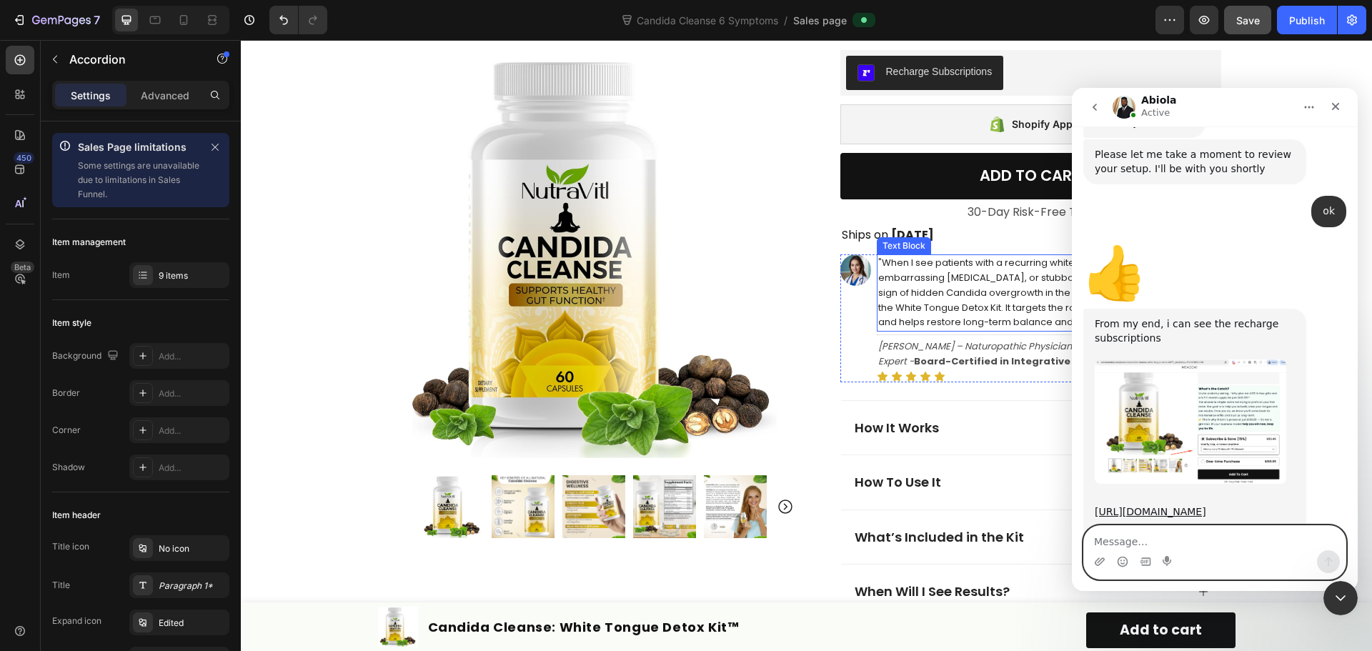
scroll to position [3895, 0]
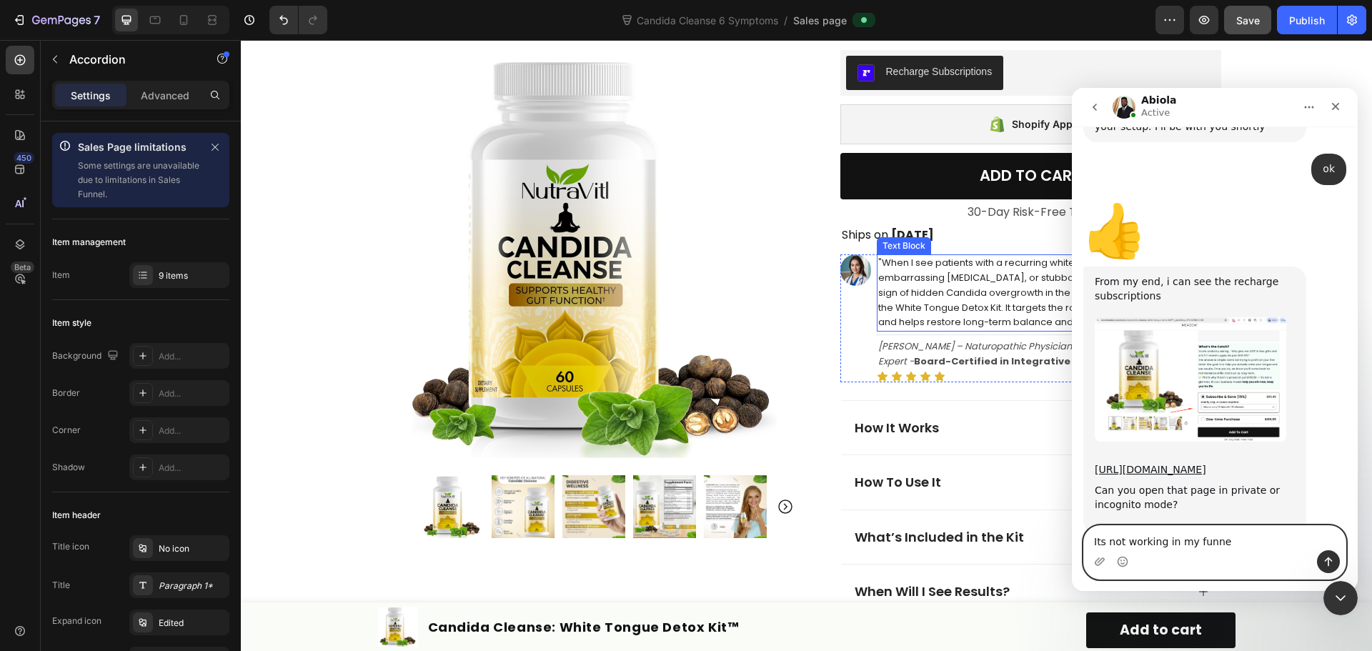
type textarea "Its not working in my funnel"
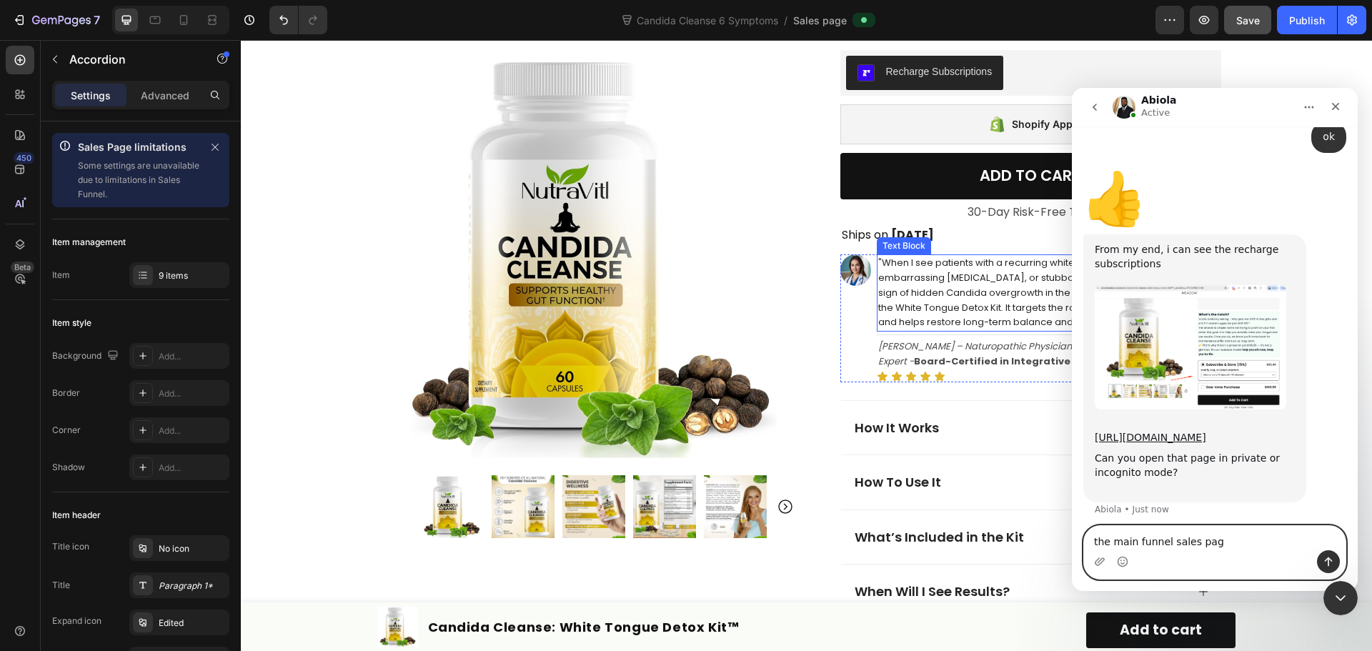
type textarea "the main funnel sales page"
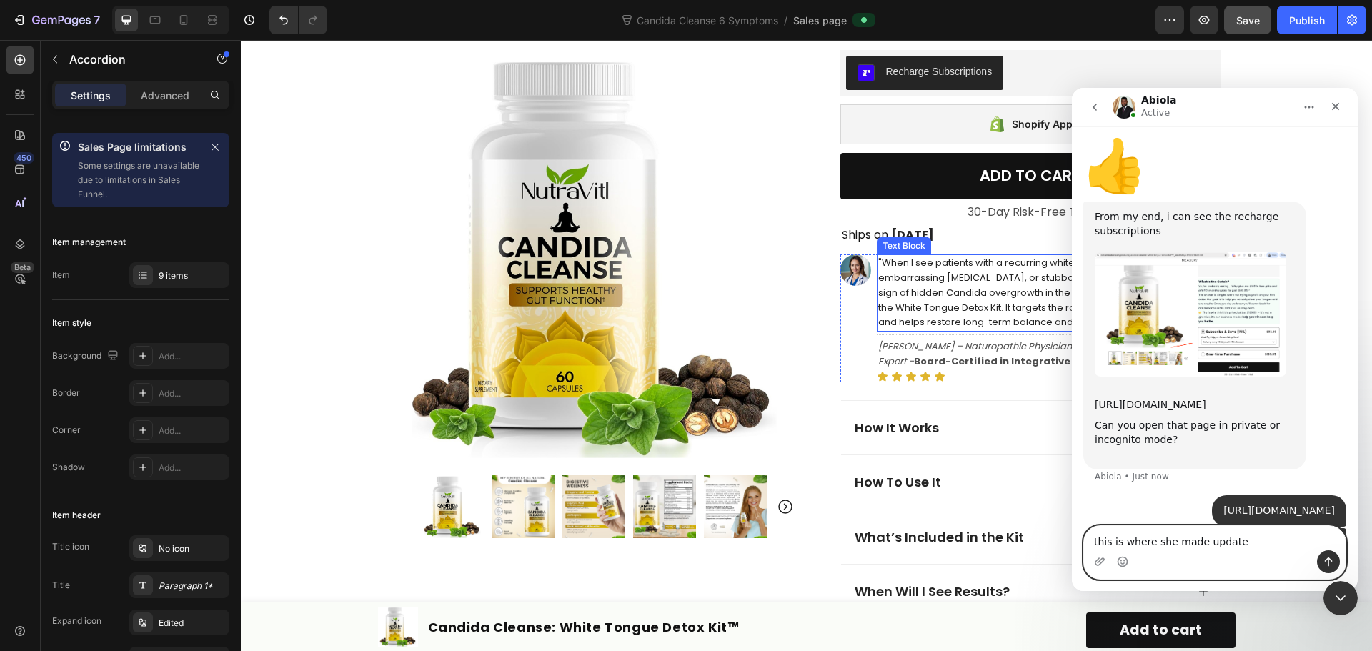
type textarea "this is where she made updates"
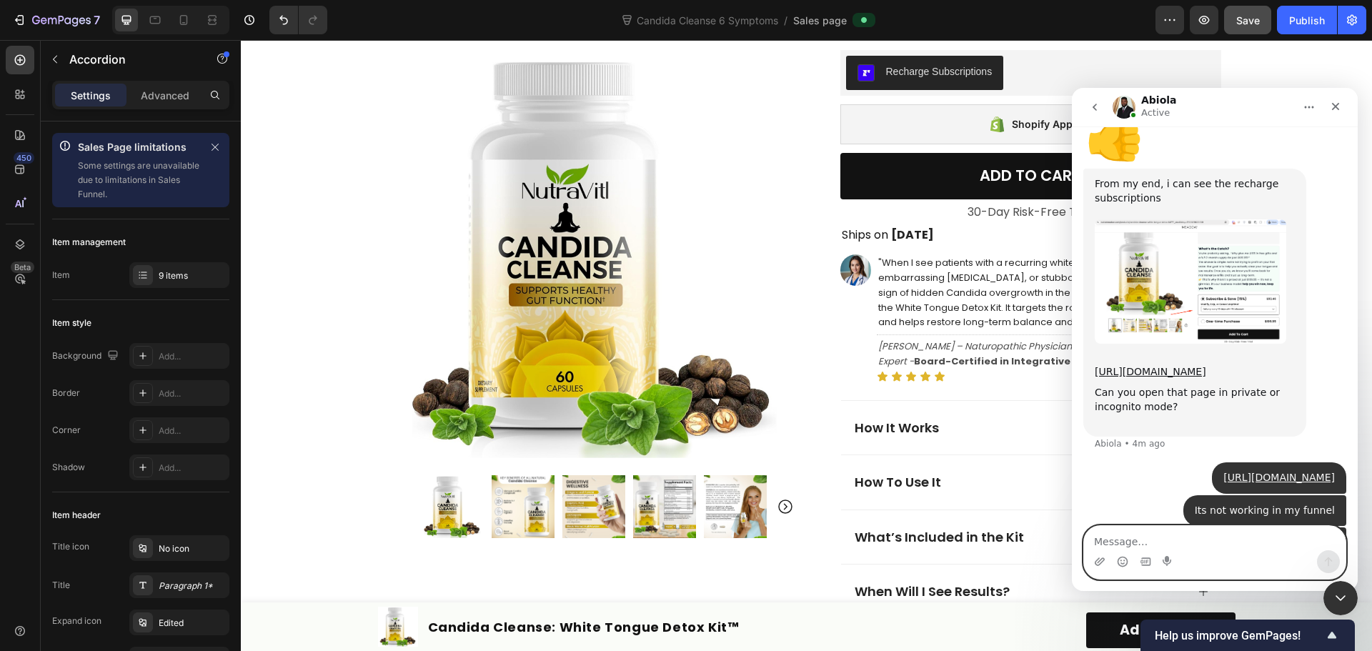
scroll to position [4049, 0]
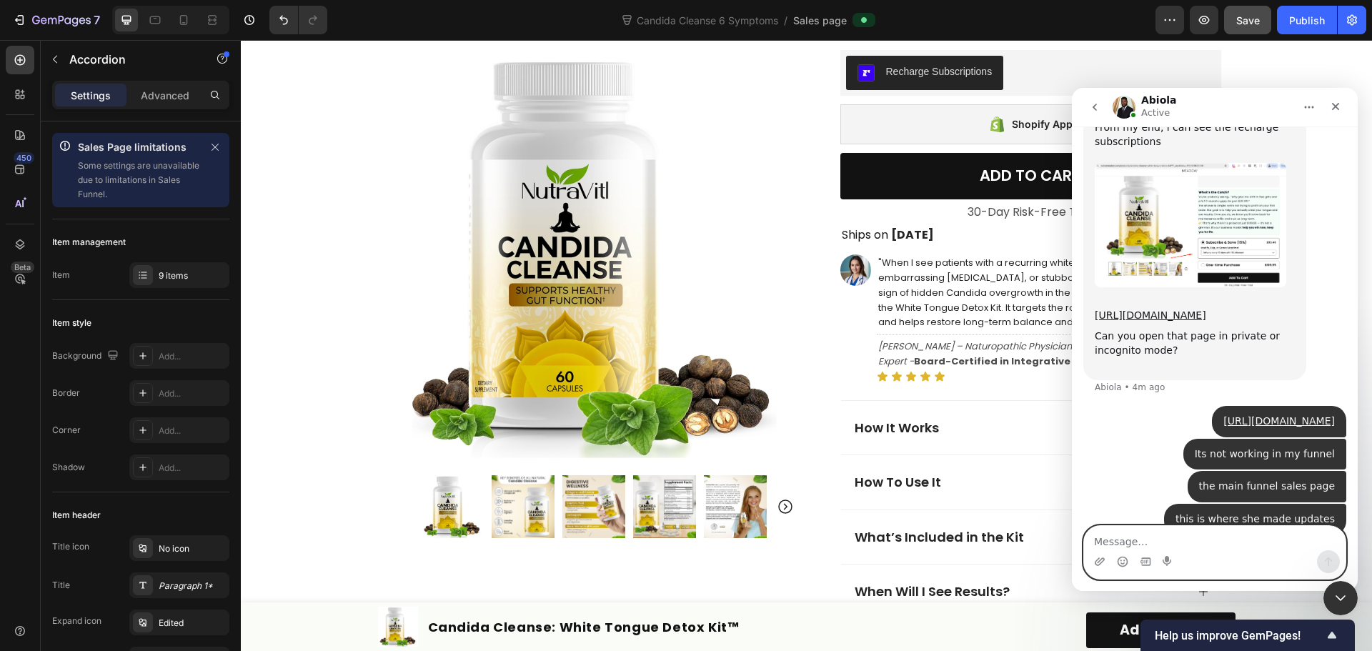
type textarea "k"
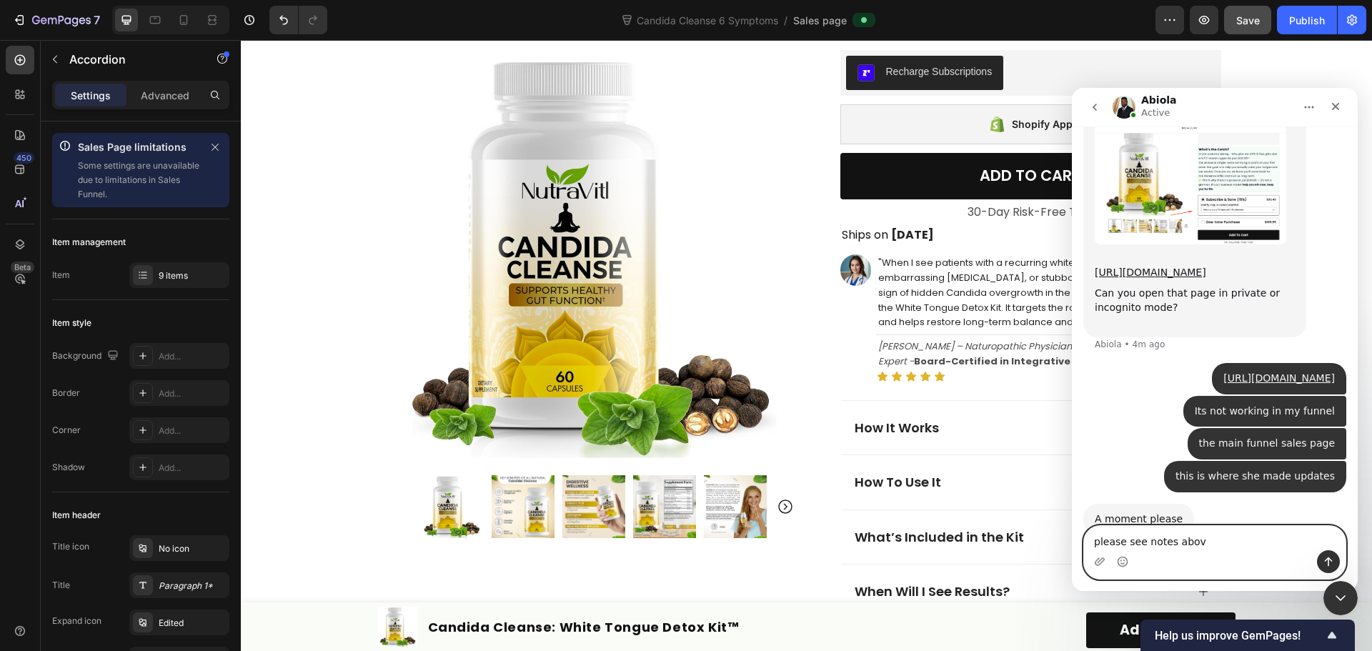
type textarea "please see notes above"
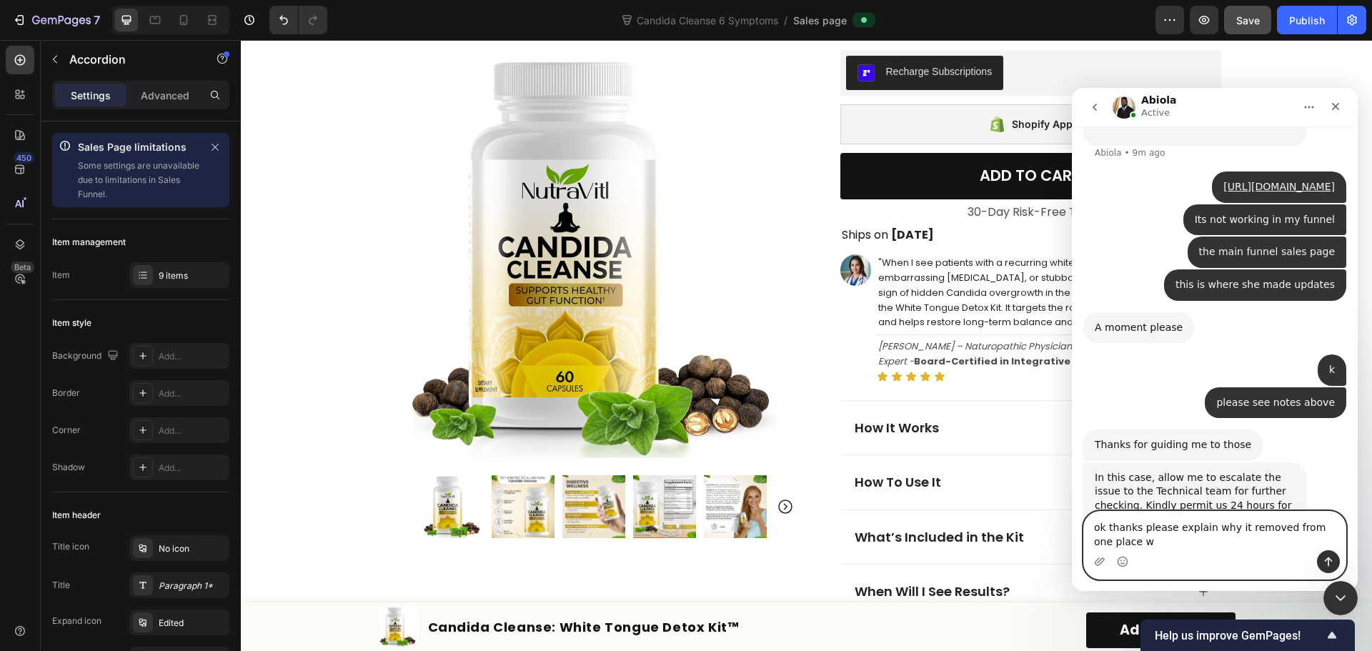
scroll to position [4298, 0]
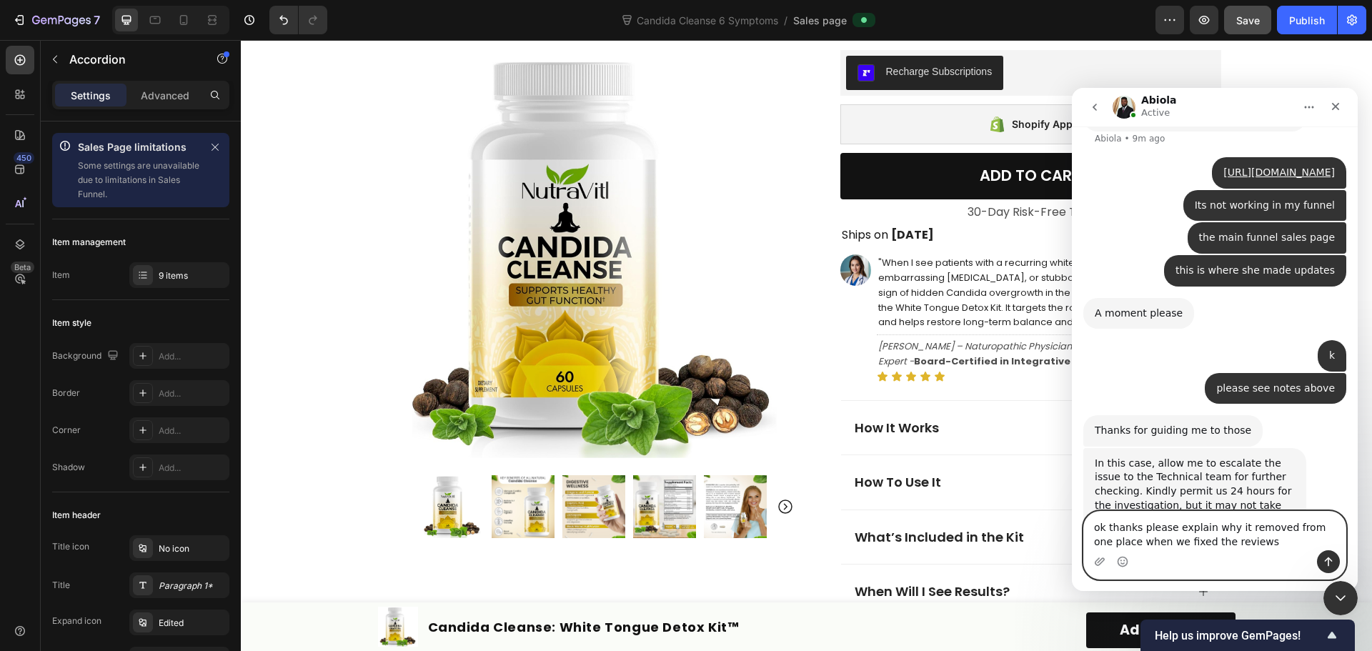
drag, startPoint x: 1270, startPoint y: 523, endPoint x: 1118, endPoint y: 537, distance: 152.9
click at [1118, 537] on textarea "ok thanks please explain why it removed from one place when we fixed the reviews" at bounding box center [1215, 531] width 262 height 39
type textarea "ok thanks please explain why it removedthem when we fixed the reviews"
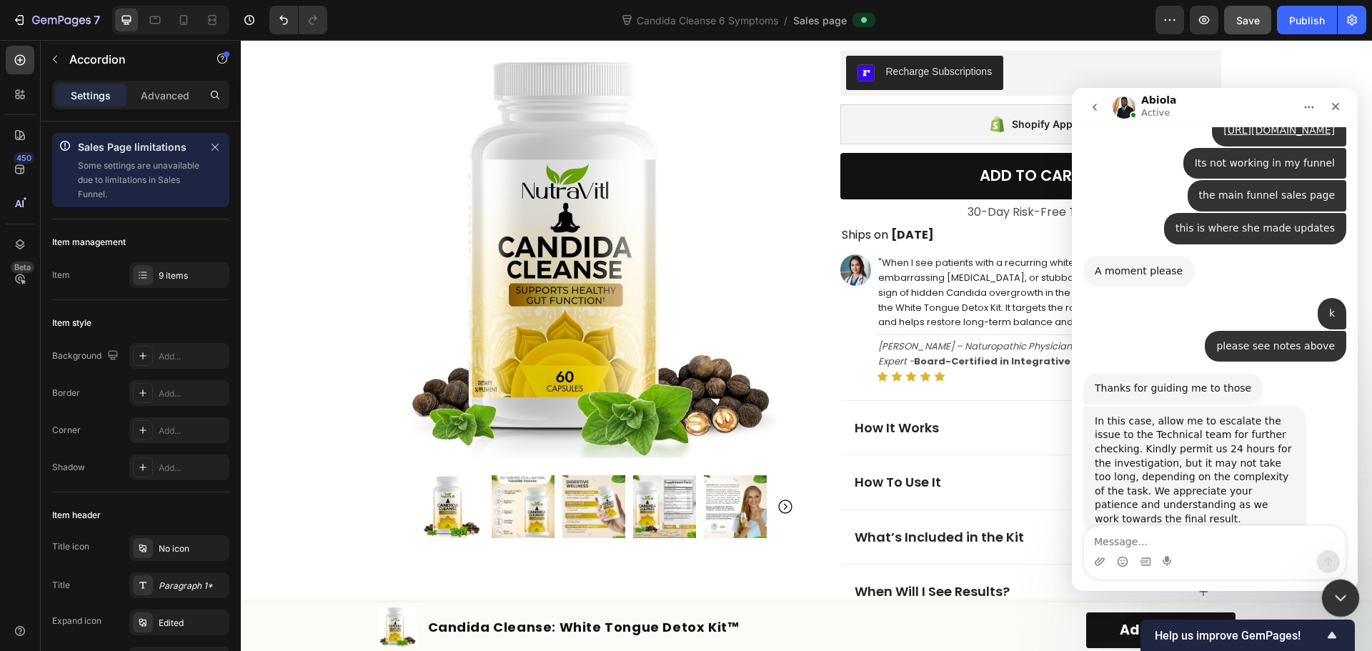
drag, startPoint x: 1339, startPoint y: 598, endPoint x: 2307, endPoint y: 1063, distance: 1073.3
click at [1340, 599] on icon "Close Intercom Messenger" at bounding box center [1338, 595] width 17 height 17
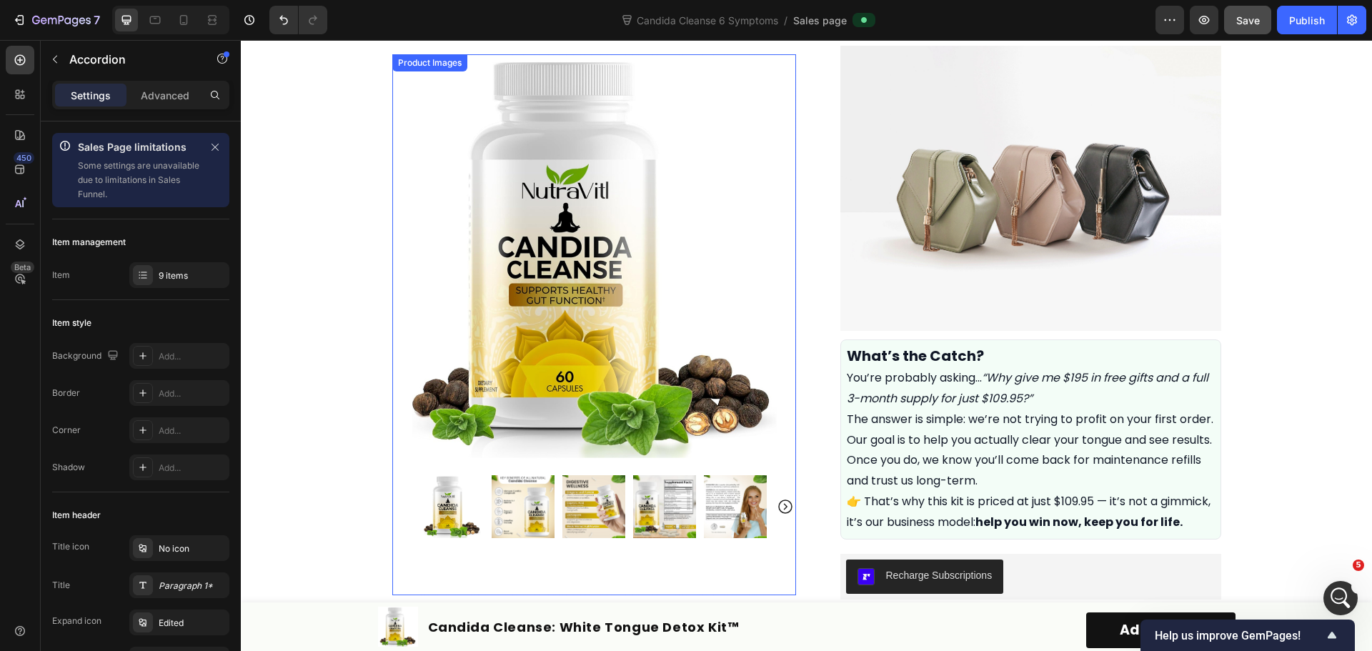
scroll to position [254, 0]
